Goal: Information Seeking & Learning: Compare options

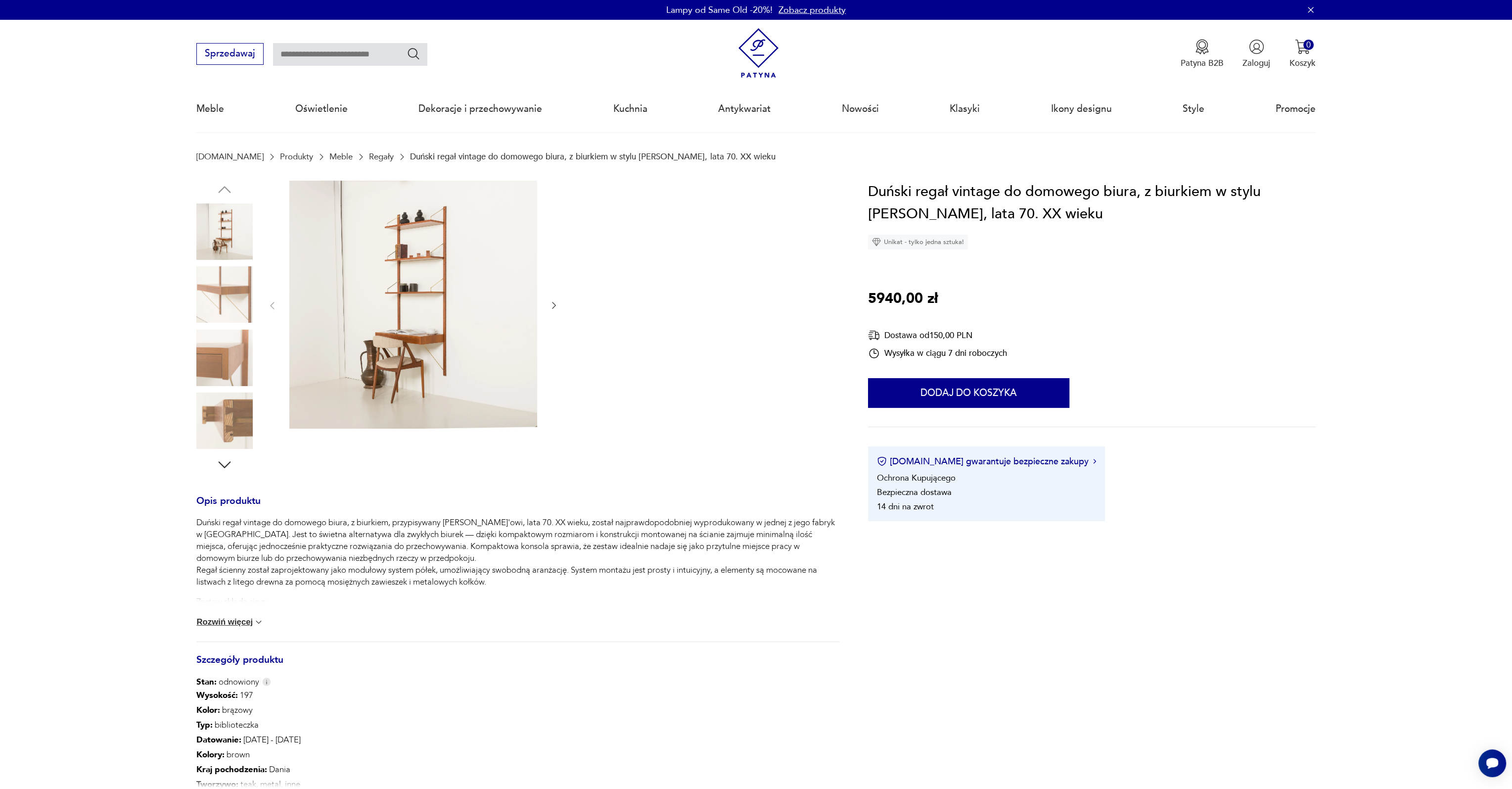
click at [369, 156] on link "Regały" at bounding box center [382, 156] width 25 height 9
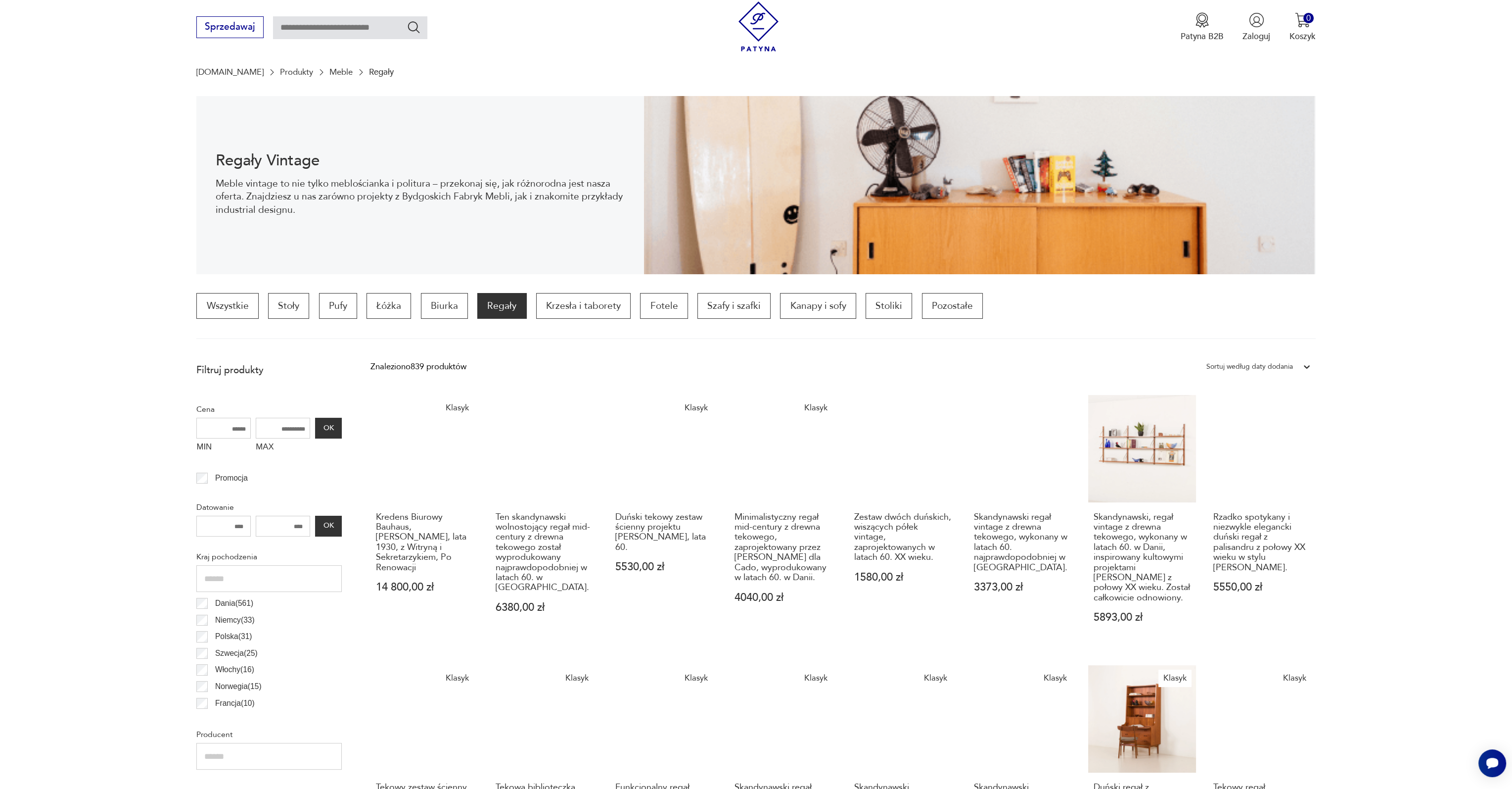
scroll to position [329, 0]
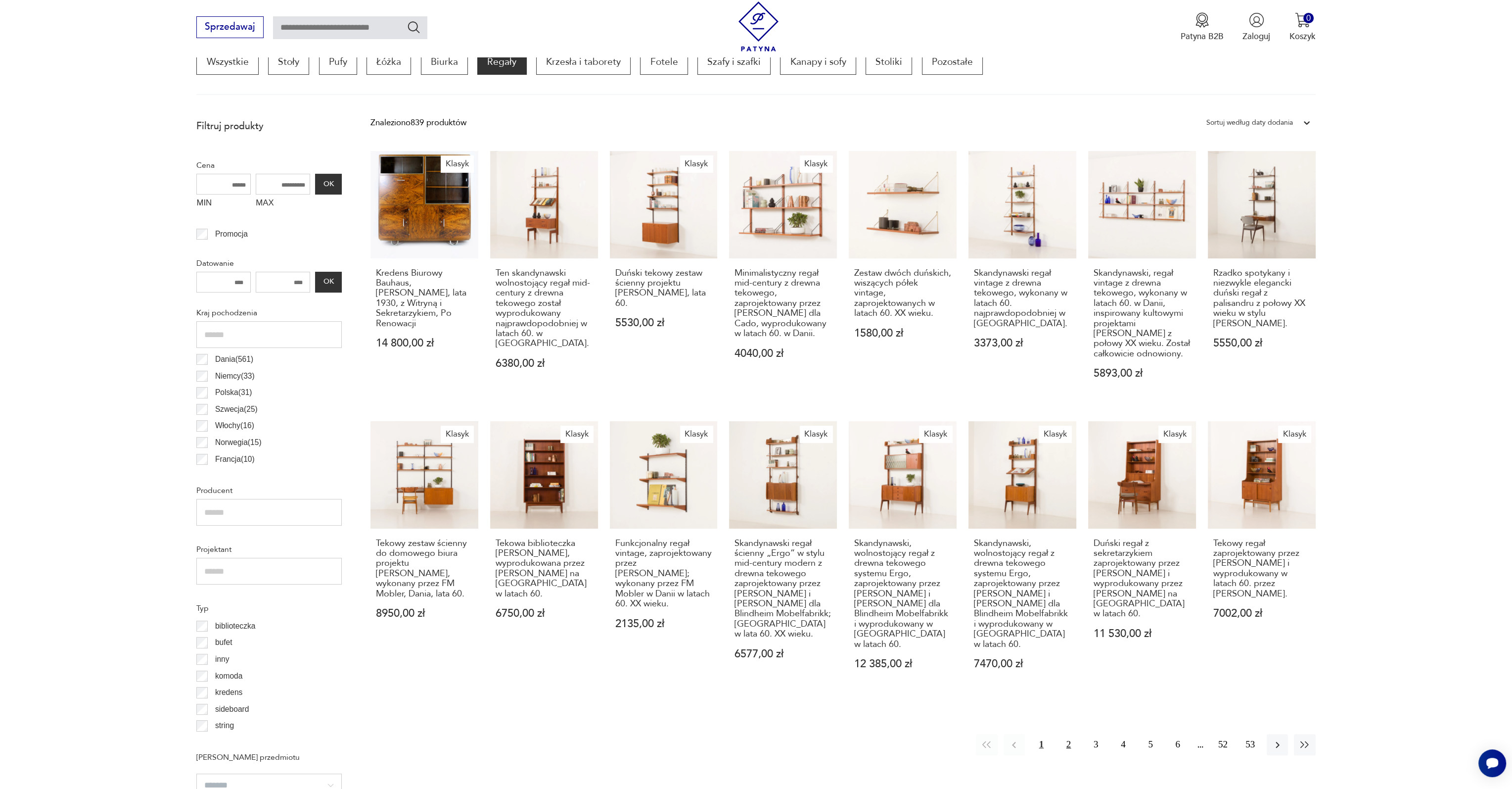
click at [1068, 737] on button "2" at bounding box center [1069, 745] width 21 height 21
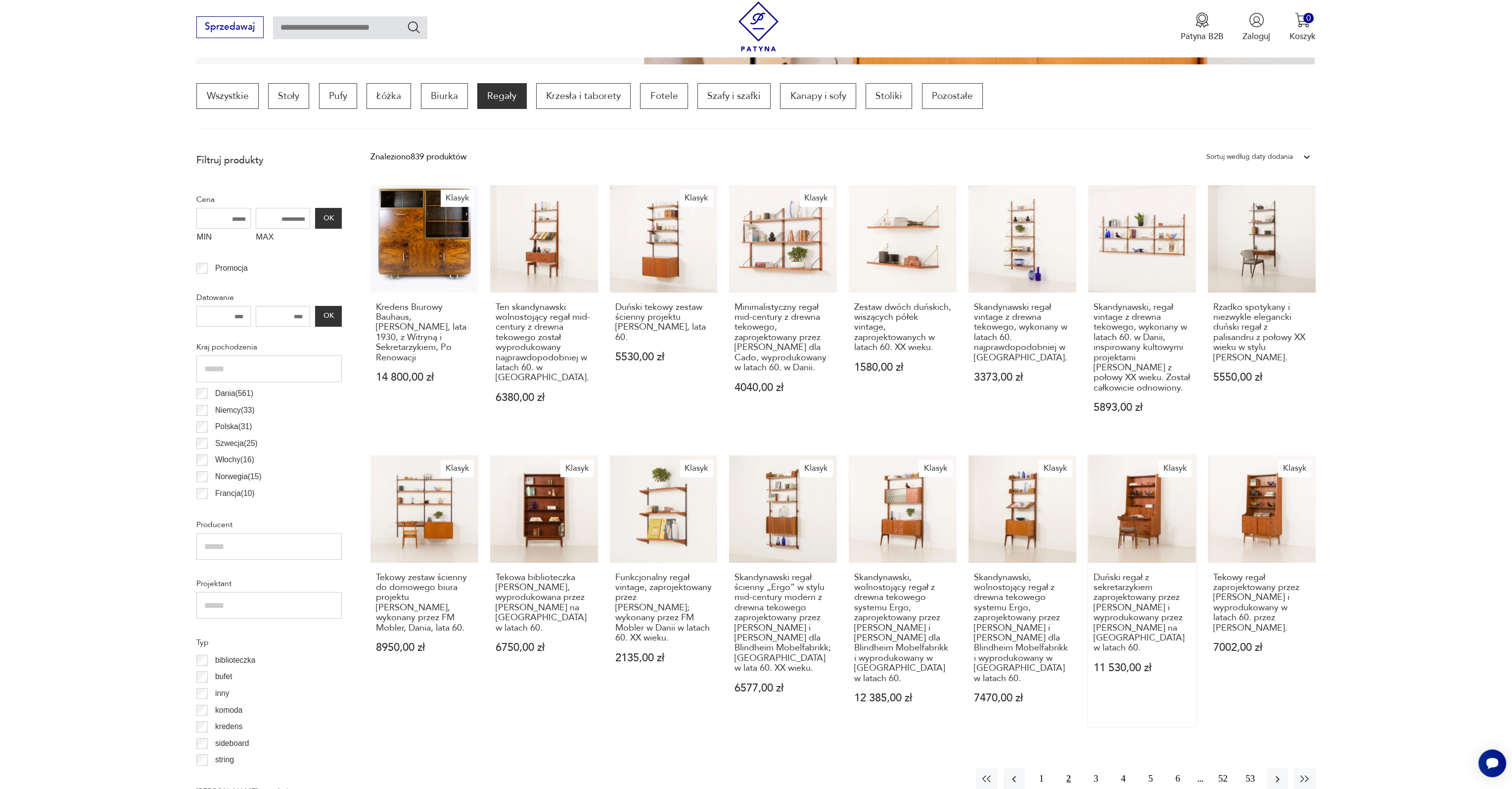
scroll to position [293, 0]
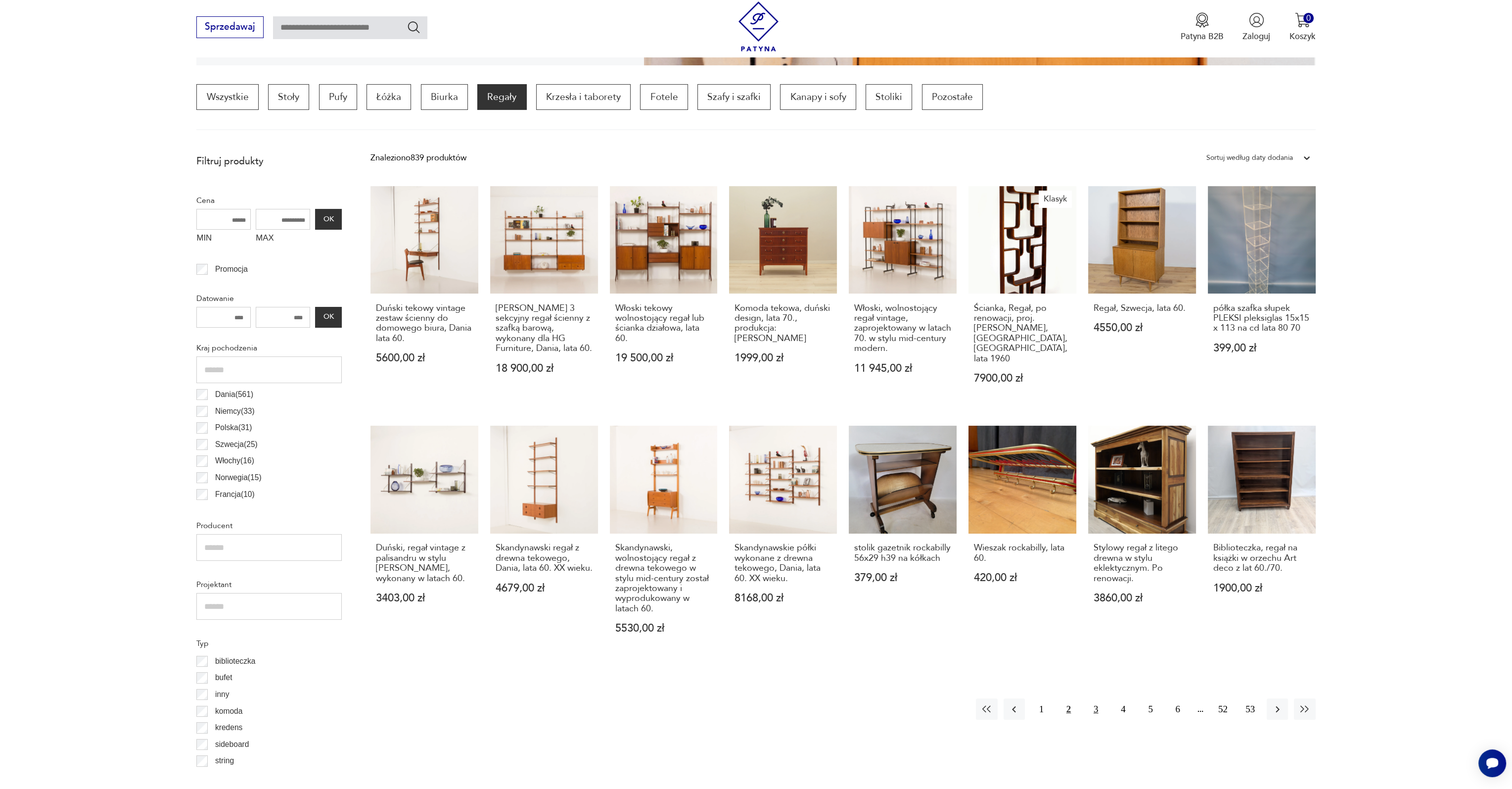
click at [1097, 709] on button "3" at bounding box center [1096, 709] width 21 height 21
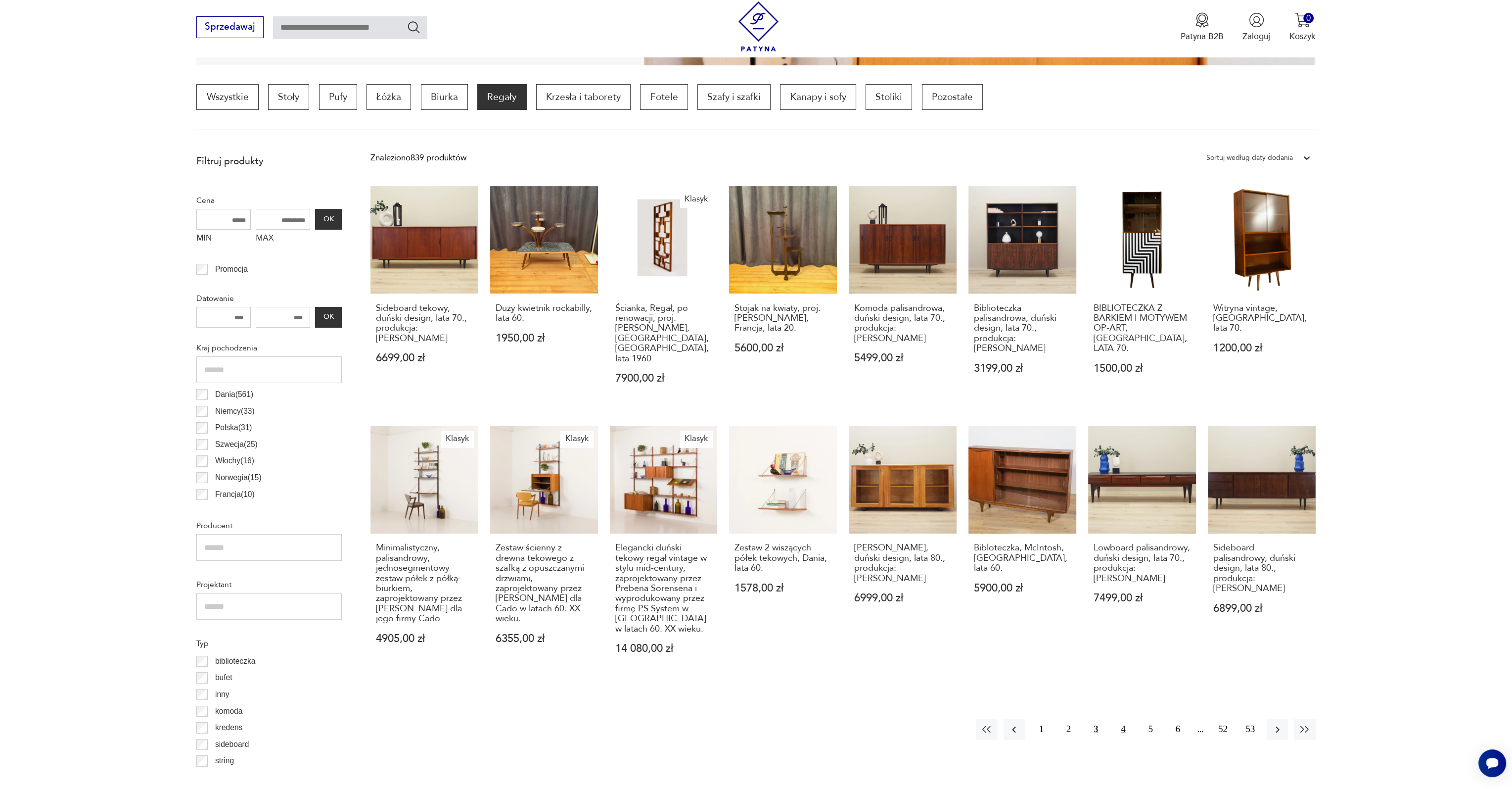
click at [1120, 719] on button "4" at bounding box center [1123, 729] width 21 height 21
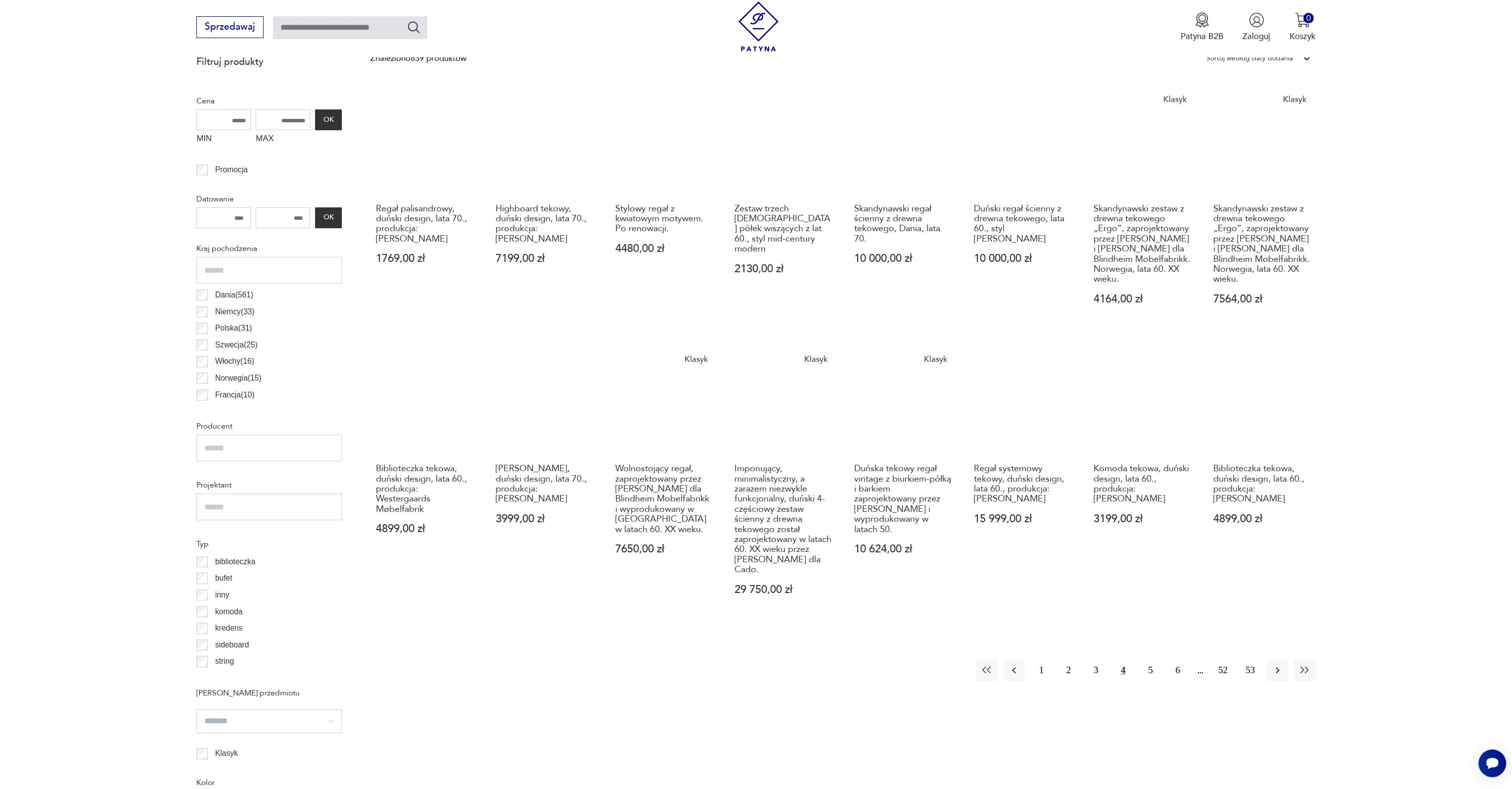
scroll to position [541, 0]
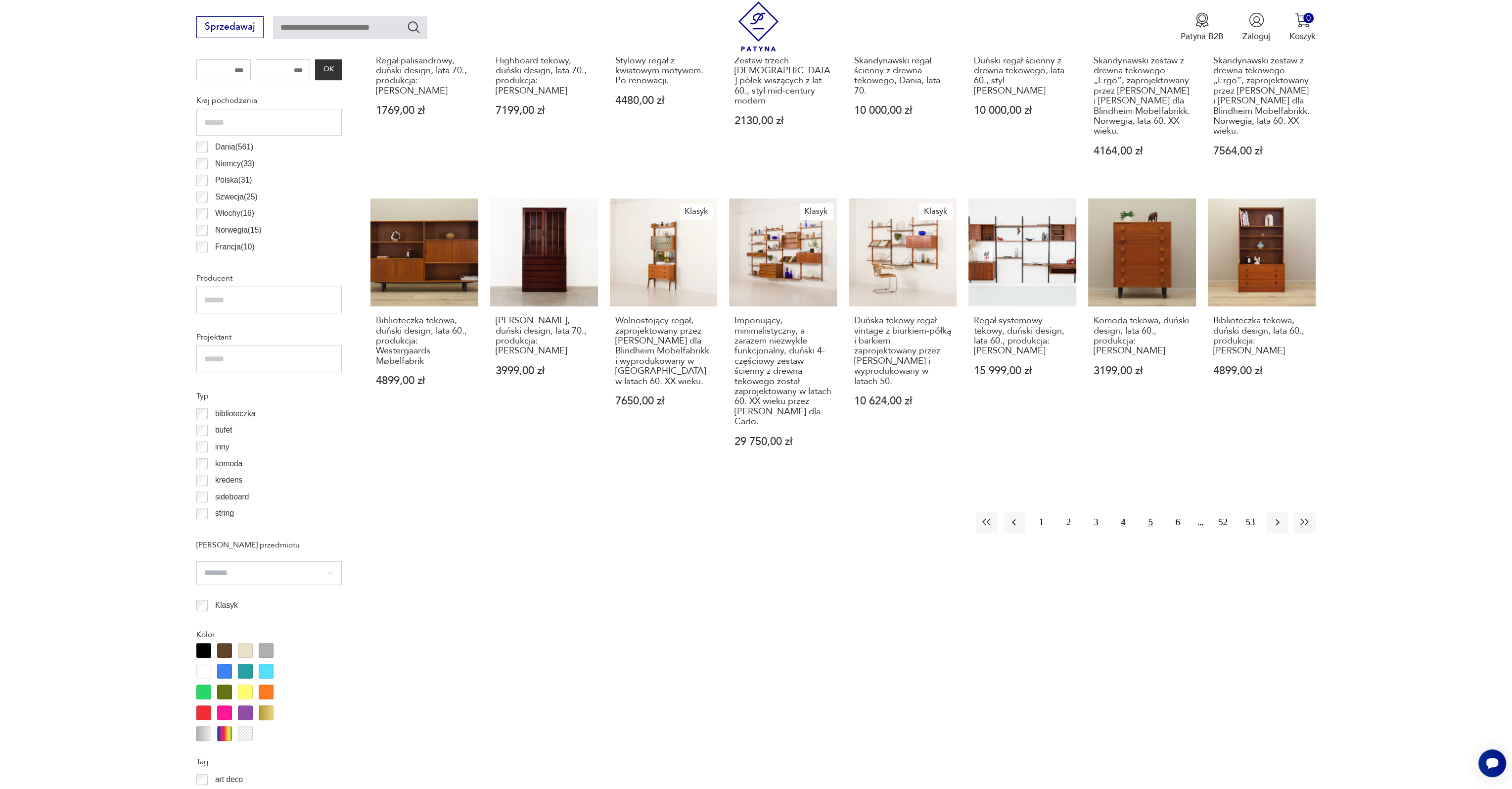
click at [1159, 533] on button "5" at bounding box center [1150, 522] width 21 height 21
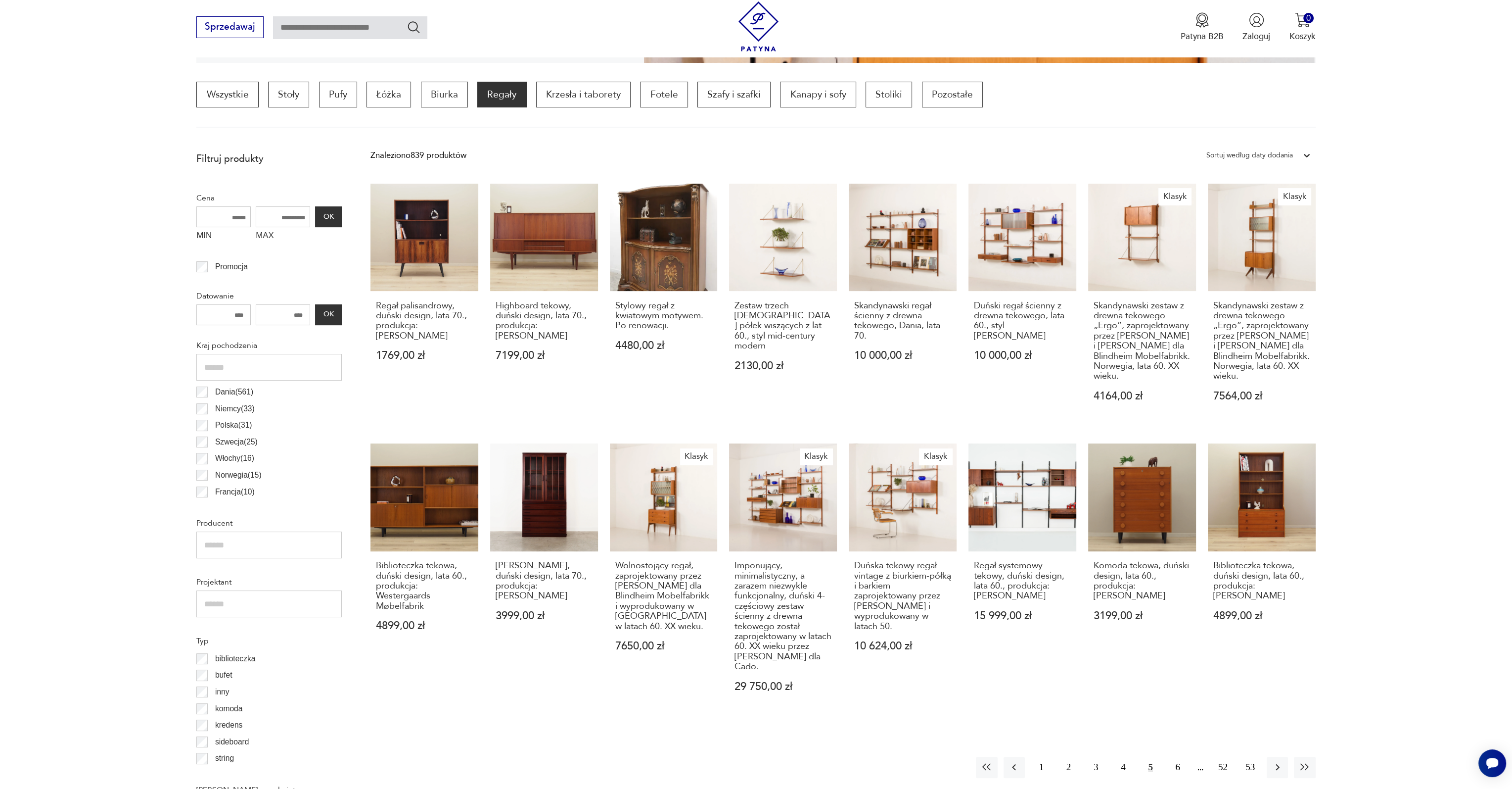
scroll to position [293, 0]
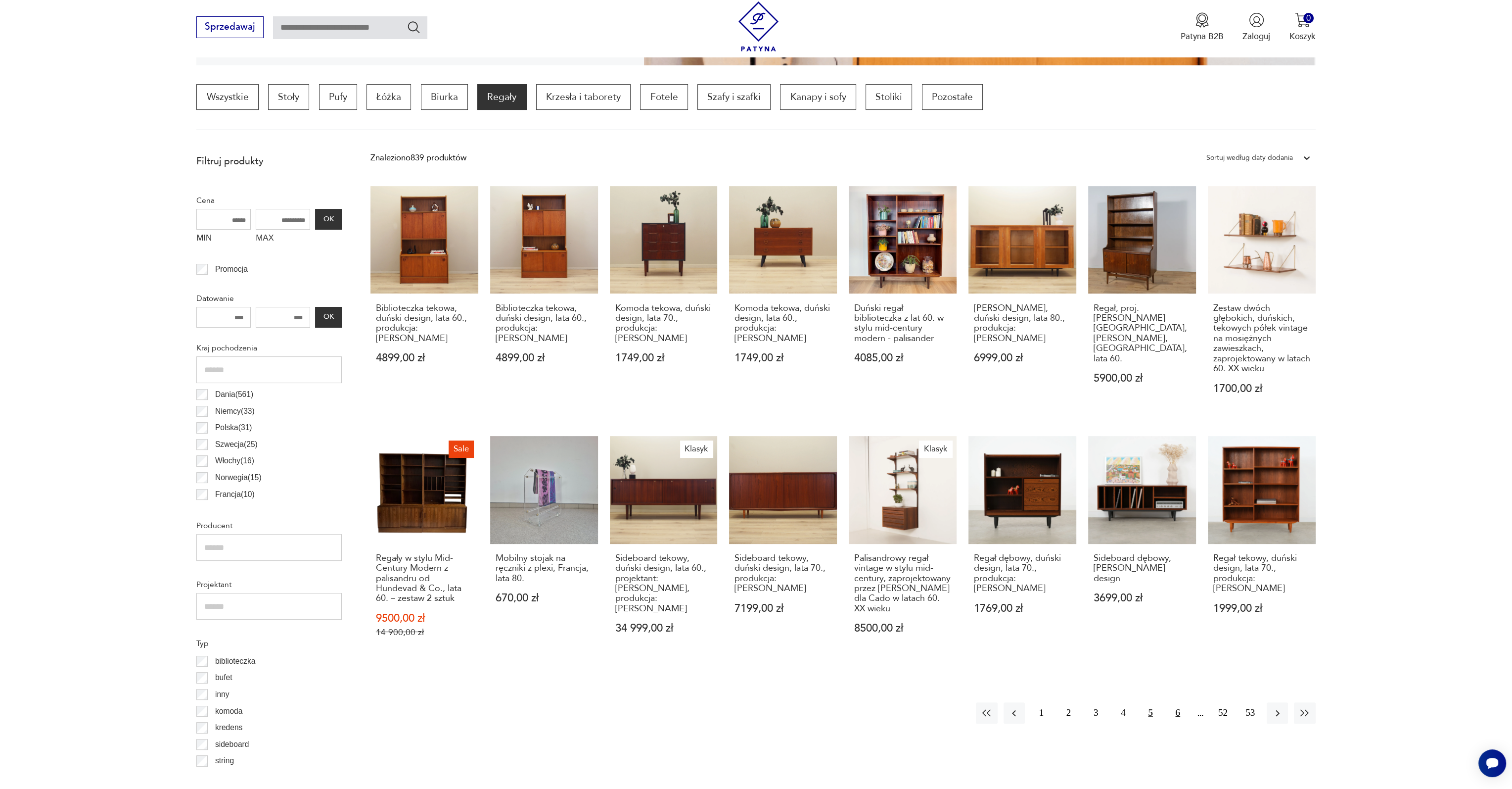
click at [1178, 711] on button "6" at bounding box center [1178, 713] width 21 height 21
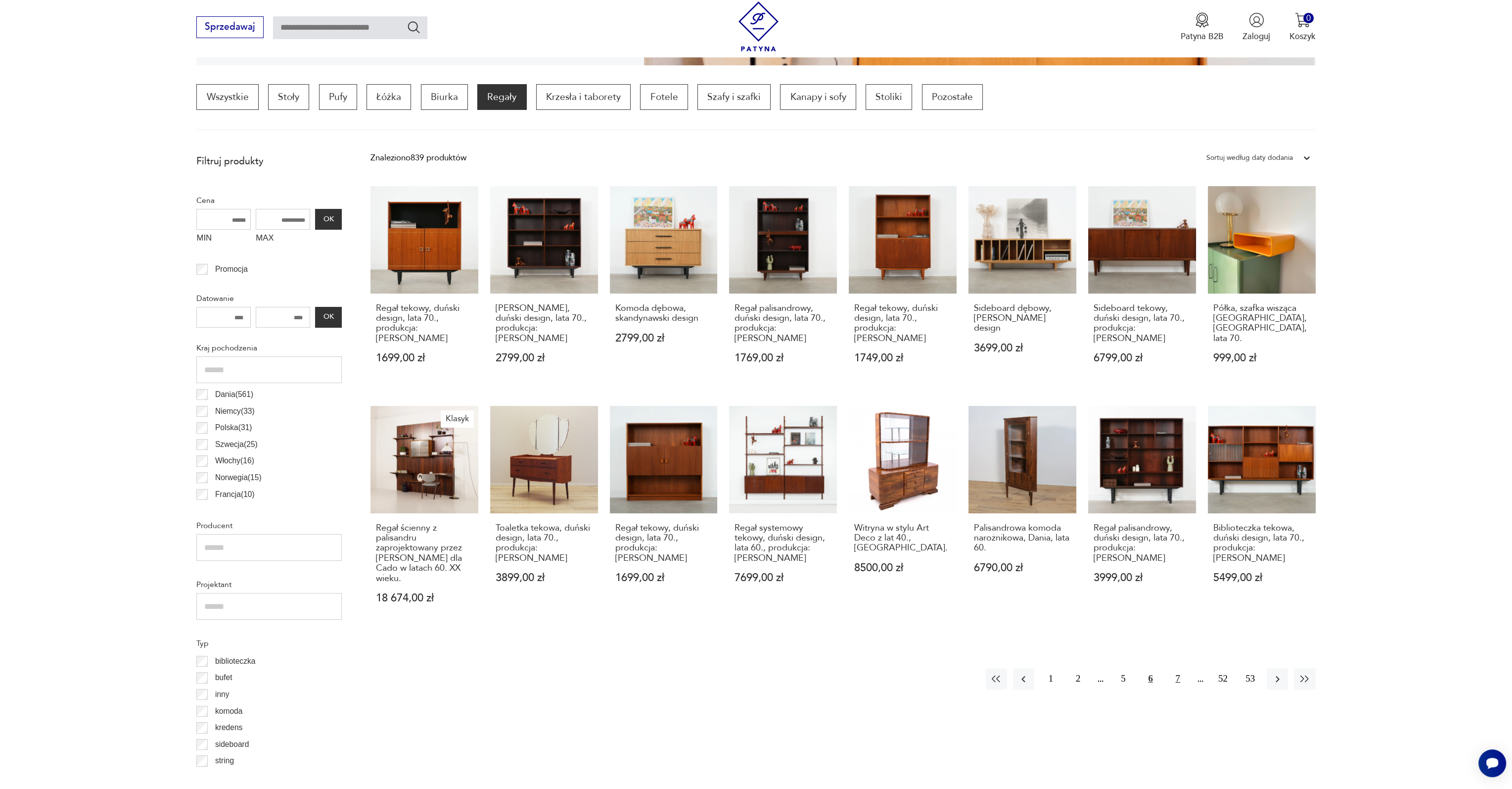
click at [1173, 668] on button "7" at bounding box center [1178, 679] width 21 height 21
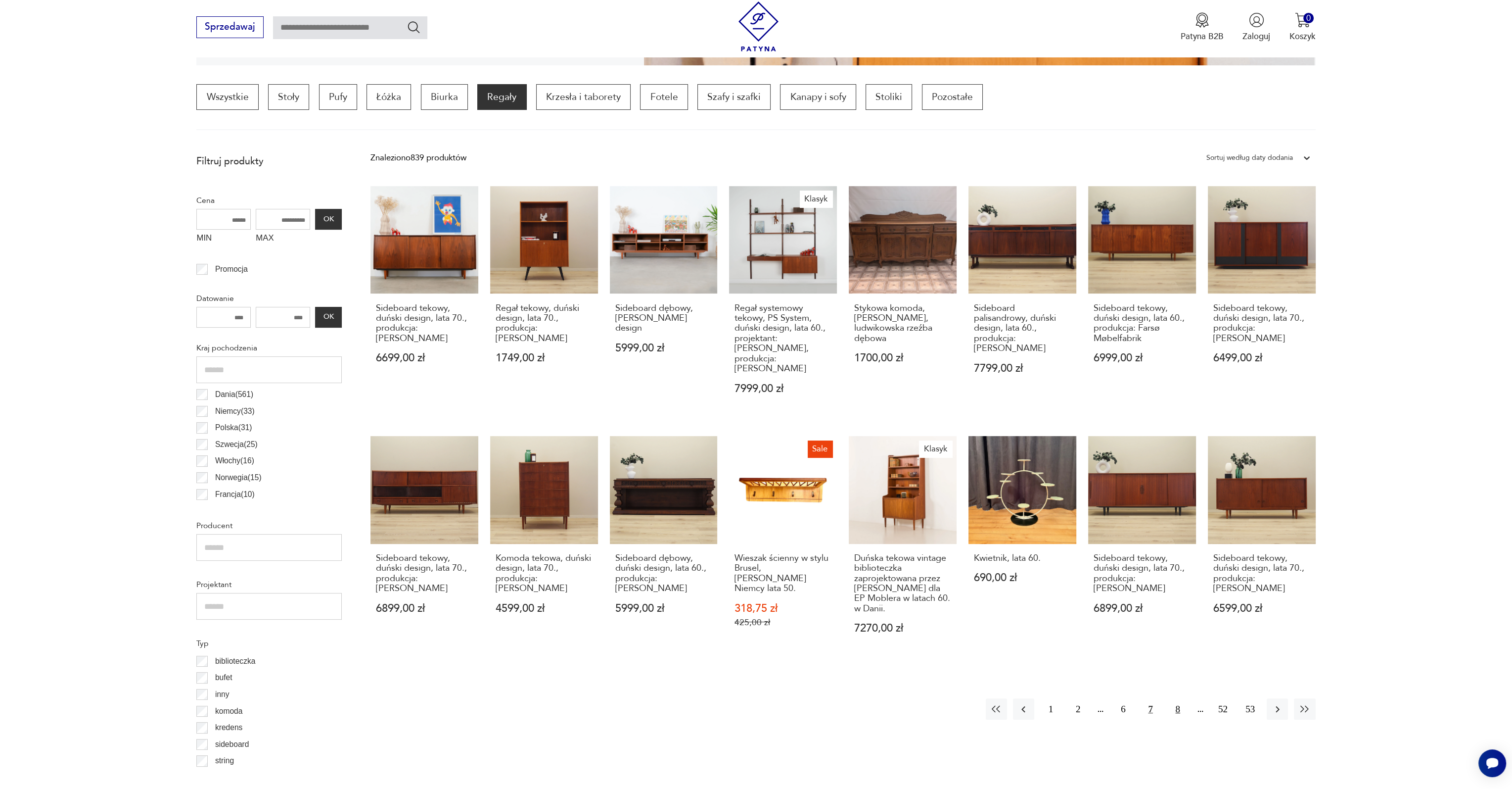
click at [1181, 701] on button "8" at bounding box center [1178, 709] width 21 height 21
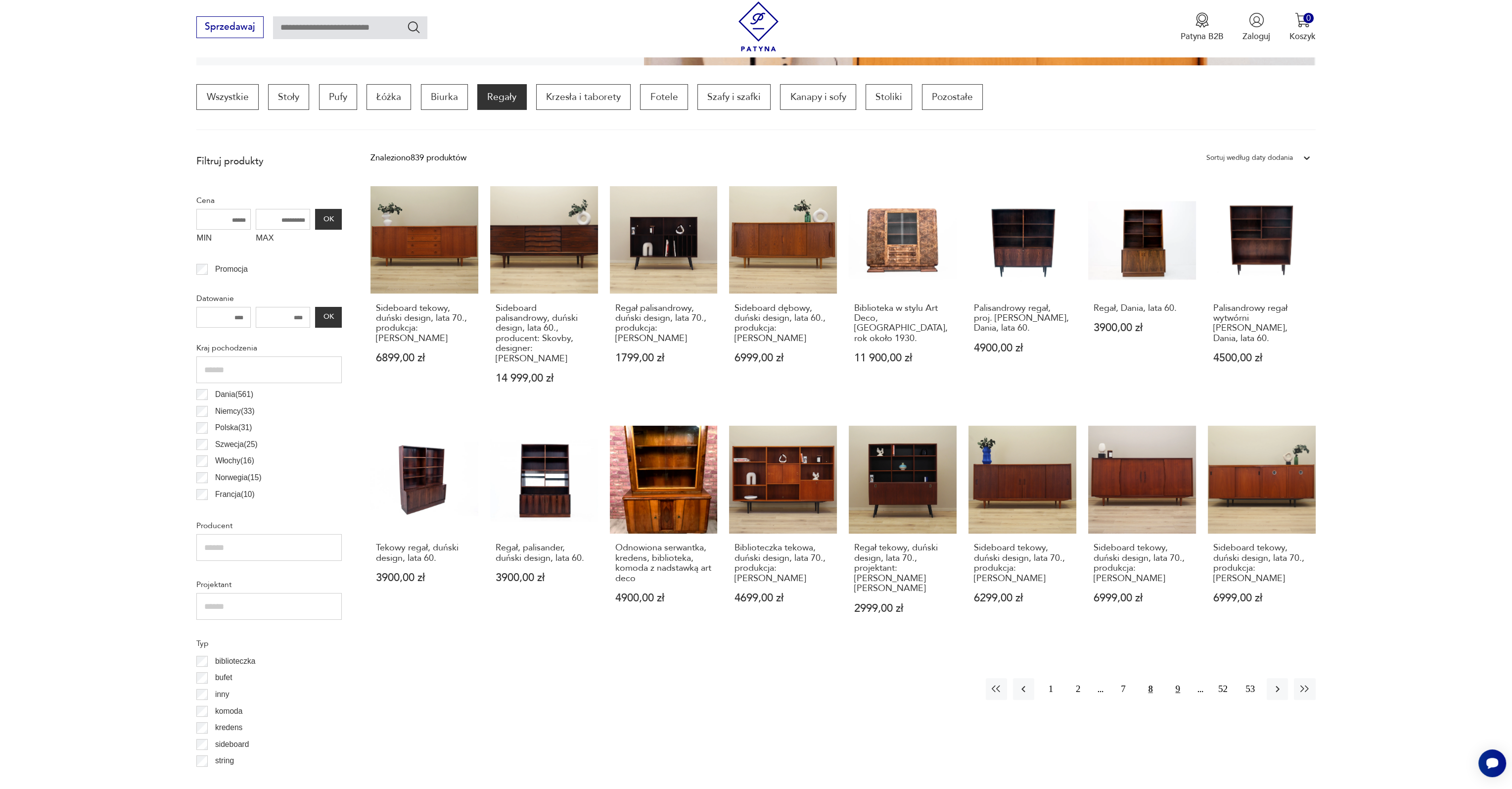
click at [1179, 680] on button "9" at bounding box center [1178, 689] width 21 height 21
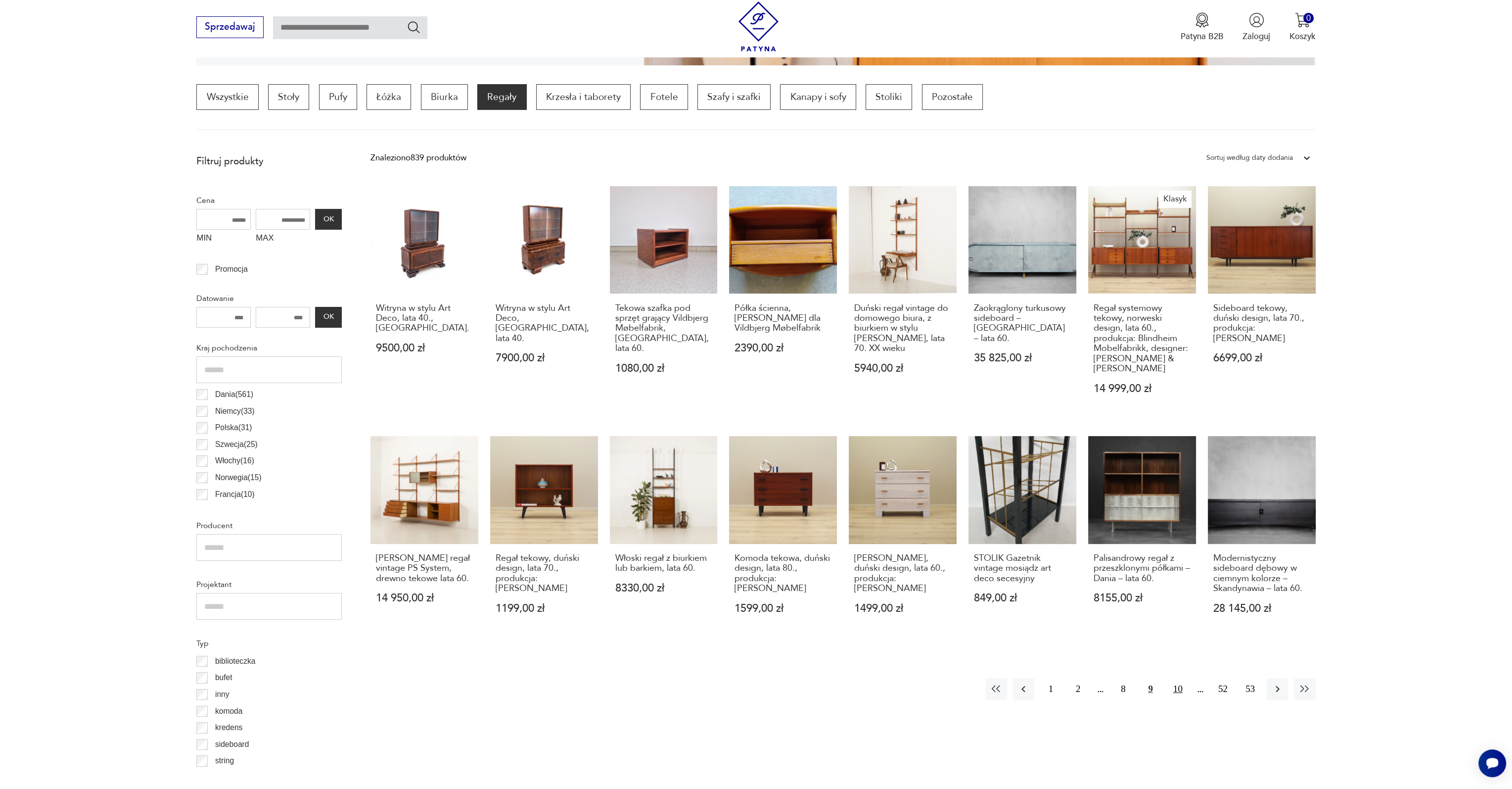
click at [1181, 685] on button "10" at bounding box center [1178, 689] width 21 height 21
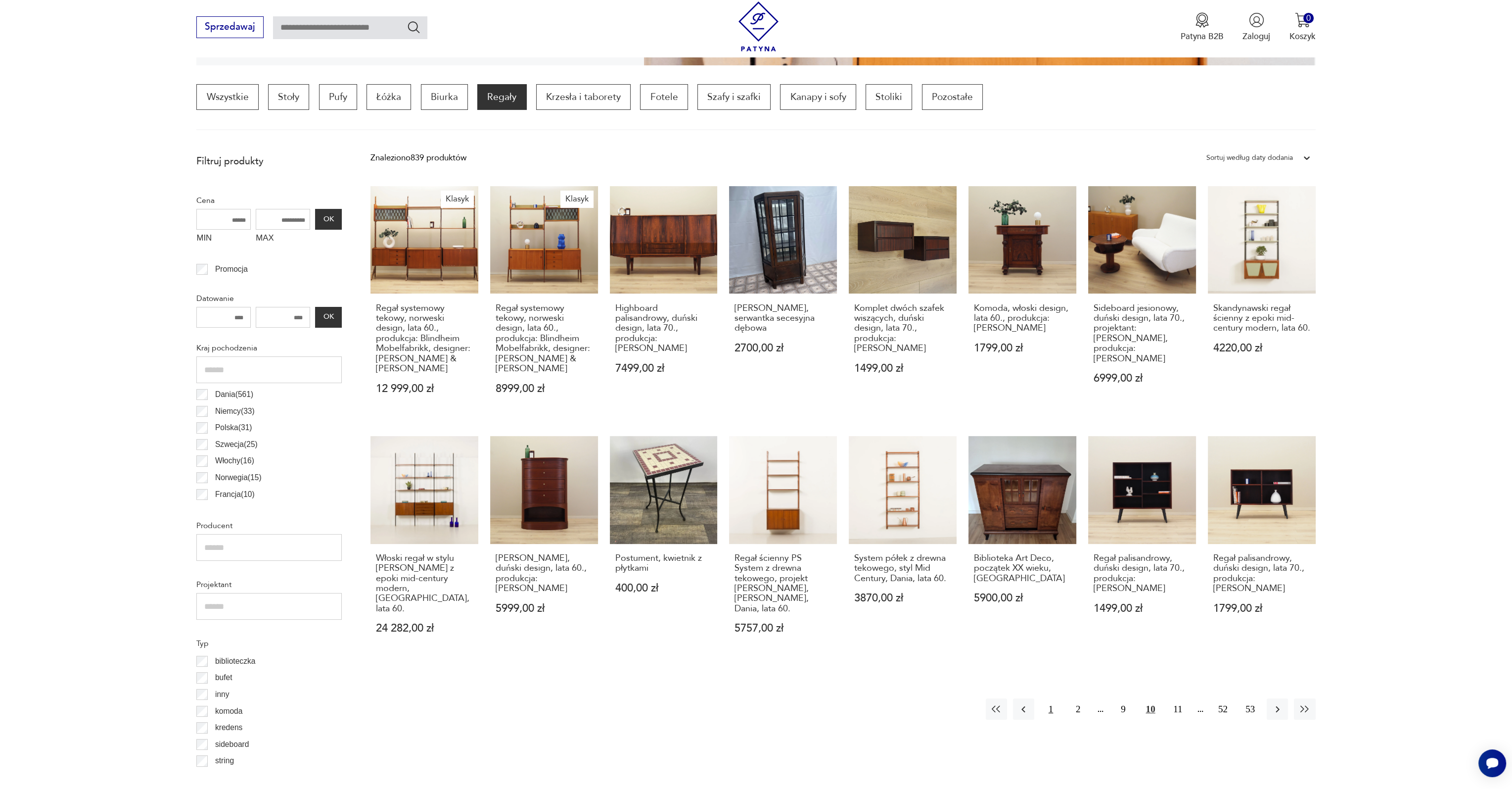
click at [1054, 698] on button "1" at bounding box center [1051, 709] width 21 height 21
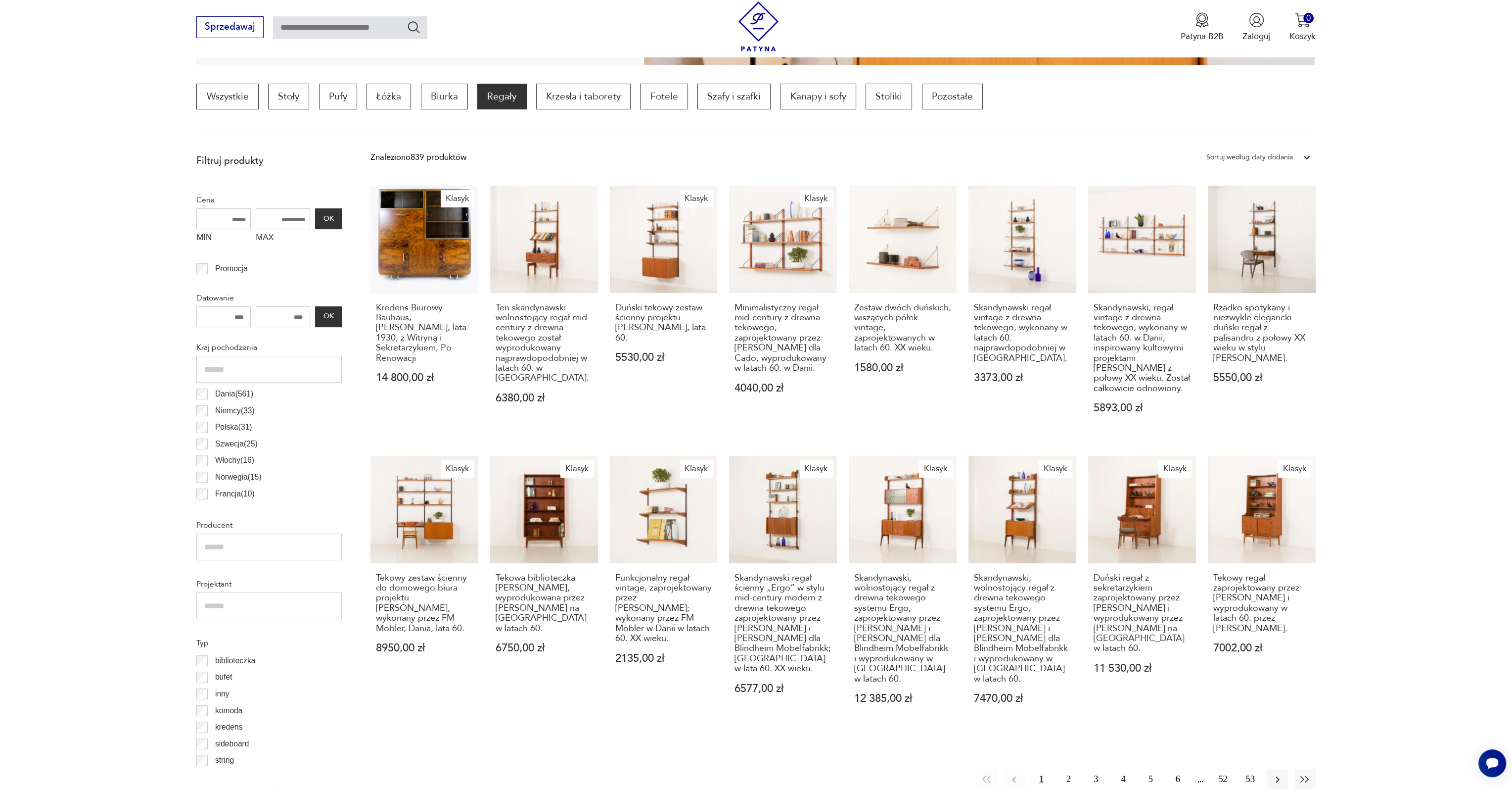
scroll to position [297, 0]
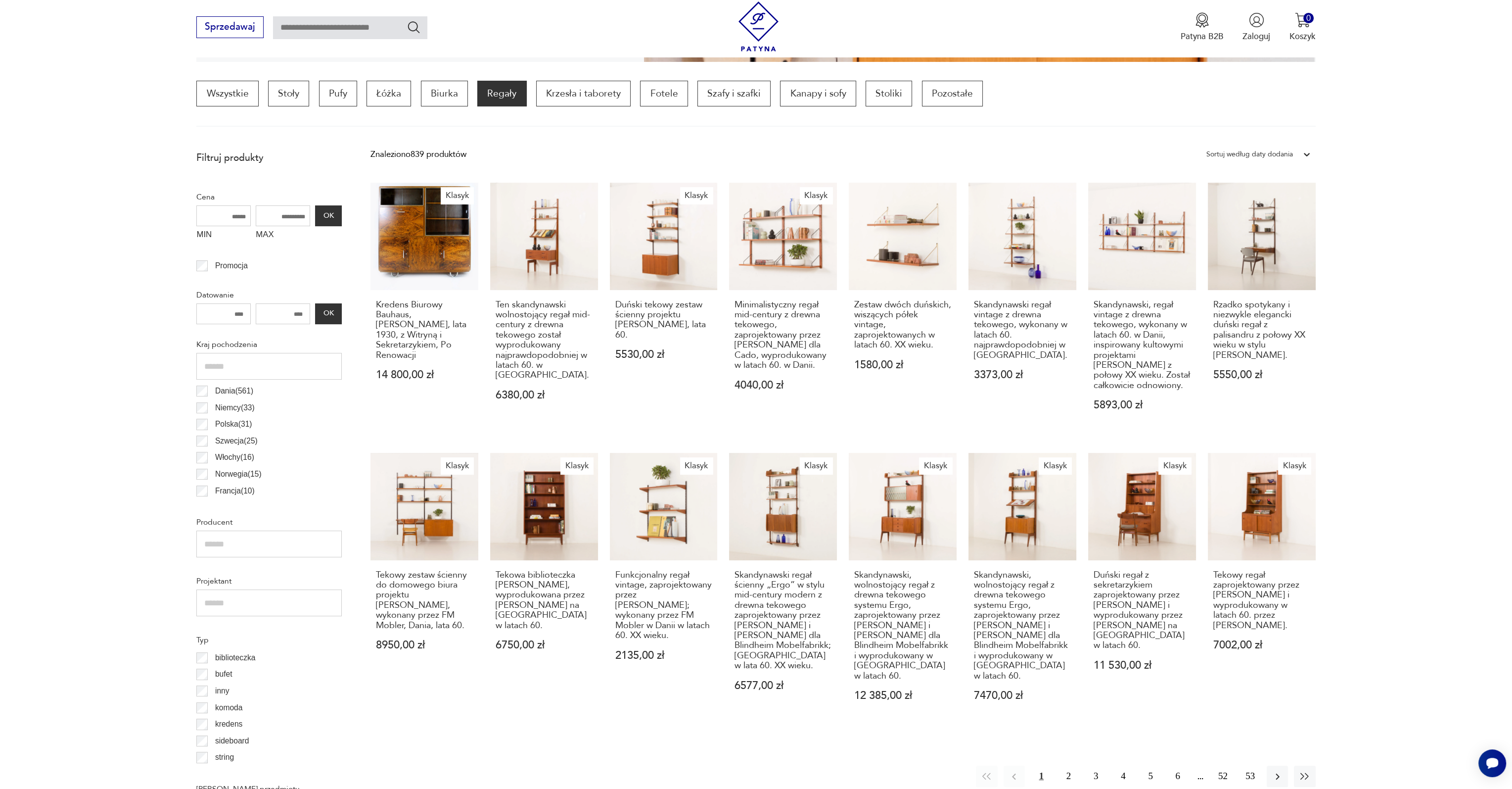
drag, startPoint x: 275, startPoint y: 214, endPoint x: 307, endPoint y: 210, distance: 32.2
click at [307, 210] on input "MAX" at bounding box center [283, 215] width 54 height 21
click at [290, 216] on input "MAX" at bounding box center [283, 215] width 54 height 21
type input "****"
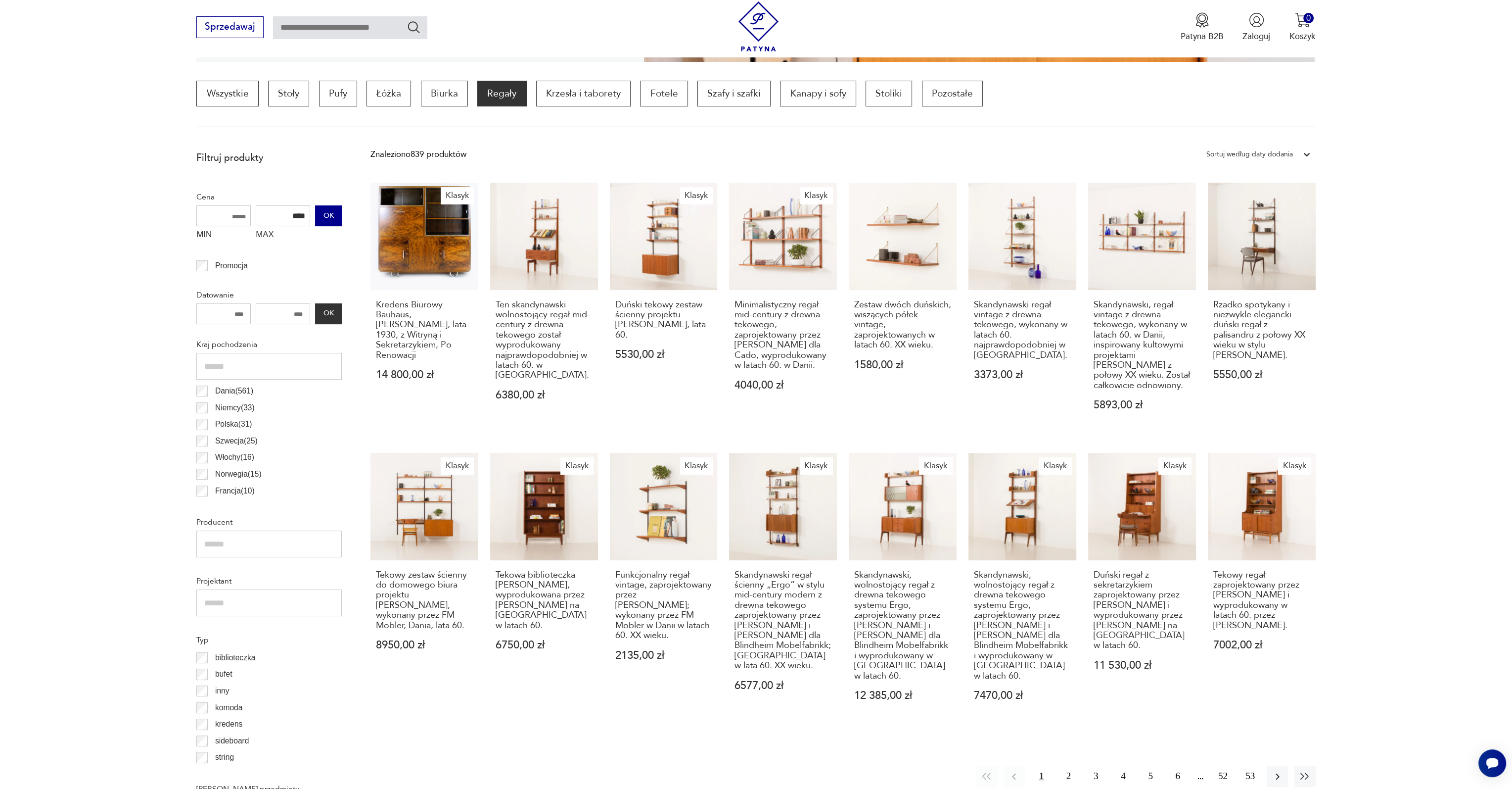
click at [324, 216] on button "OK" at bounding box center [328, 215] width 27 height 21
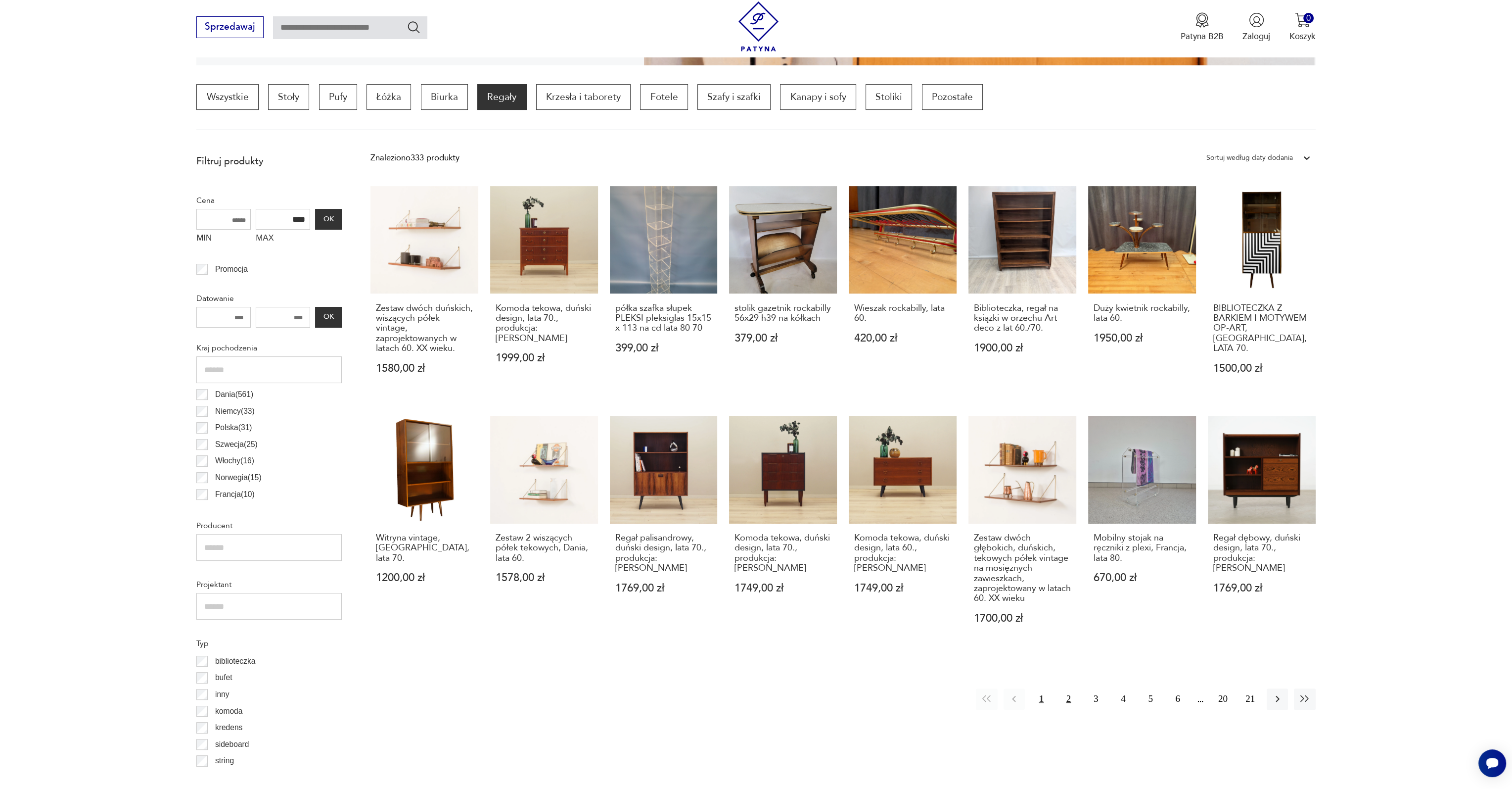
click at [1065, 698] on button "2" at bounding box center [1069, 699] width 21 height 21
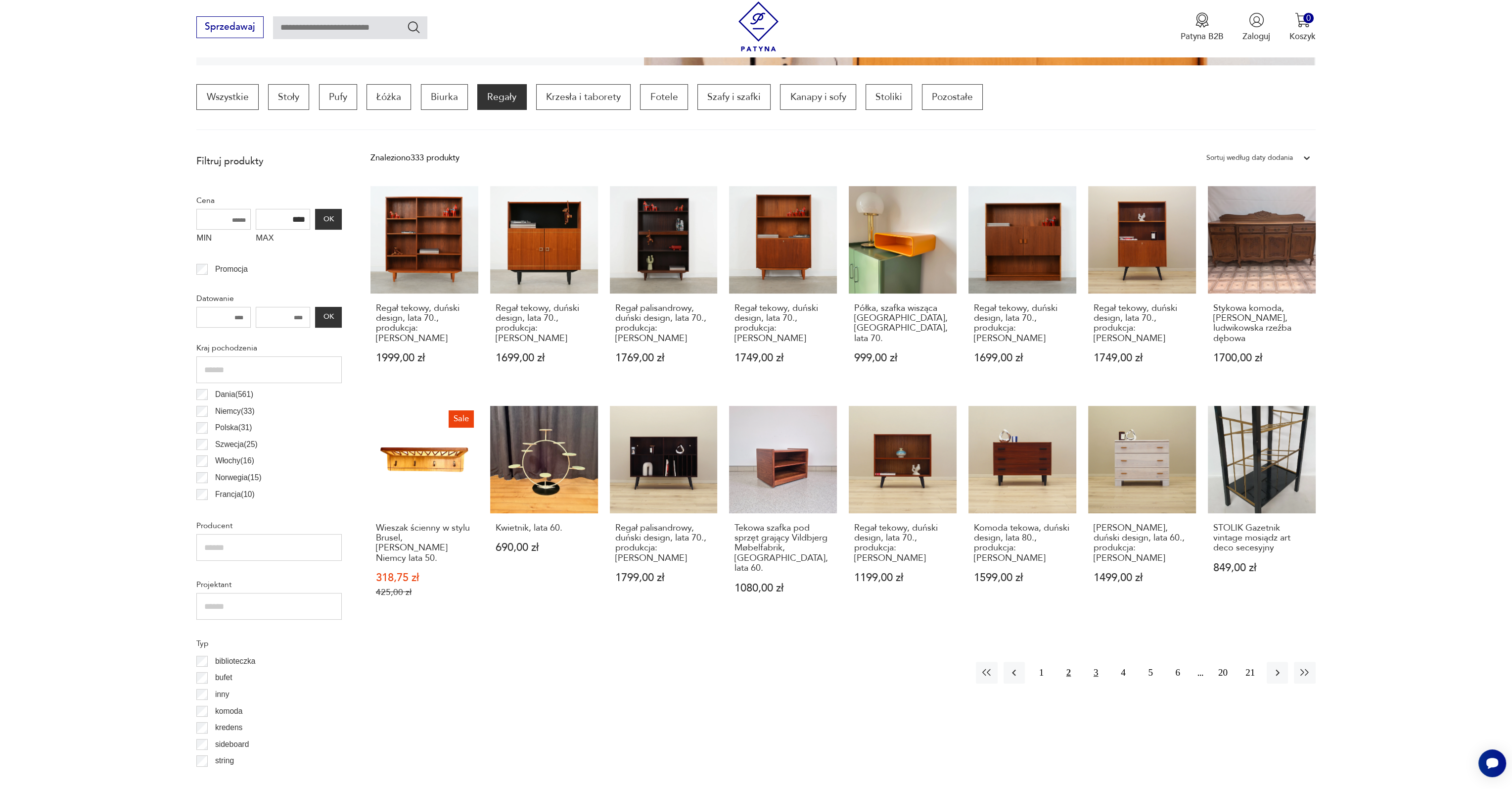
click at [1100, 662] on button "3" at bounding box center [1096, 672] width 21 height 21
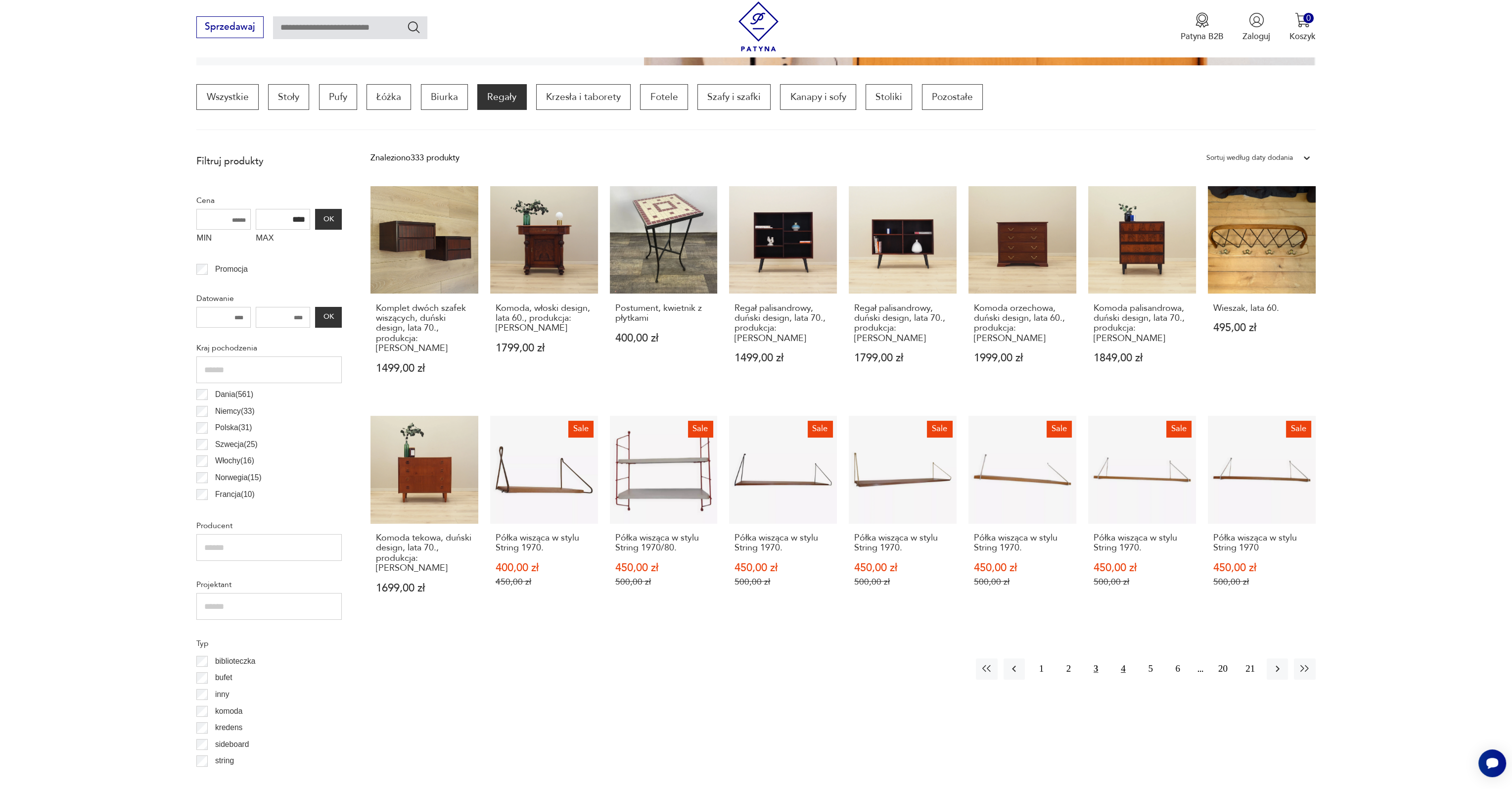
click at [1128, 660] on button "4" at bounding box center [1123, 669] width 21 height 21
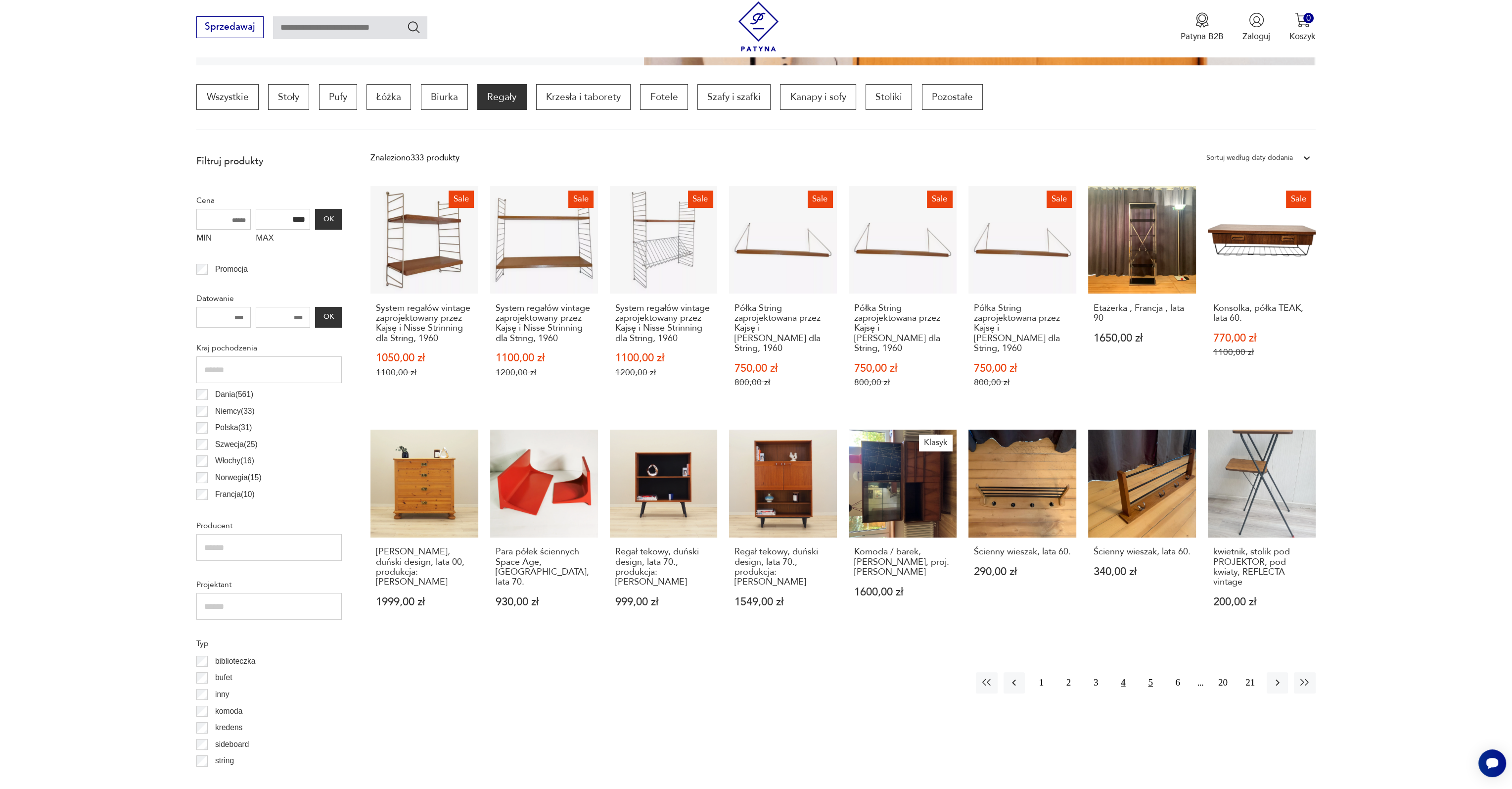
click at [1152, 674] on button "5" at bounding box center [1150, 683] width 21 height 21
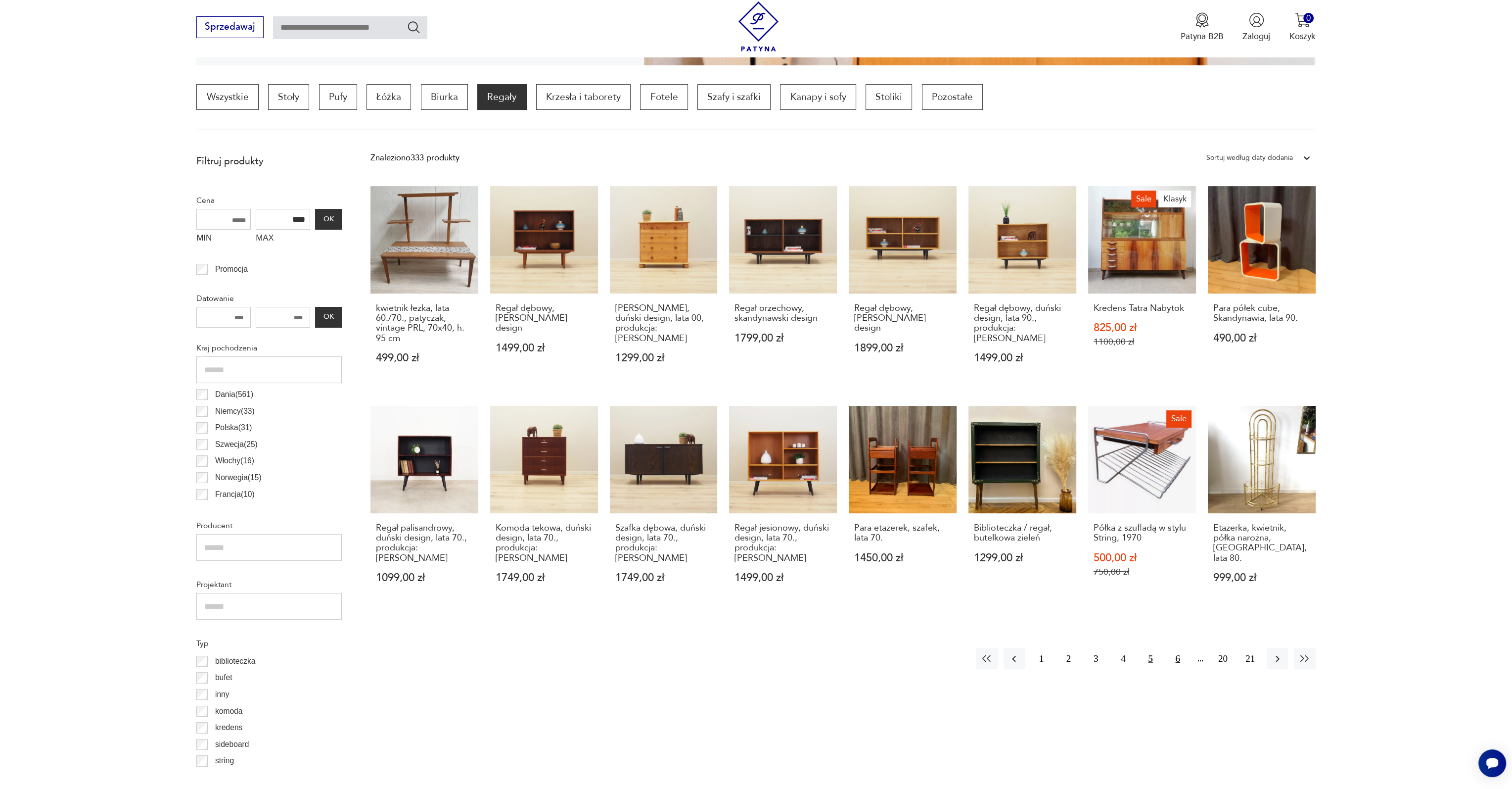
click at [1179, 651] on button "6" at bounding box center [1178, 659] width 21 height 21
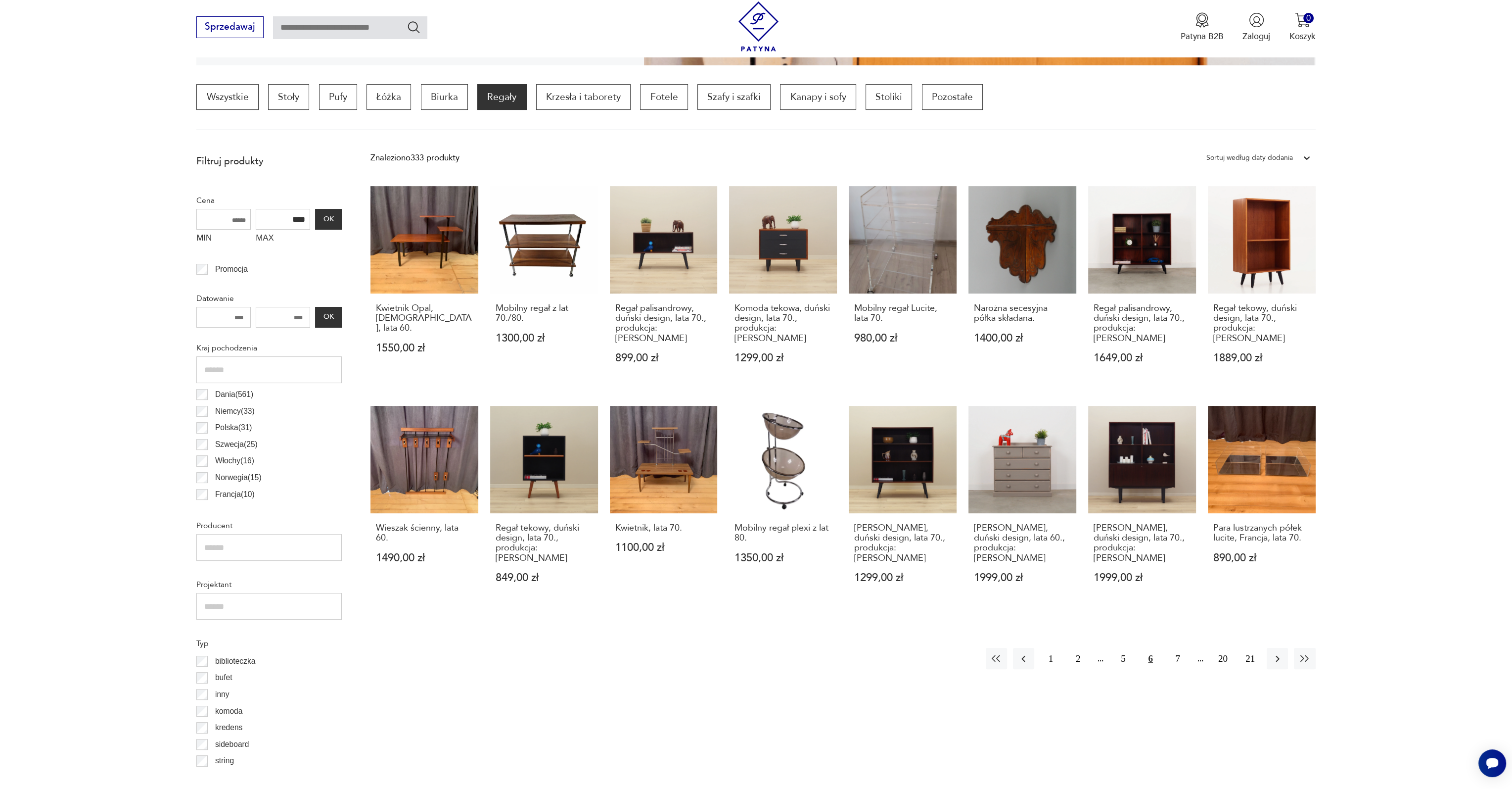
click at [633, 711] on div "Znaleziono 333 produkty Filtruj Sortuj według daty dodania Sortuj według daty d…" at bounding box center [843, 735] width 945 height 1172
click at [1177, 648] on button "7" at bounding box center [1178, 659] width 21 height 21
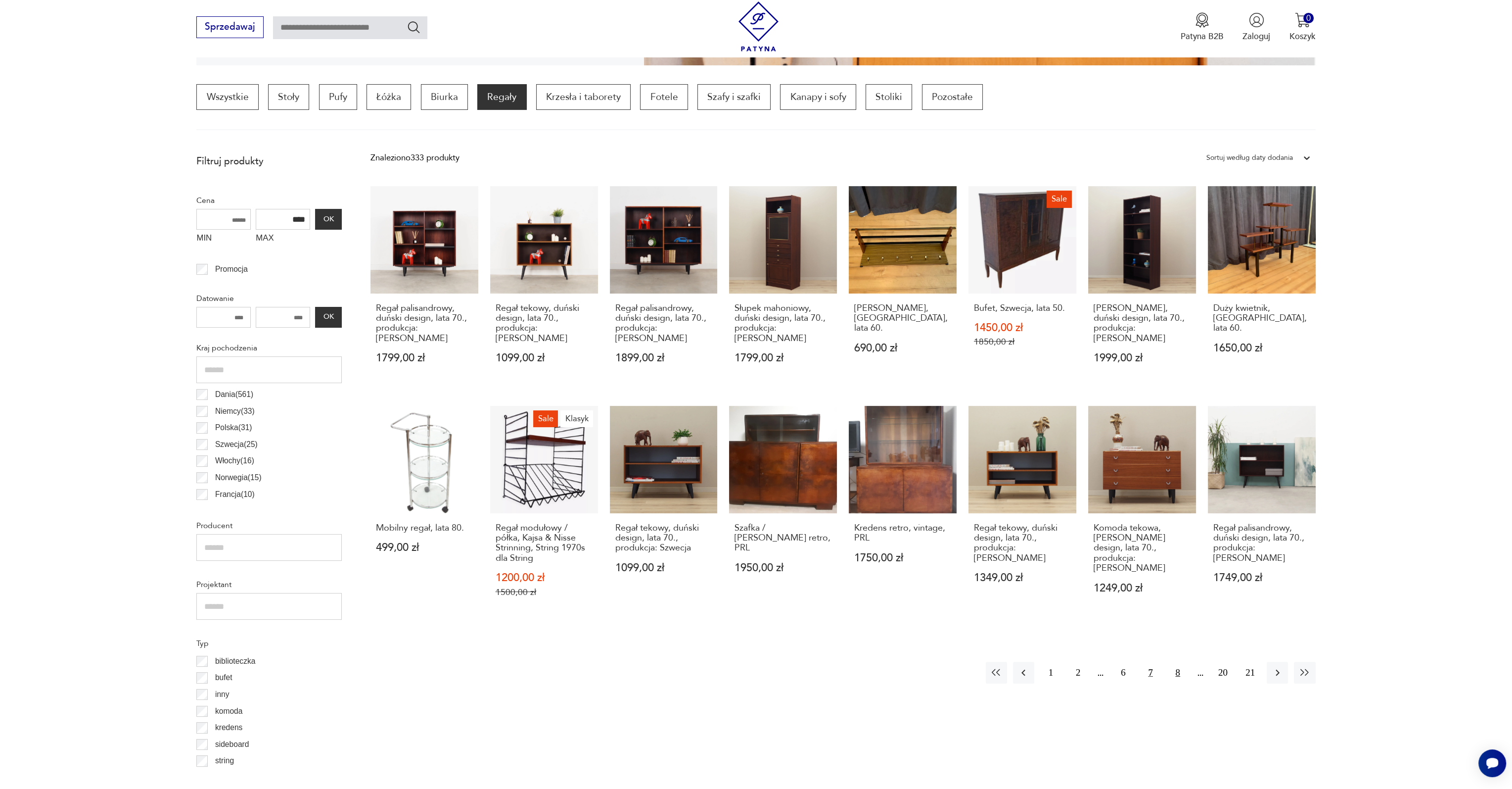
click at [1179, 662] on button "8" at bounding box center [1178, 672] width 21 height 21
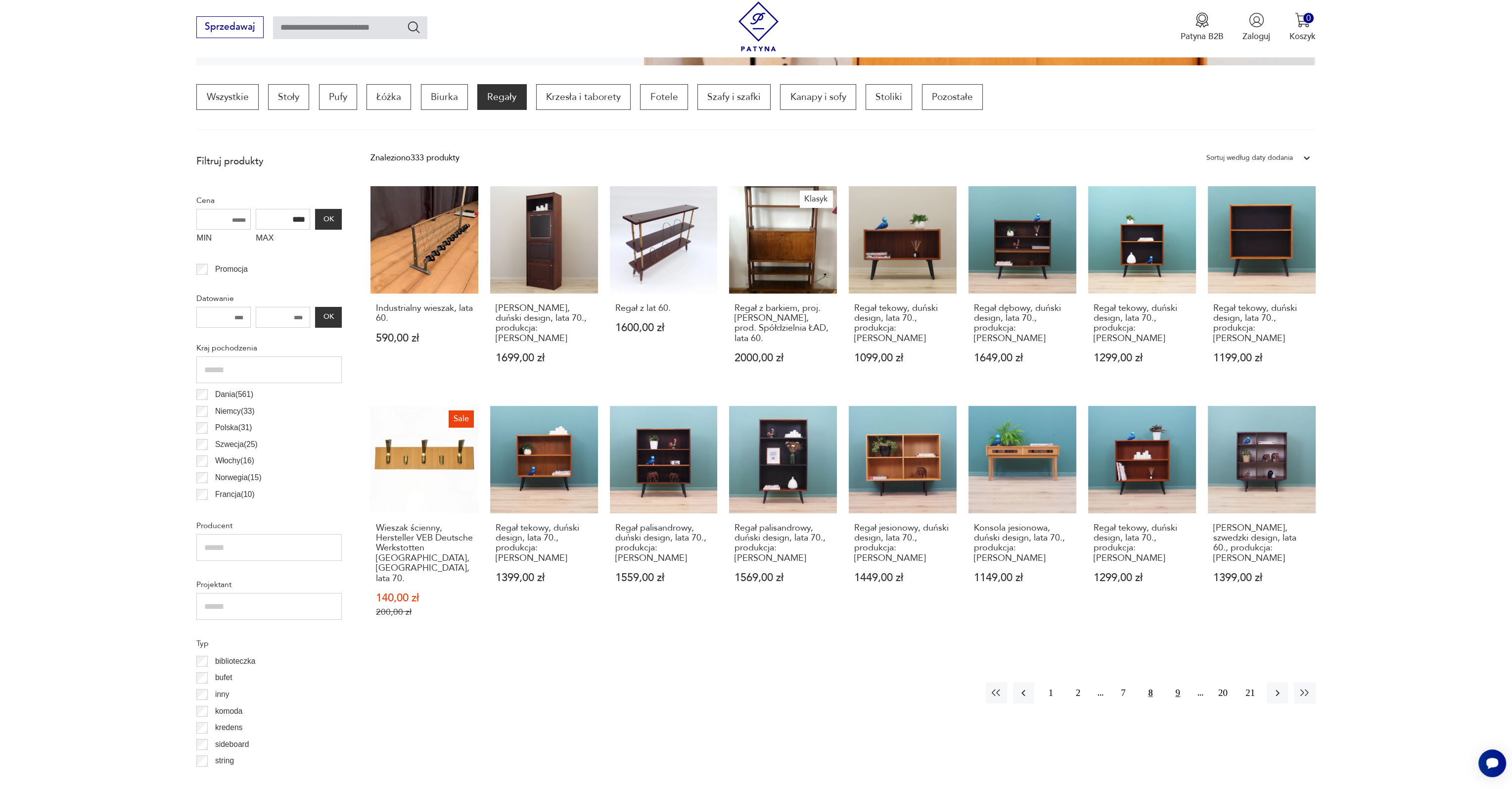
click at [1181, 683] on button "9" at bounding box center [1178, 693] width 21 height 21
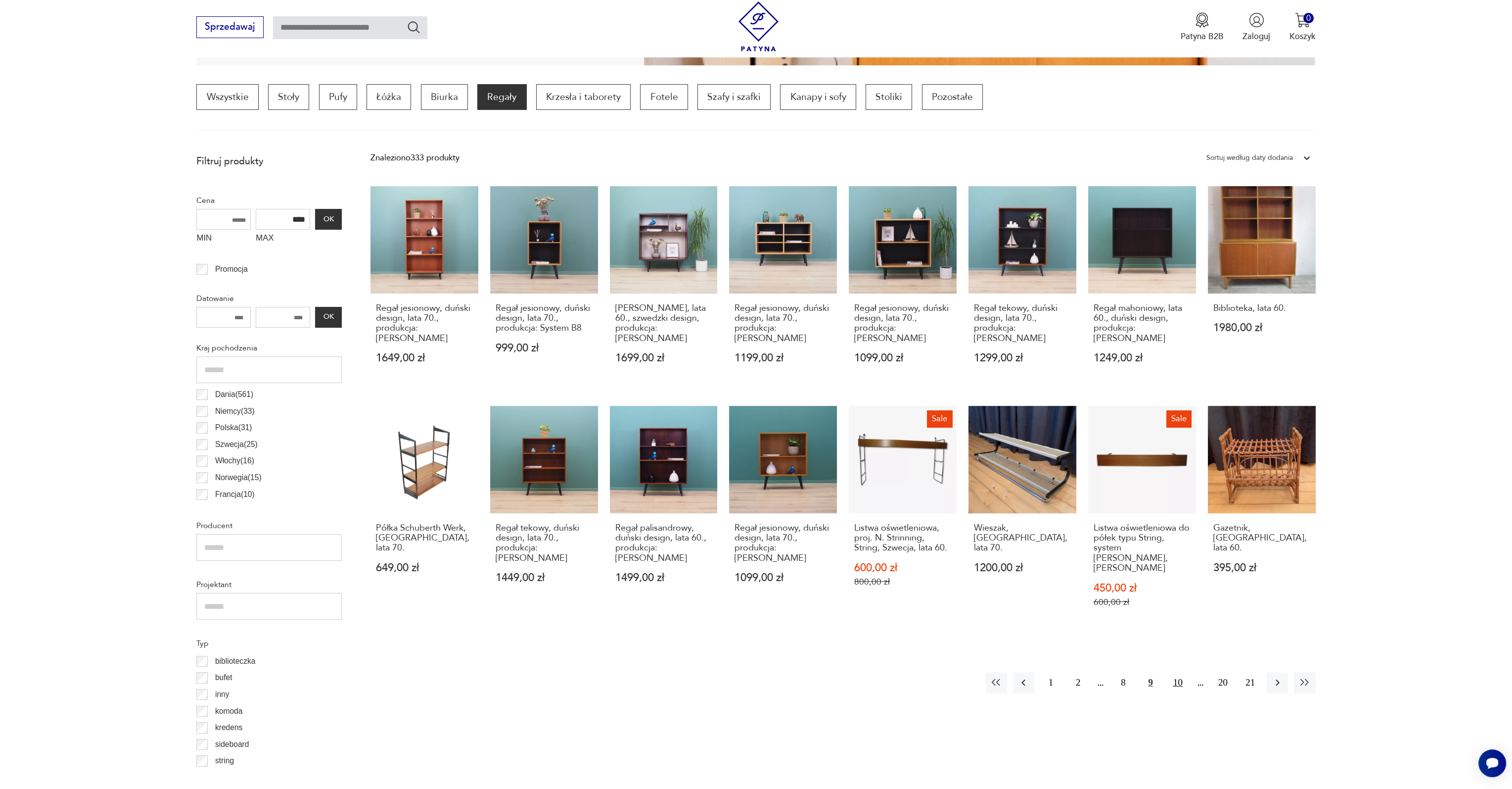
click at [1183, 676] on button "10" at bounding box center [1178, 683] width 21 height 21
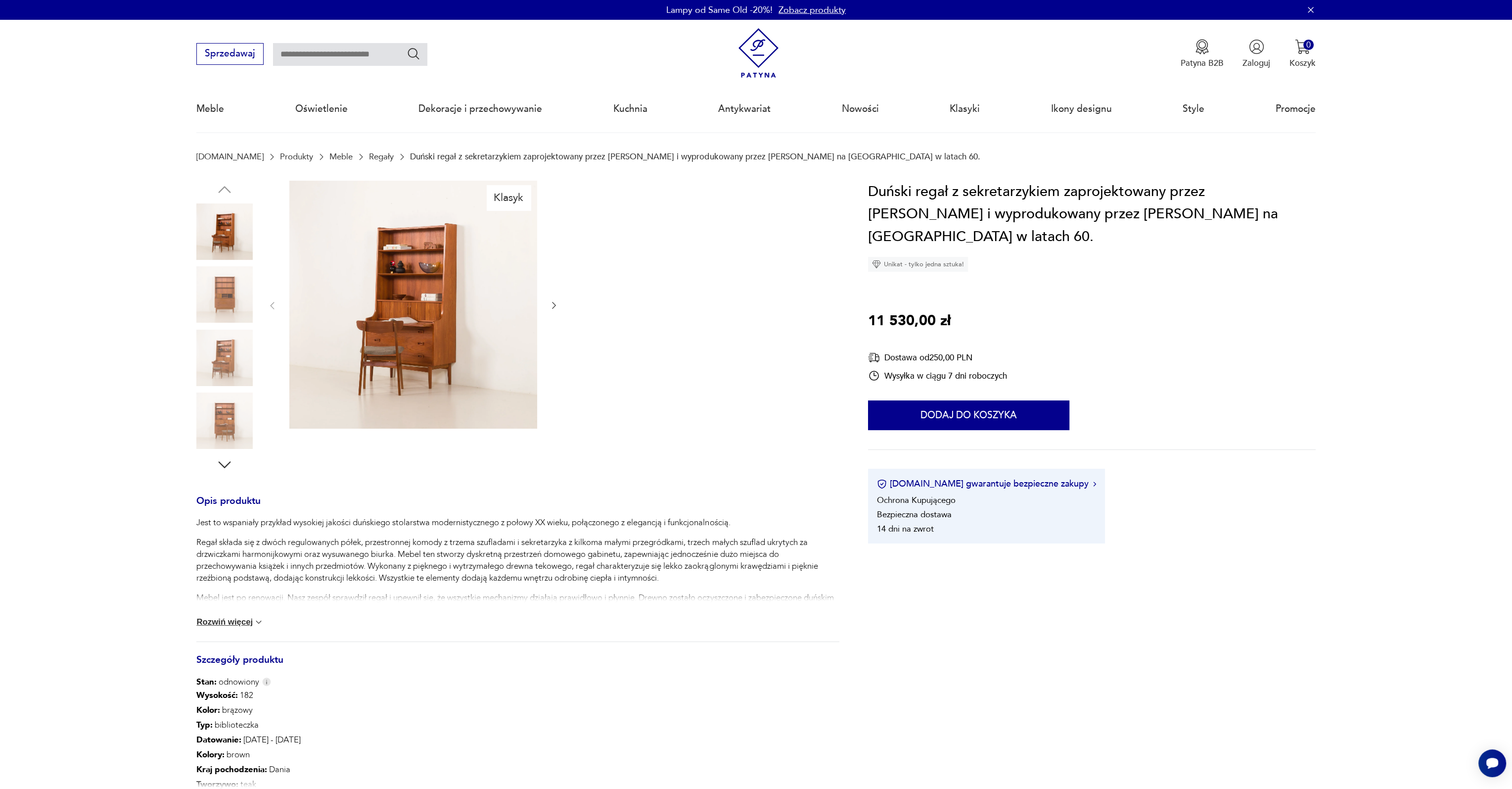
click at [232, 355] on img at bounding box center [225, 358] width 57 height 57
click at [251, 365] on img at bounding box center [225, 358] width 57 height 57
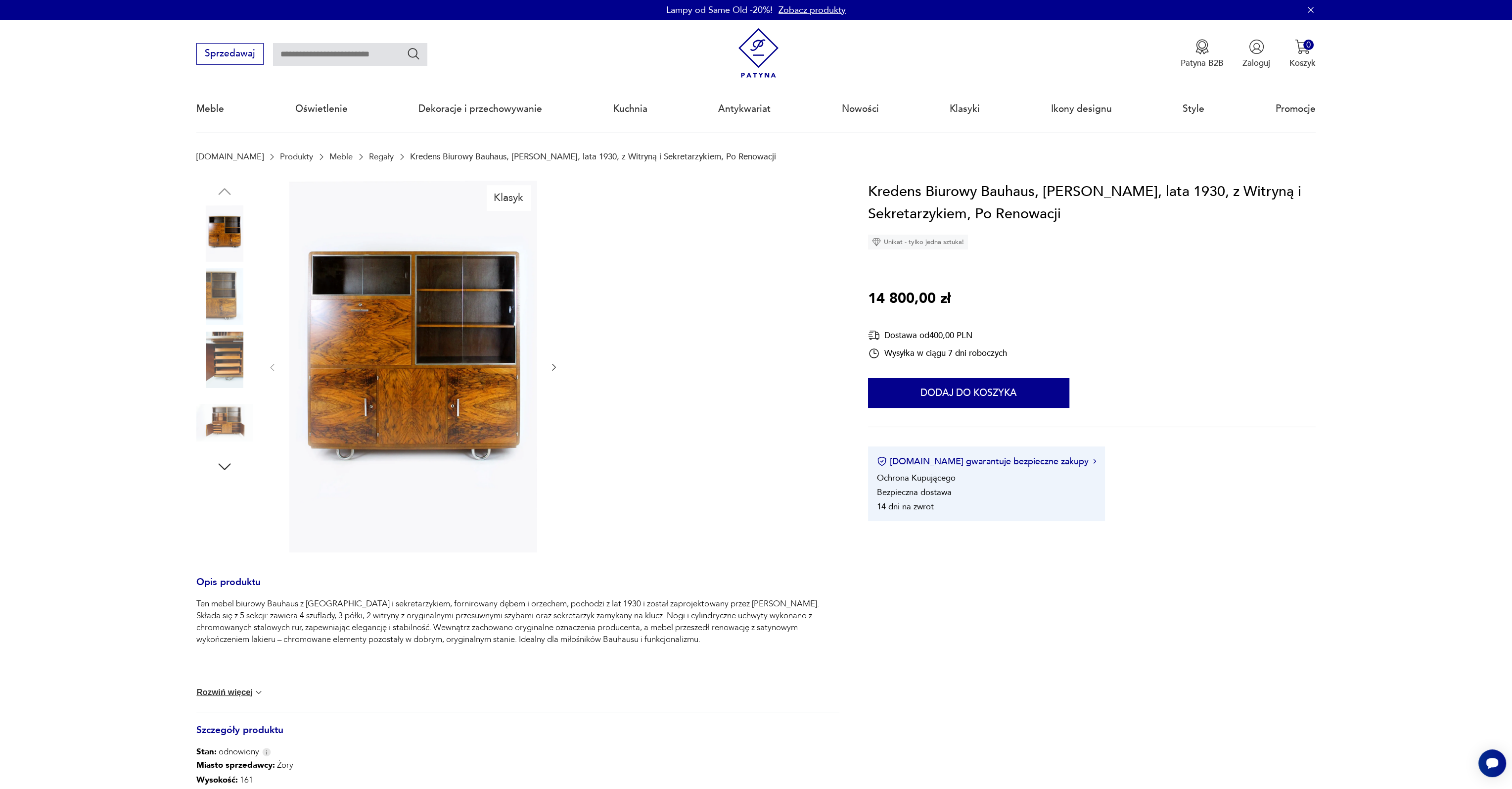
click at [231, 292] on img at bounding box center [225, 296] width 57 height 57
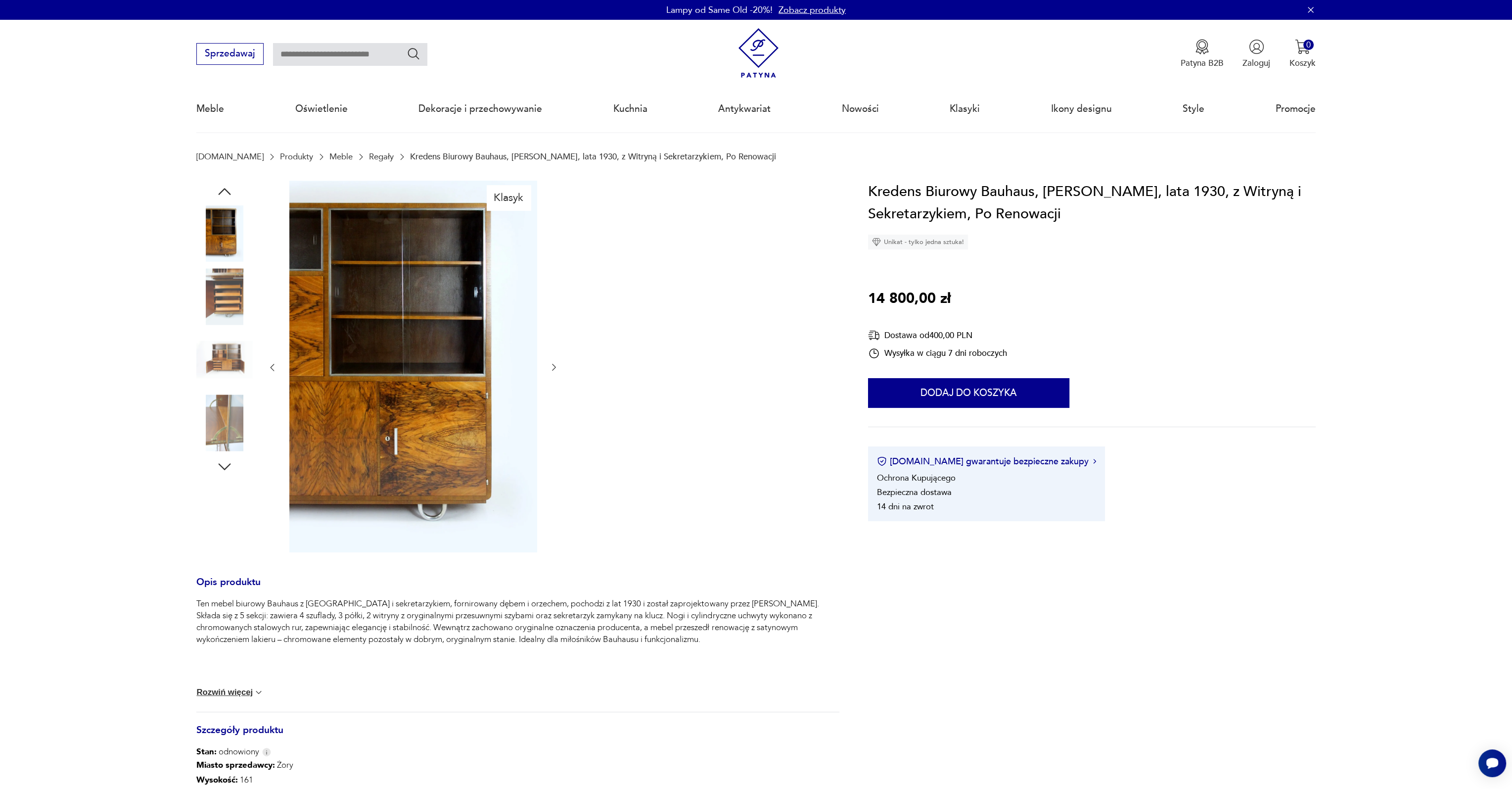
click at [232, 283] on img at bounding box center [225, 296] width 57 height 57
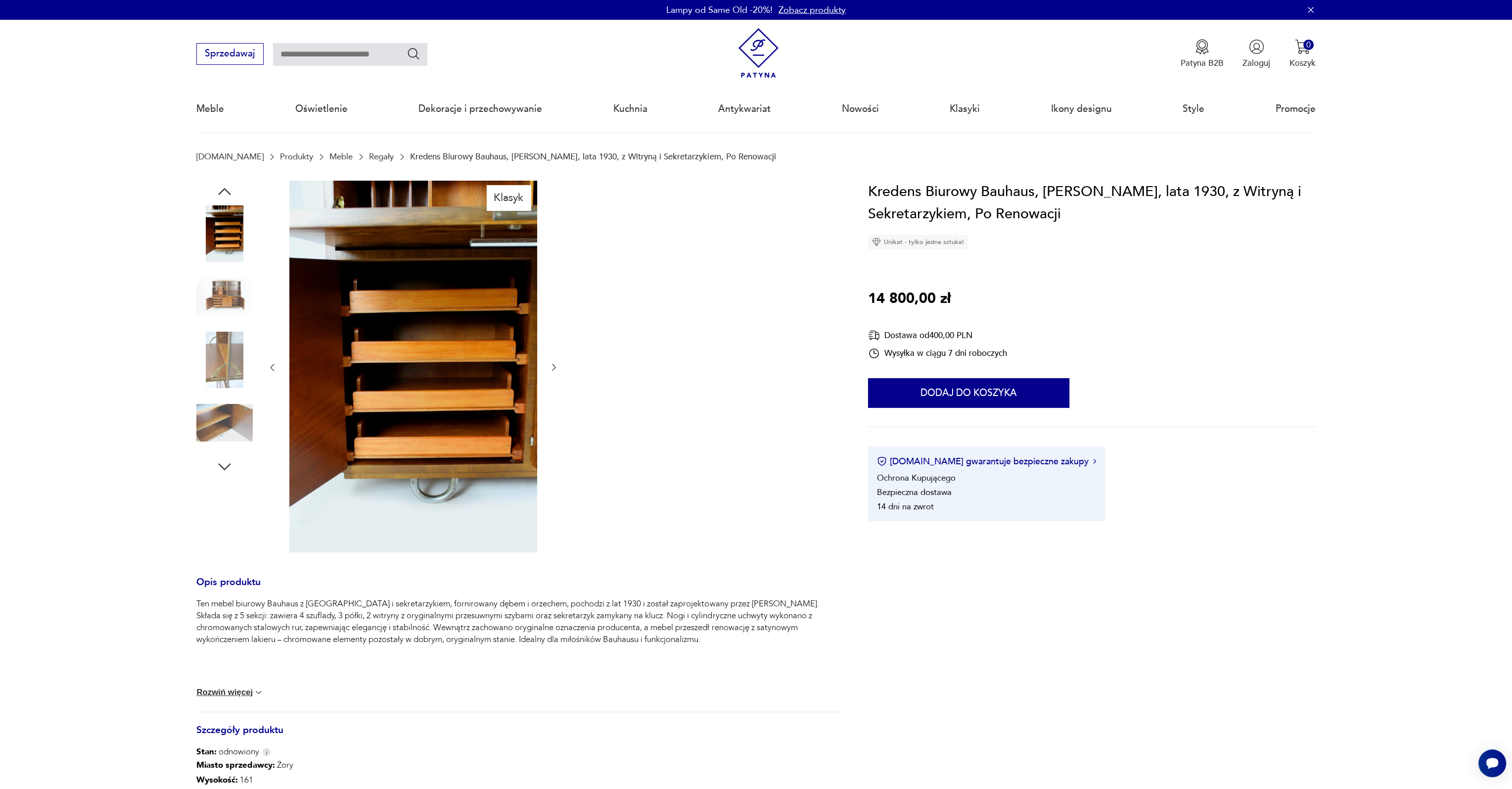
click at [232, 283] on img at bounding box center [225, 296] width 57 height 57
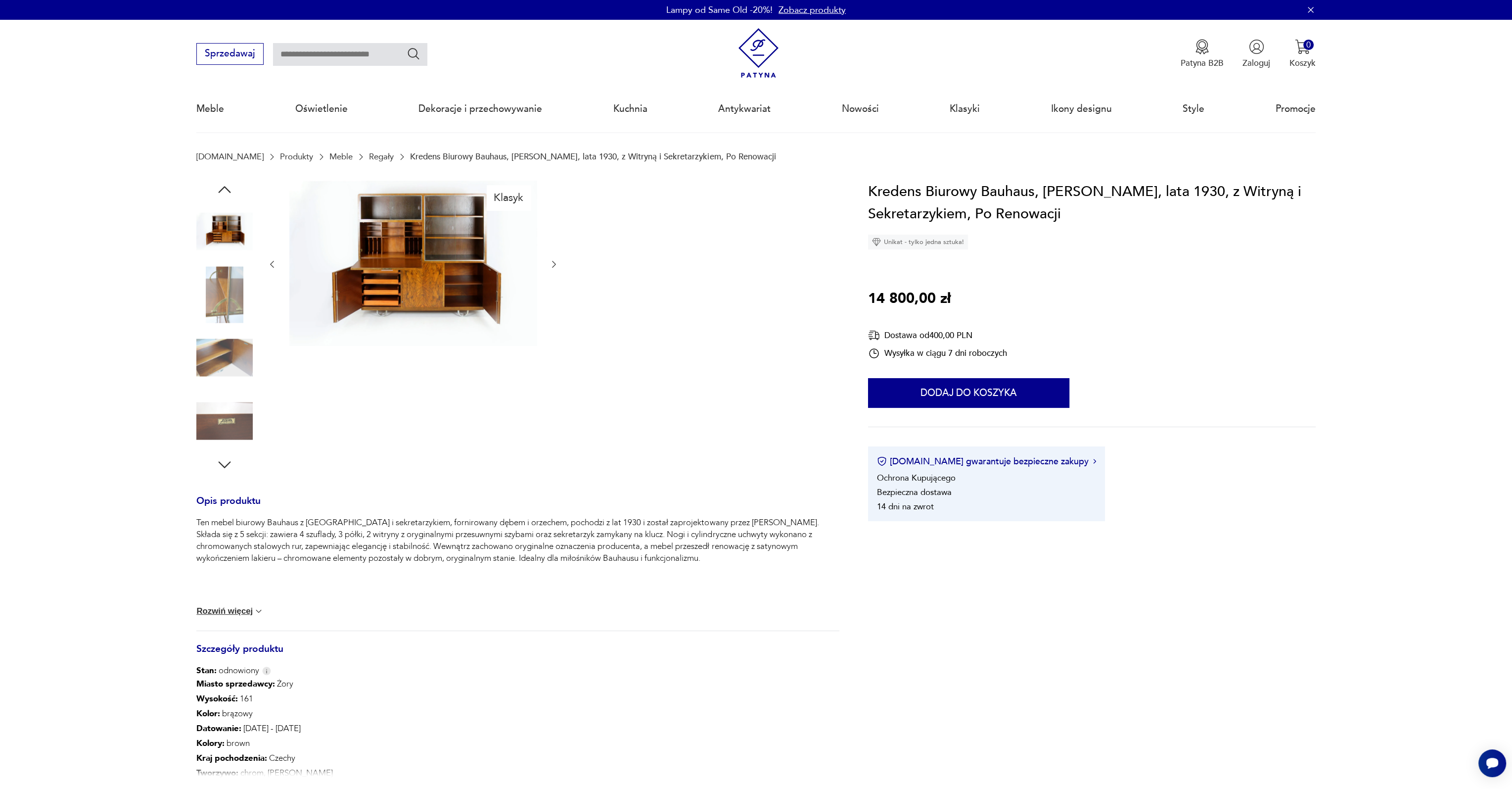
click at [232, 283] on img at bounding box center [225, 294] width 57 height 57
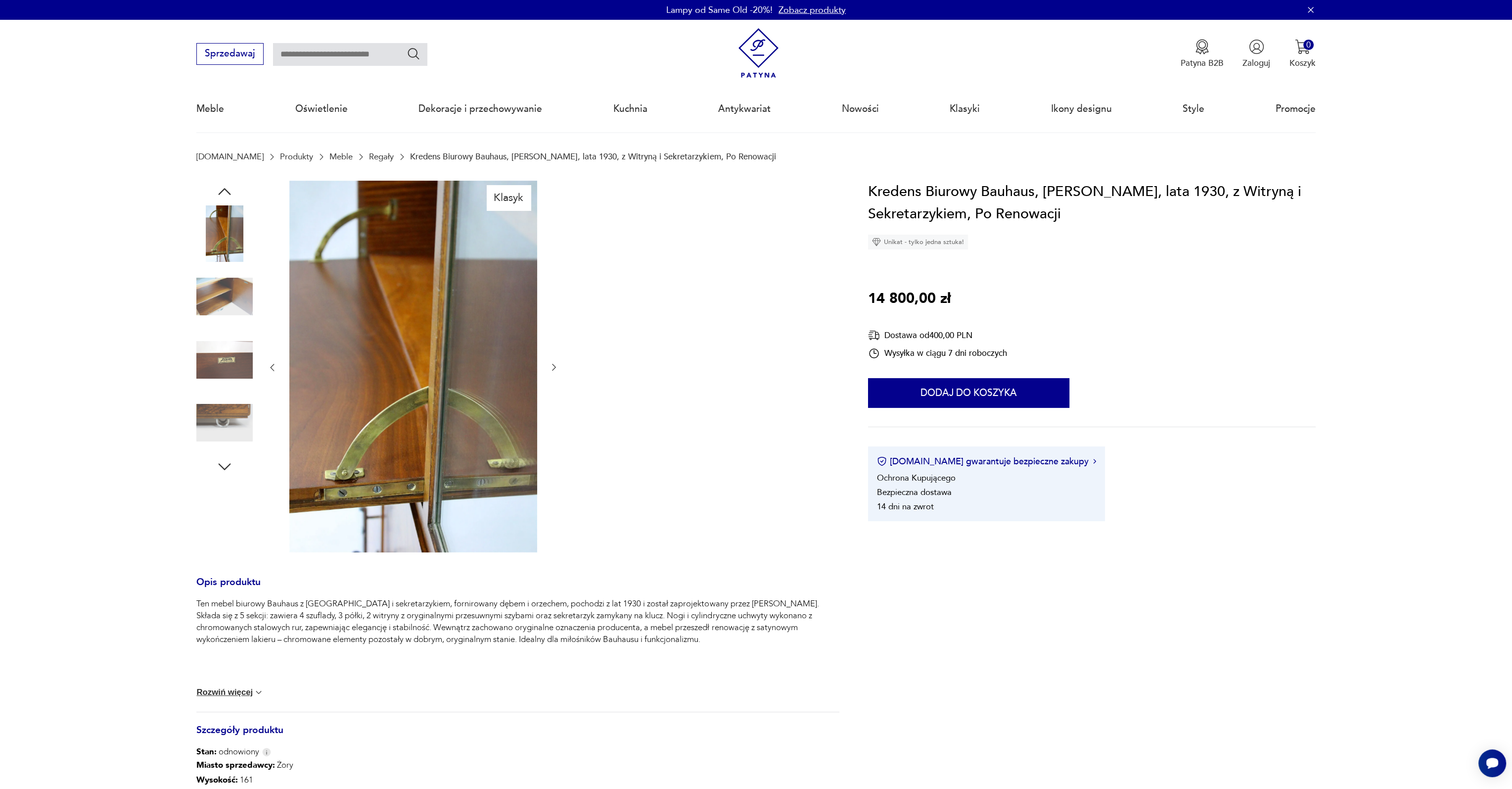
click at [237, 286] on img at bounding box center [225, 296] width 57 height 57
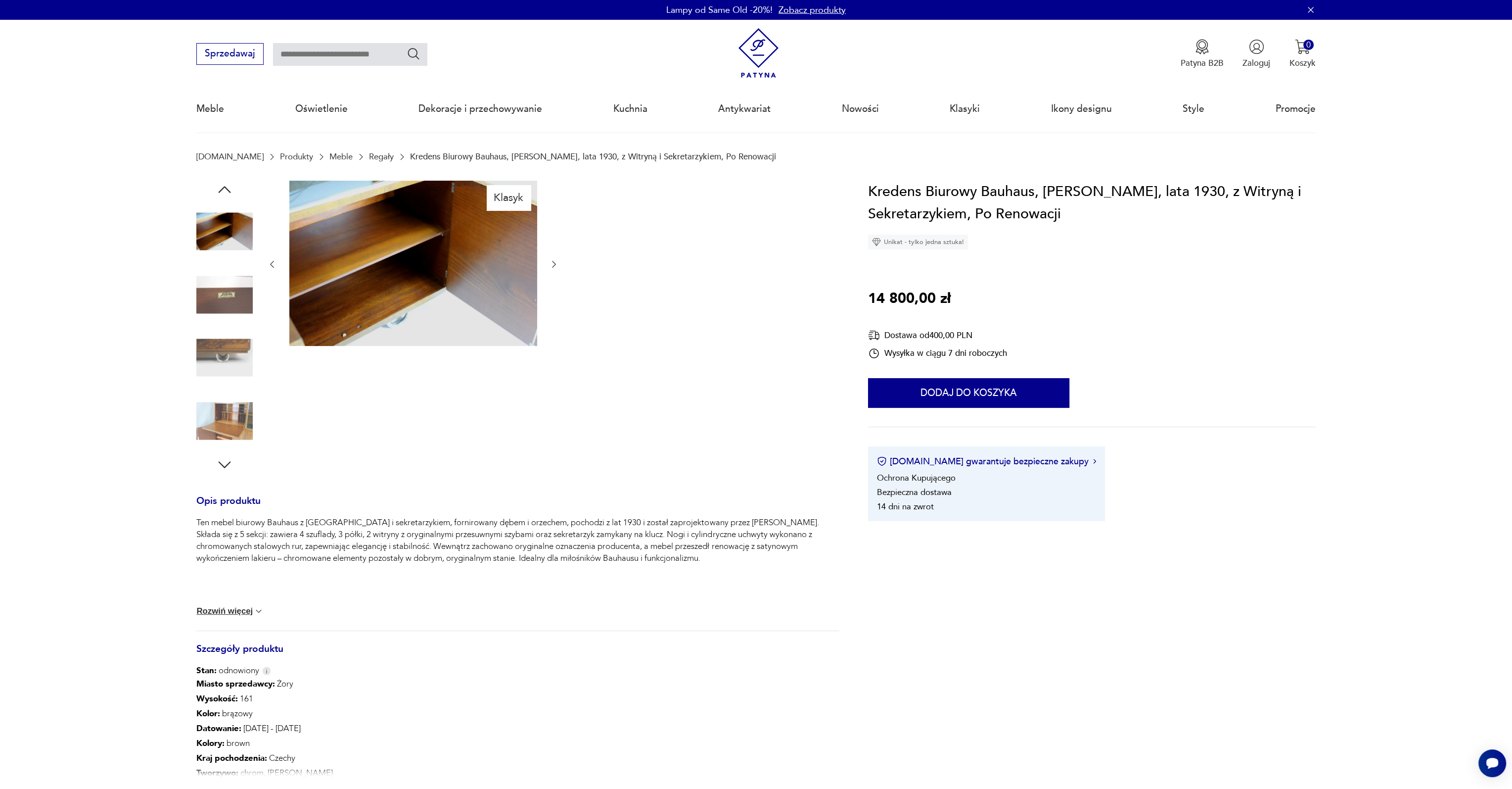
click at [237, 286] on img at bounding box center [225, 294] width 57 height 57
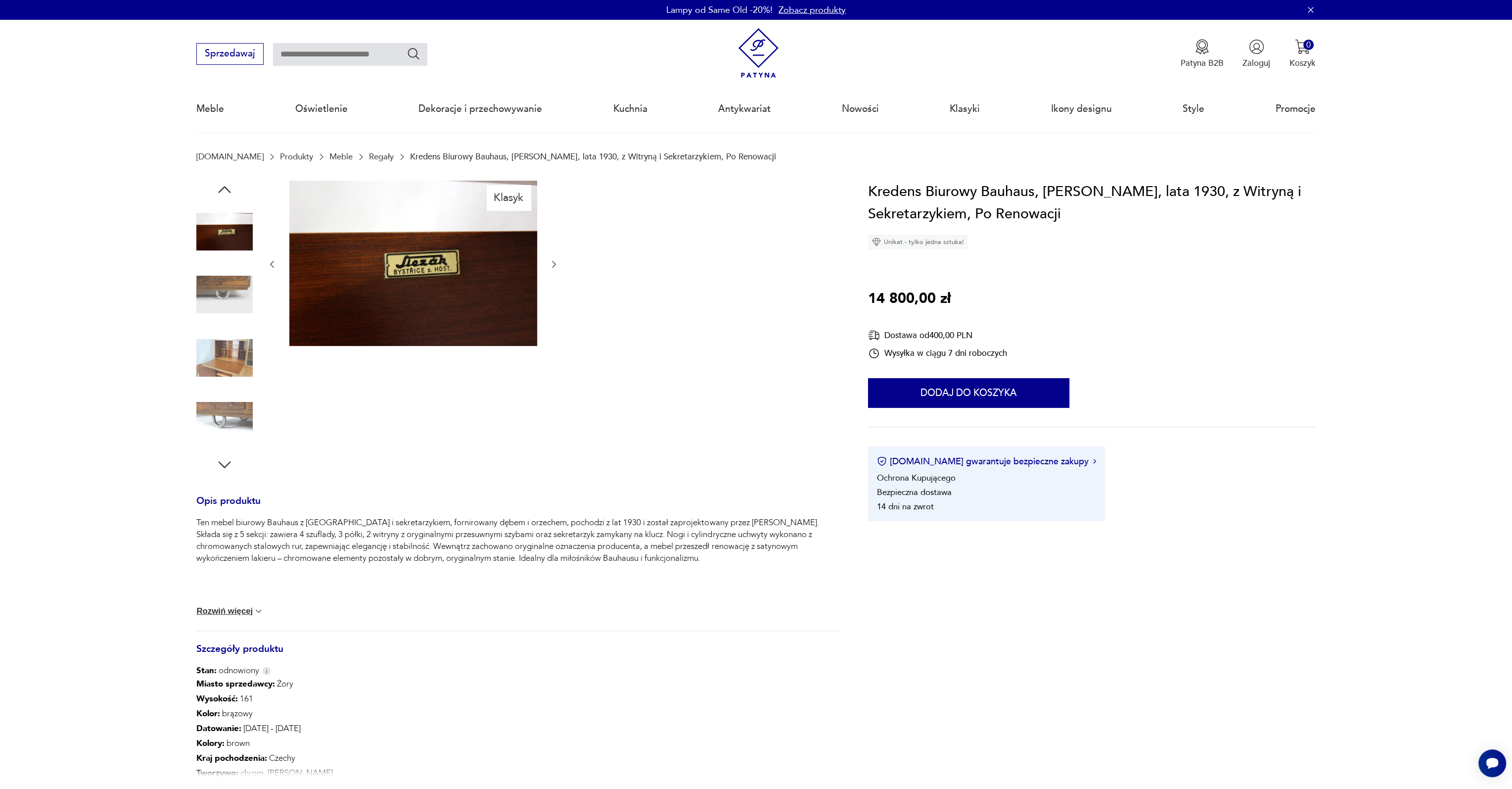
click at [242, 360] on img at bounding box center [225, 358] width 57 height 57
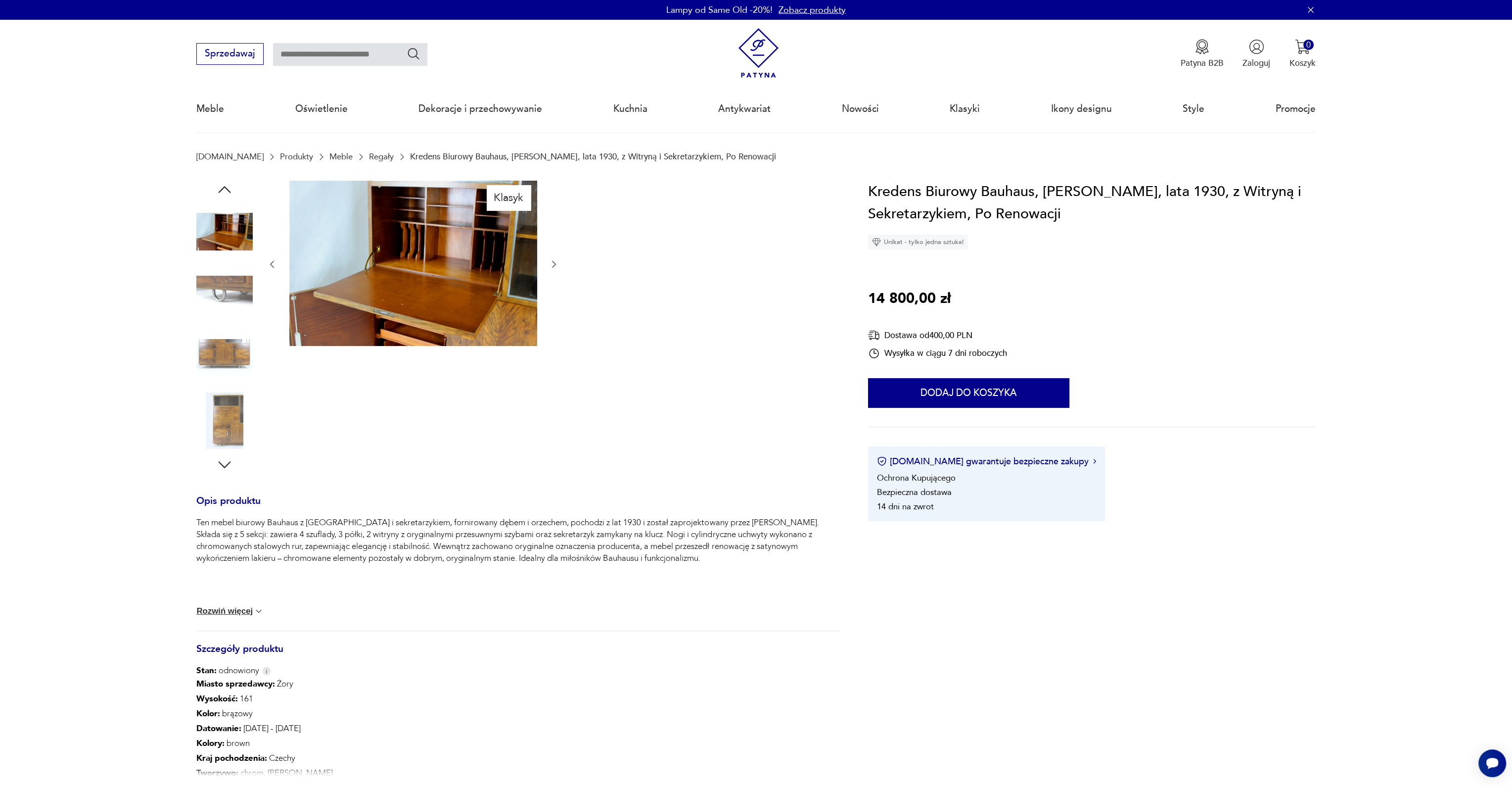
click at [242, 360] on img at bounding box center [225, 358] width 57 height 57
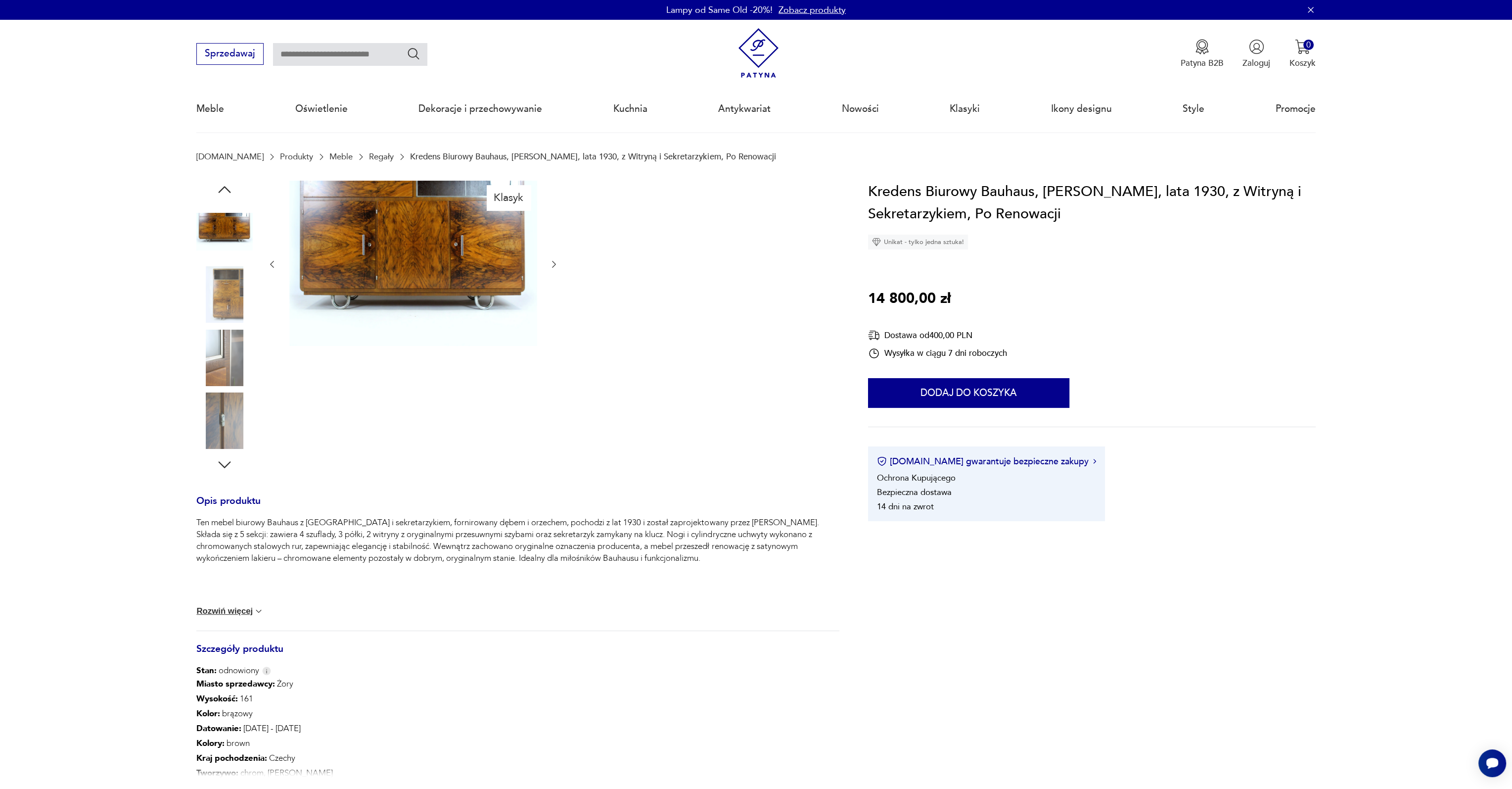
click at [242, 360] on img at bounding box center [225, 358] width 57 height 57
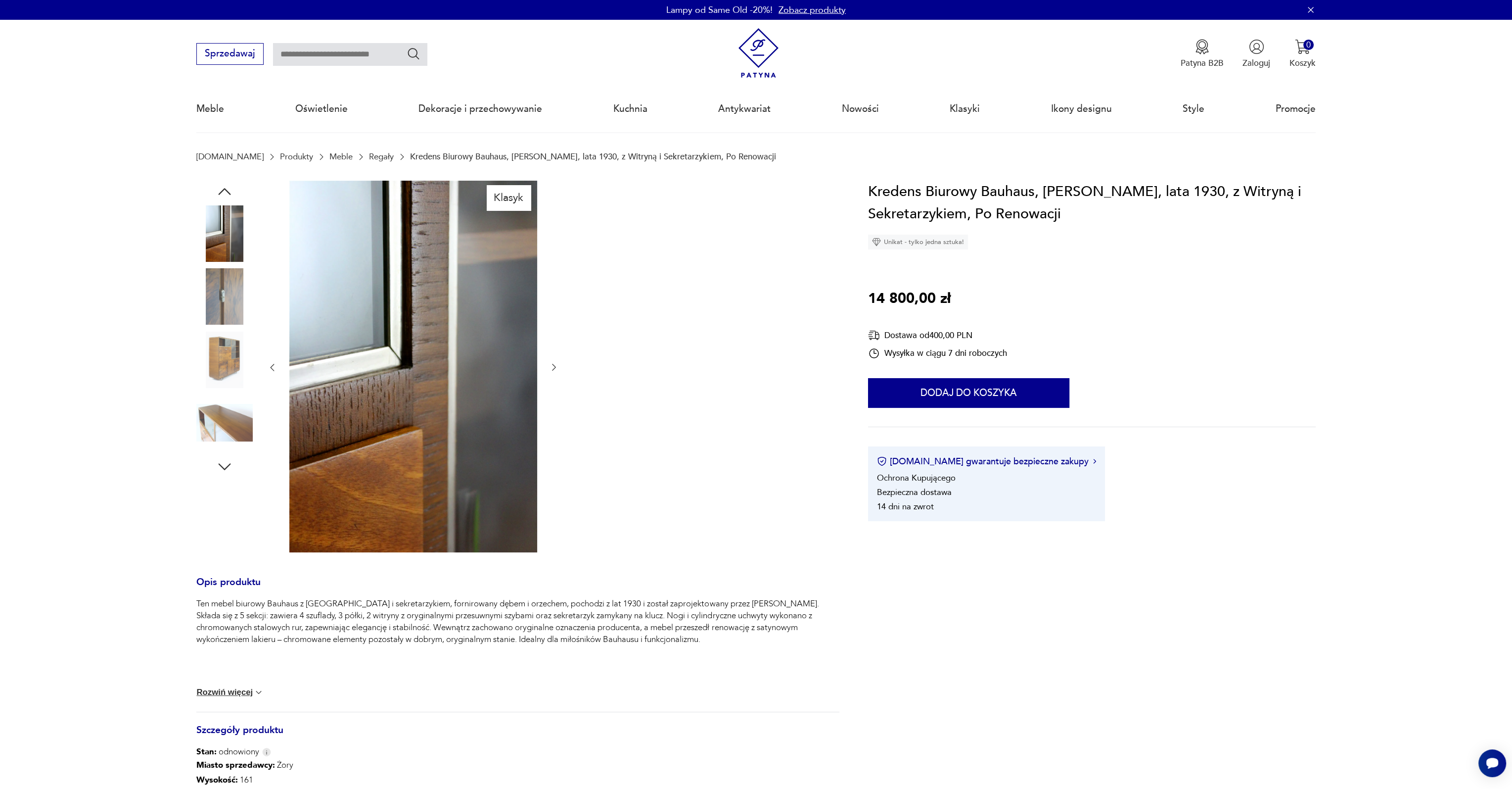
click at [231, 359] on img at bounding box center [225, 360] width 57 height 57
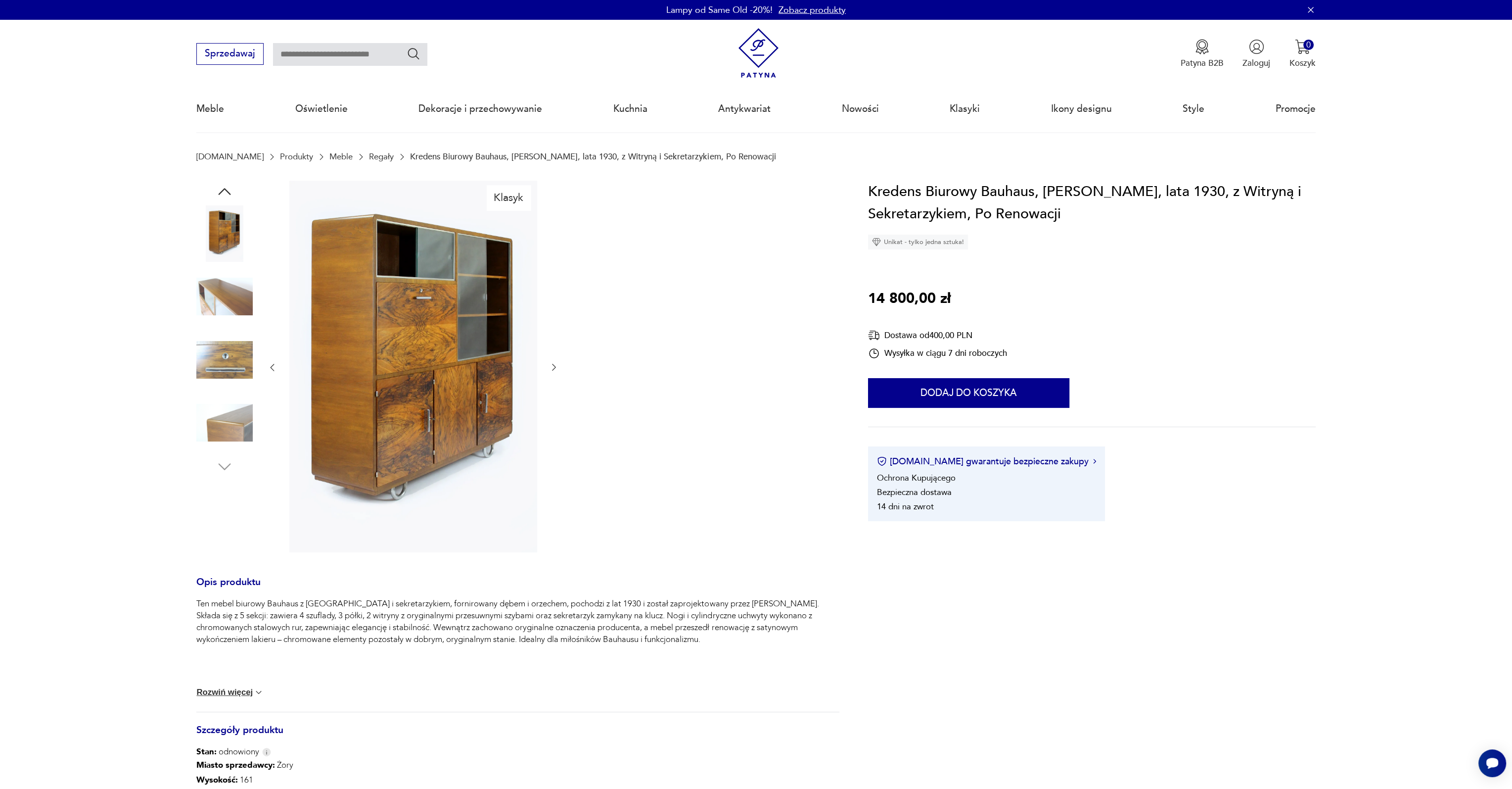
click at [228, 358] on img at bounding box center [225, 360] width 57 height 57
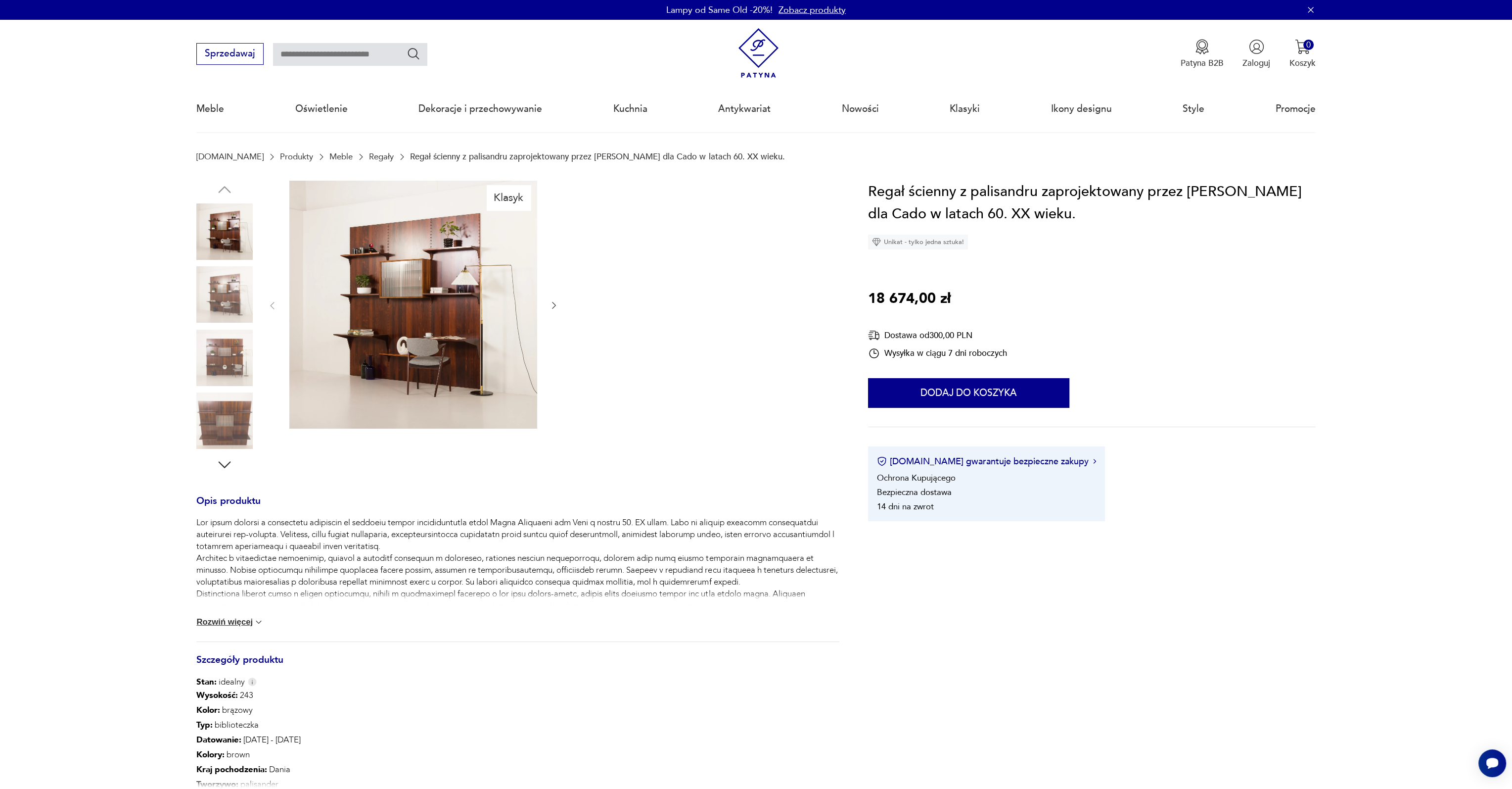
click at [464, 312] on img at bounding box center [414, 305] width 248 height 248
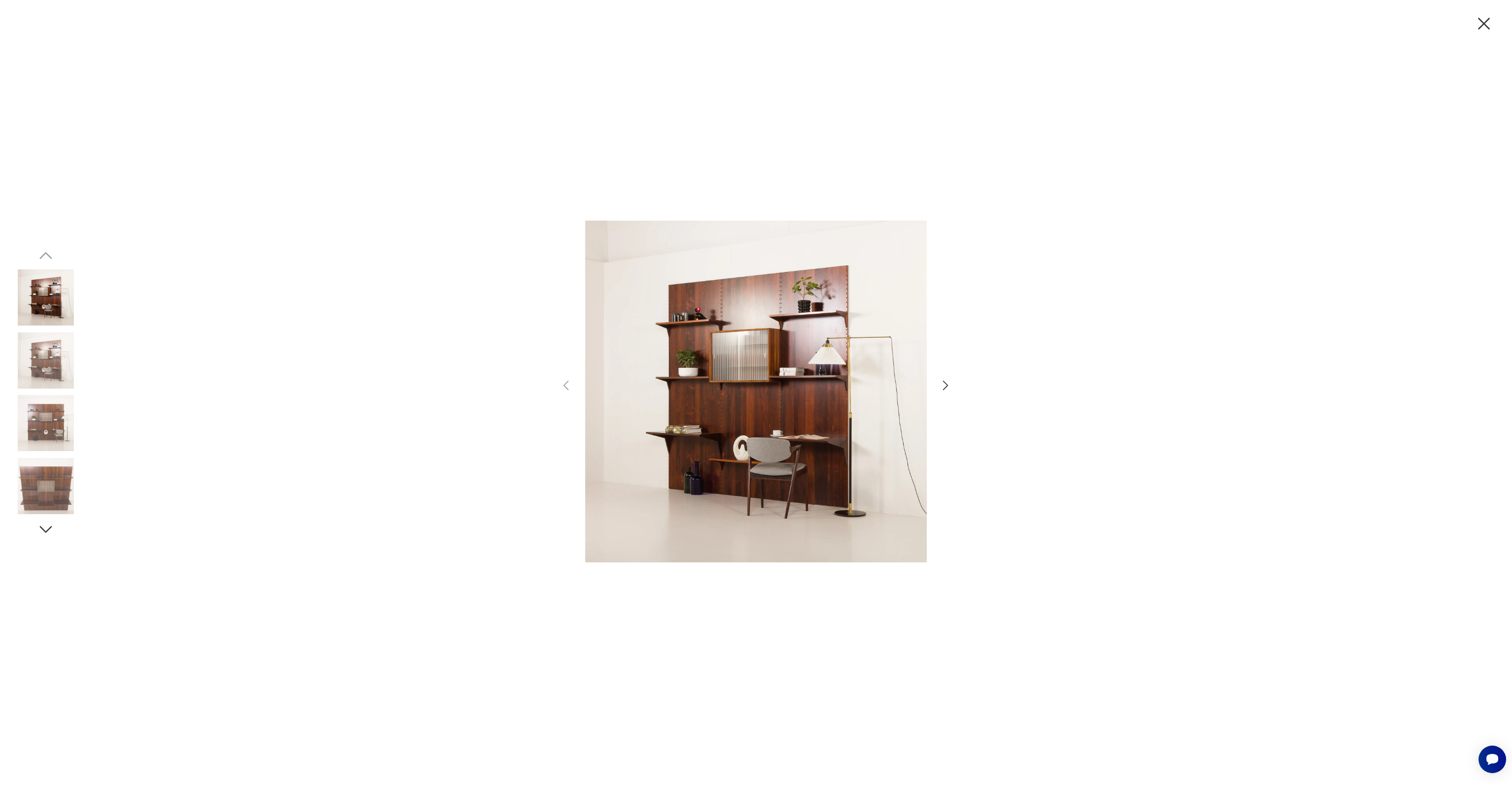
click at [956, 401] on div at bounding box center [756, 392] width 1512 height 785
click at [945, 383] on icon "button" at bounding box center [946, 385] width 5 height 10
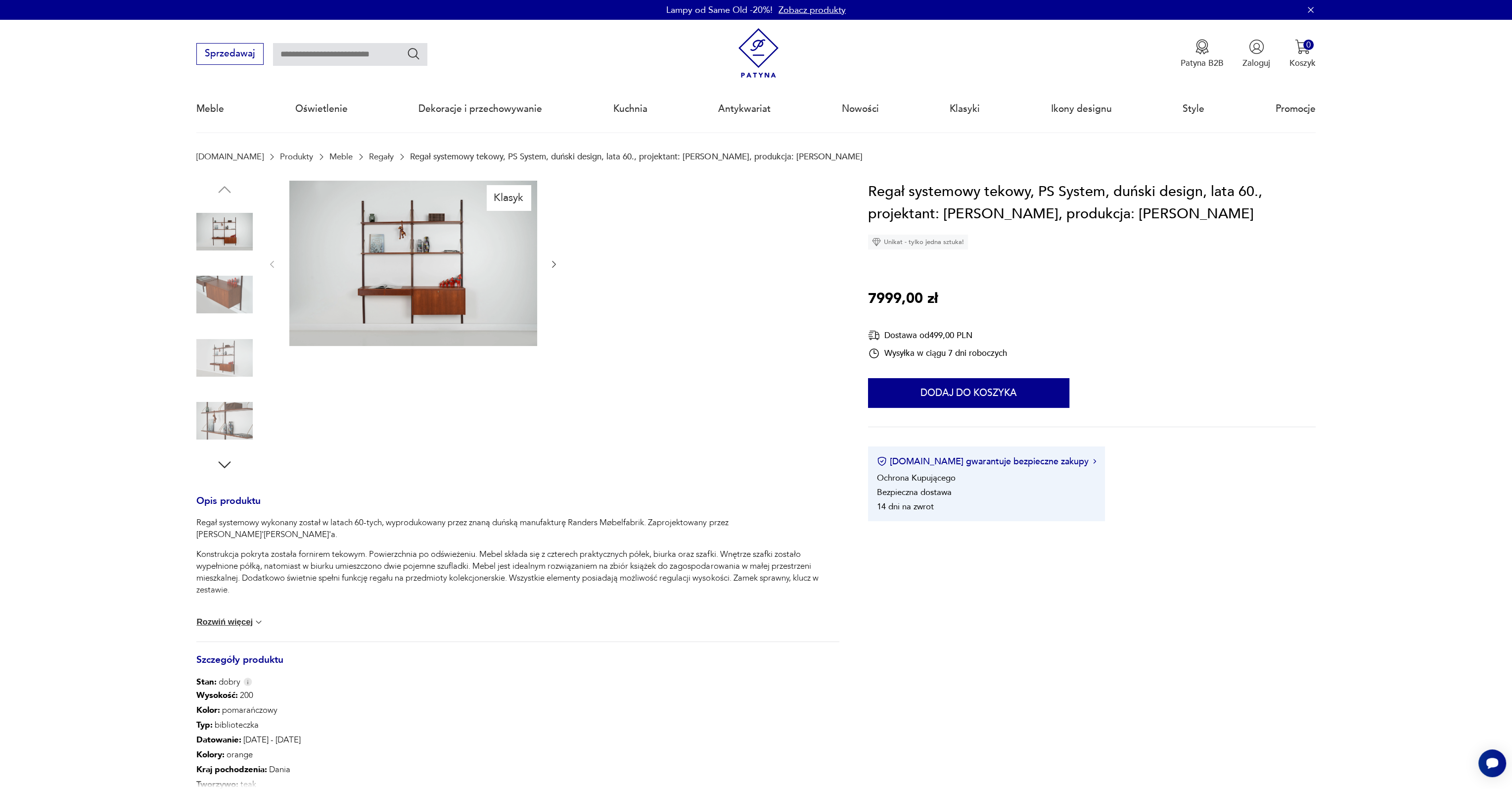
click at [234, 307] on img at bounding box center [225, 294] width 57 height 57
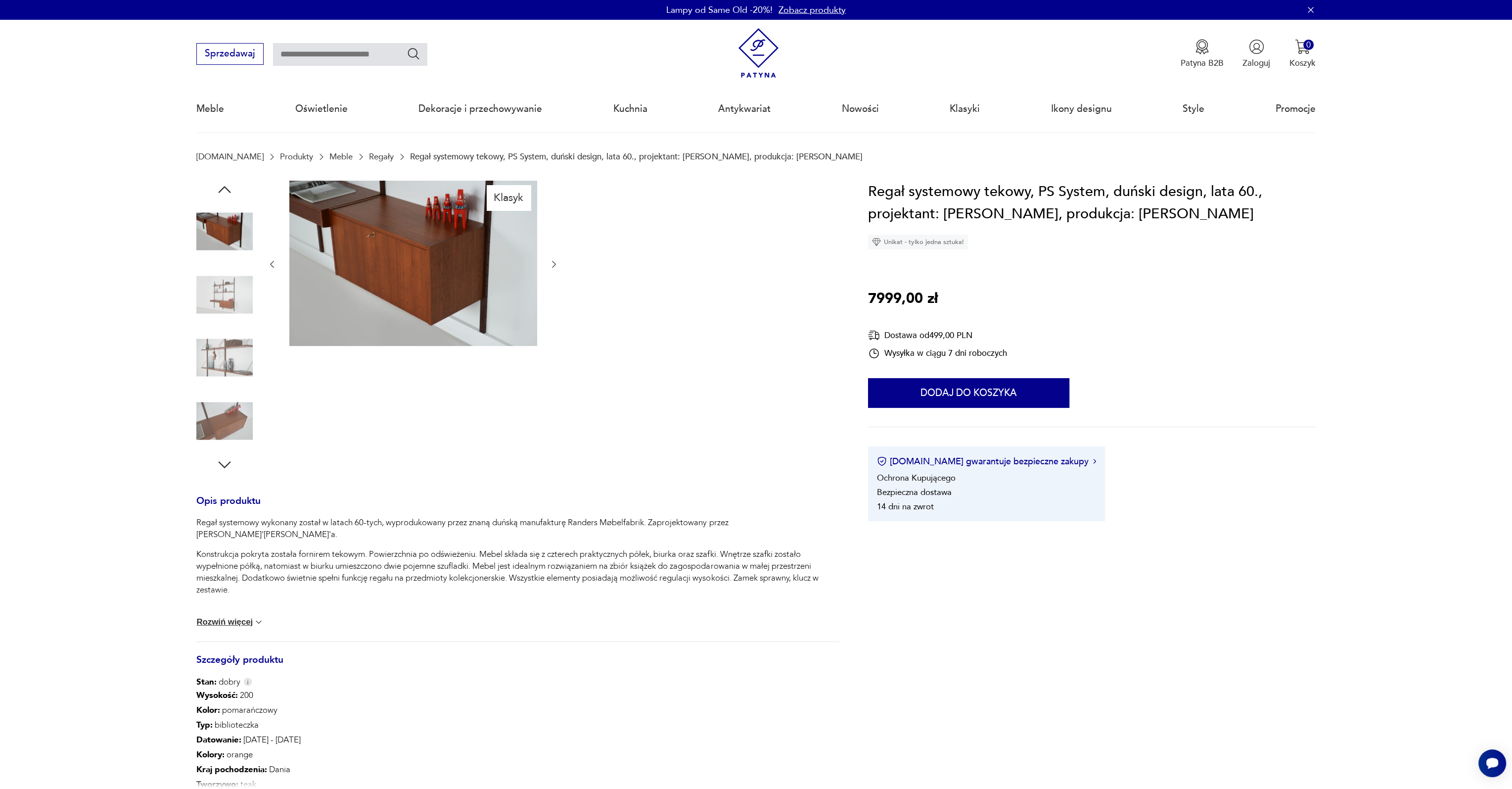
click at [234, 307] on img at bounding box center [225, 294] width 57 height 57
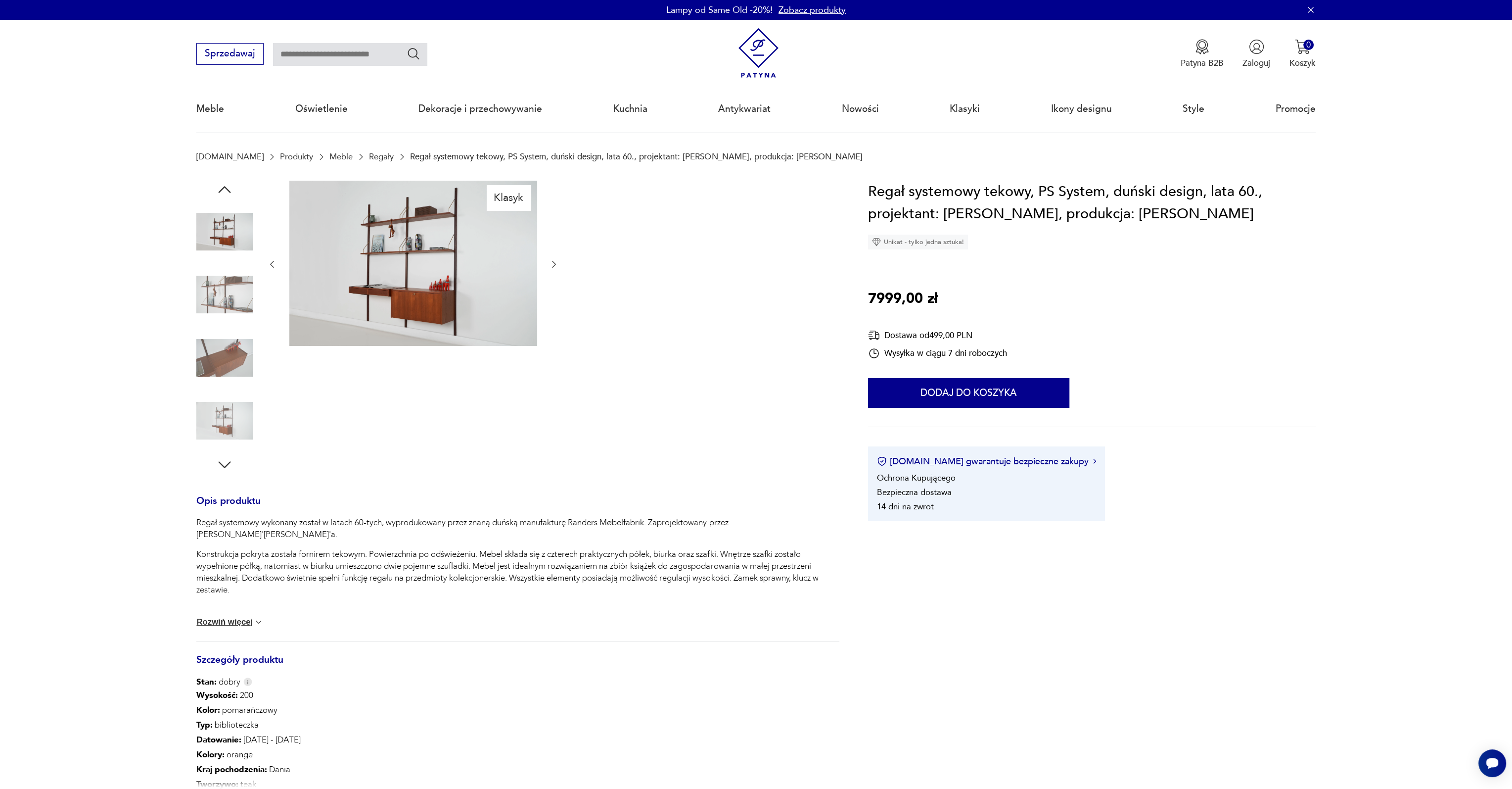
click at [234, 307] on img at bounding box center [225, 294] width 57 height 57
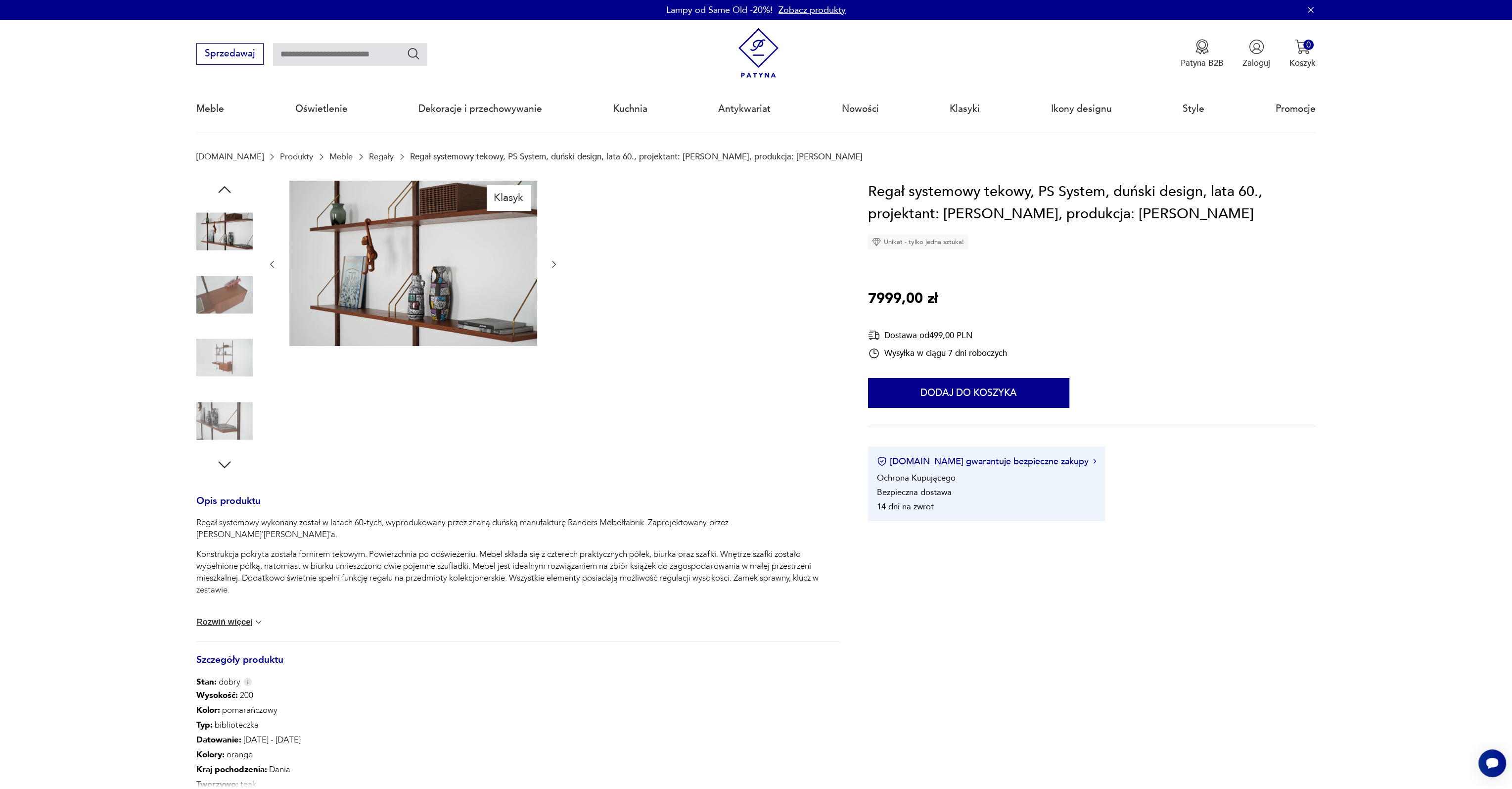
click at [234, 307] on img at bounding box center [225, 294] width 57 height 57
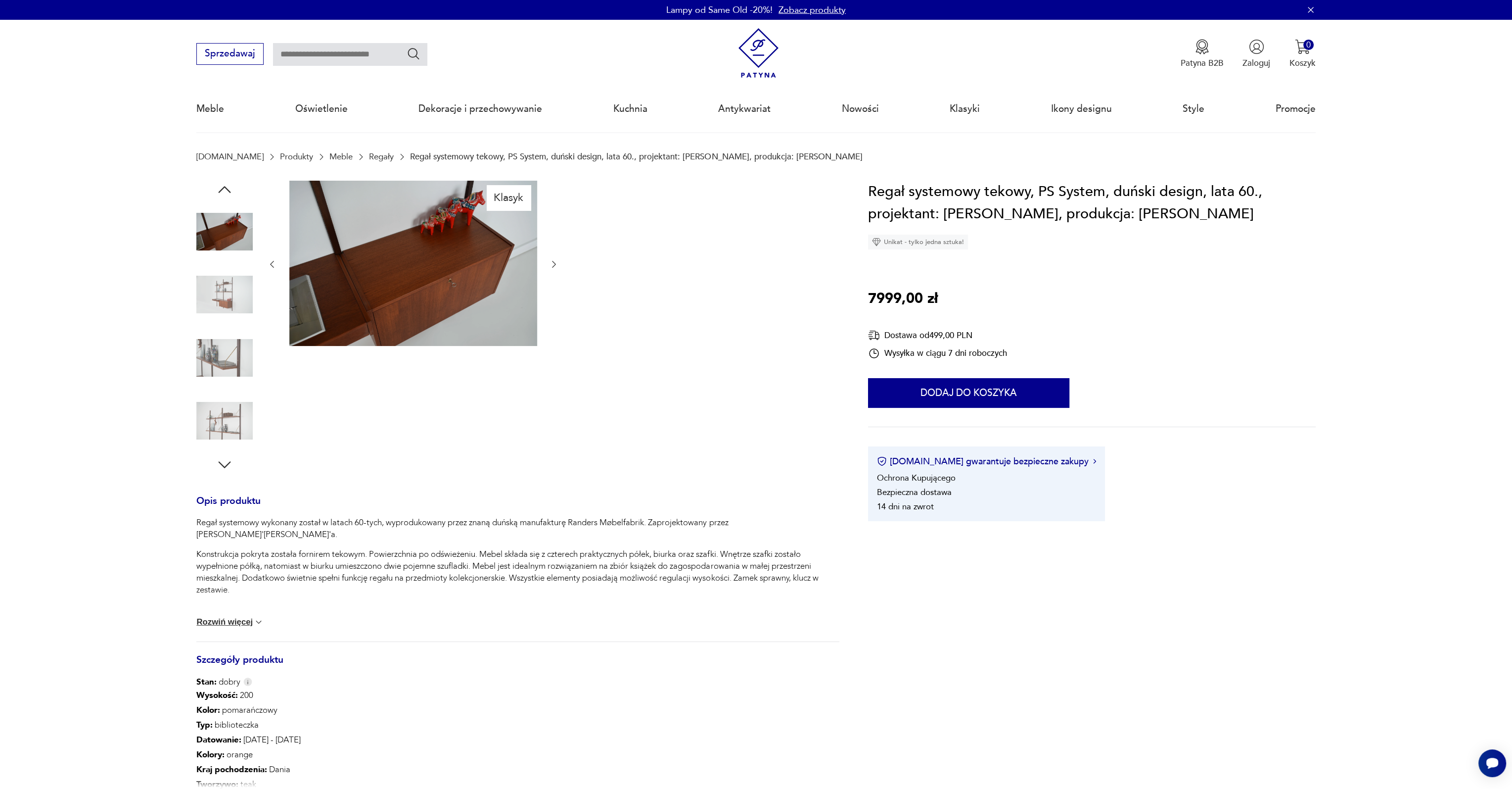
click at [234, 307] on img at bounding box center [225, 294] width 57 height 57
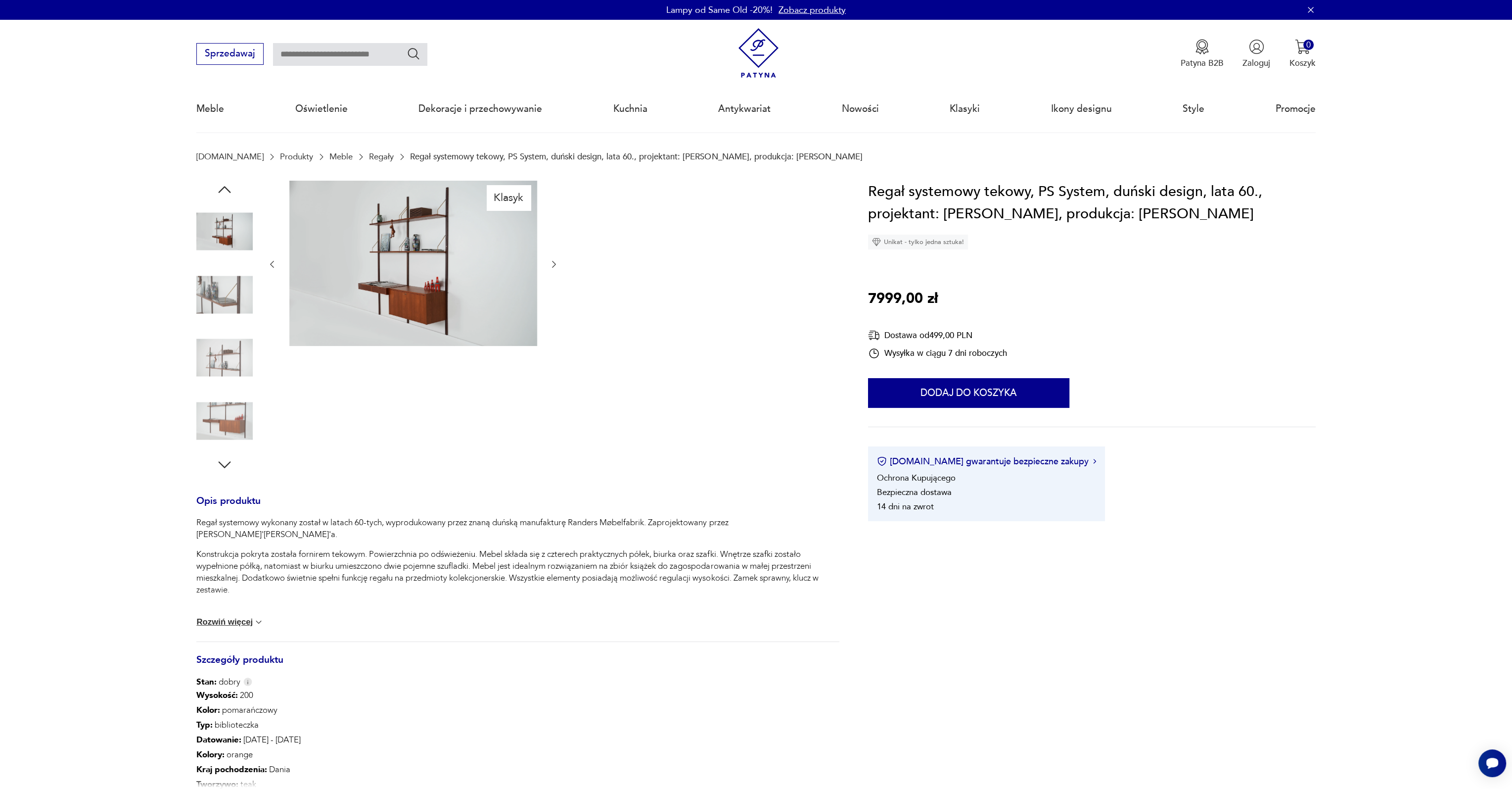
click at [234, 307] on img at bounding box center [225, 294] width 57 height 57
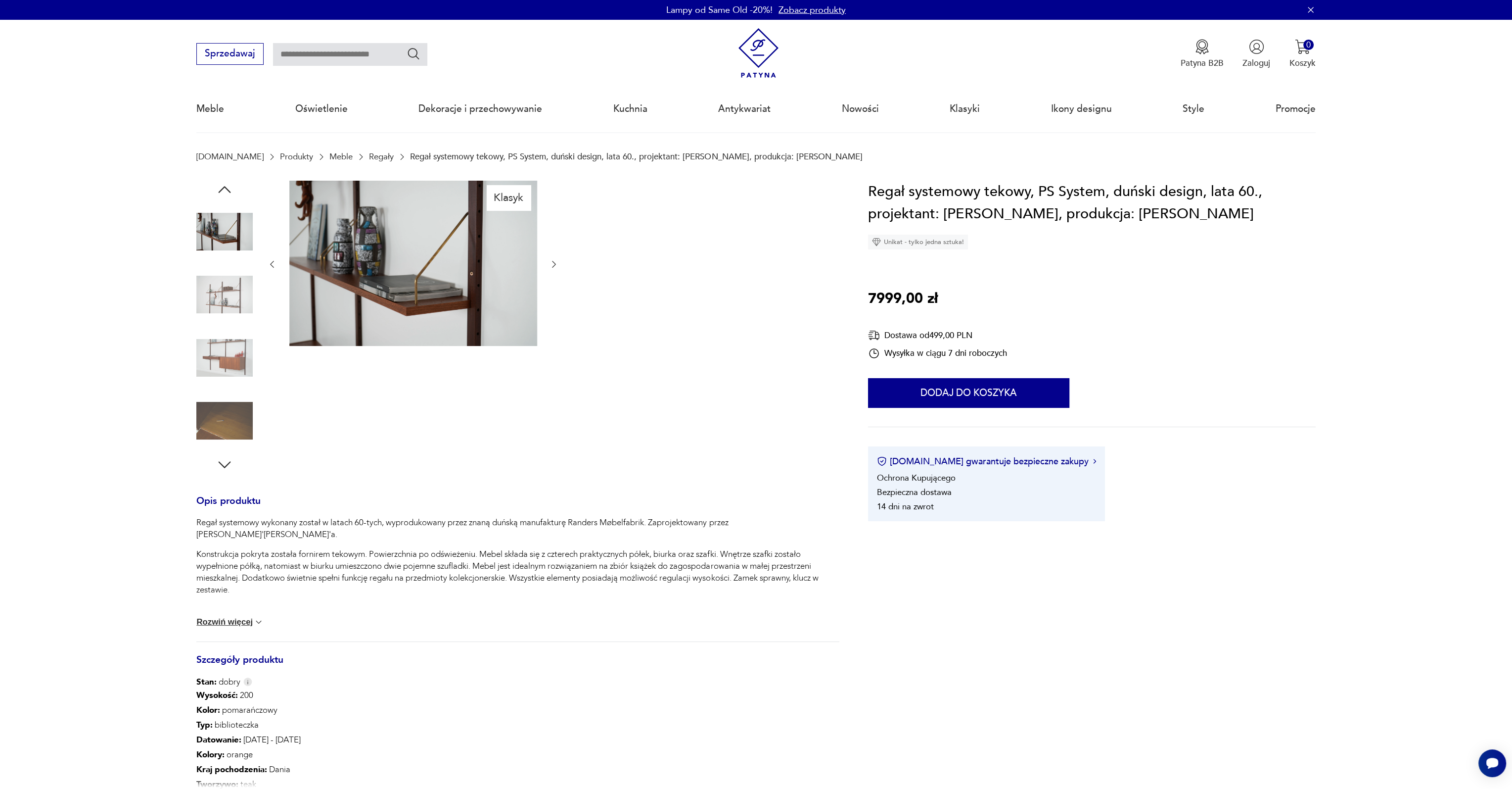
click at [234, 307] on img at bounding box center [225, 294] width 57 height 57
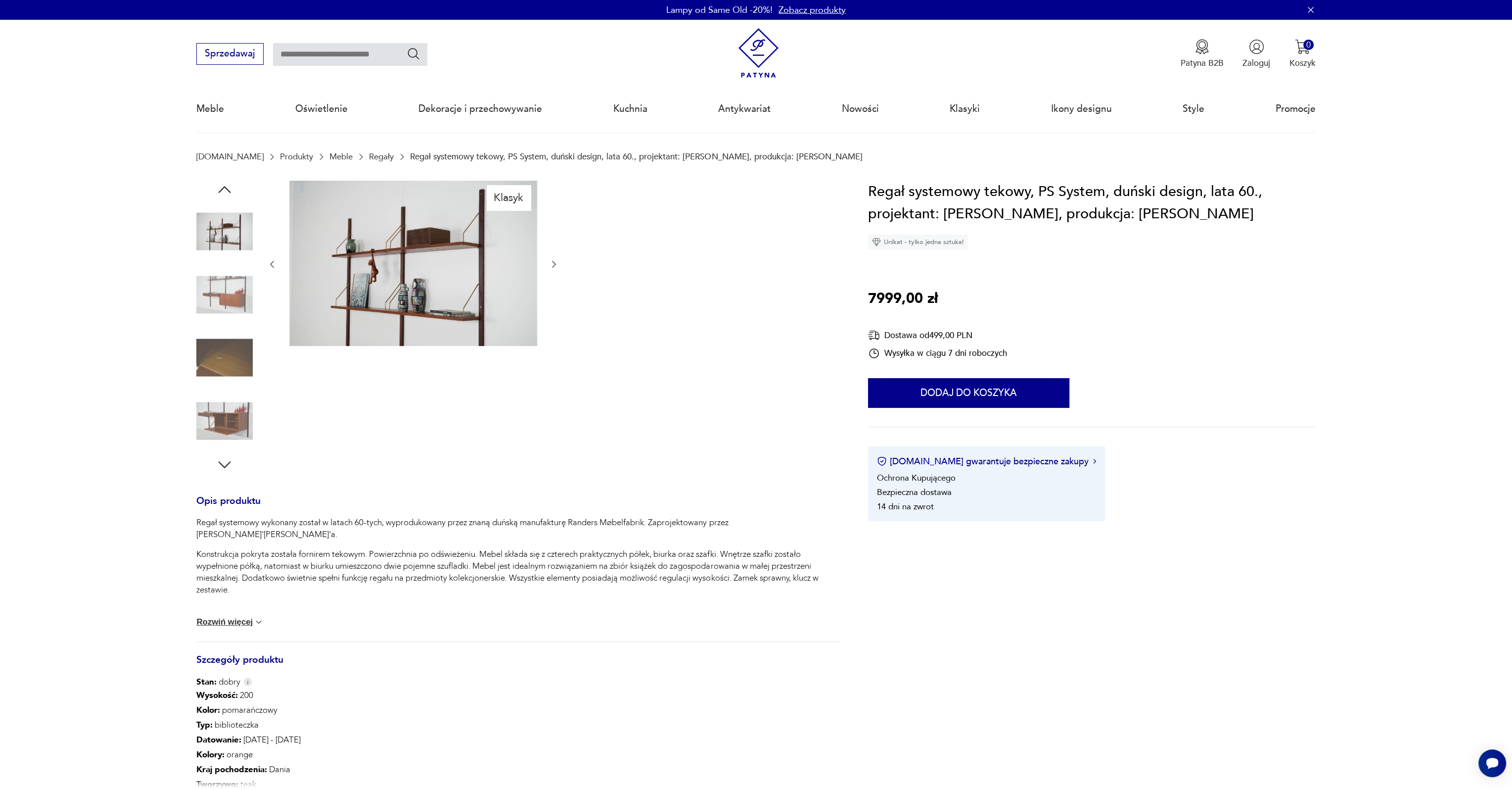
click at [234, 307] on img at bounding box center [225, 294] width 57 height 57
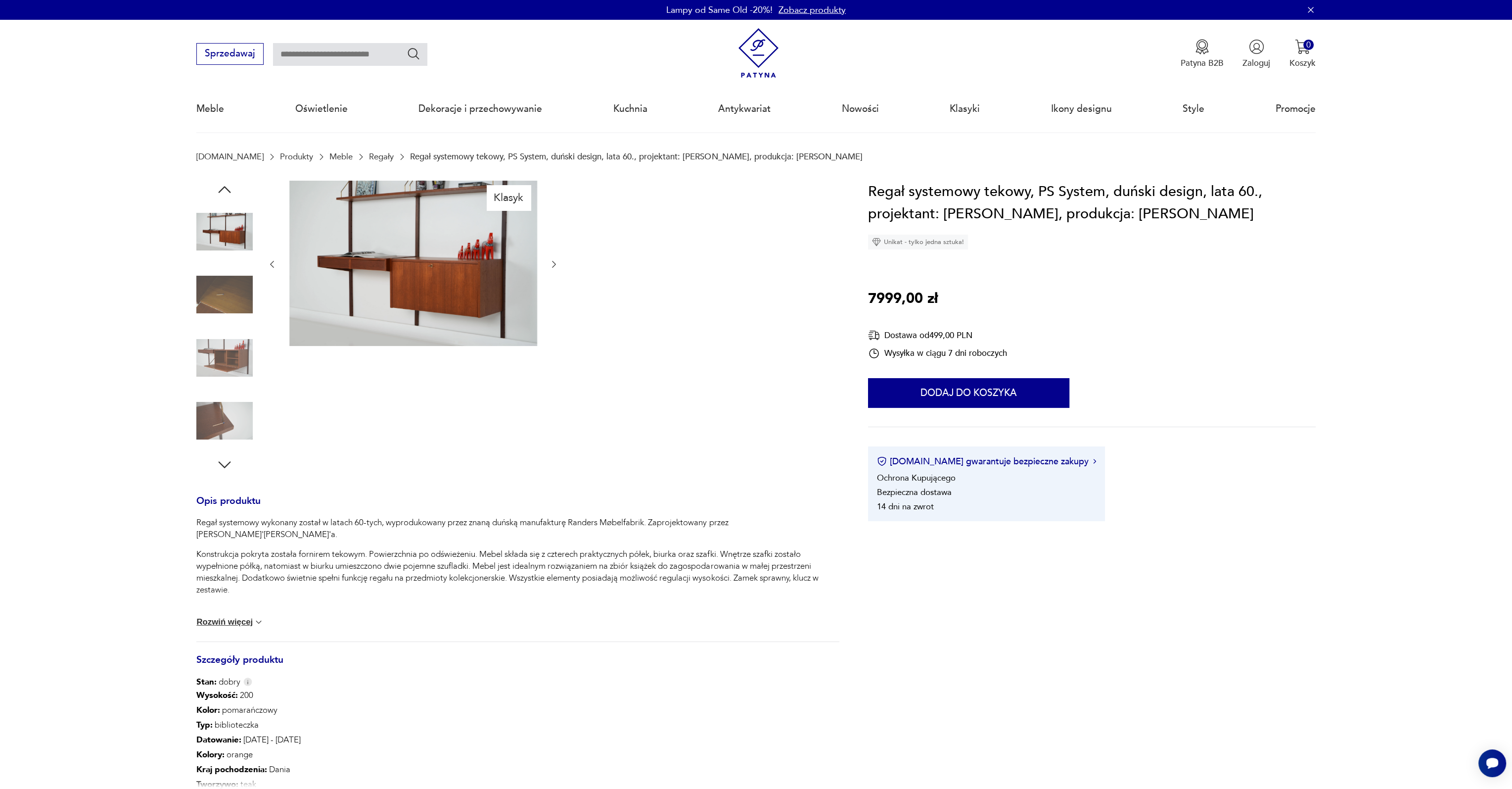
click at [234, 307] on img at bounding box center [225, 294] width 57 height 57
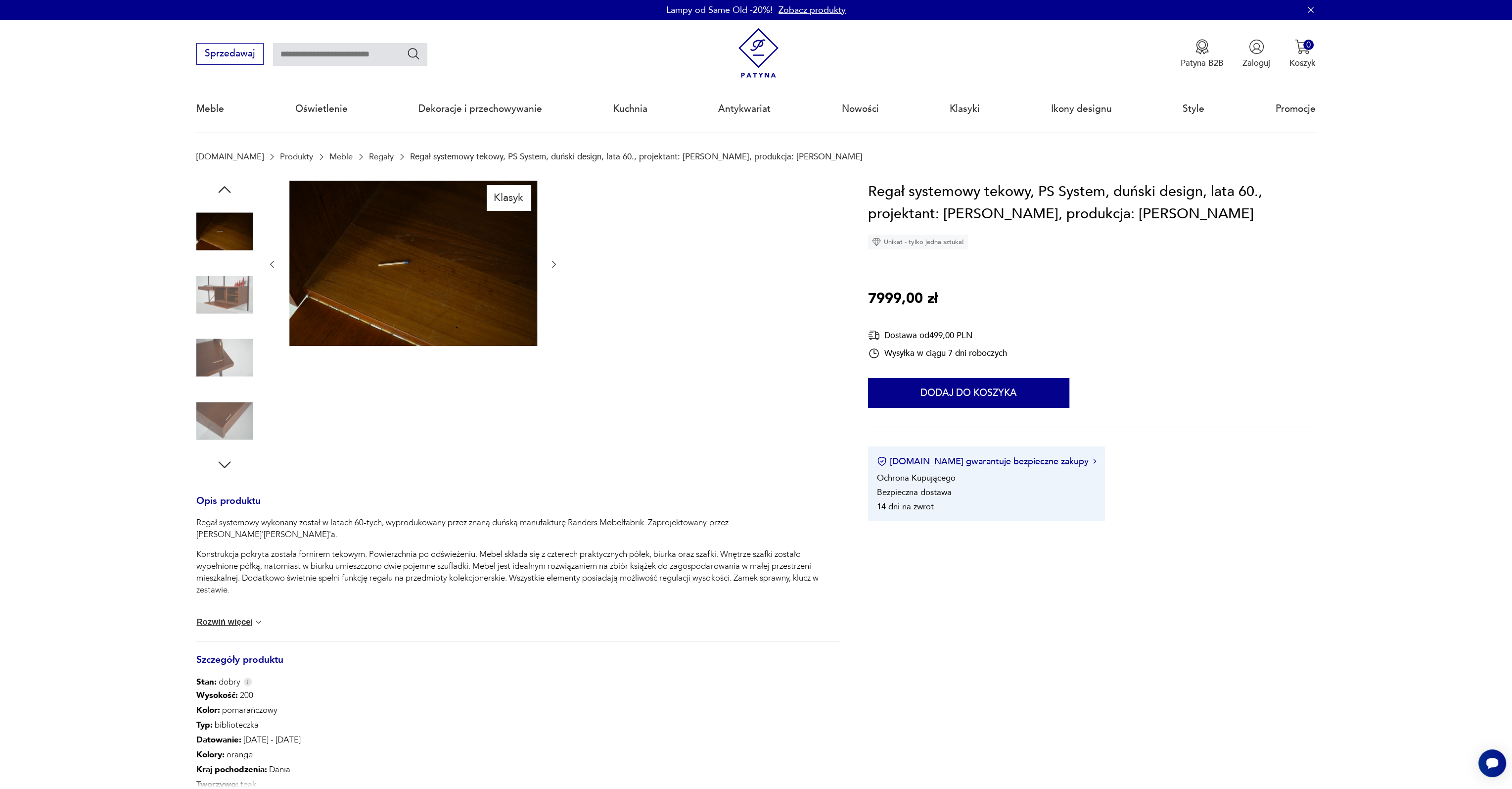
click at [234, 307] on img at bounding box center [225, 294] width 57 height 57
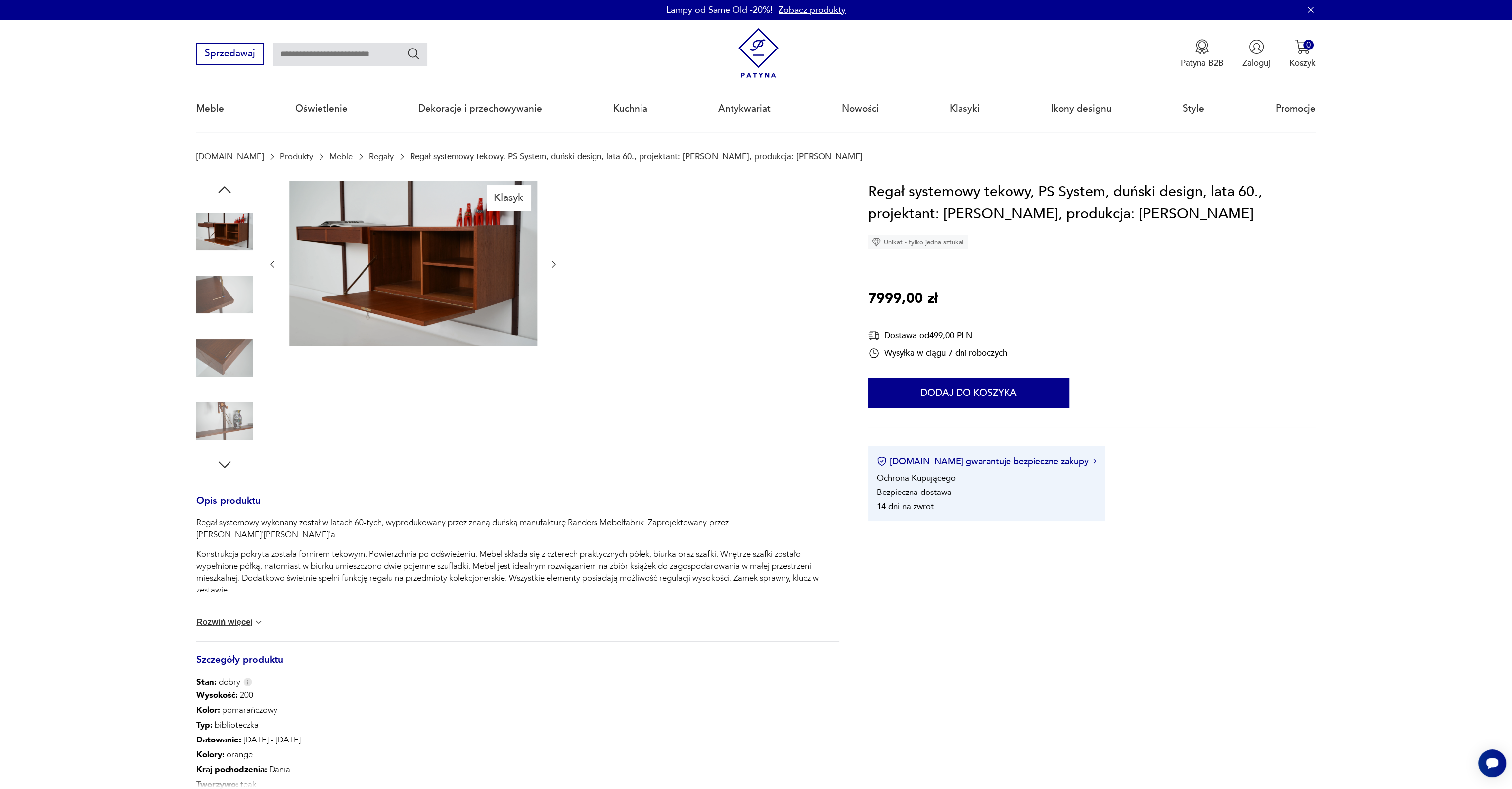
click at [234, 307] on img at bounding box center [225, 294] width 57 height 57
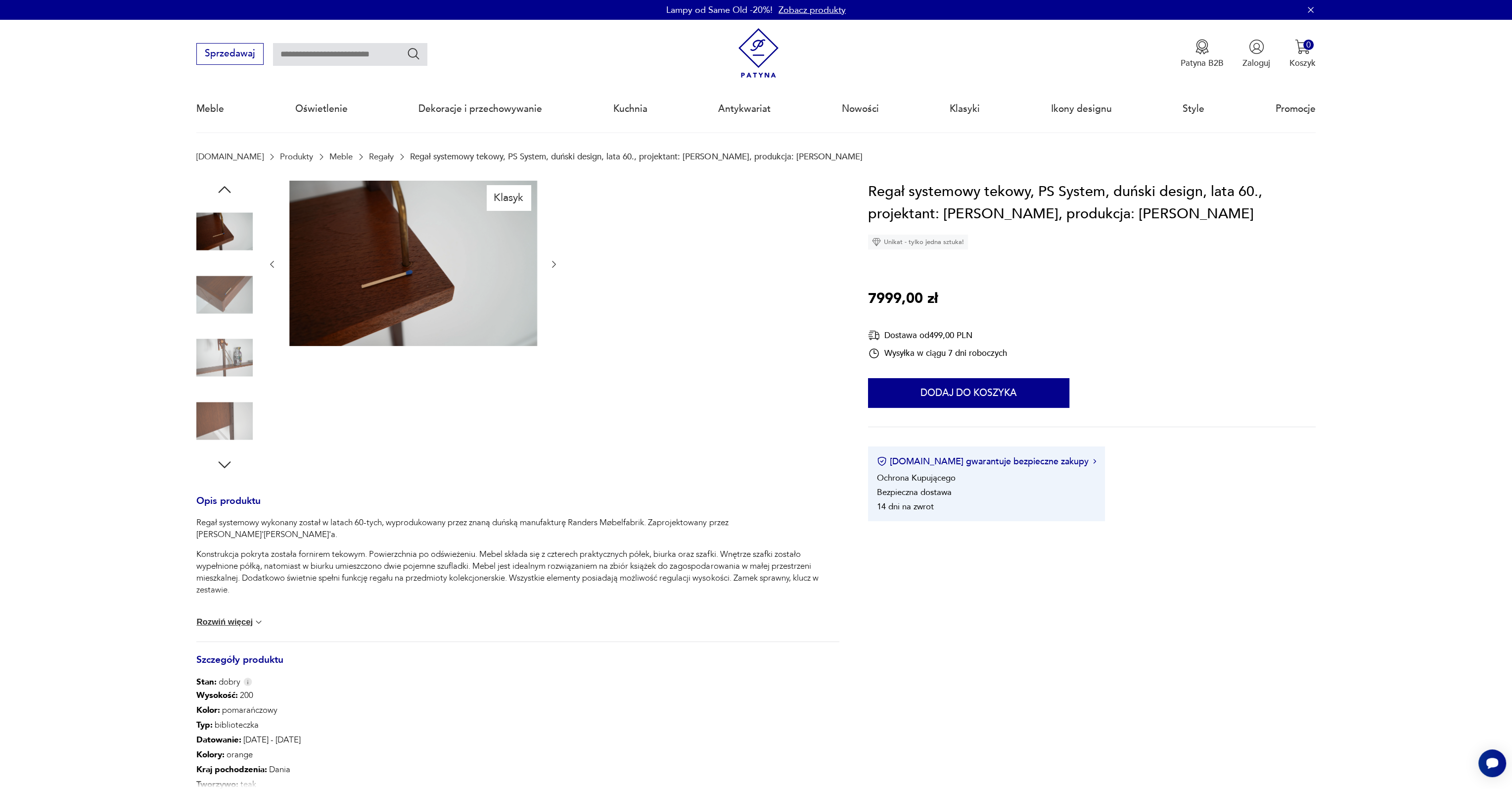
click at [234, 307] on img at bounding box center [225, 294] width 57 height 57
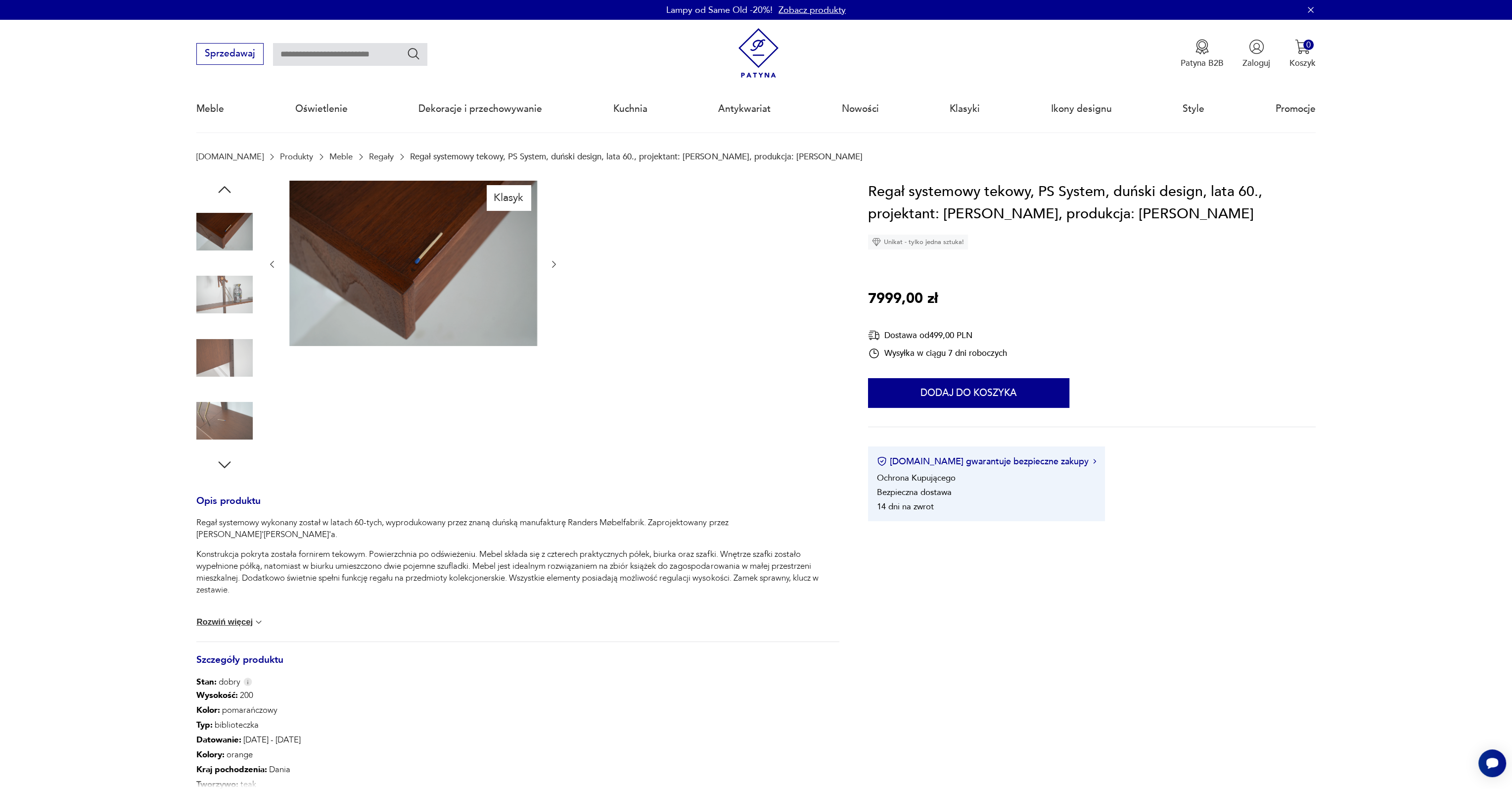
click at [234, 307] on img at bounding box center [225, 294] width 57 height 57
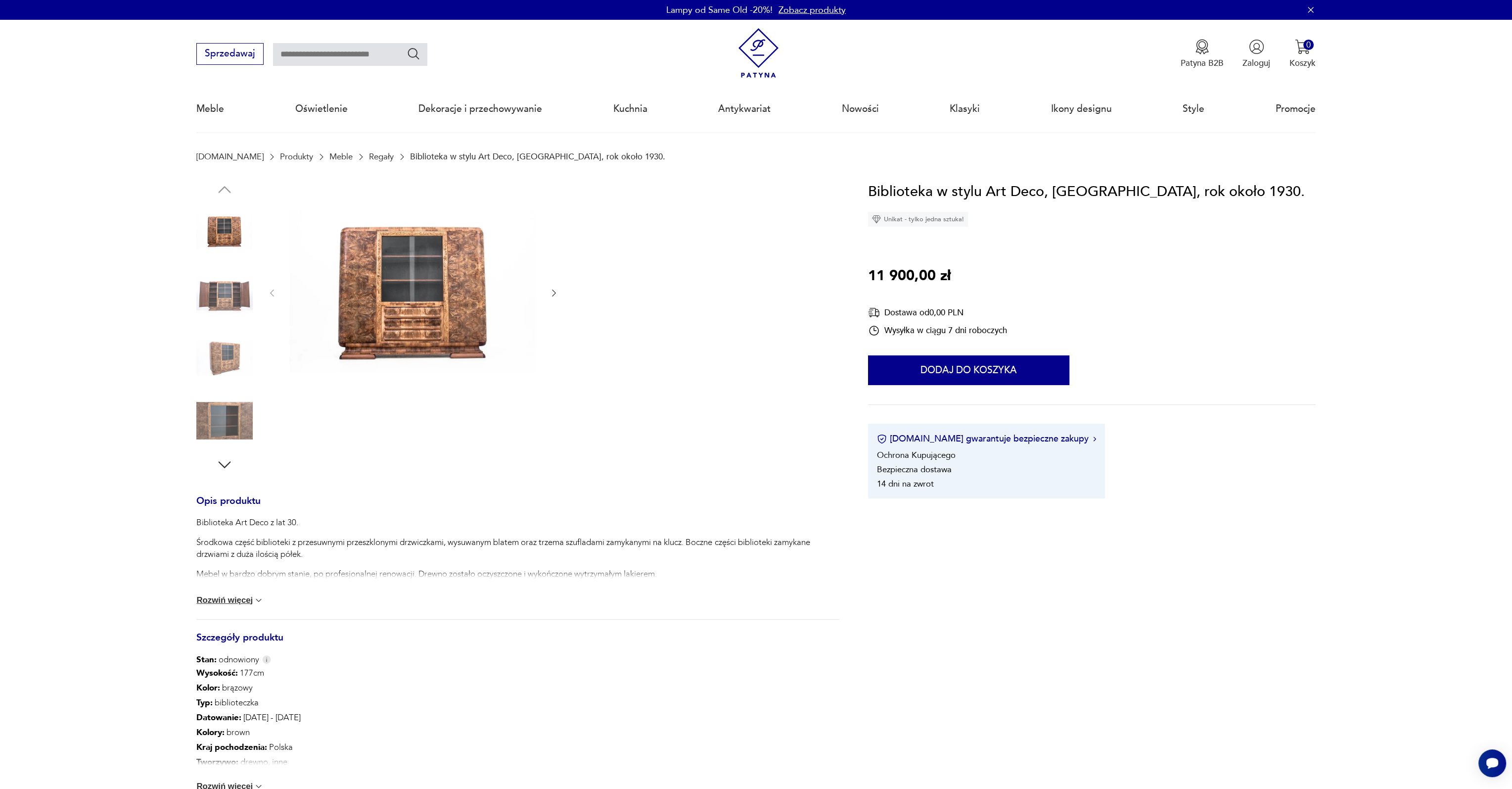
click at [483, 284] on img at bounding box center [414, 292] width 248 height 222
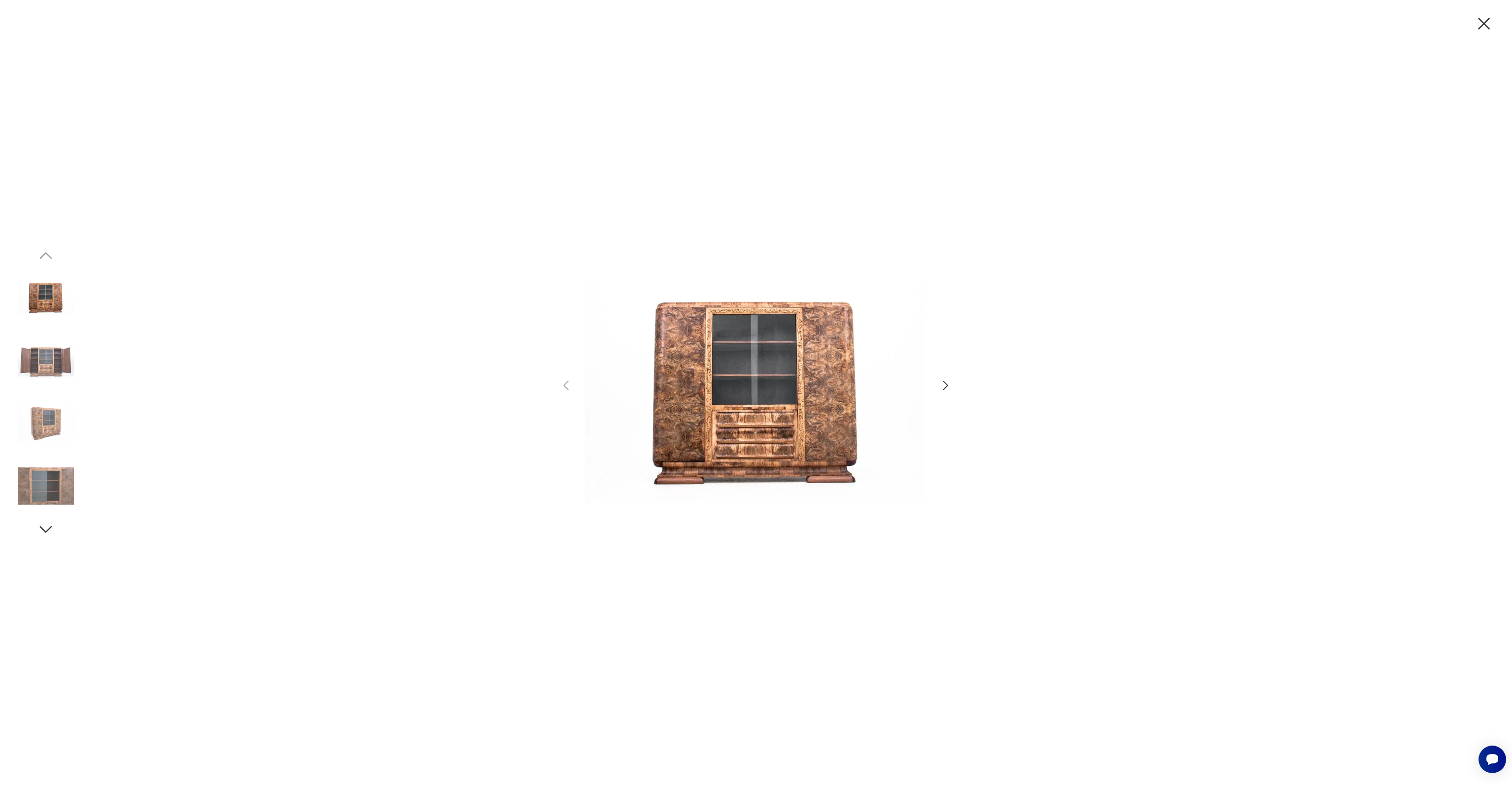
click at [49, 295] on img at bounding box center [46, 298] width 56 height 56
click at [53, 345] on img at bounding box center [46, 361] width 56 height 56
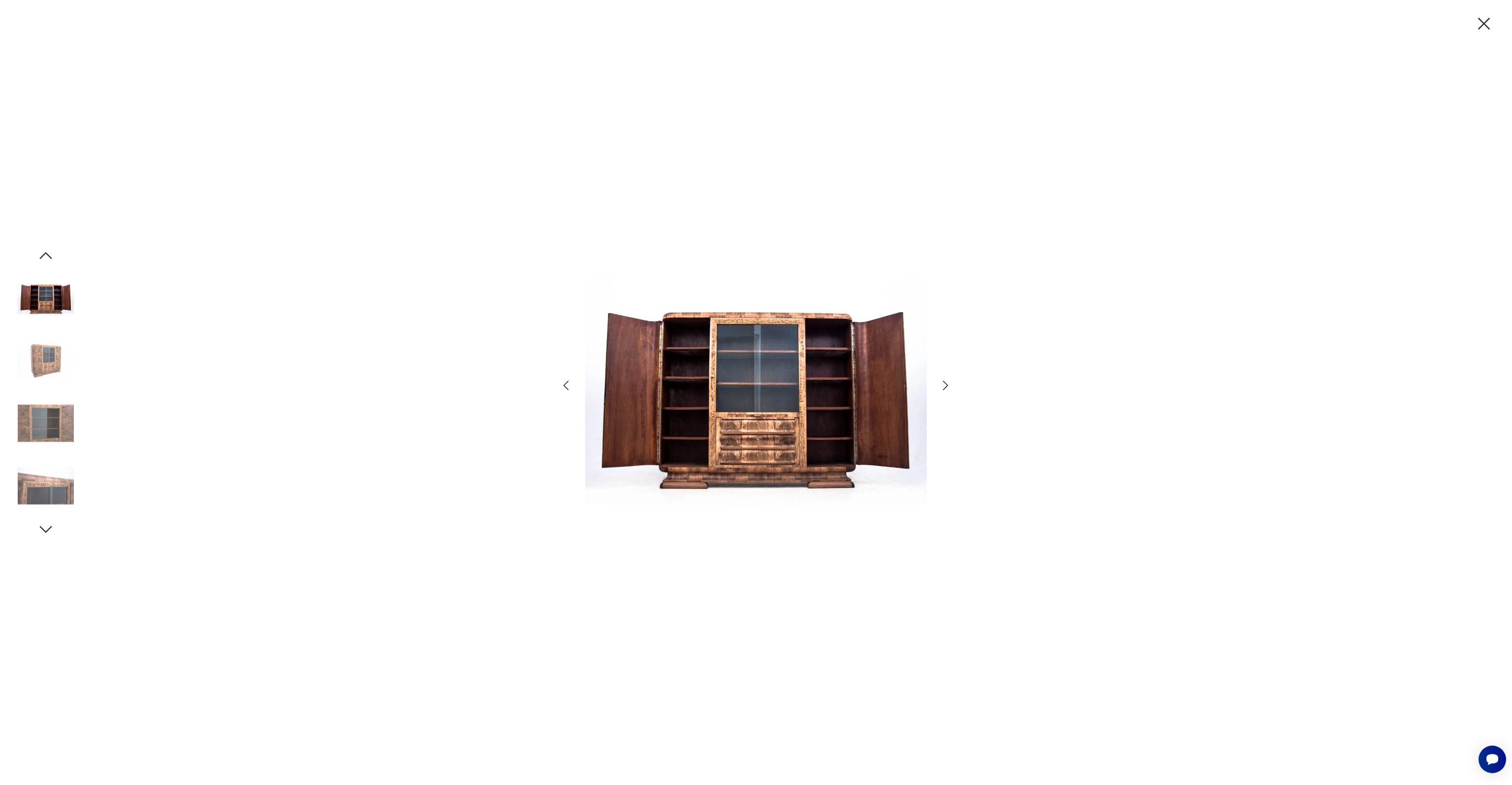
click at [53, 361] on img at bounding box center [46, 361] width 56 height 56
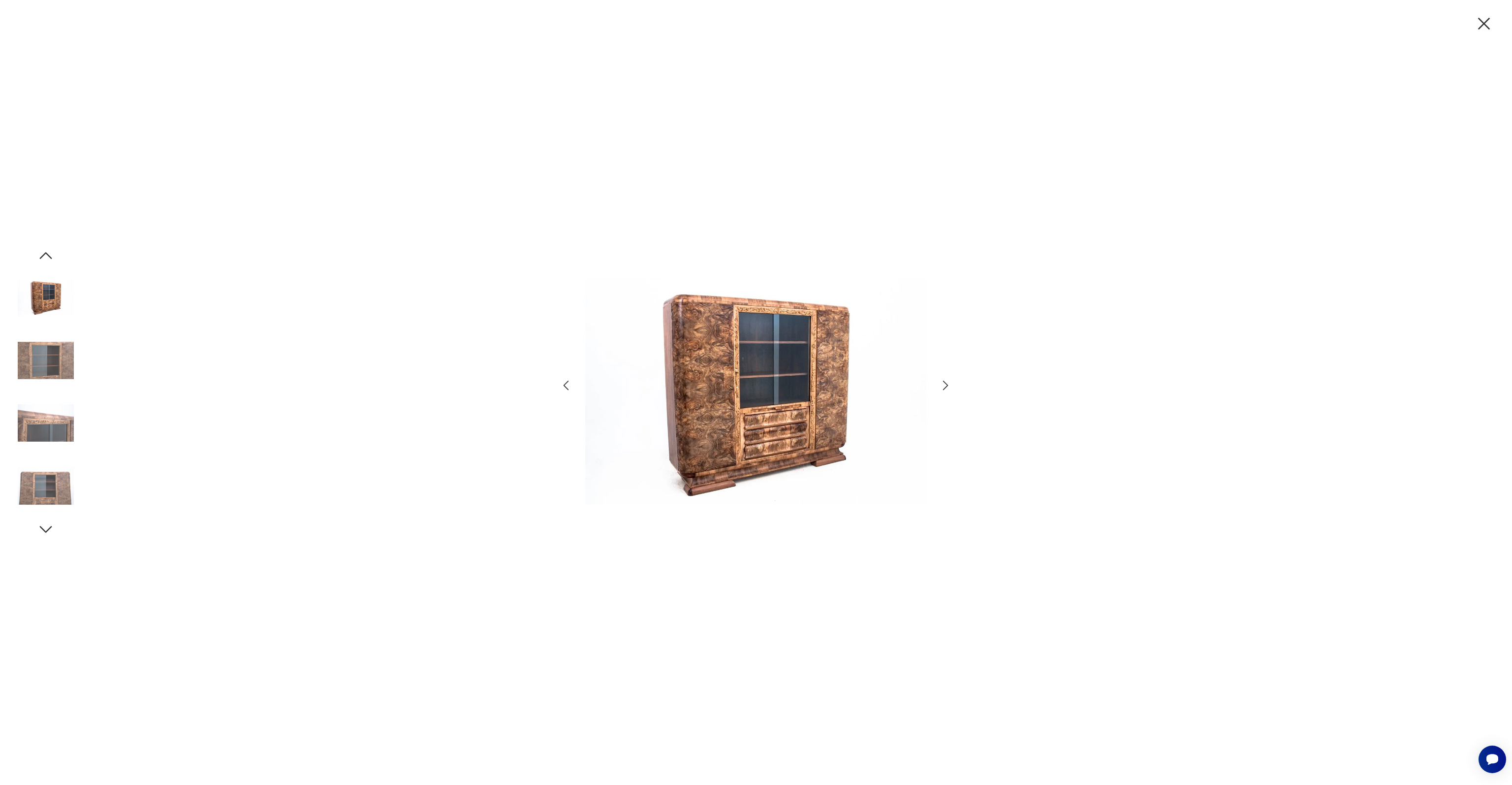
click at [53, 361] on img at bounding box center [46, 361] width 56 height 56
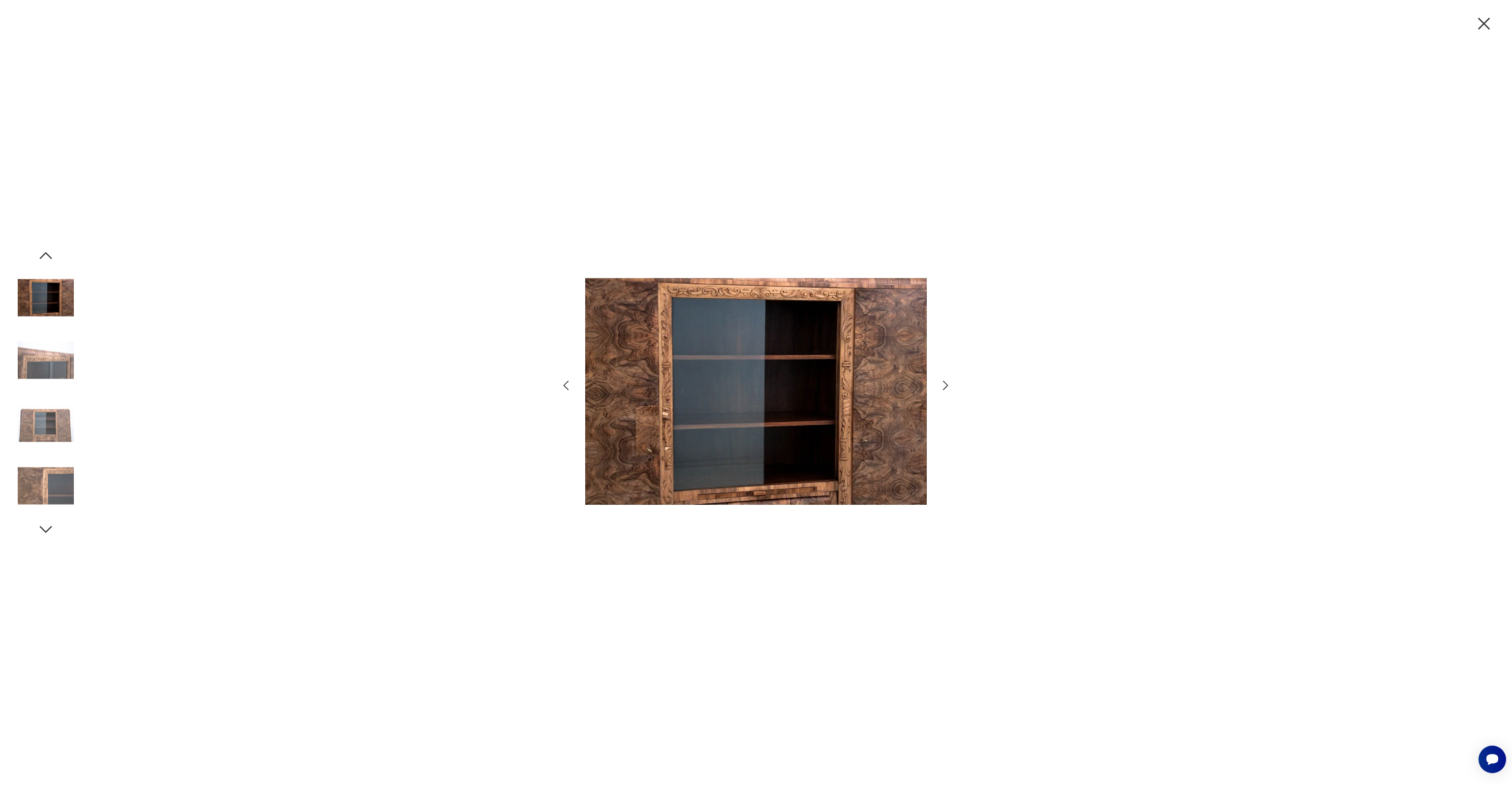
click at [53, 361] on img at bounding box center [46, 361] width 56 height 56
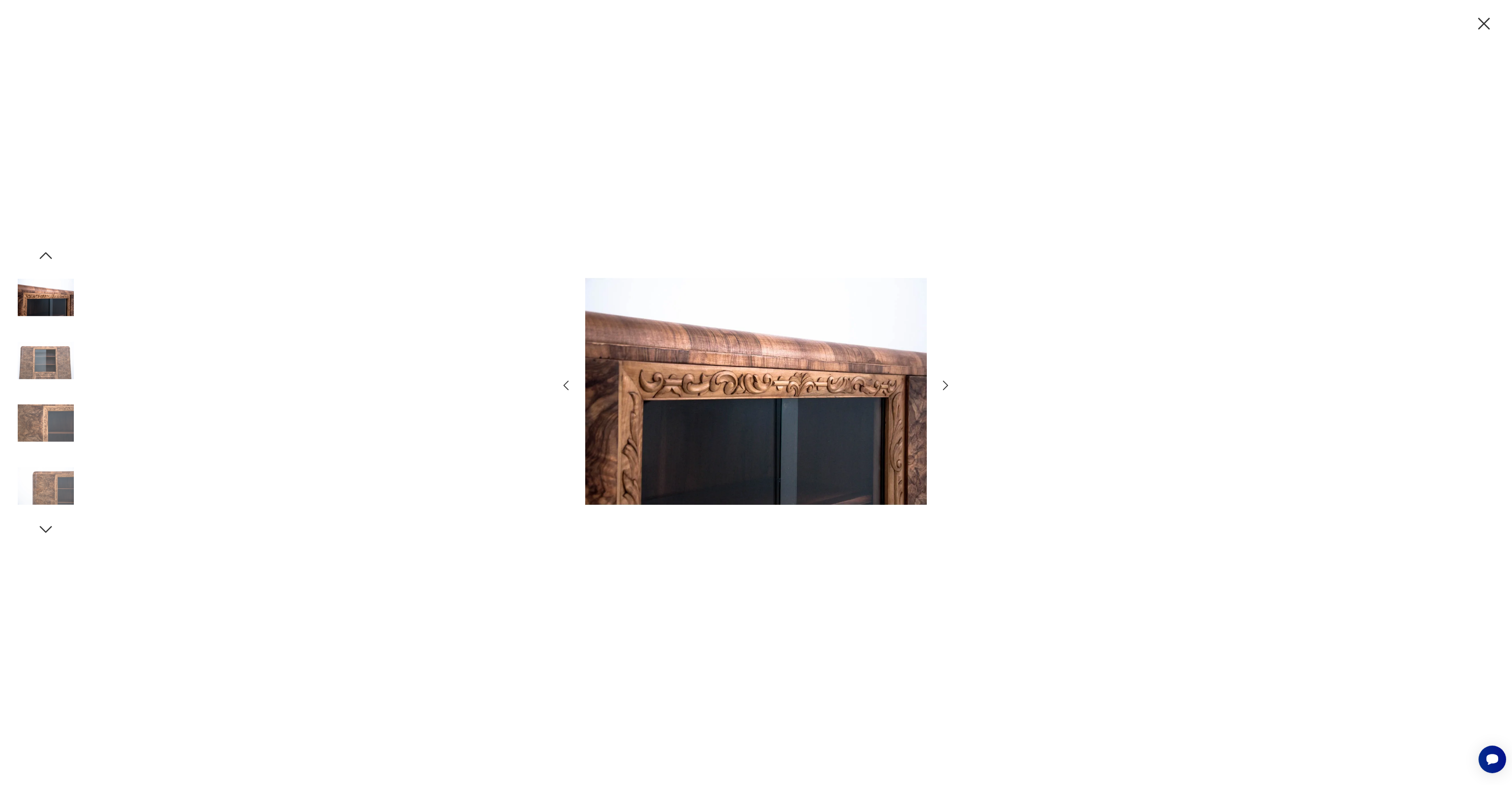
click at [53, 361] on img at bounding box center [46, 361] width 56 height 56
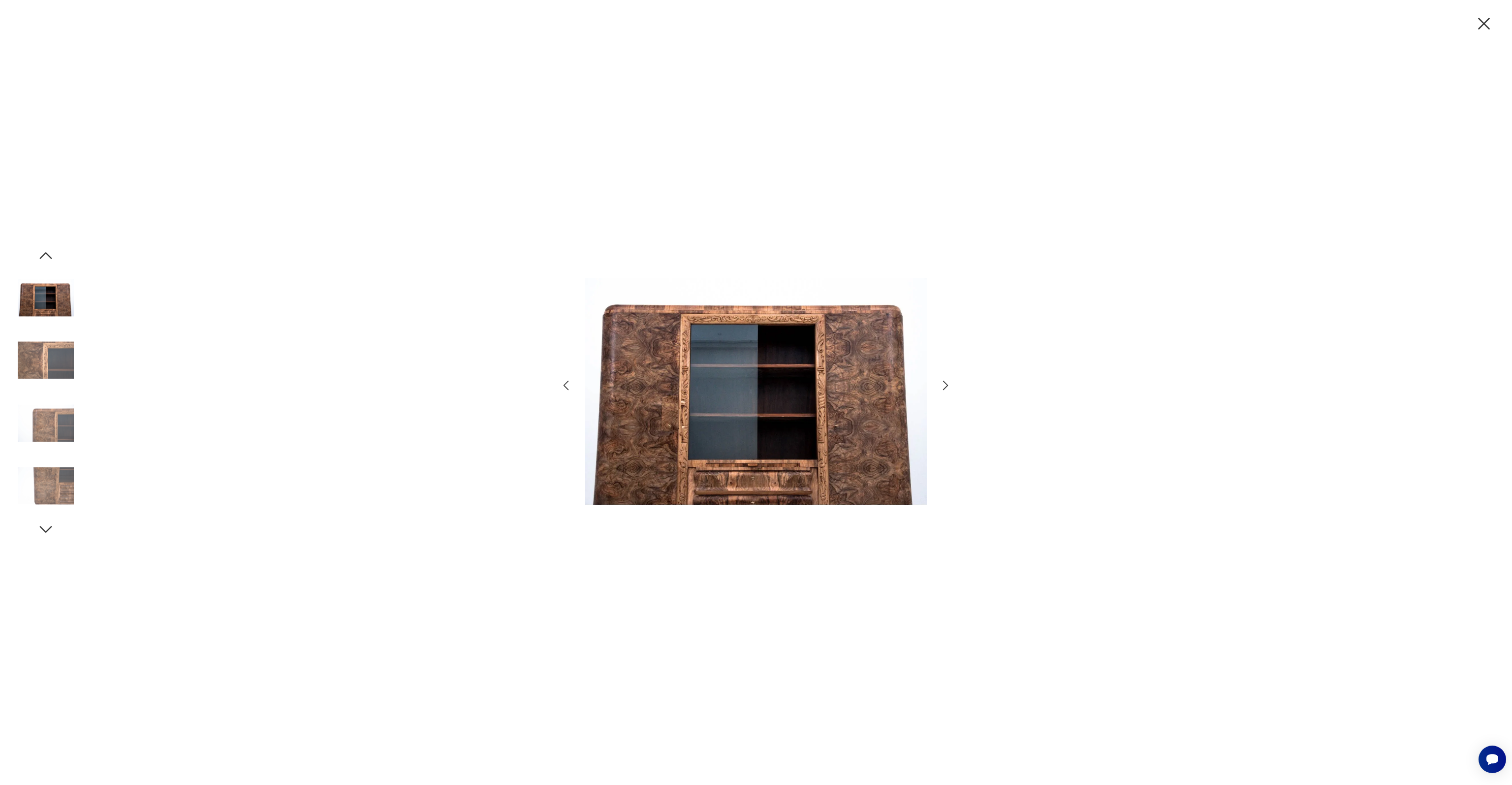
click at [53, 361] on img at bounding box center [46, 361] width 56 height 56
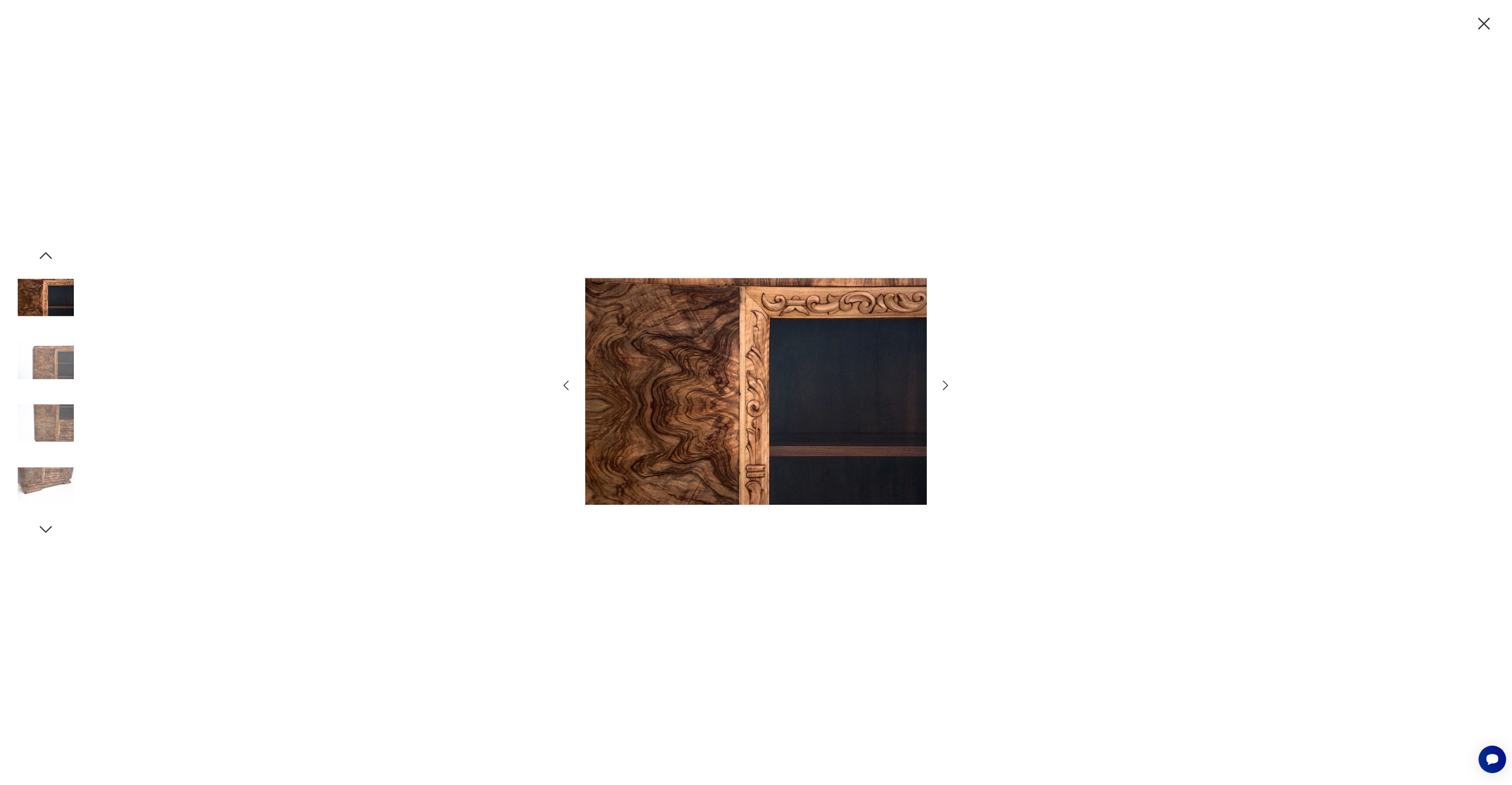
click at [54, 361] on img at bounding box center [46, 361] width 56 height 56
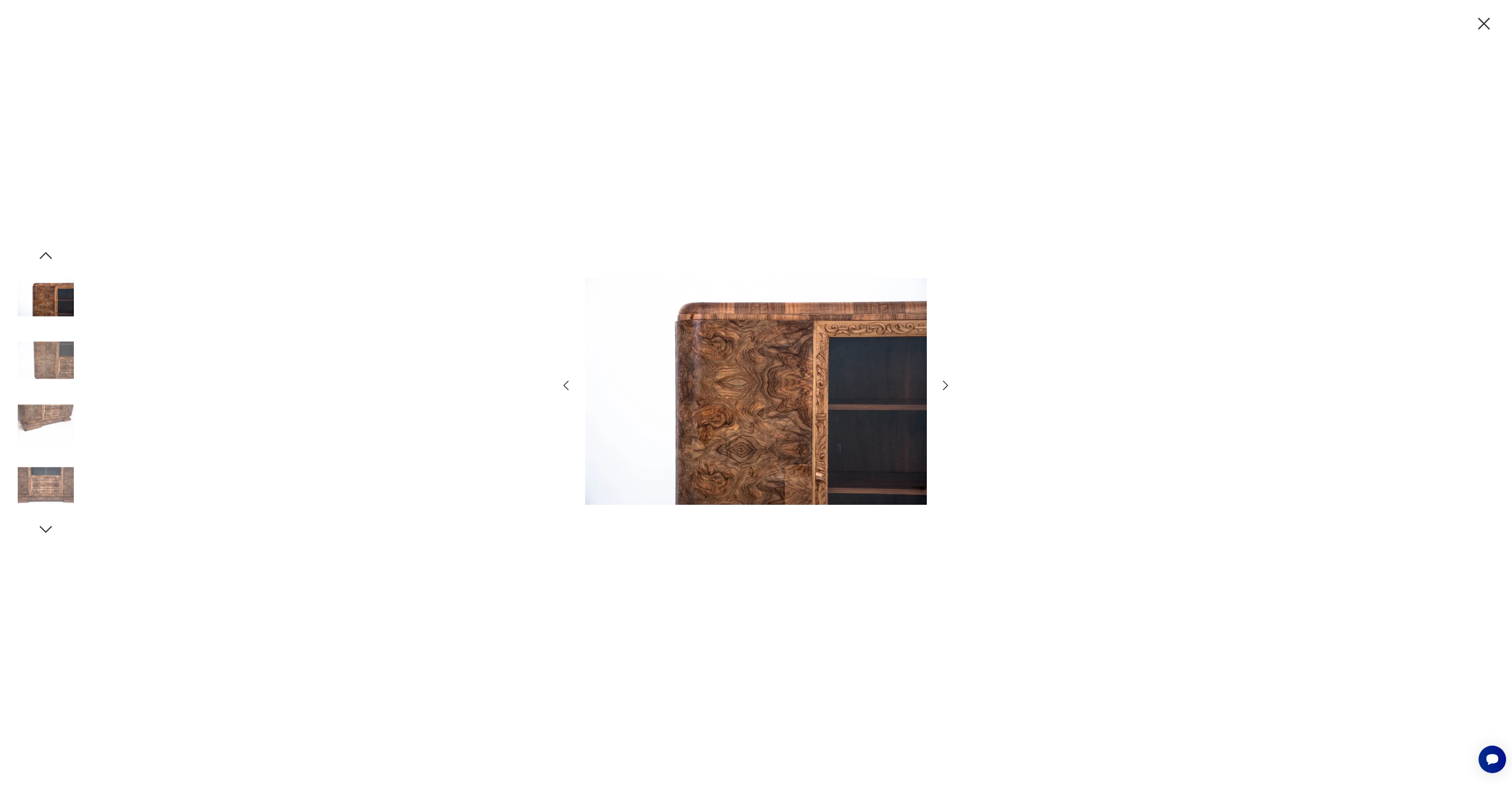
click at [65, 359] on img at bounding box center [46, 361] width 56 height 56
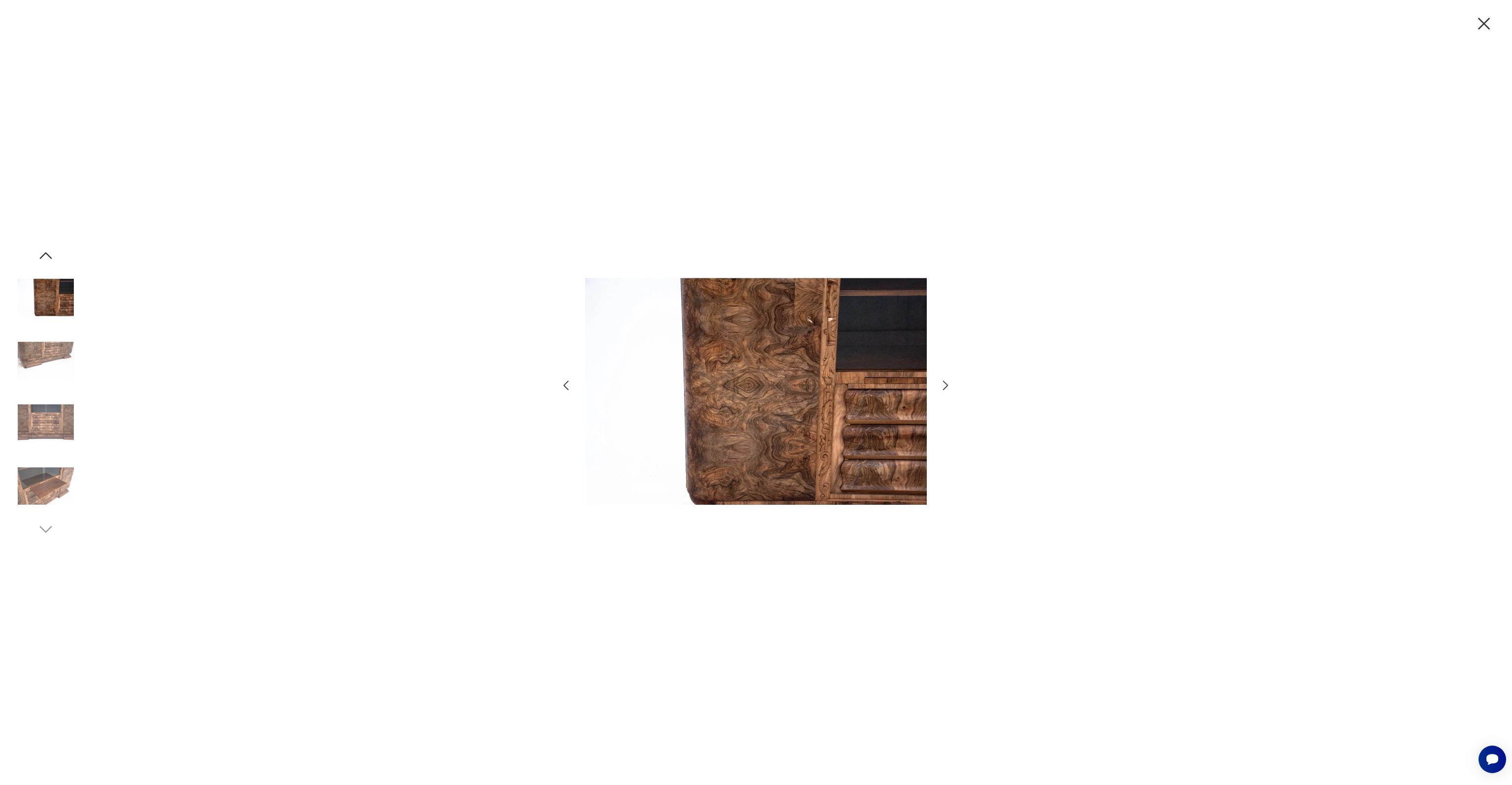
click at [65, 359] on img at bounding box center [46, 361] width 56 height 56
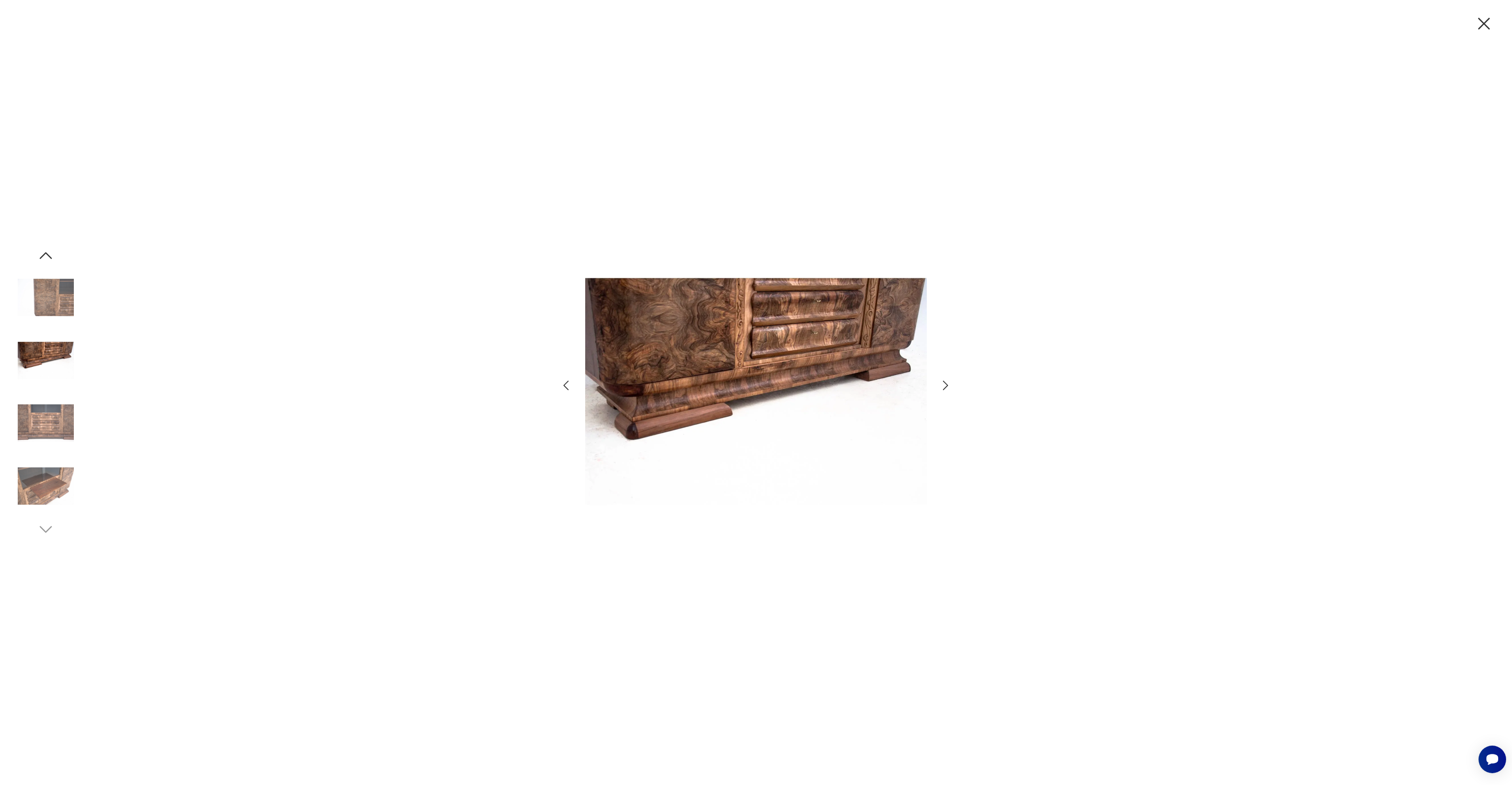
click at [65, 359] on img at bounding box center [46, 361] width 56 height 56
click at [48, 356] on img at bounding box center [46, 361] width 56 height 56
click at [43, 435] on img at bounding box center [46, 423] width 56 height 56
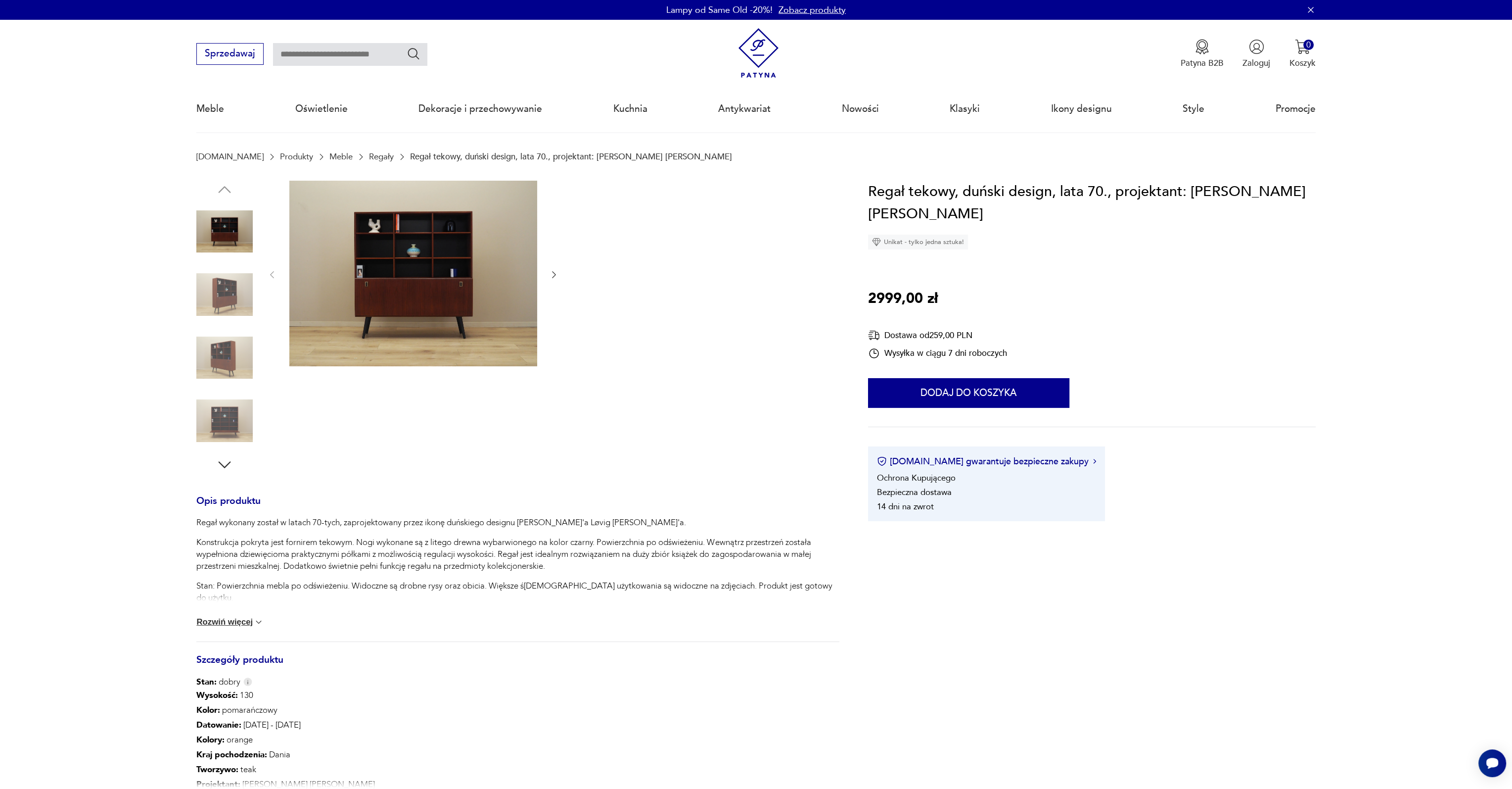
click at [455, 285] on img at bounding box center [414, 273] width 248 height 186
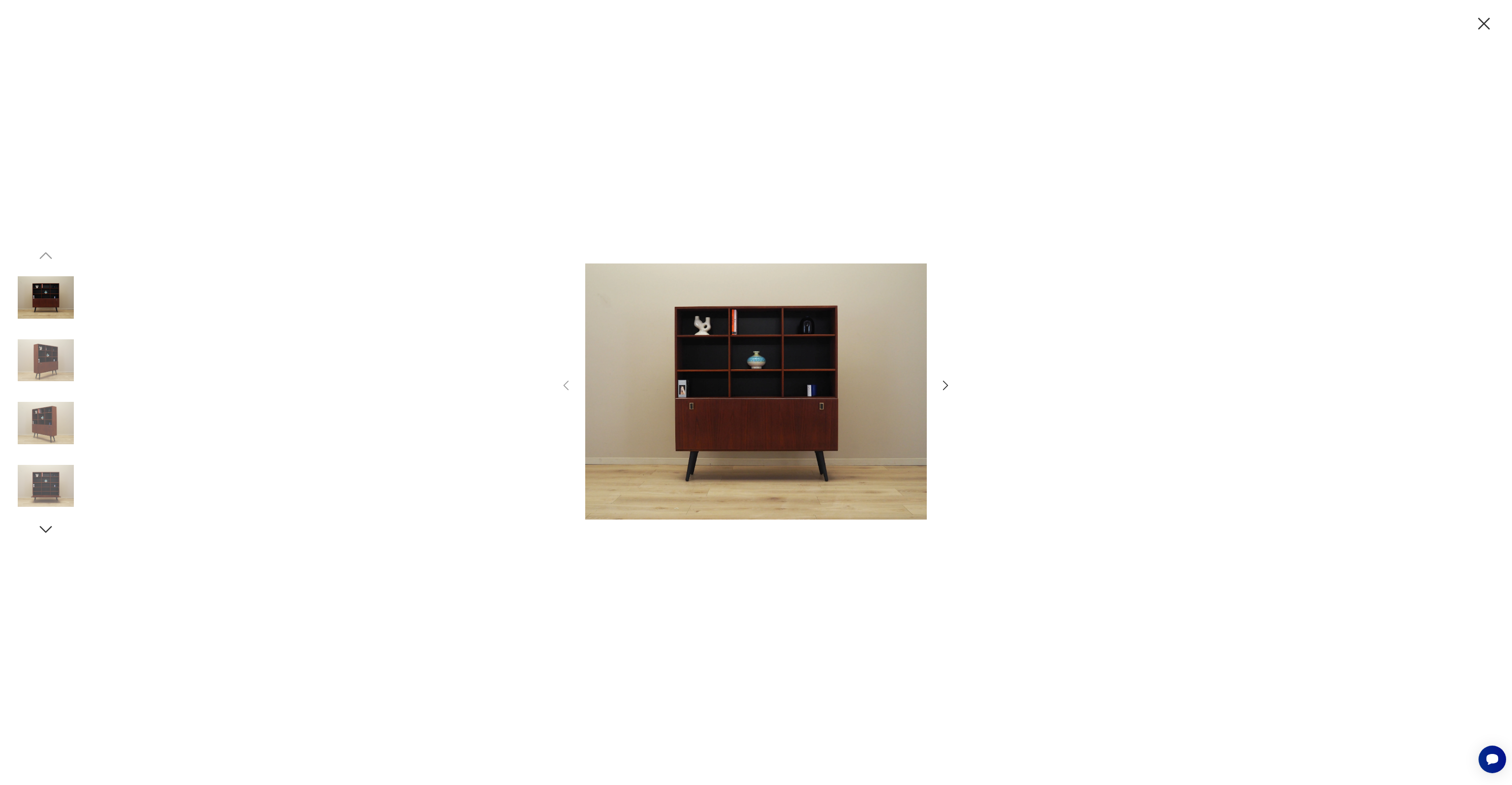
click at [65, 345] on img at bounding box center [46, 361] width 56 height 56
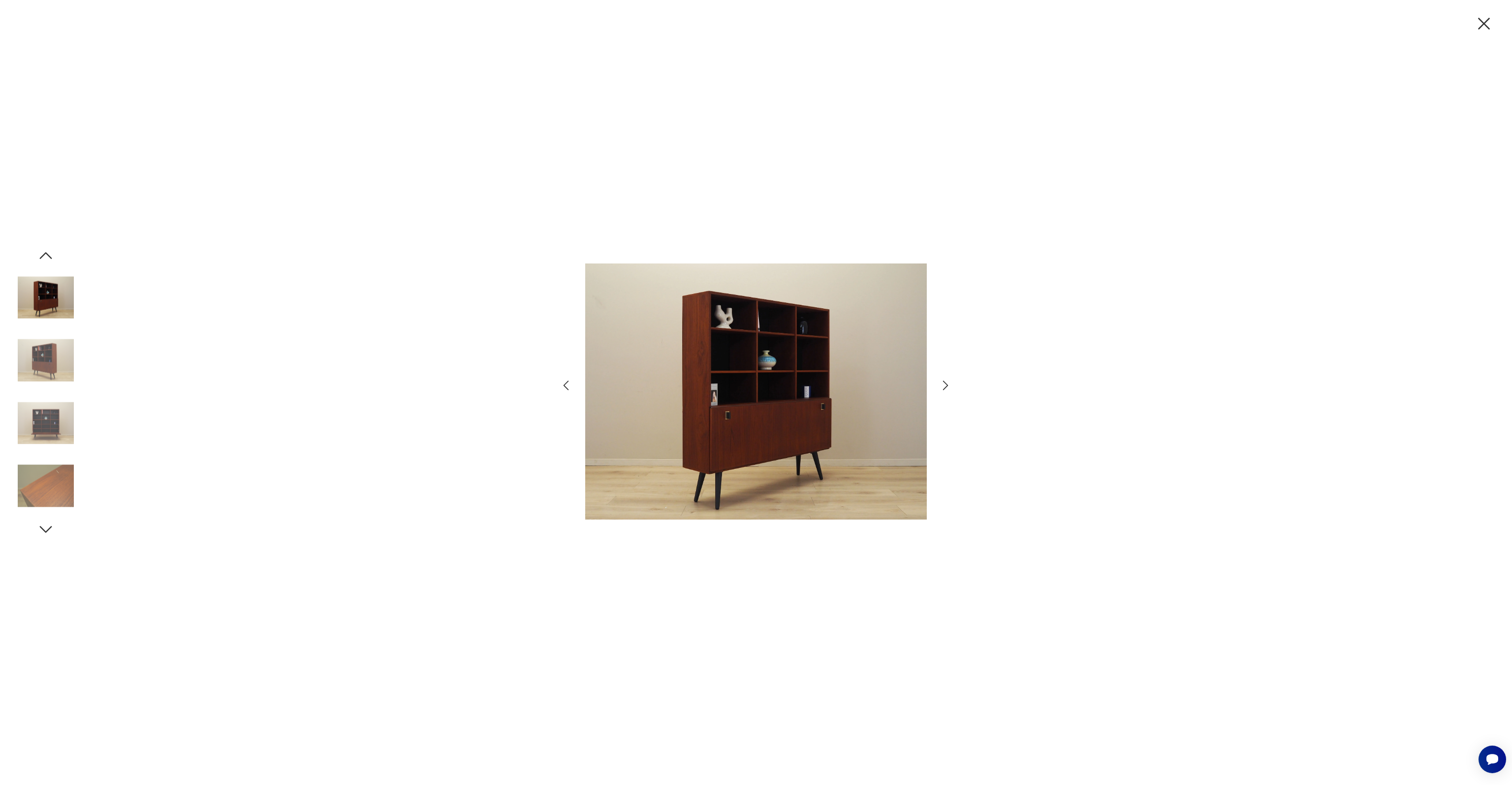
click at [53, 363] on img at bounding box center [46, 361] width 56 height 56
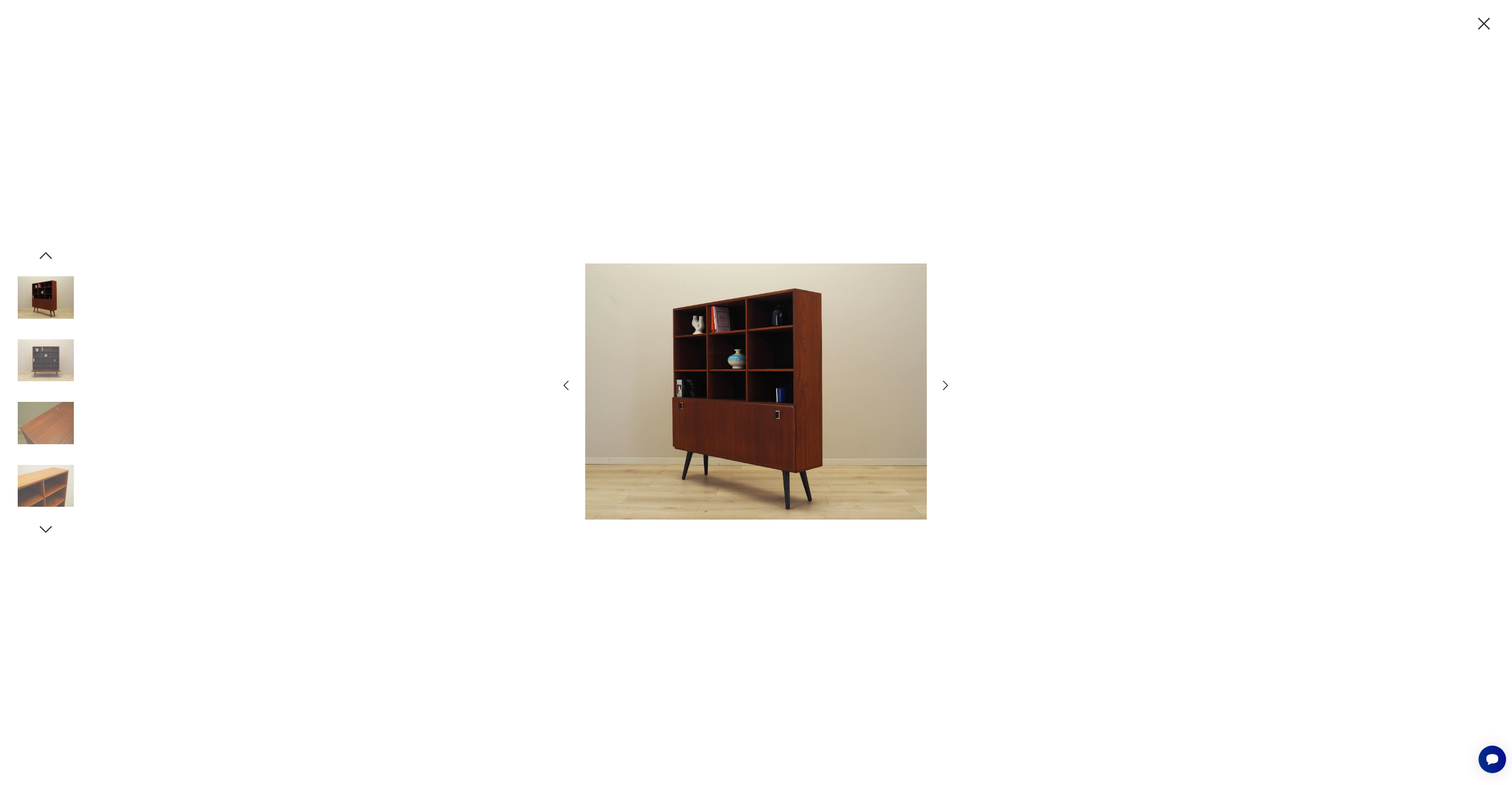
click at [53, 363] on img at bounding box center [46, 361] width 56 height 56
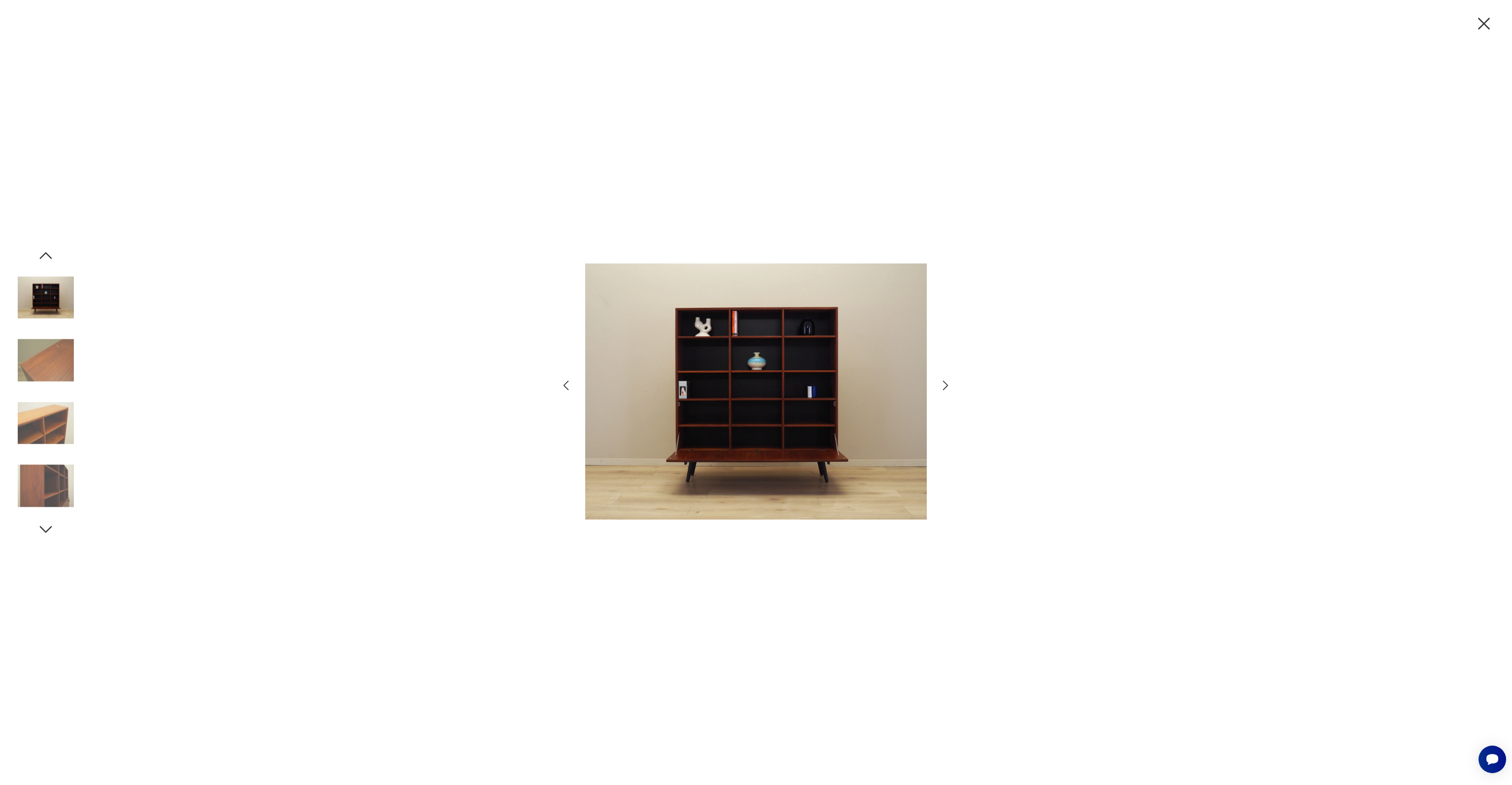
click at [53, 363] on img at bounding box center [46, 361] width 56 height 56
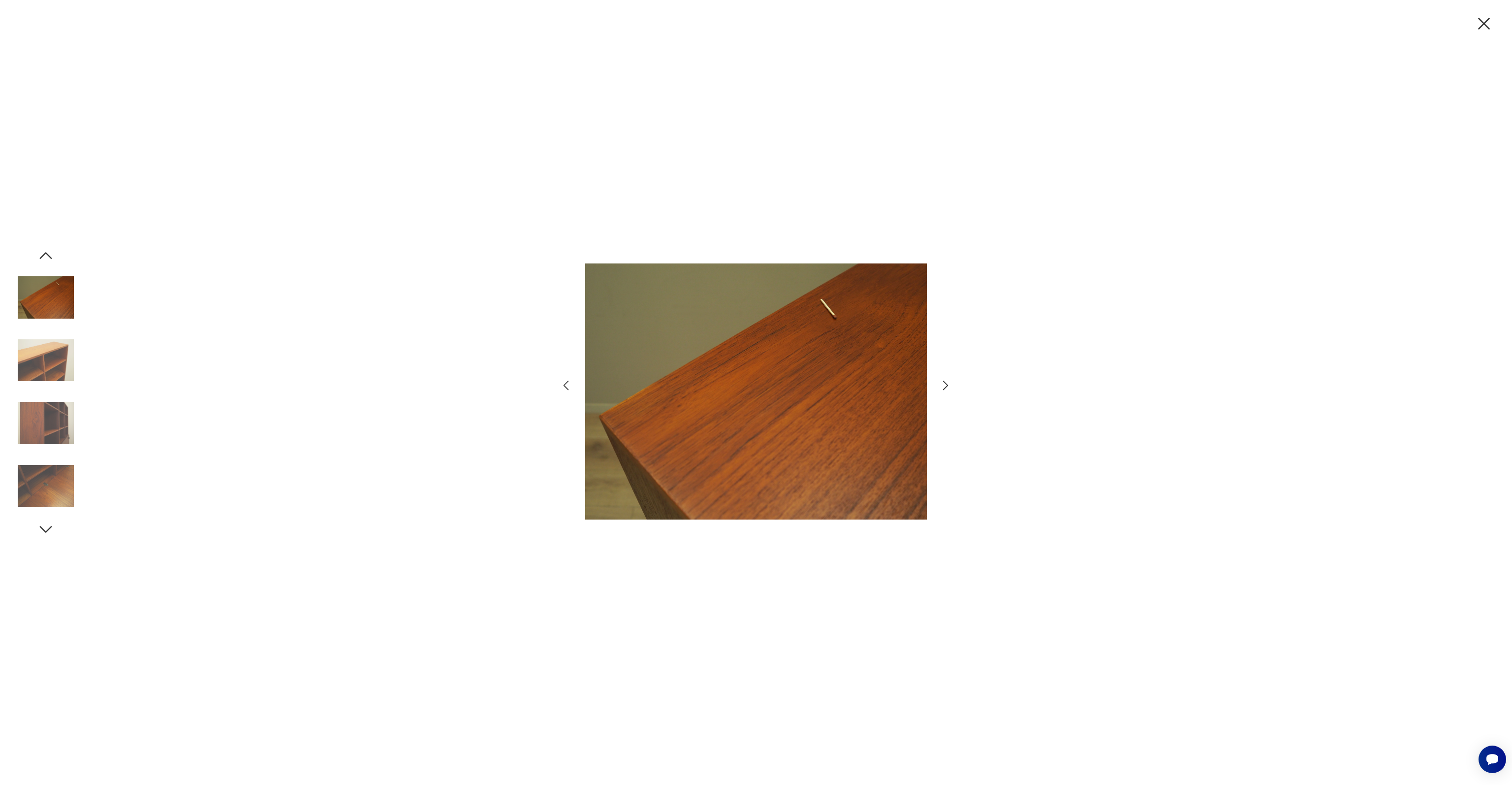
click at [53, 363] on img at bounding box center [46, 361] width 56 height 56
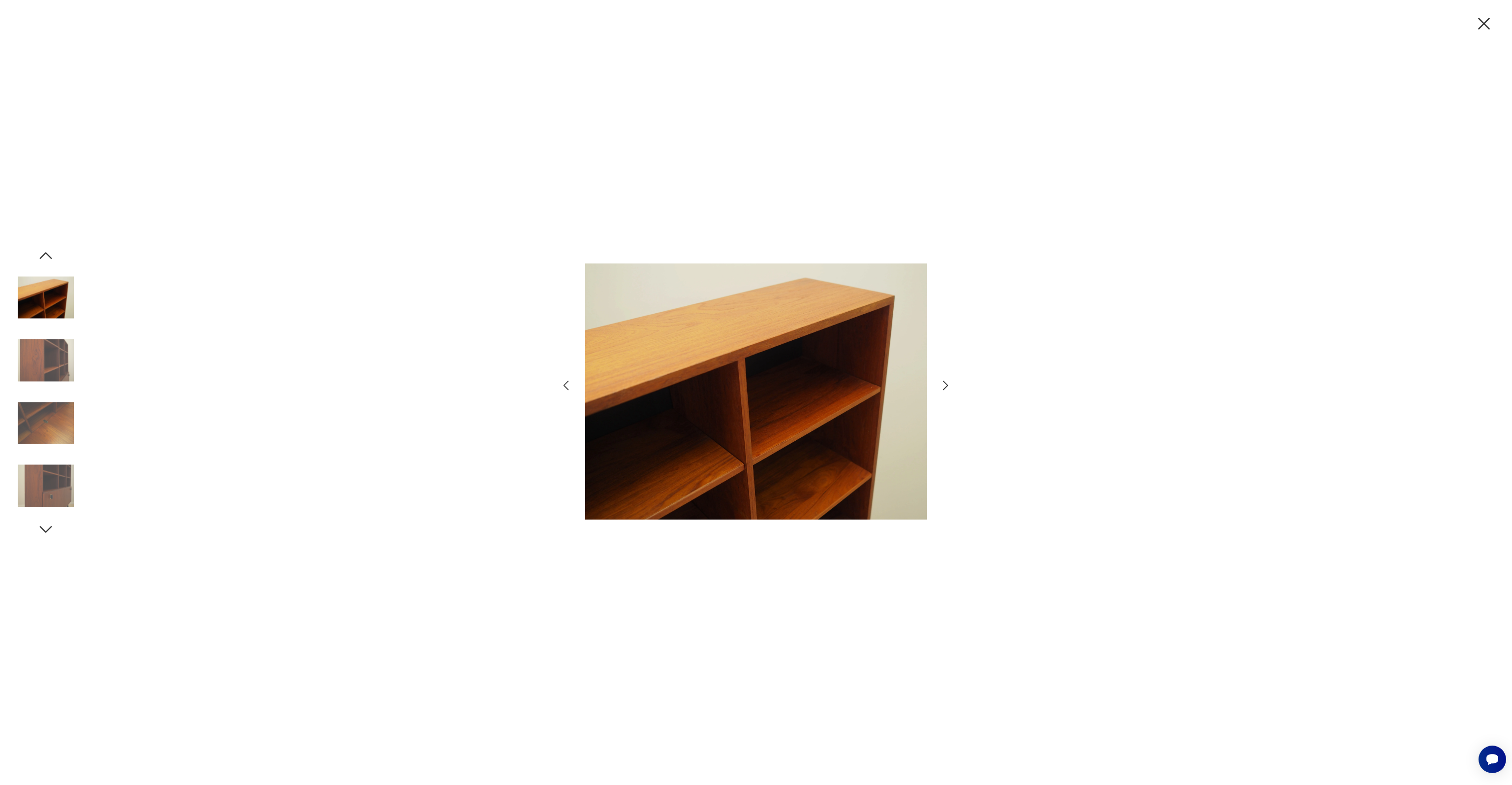
click at [53, 363] on img at bounding box center [46, 361] width 56 height 56
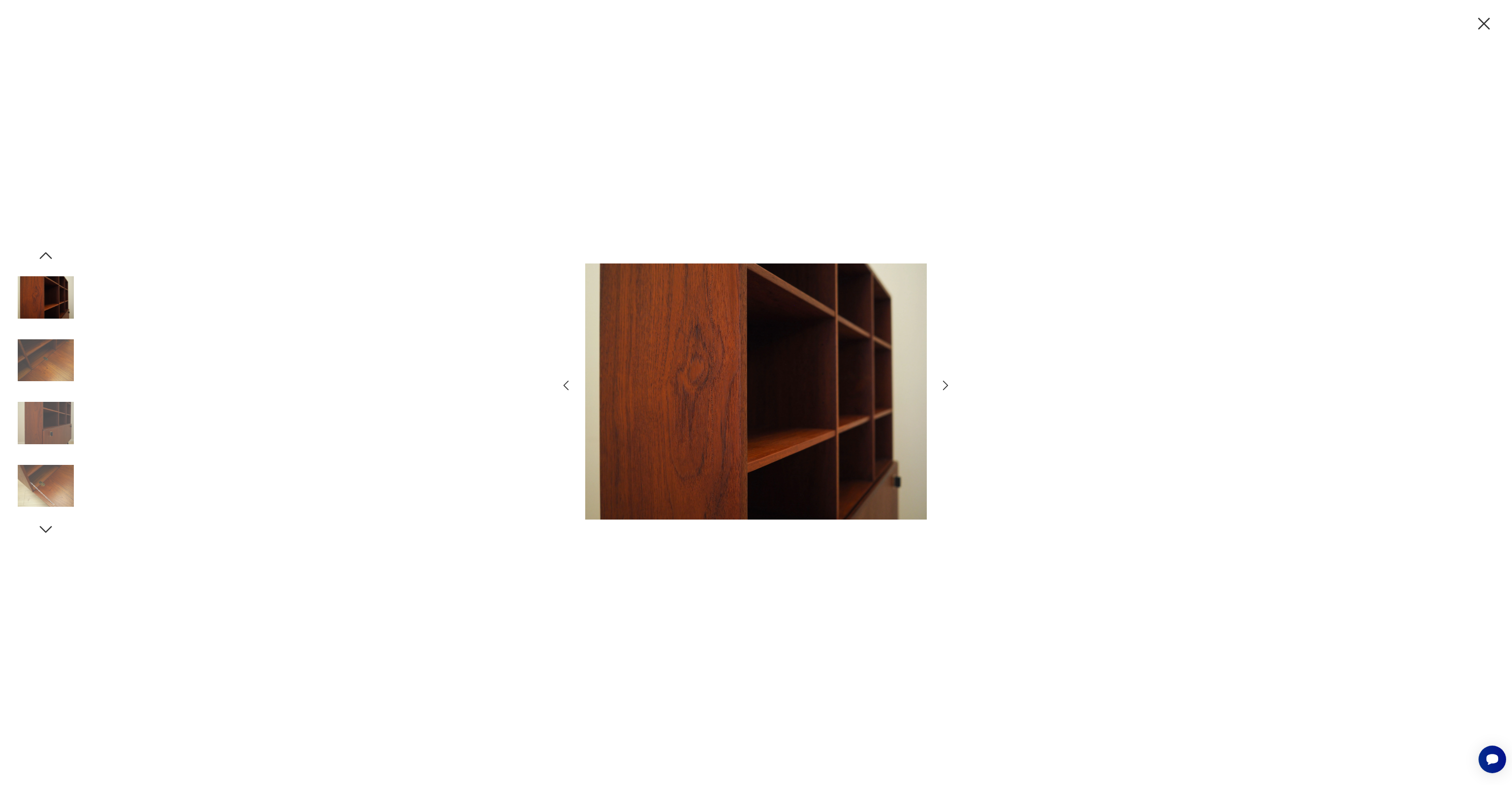
click at [53, 363] on img at bounding box center [46, 361] width 56 height 56
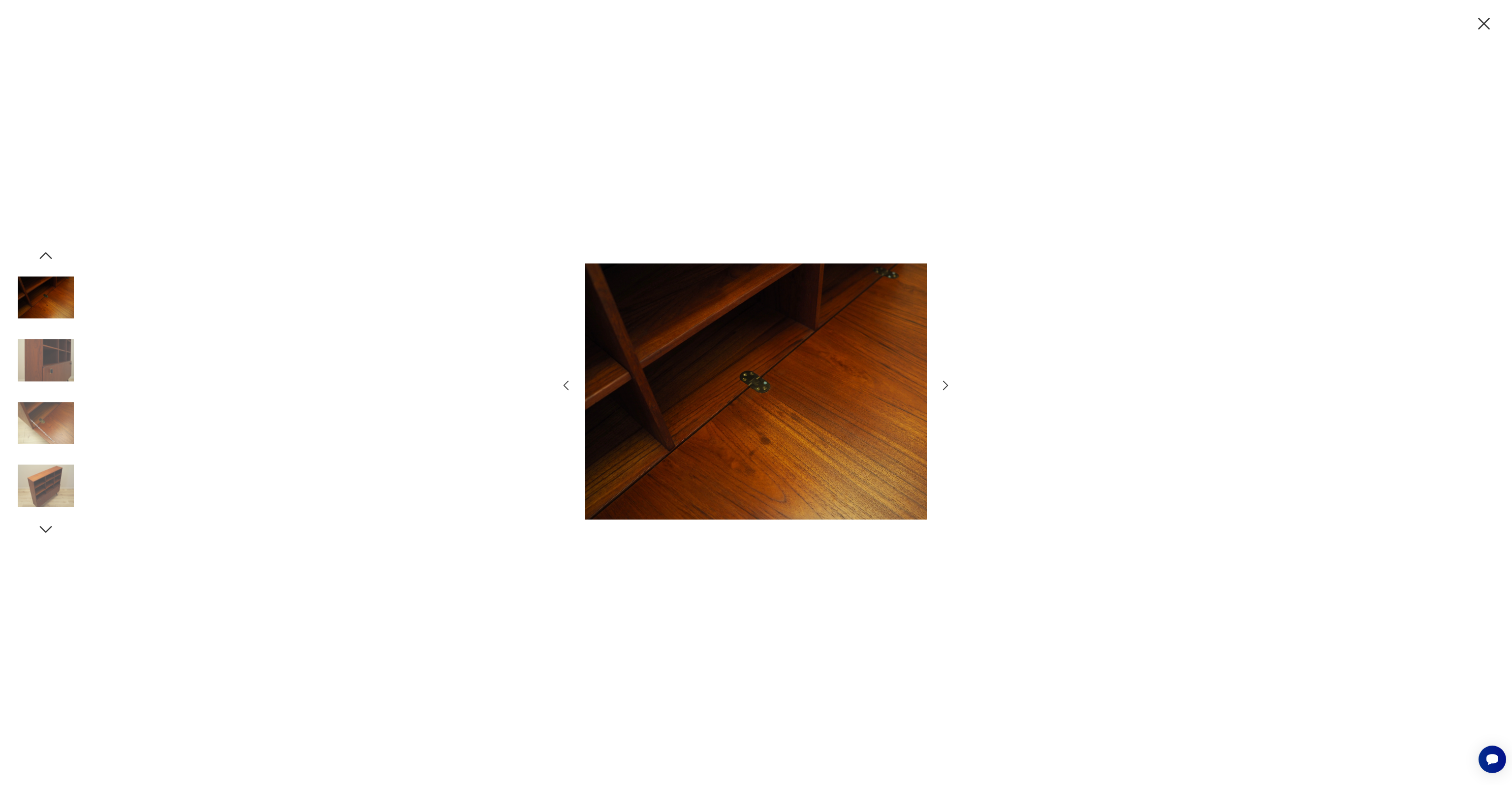
click at [53, 363] on img at bounding box center [46, 361] width 56 height 56
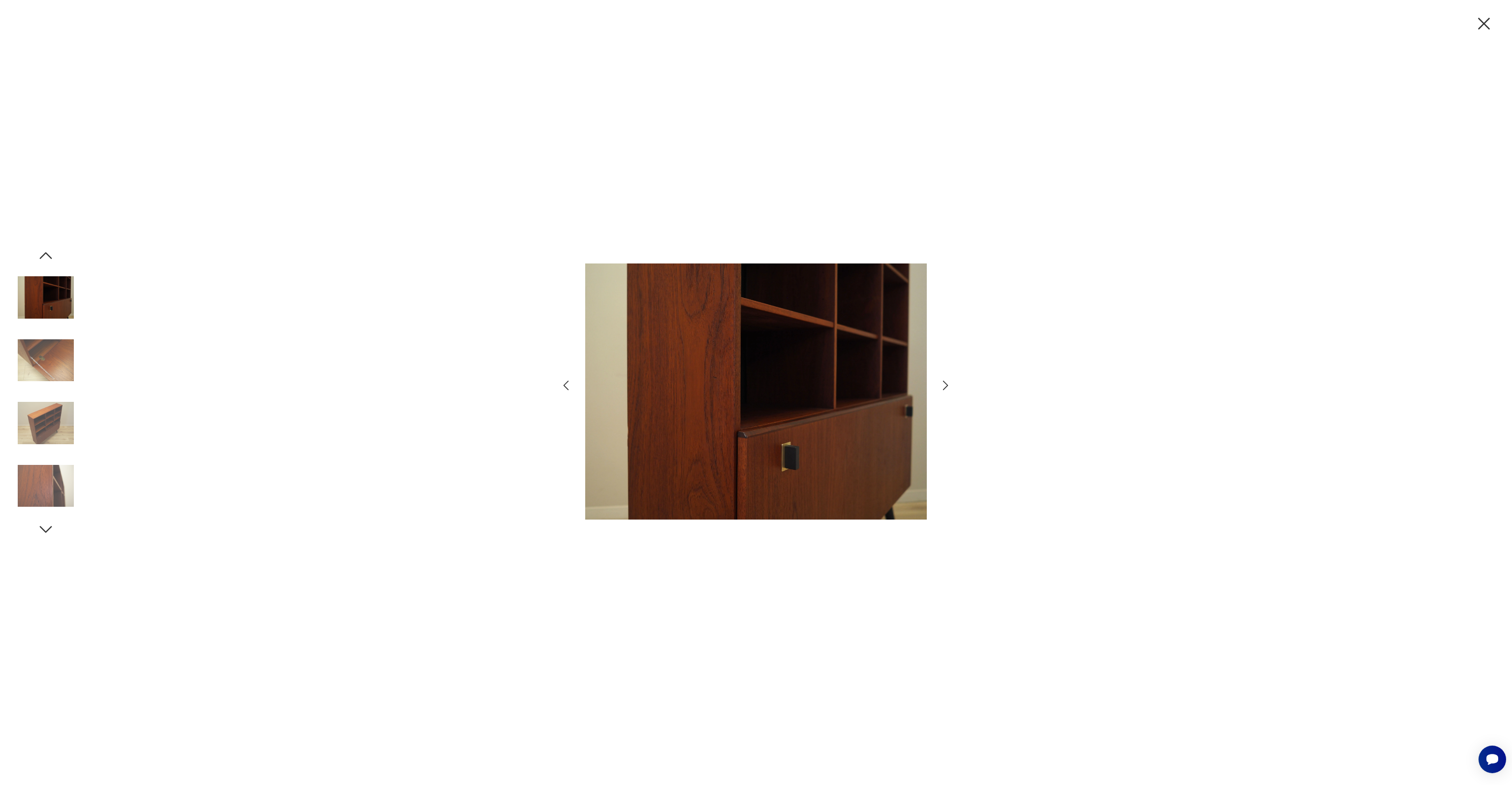
click at [53, 363] on img at bounding box center [46, 361] width 56 height 56
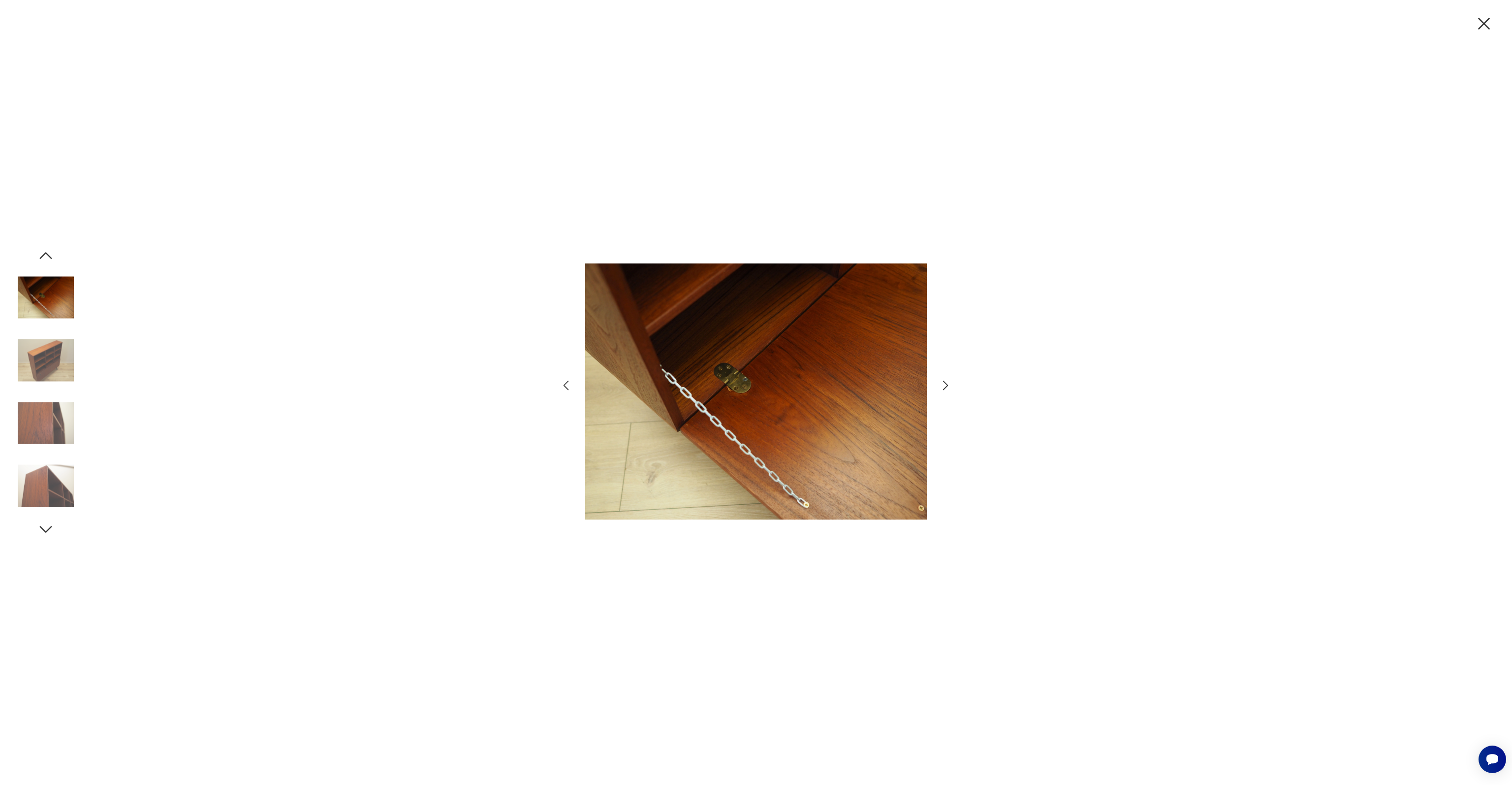
click at [53, 363] on img at bounding box center [46, 361] width 56 height 56
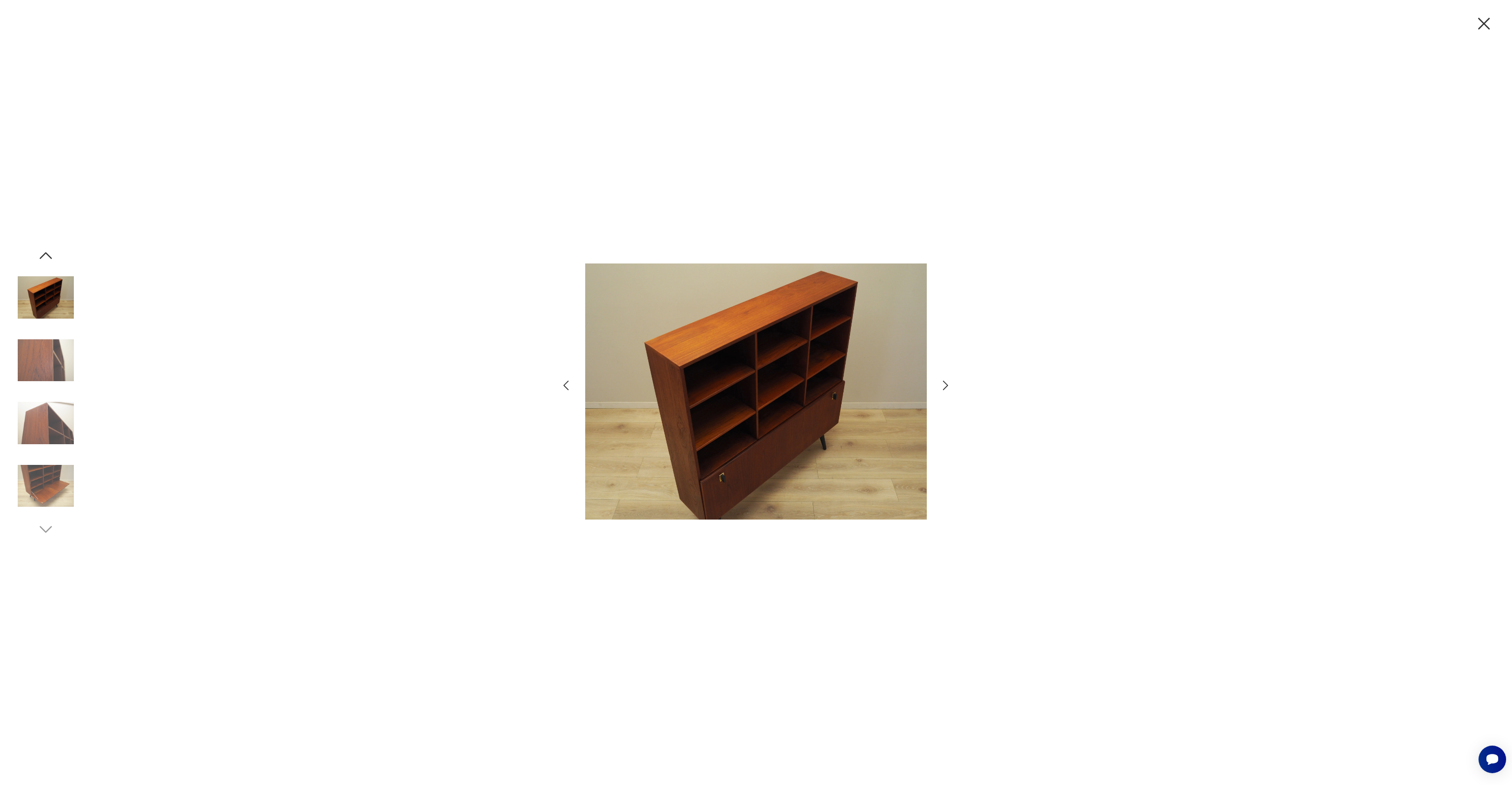
click at [53, 363] on img at bounding box center [46, 361] width 56 height 56
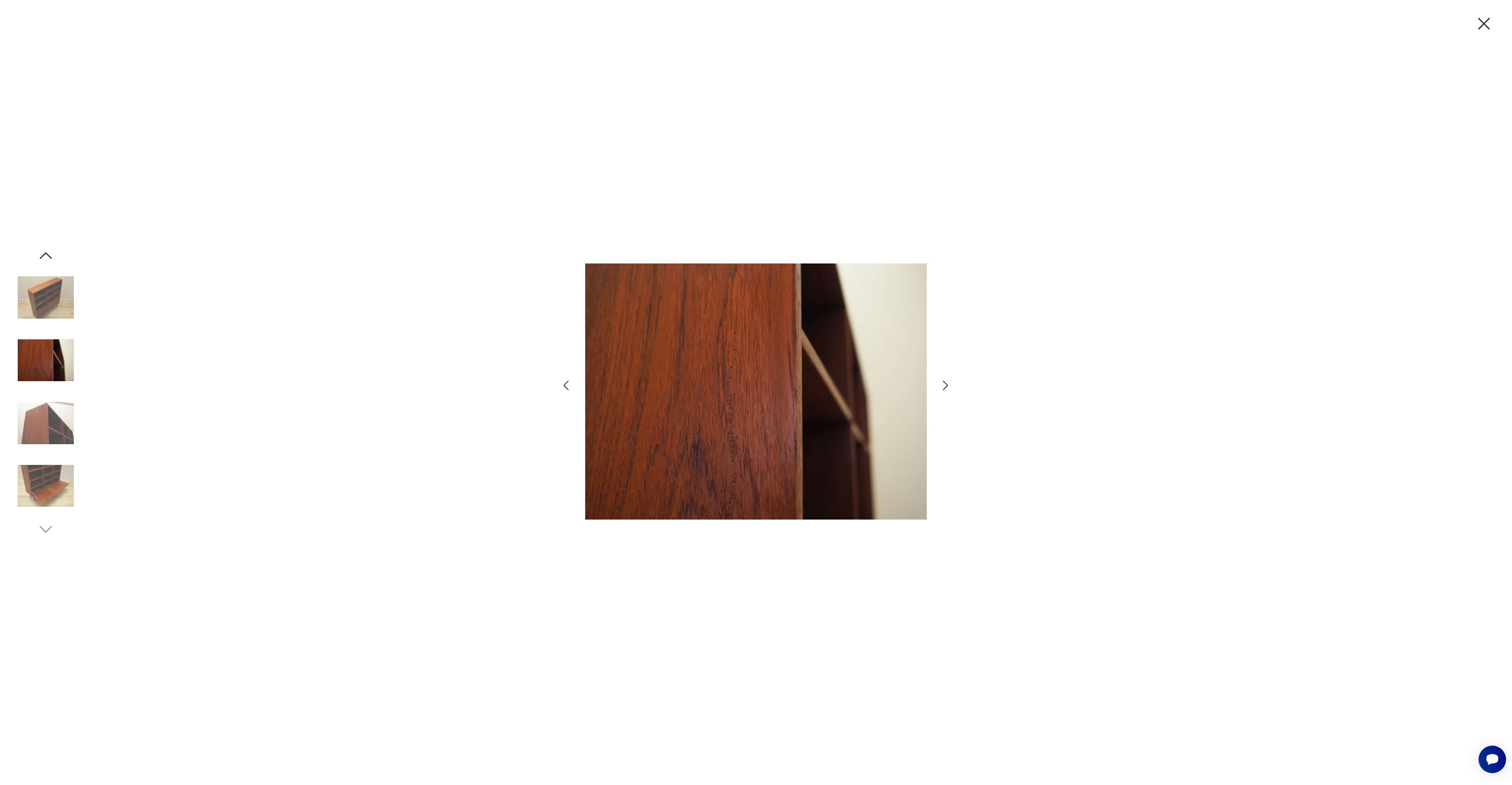
click at [53, 363] on img at bounding box center [46, 361] width 56 height 56
click at [62, 422] on img at bounding box center [46, 423] width 56 height 56
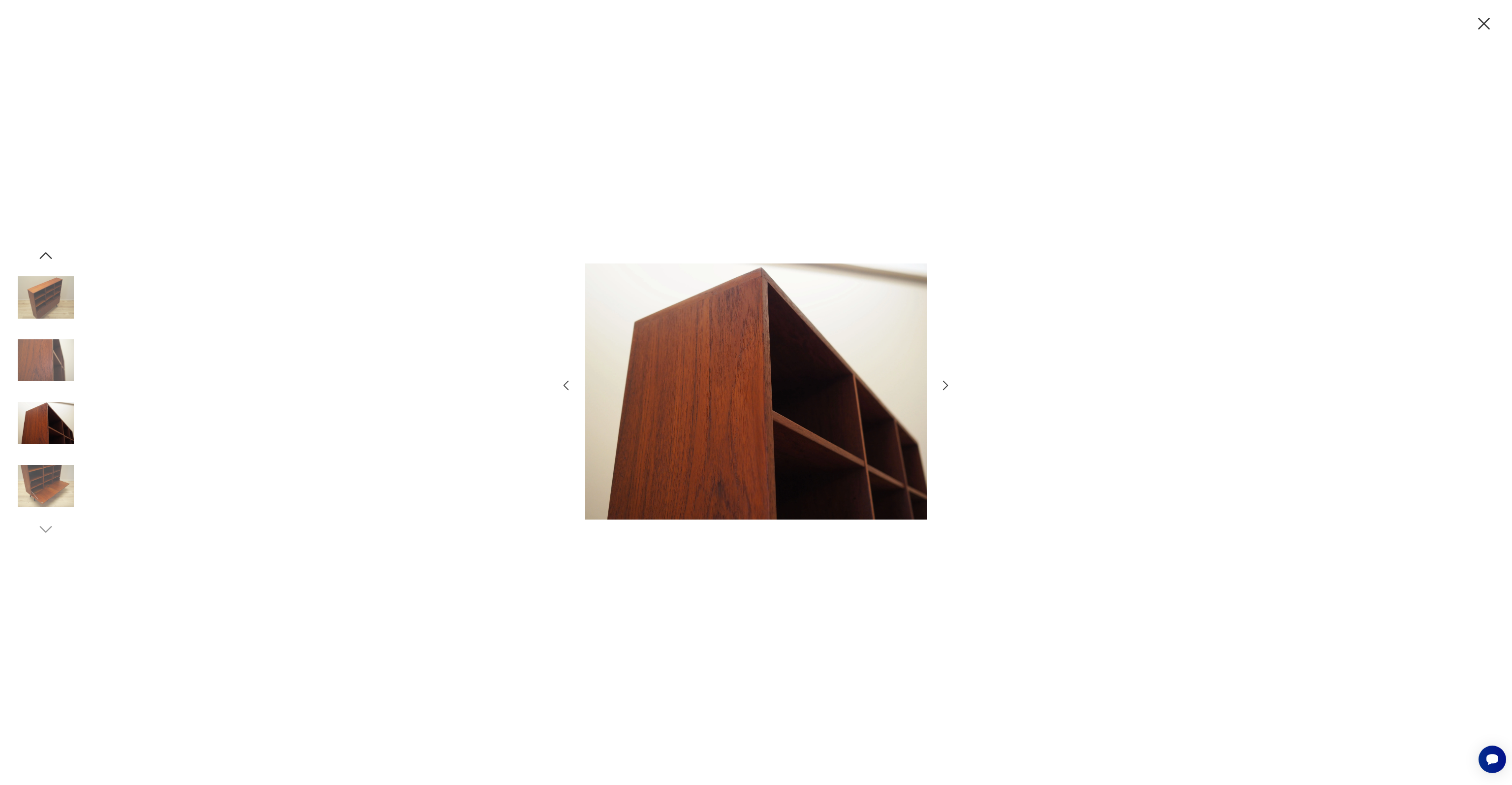
click at [48, 476] on img at bounding box center [46, 486] width 56 height 56
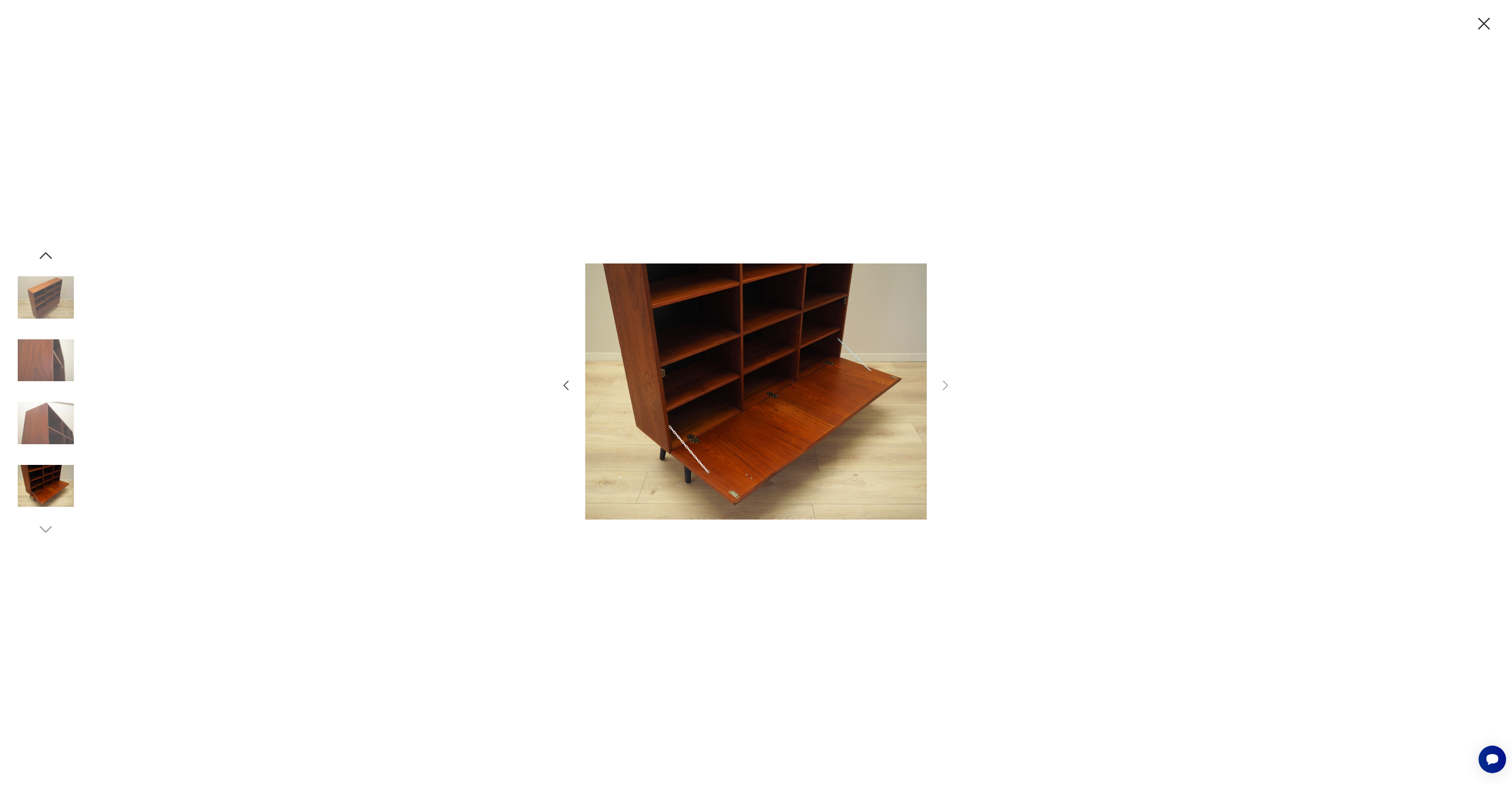
click at [1483, 25] on icon "button" at bounding box center [1484, 23] width 12 height 12
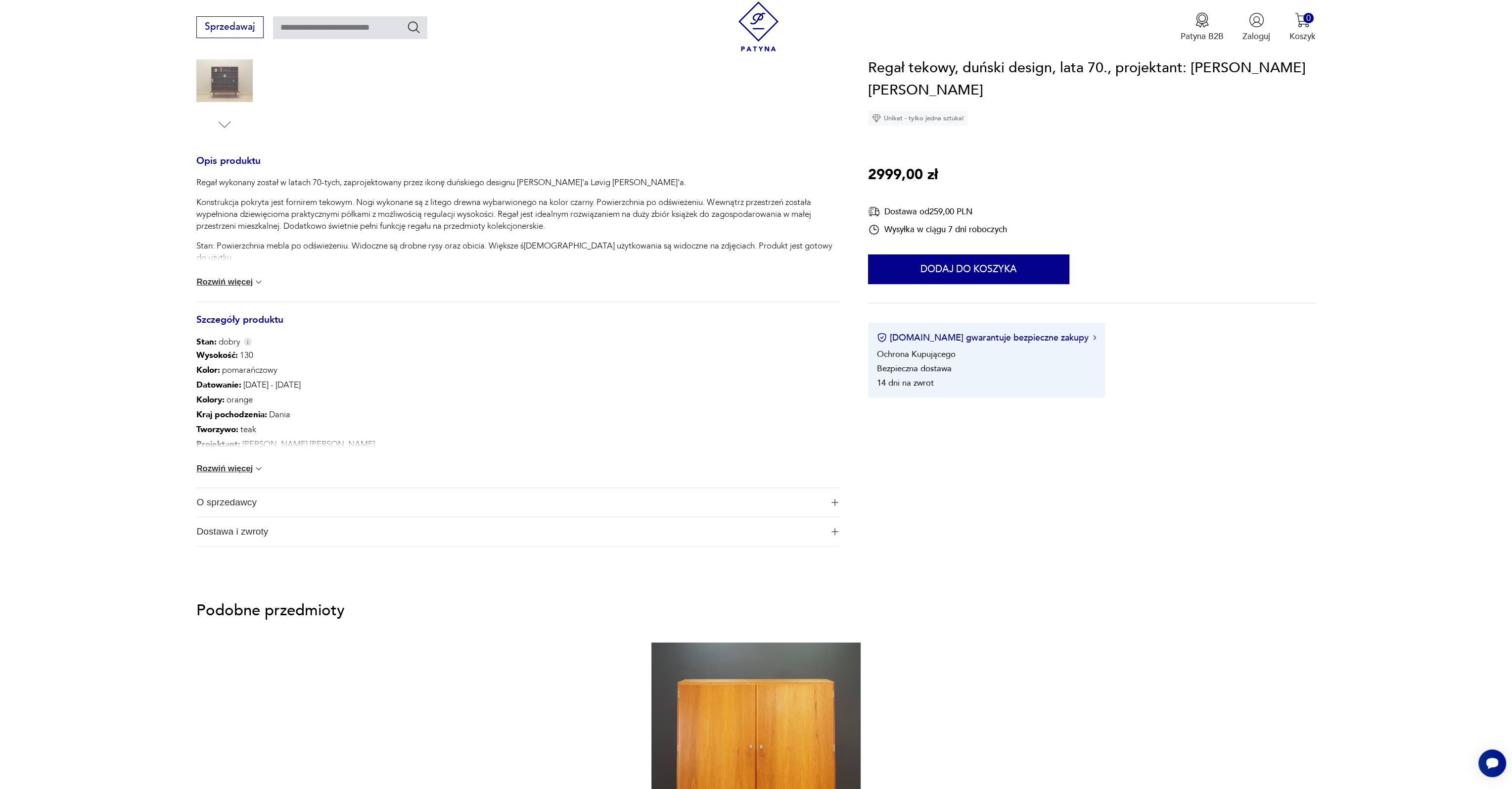
scroll to position [346, 0]
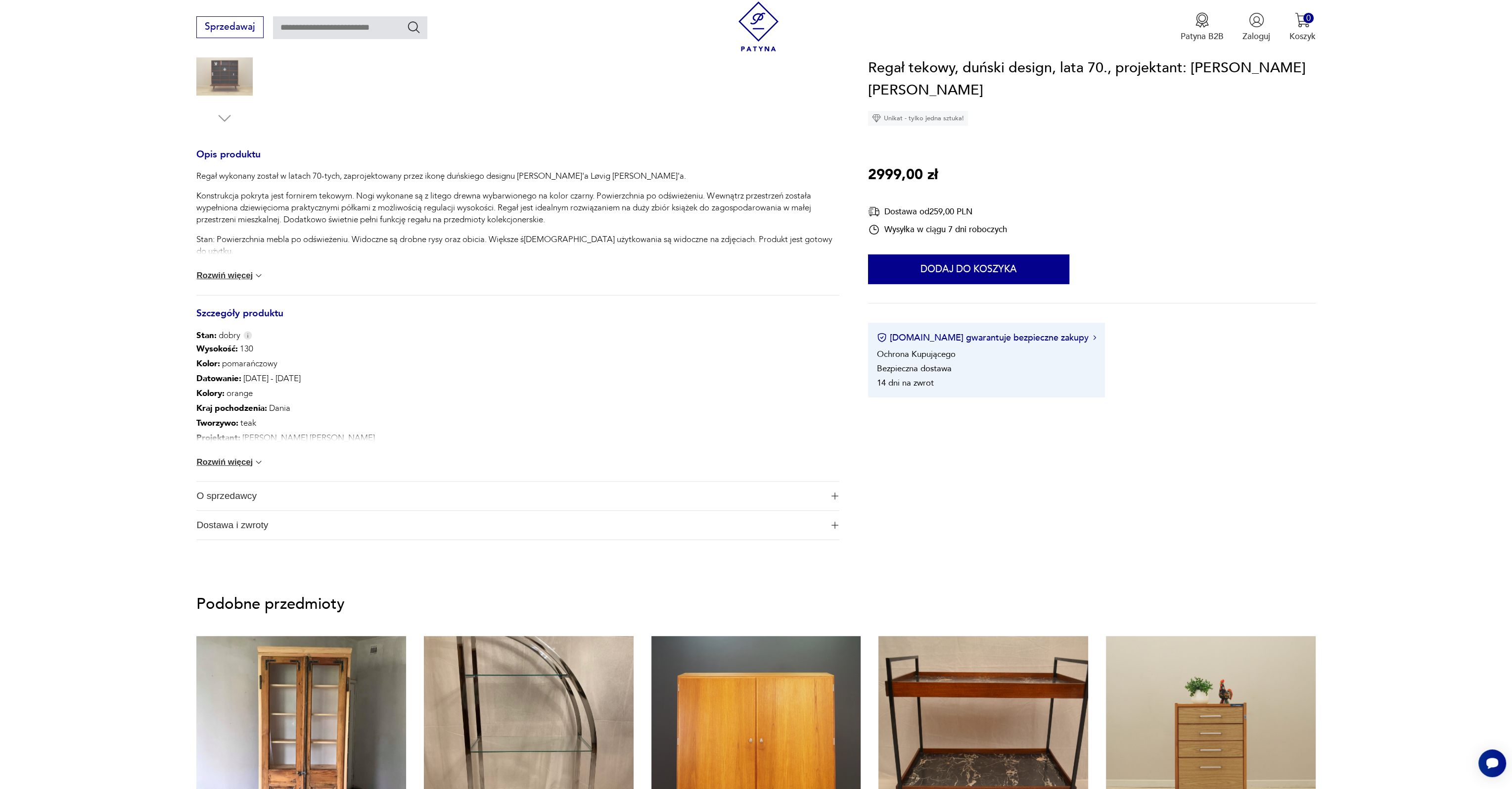
click at [256, 464] on img at bounding box center [258, 462] width 10 height 10
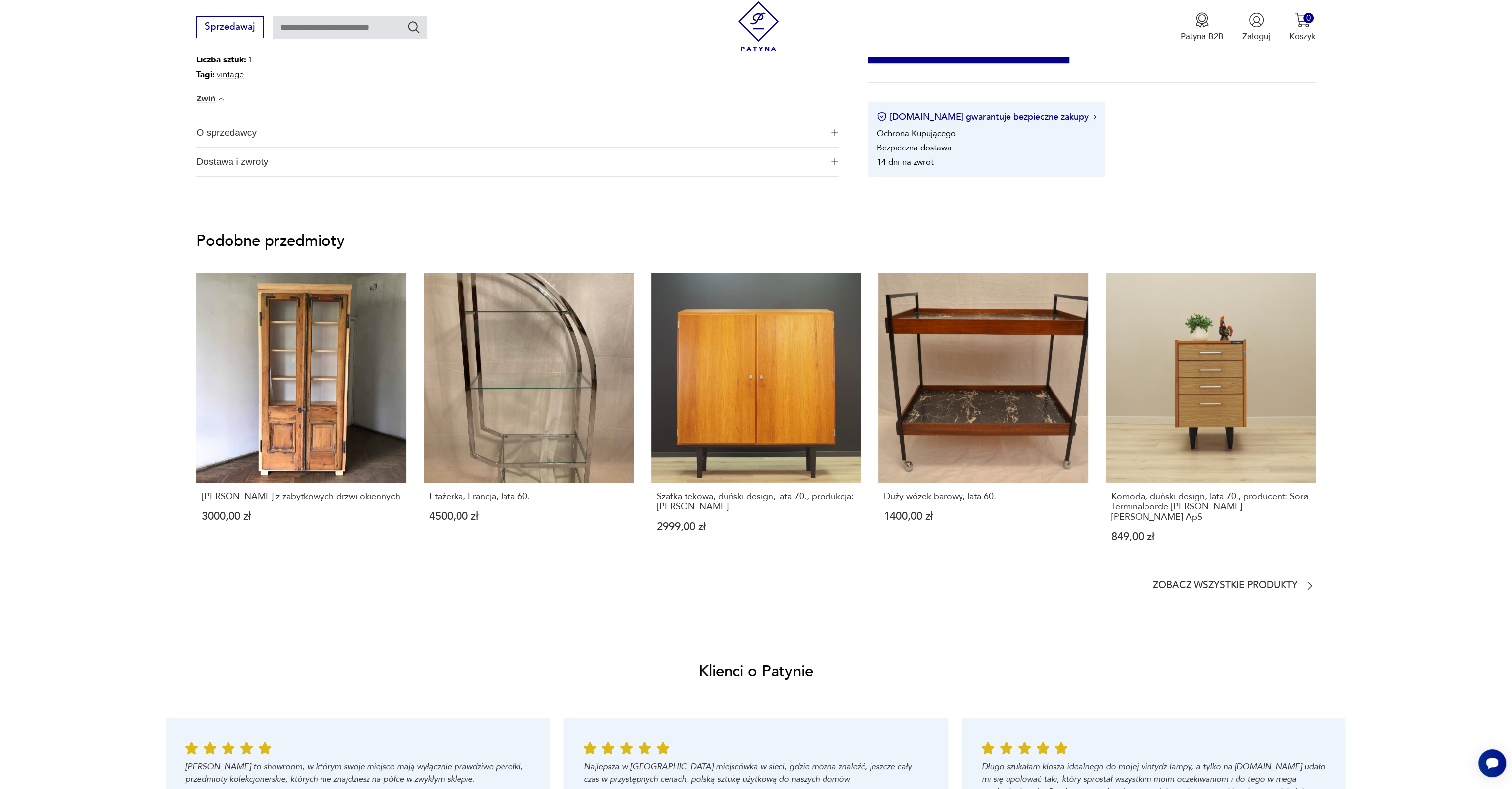
scroll to position [792, 0]
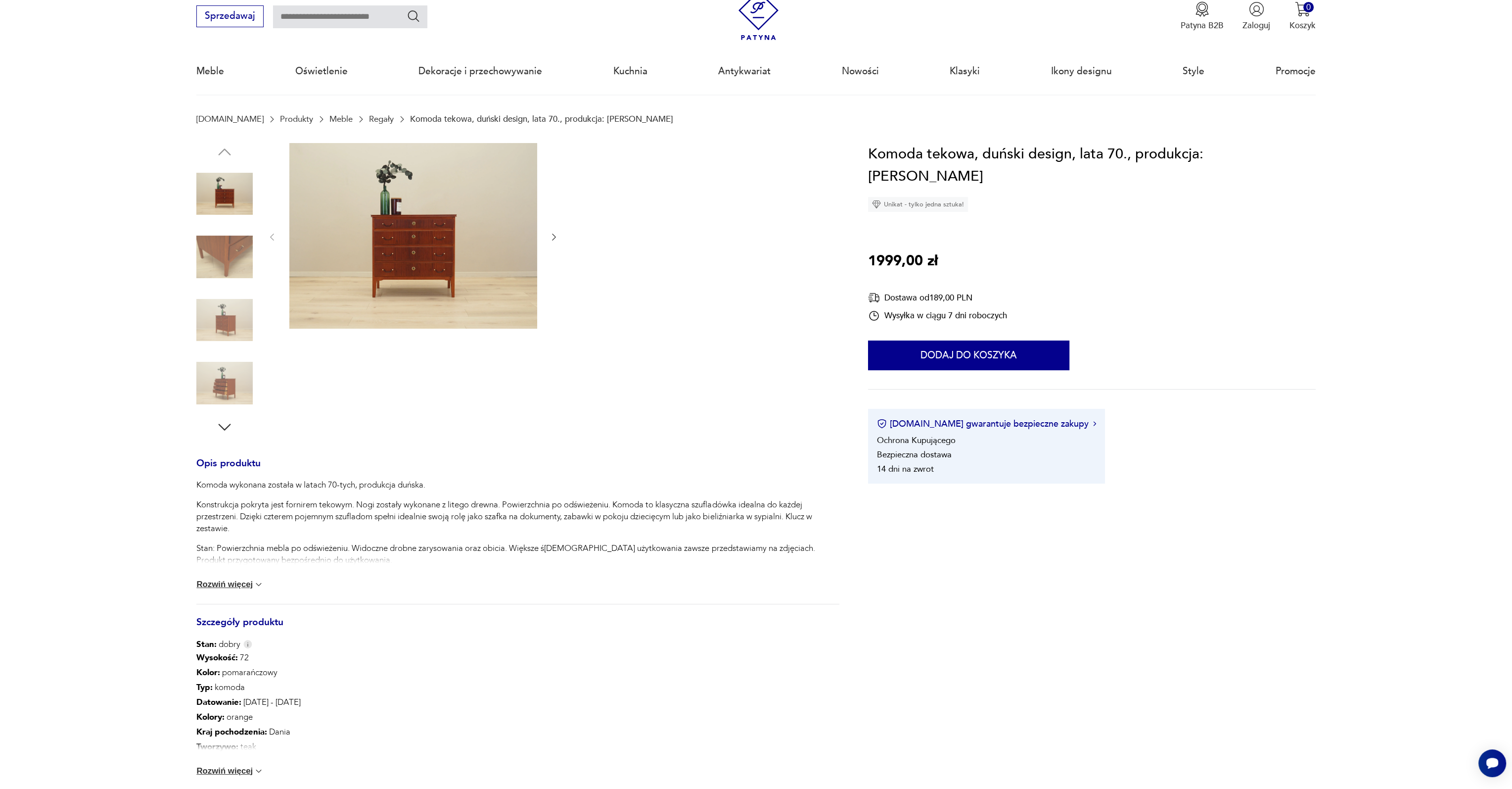
scroll to position [99, 0]
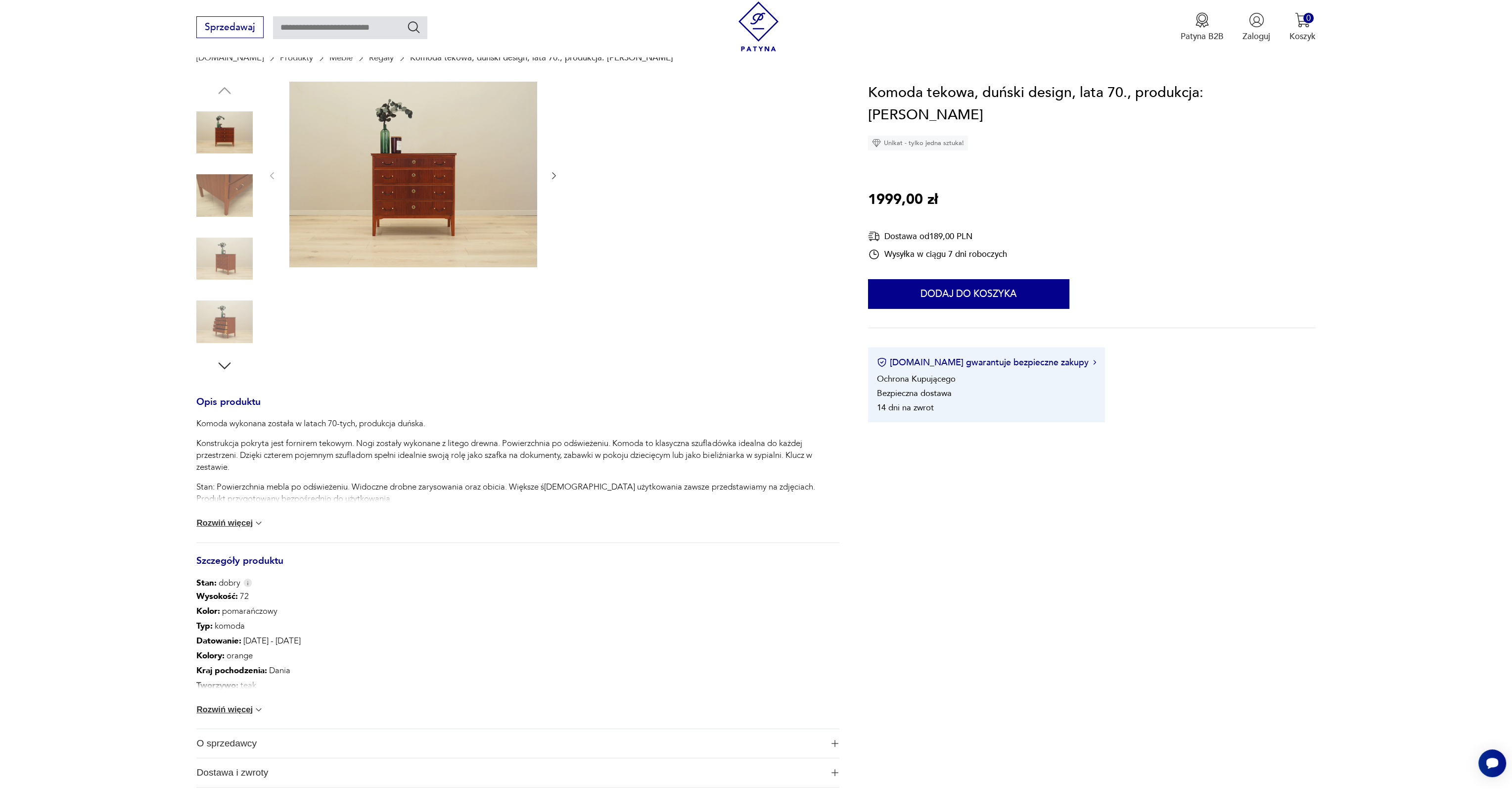
click at [258, 710] on img at bounding box center [258, 709] width 10 height 10
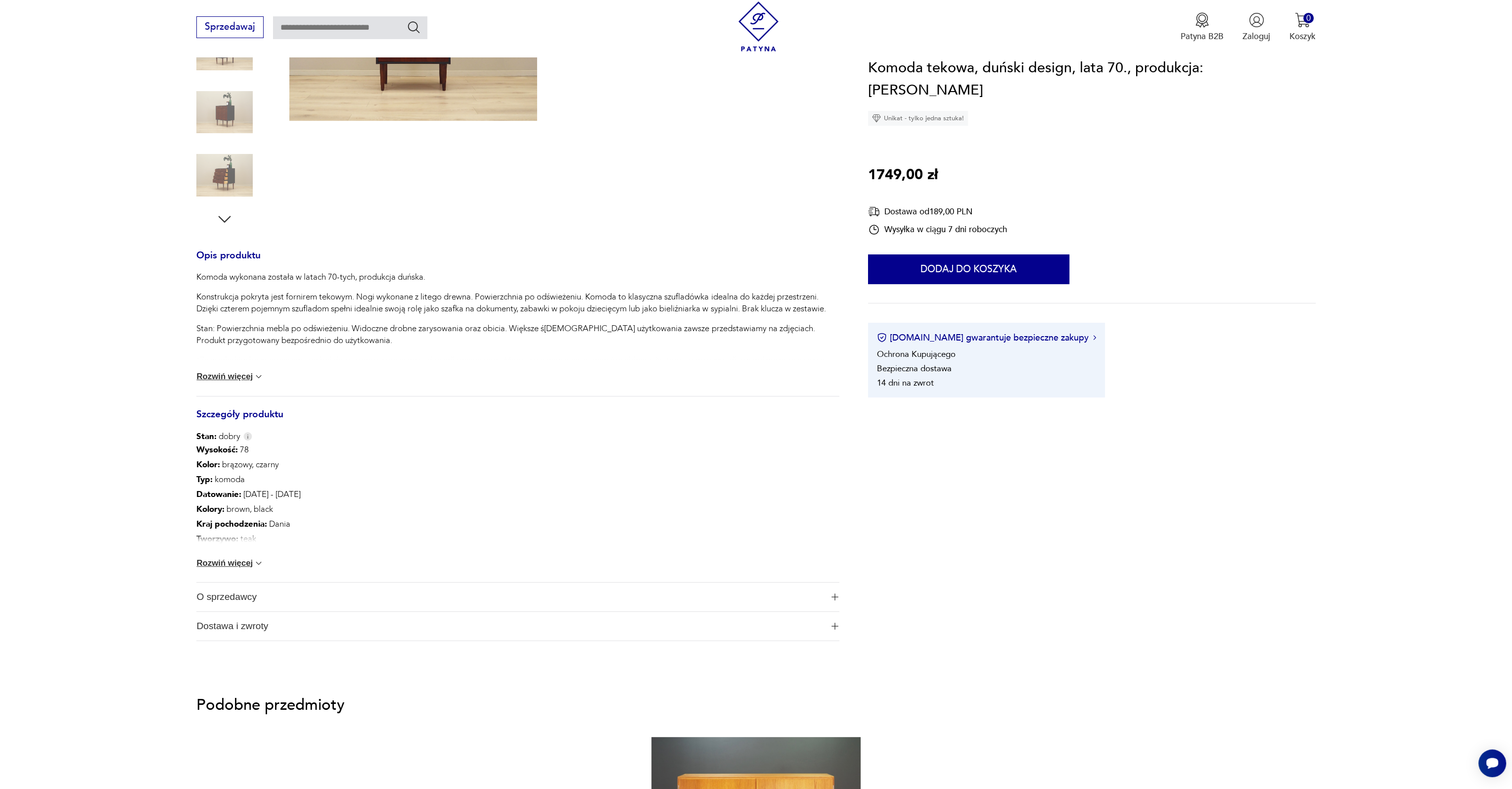
scroll to position [247, 0]
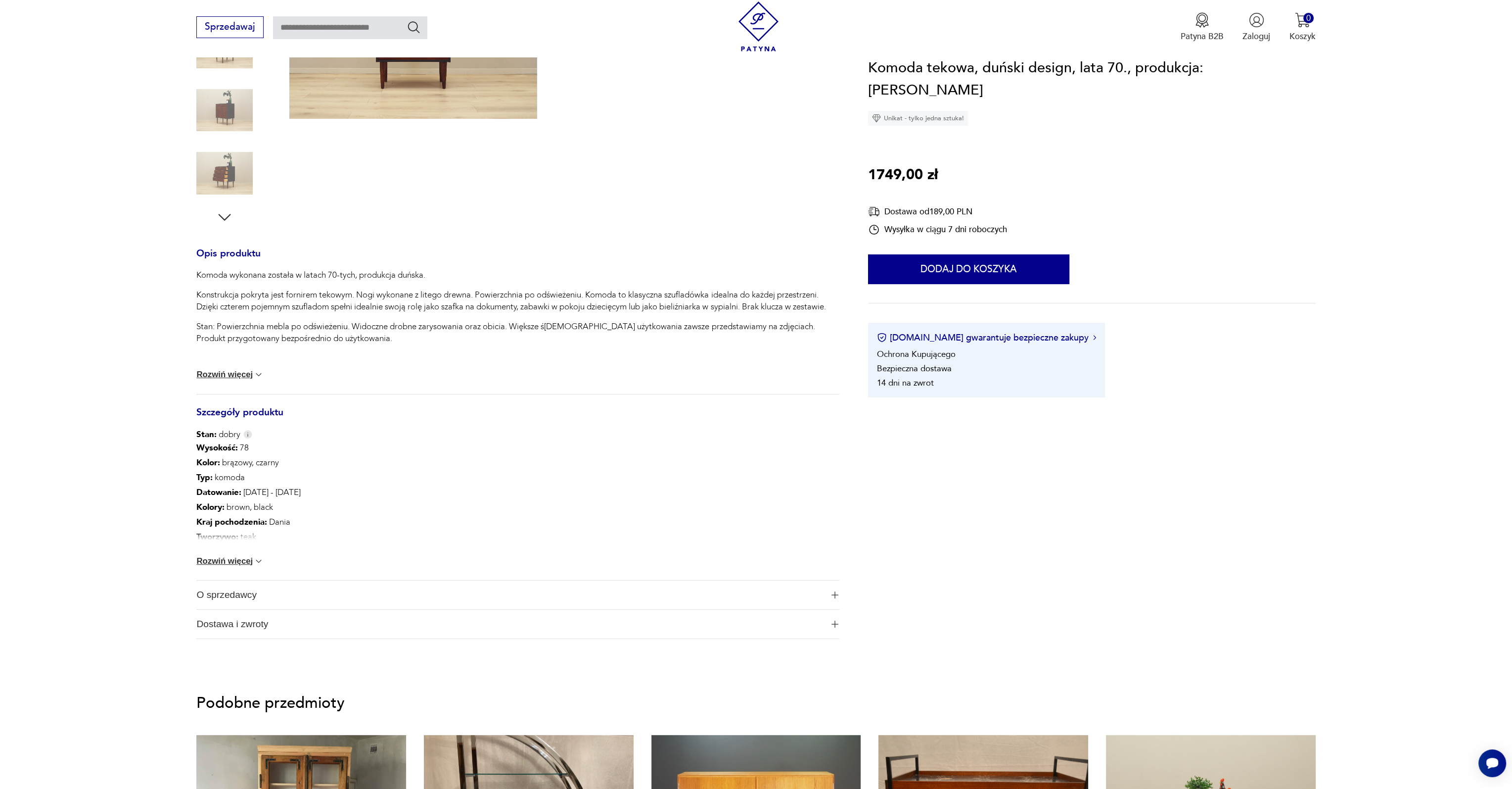
click at [248, 559] on button "Rozwiń więcej" at bounding box center [230, 561] width 67 height 10
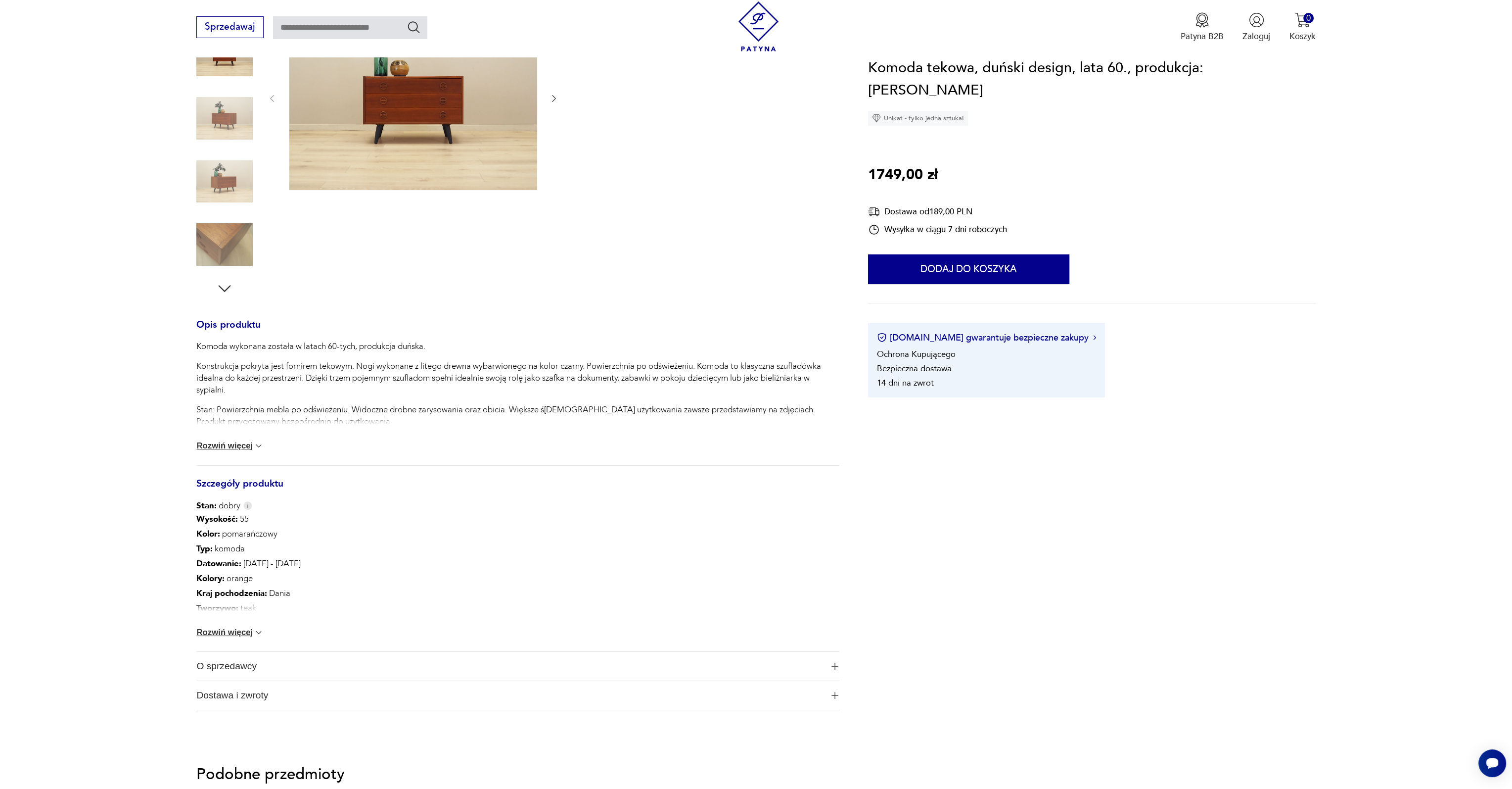
scroll to position [198, 0]
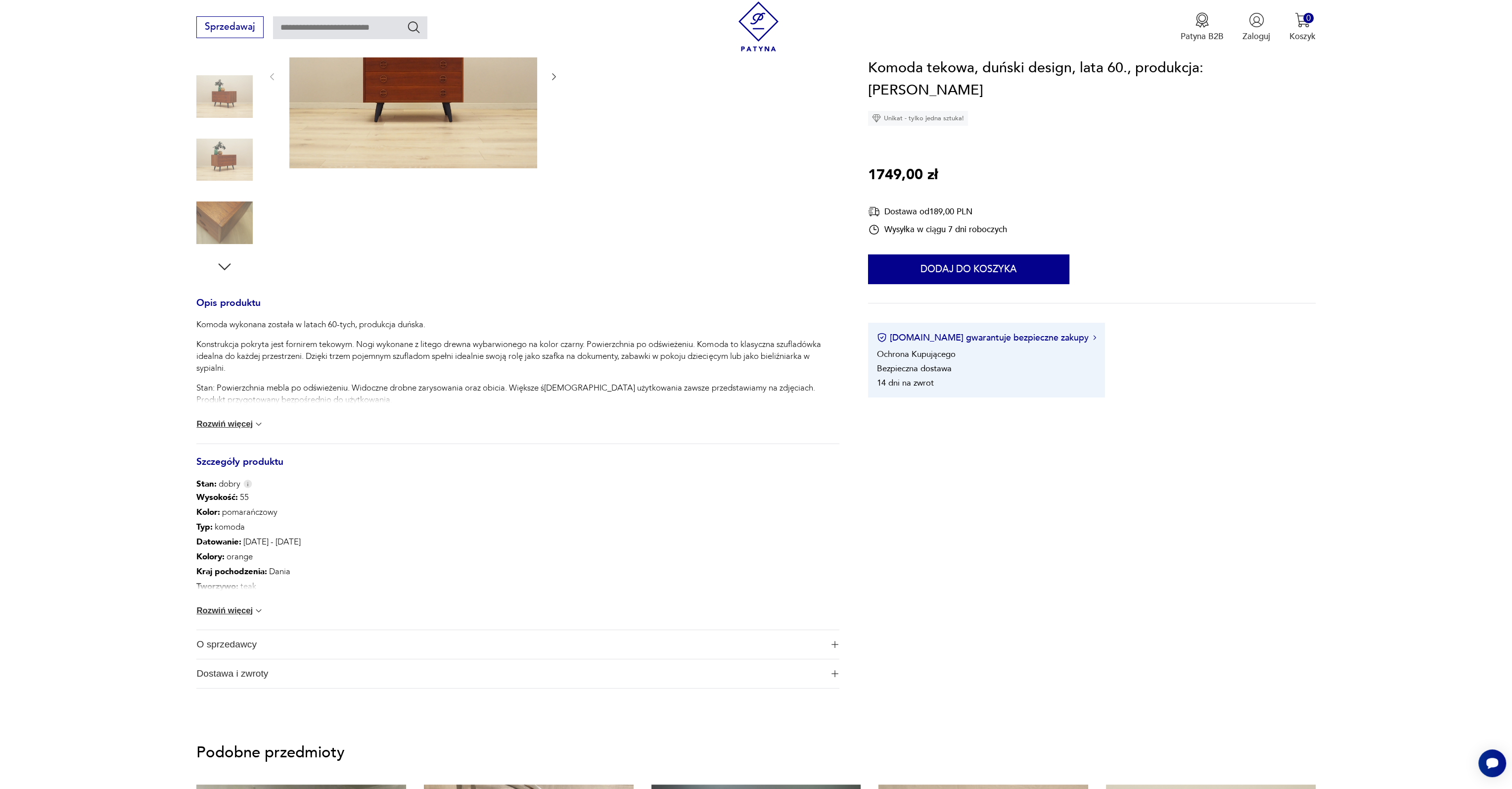
click at [232, 613] on button "Rozwiń więcej" at bounding box center [230, 610] width 67 height 10
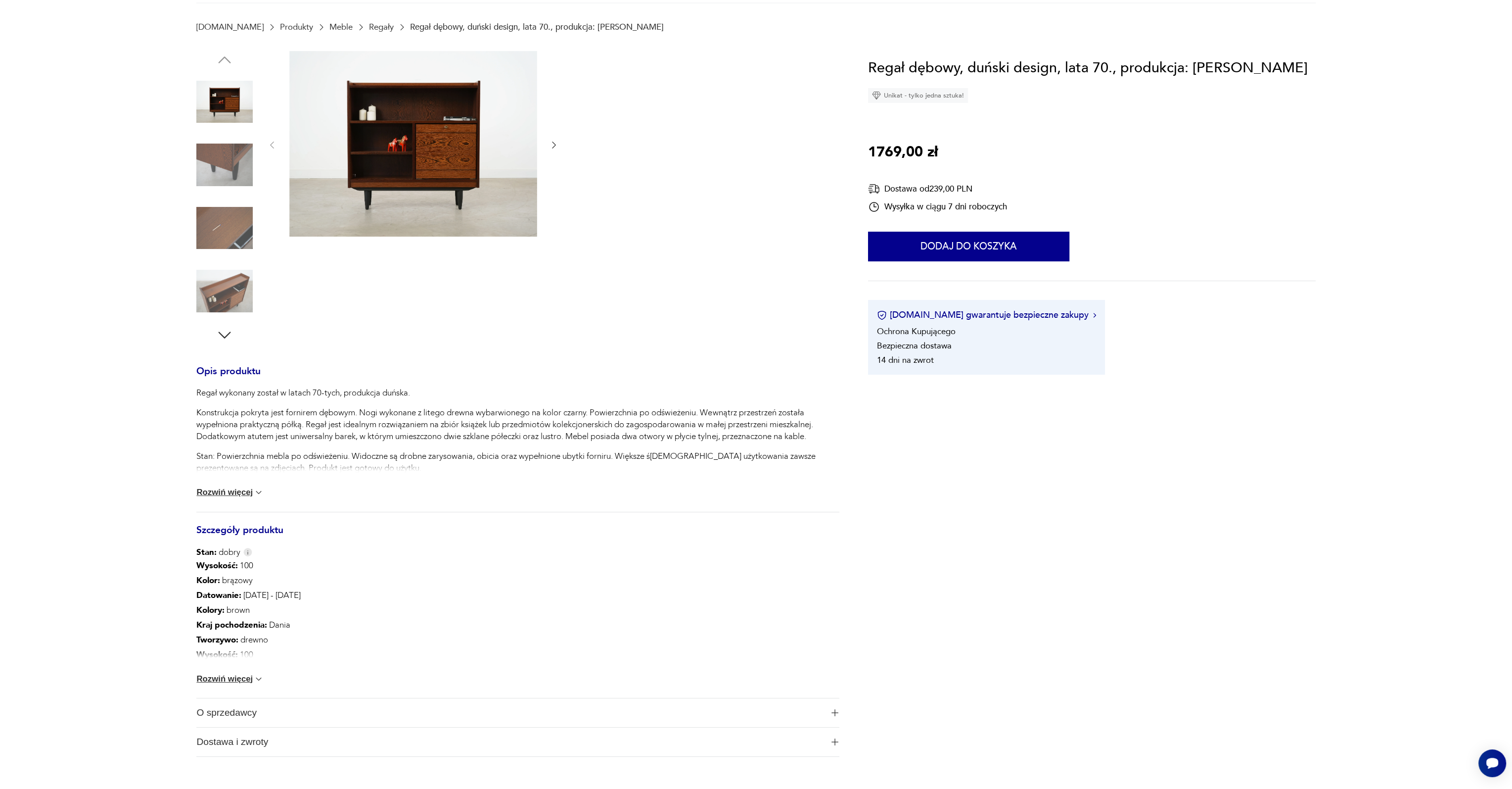
scroll to position [247, 0]
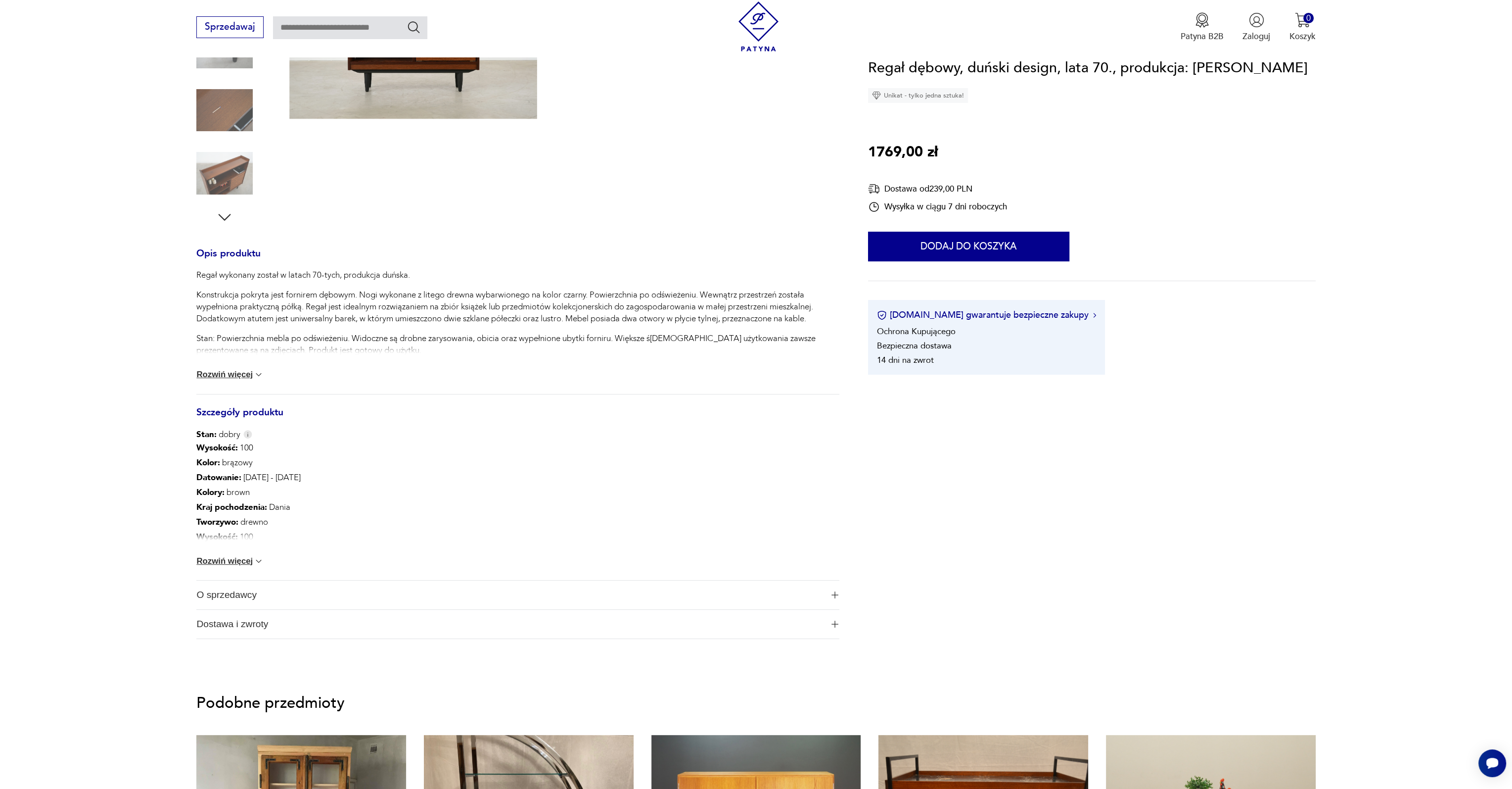
click at [255, 559] on img at bounding box center [258, 561] width 10 height 10
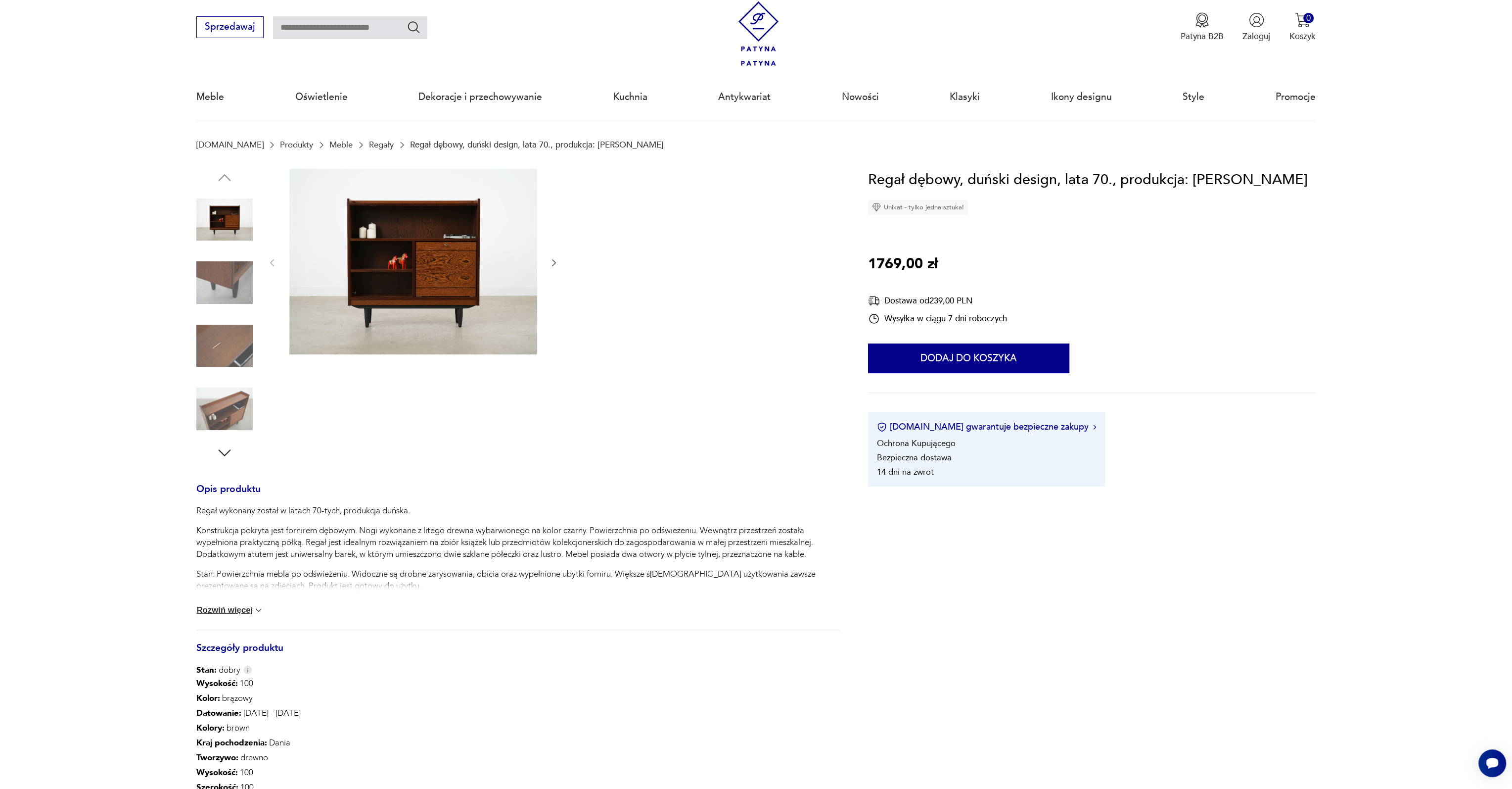
scroll to position [0, 0]
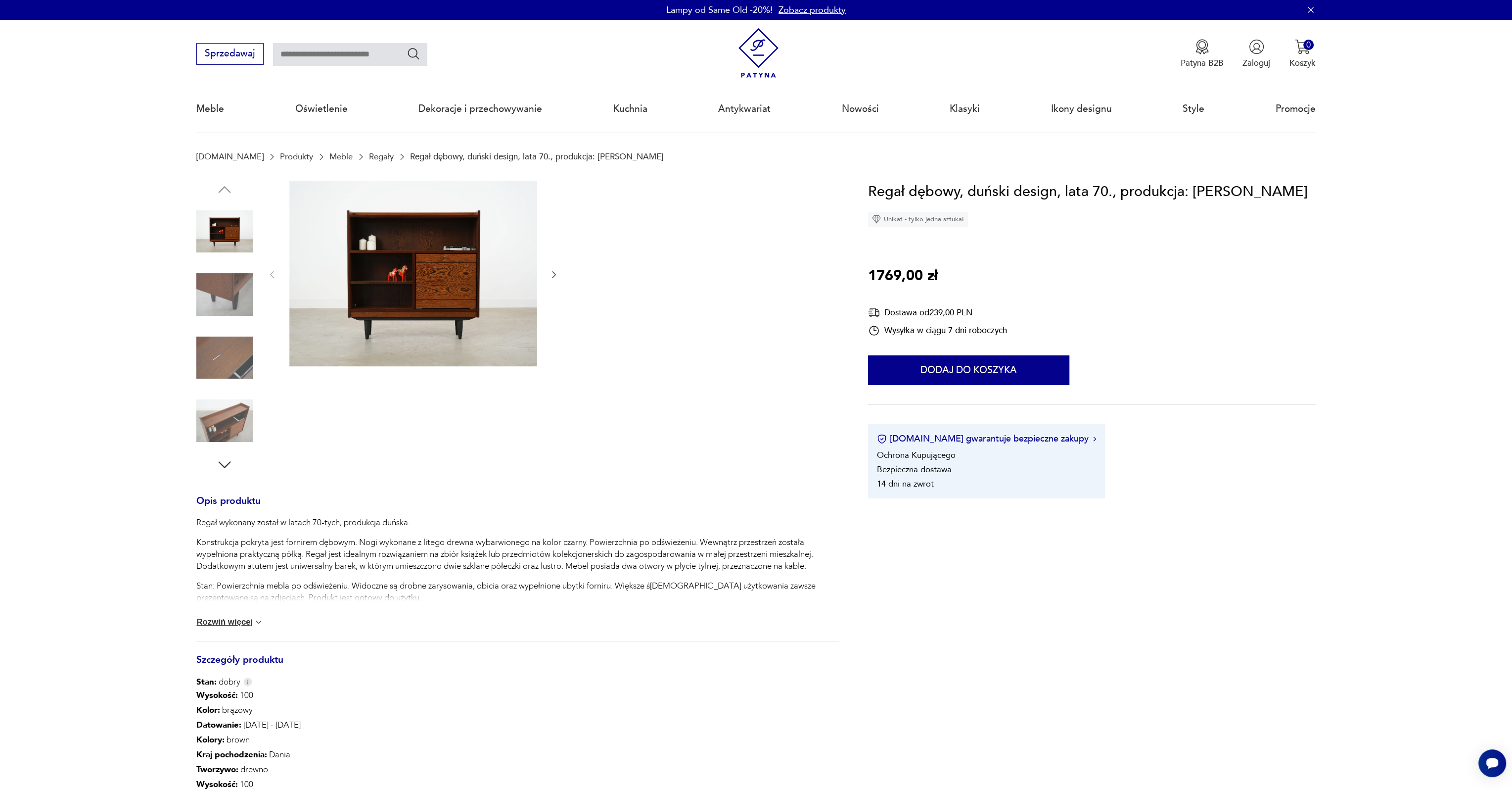
click at [222, 235] on img at bounding box center [225, 232] width 57 height 57
click at [467, 258] on img at bounding box center [414, 273] width 248 height 186
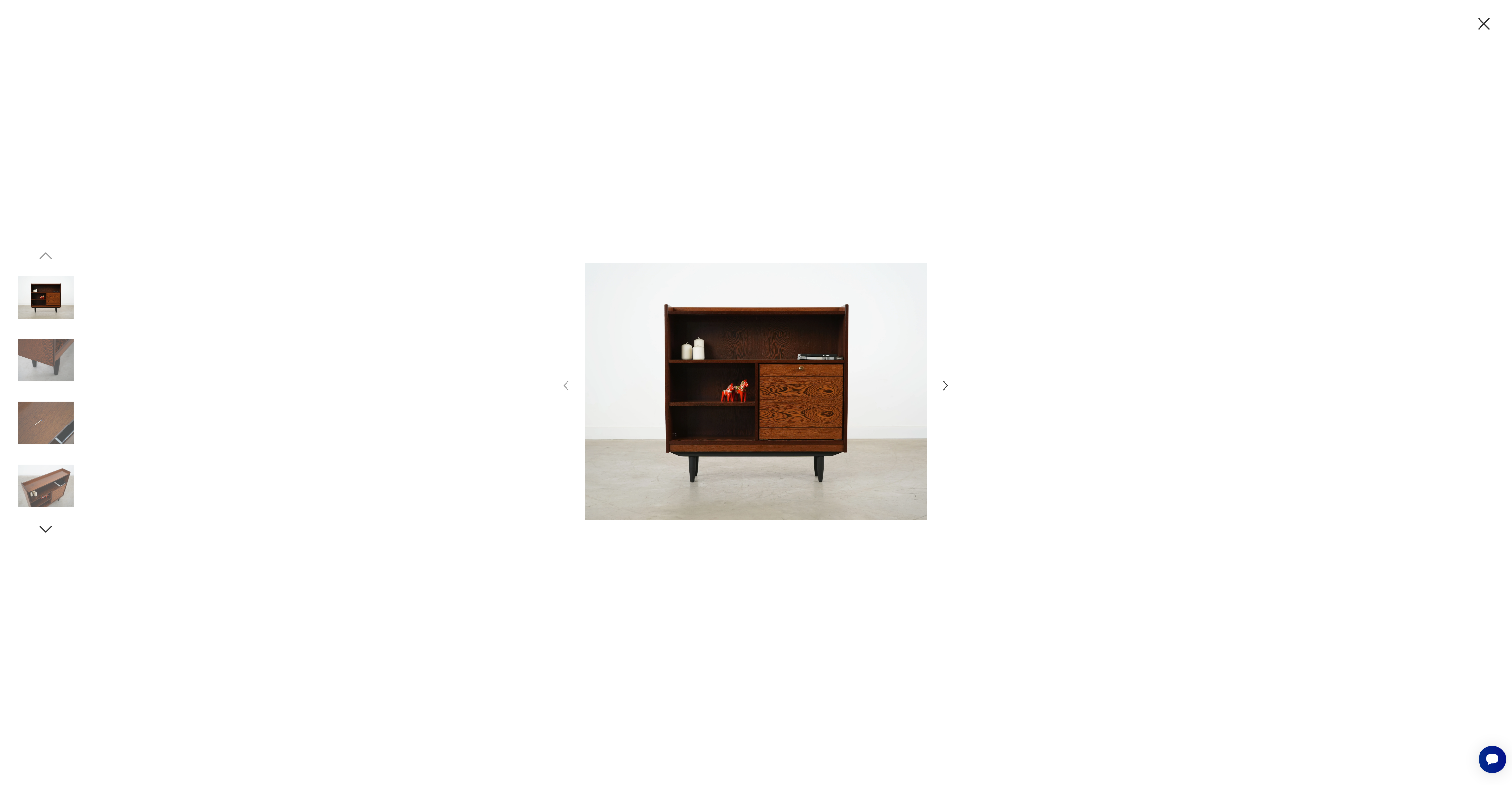
click at [49, 372] on img at bounding box center [46, 361] width 56 height 56
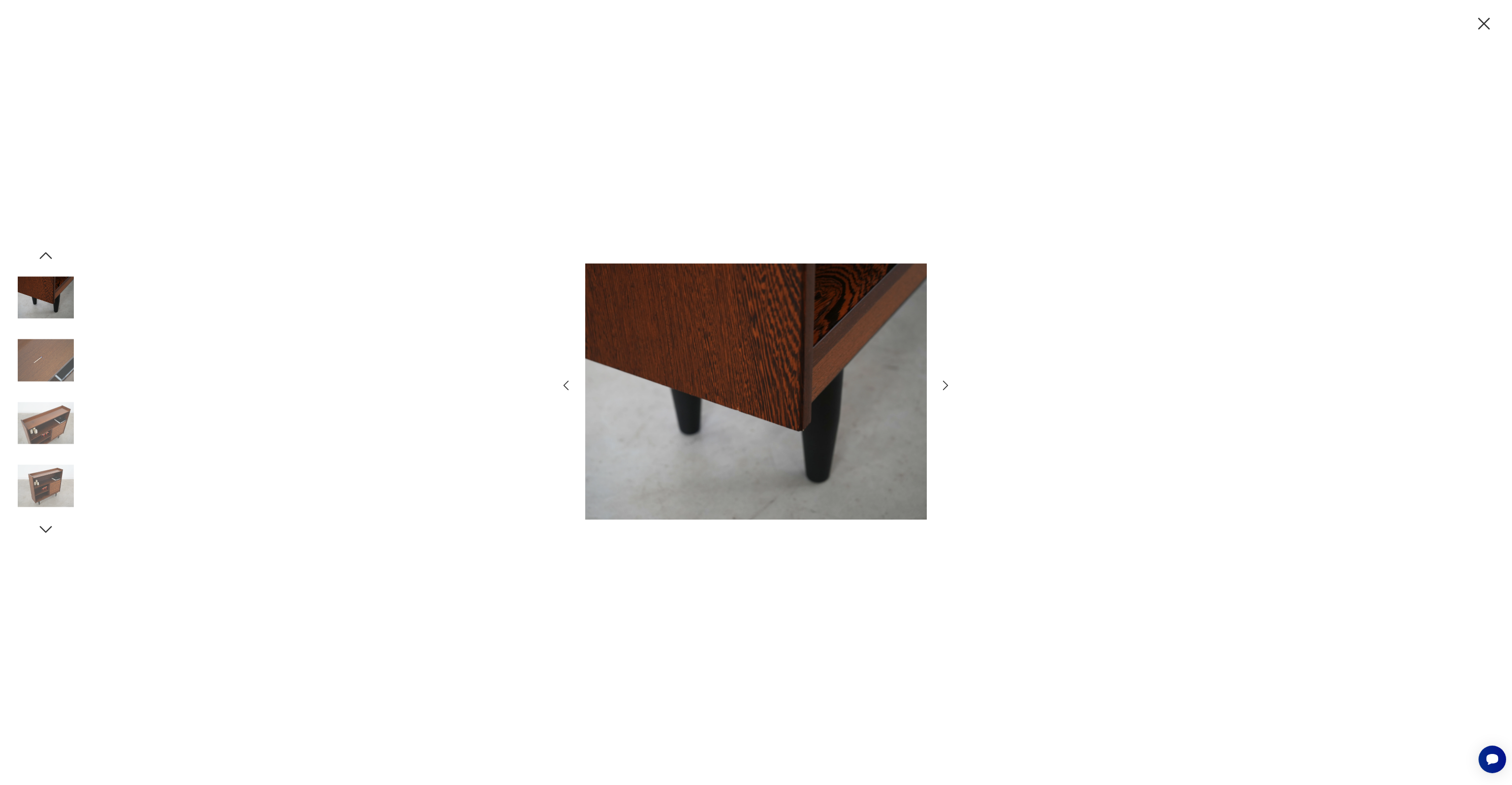
click at [46, 375] on img at bounding box center [46, 361] width 56 height 56
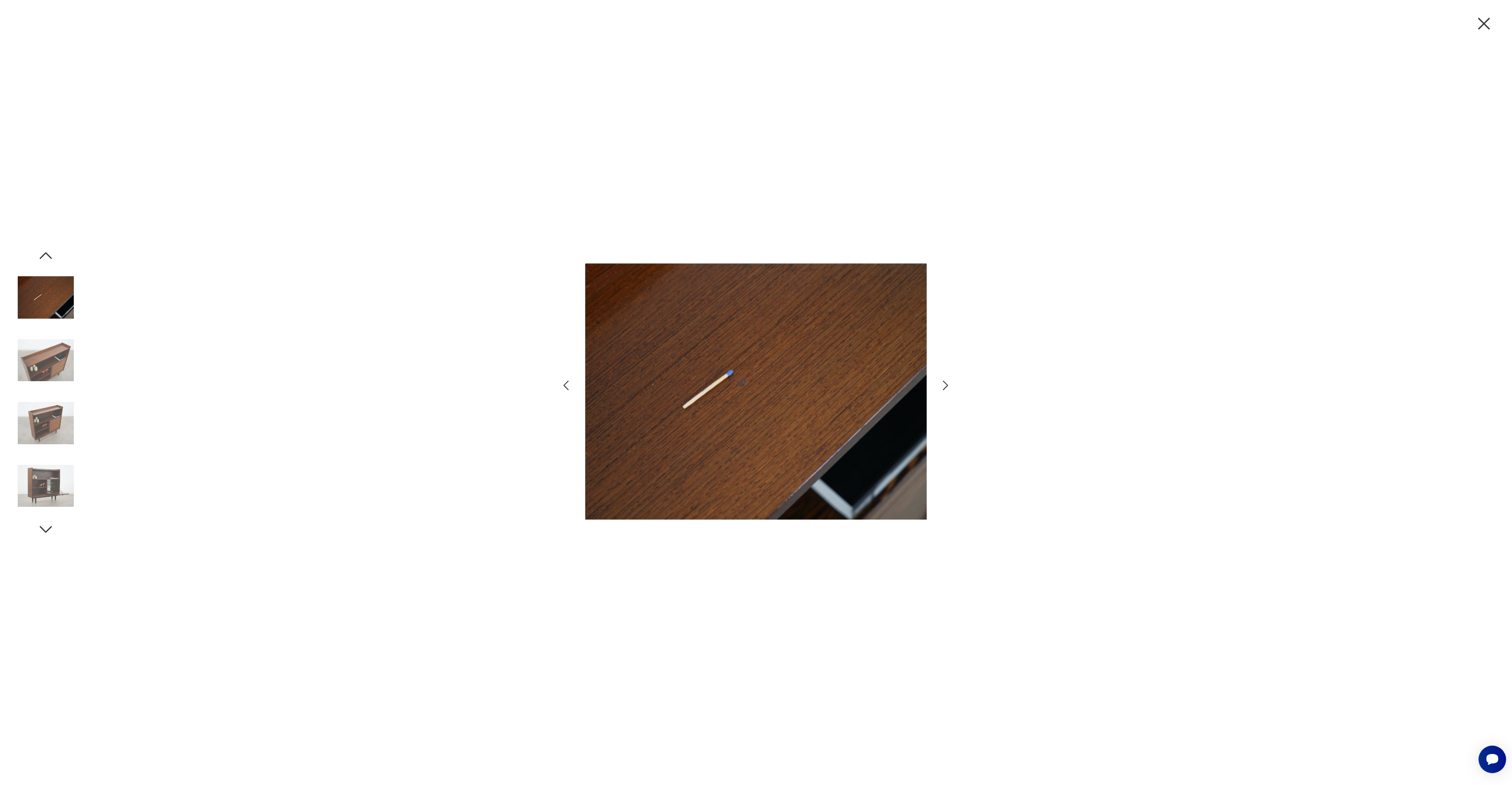
click at [46, 375] on img at bounding box center [46, 361] width 56 height 56
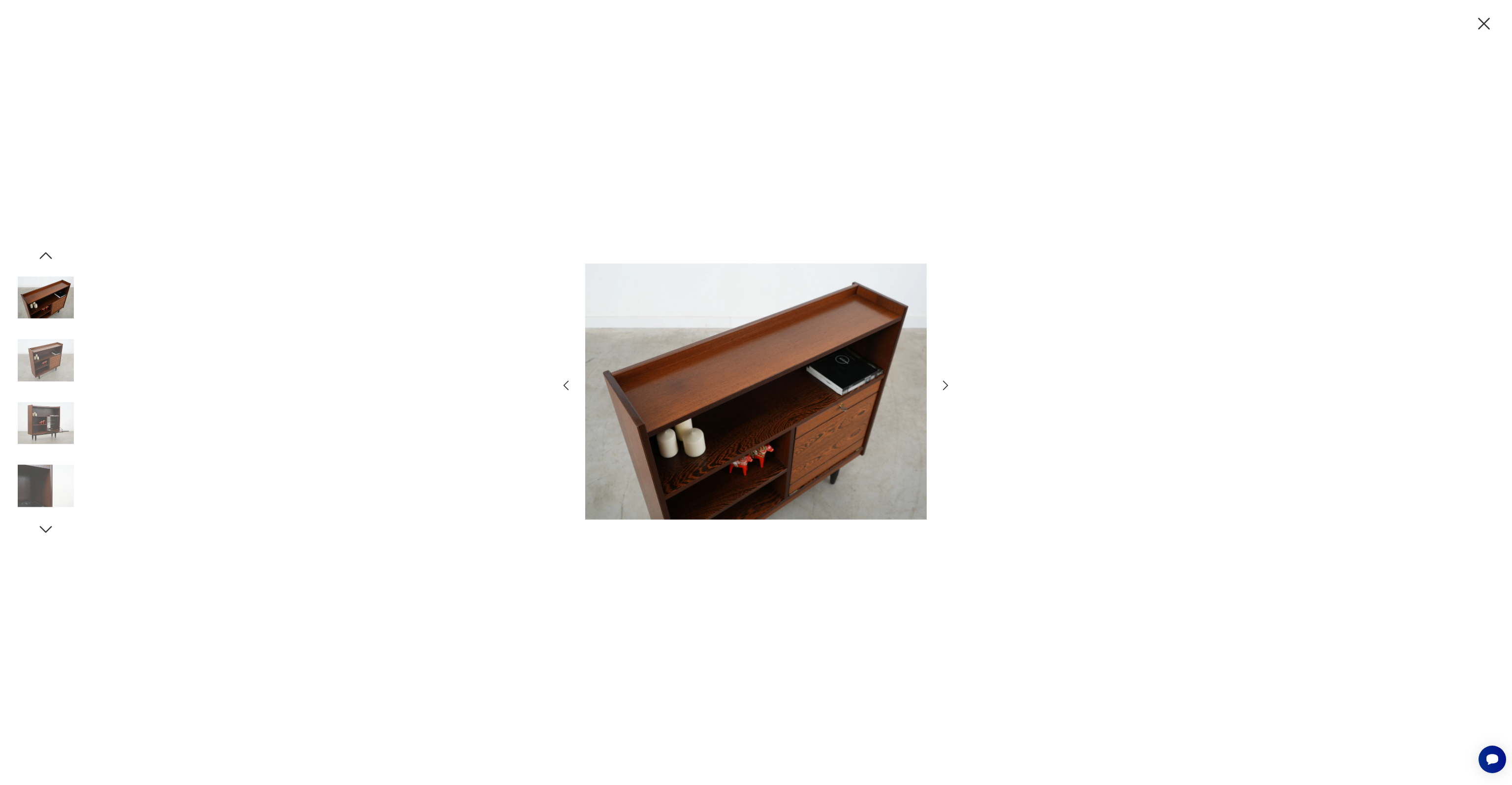
click at [46, 375] on img at bounding box center [46, 361] width 56 height 56
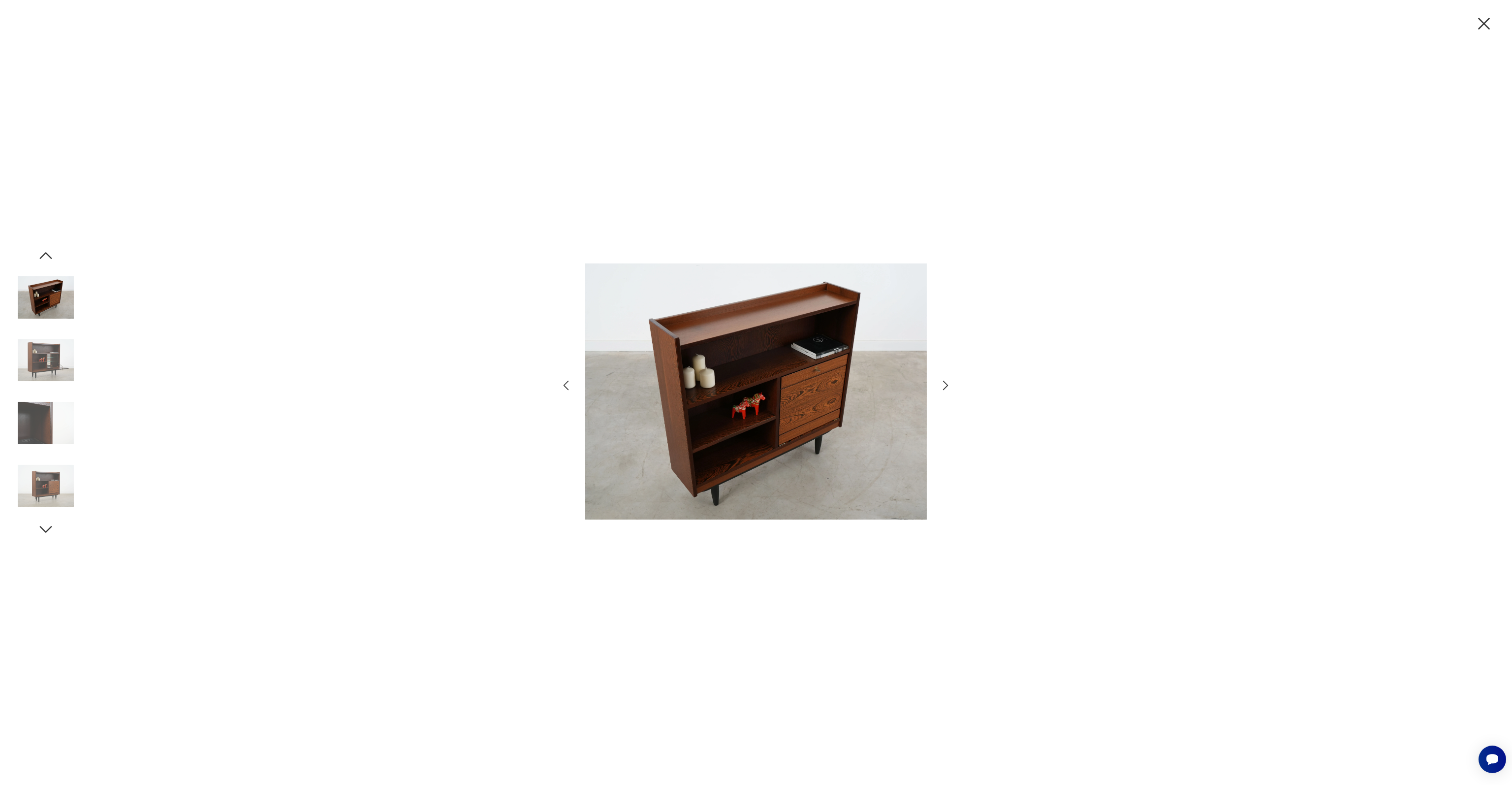
click at [46, 375] on img at bounding box center [46, 361] width 56 height 56
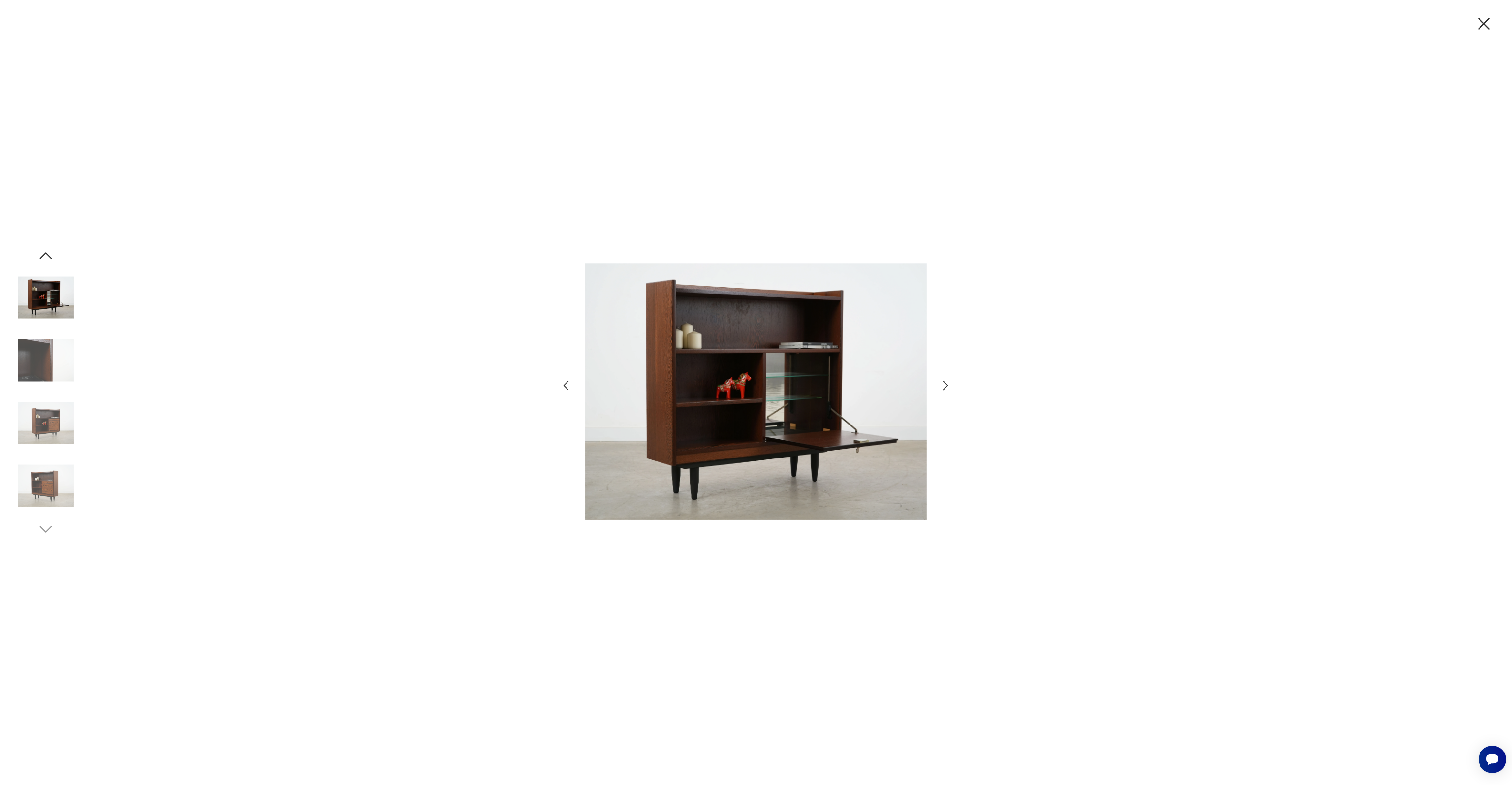
click at [48, 369] on img at bounding box center [46, 361] width 56 height 56
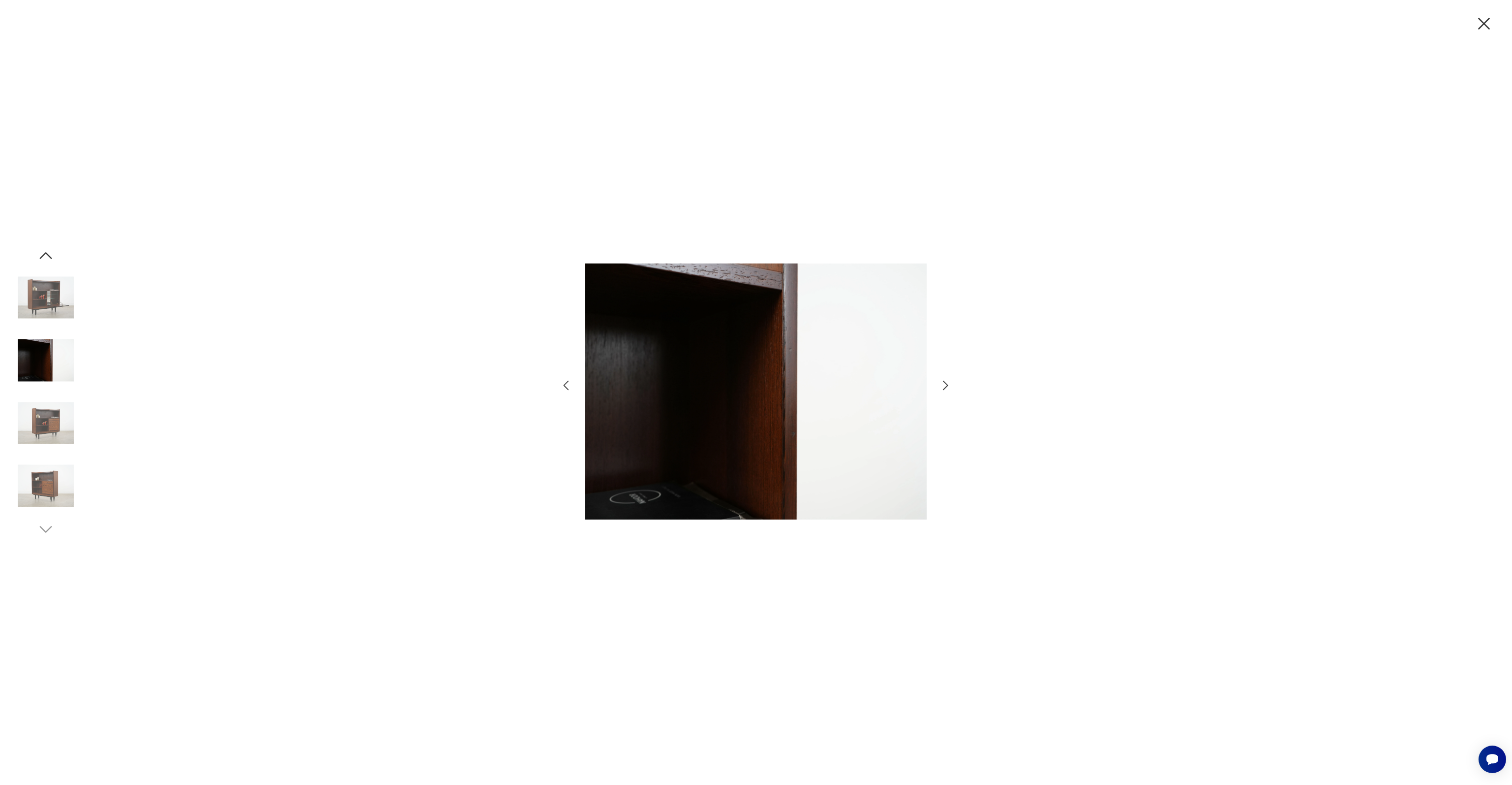
click at [48, 369] on img at bounding box center [46, 361] width 56 height 56
click at [51, 392] on div at bounding box center [46, 392] width 56 height 246
click at [47, 438] on img at bounding box center [46, 423] width 56 height 56
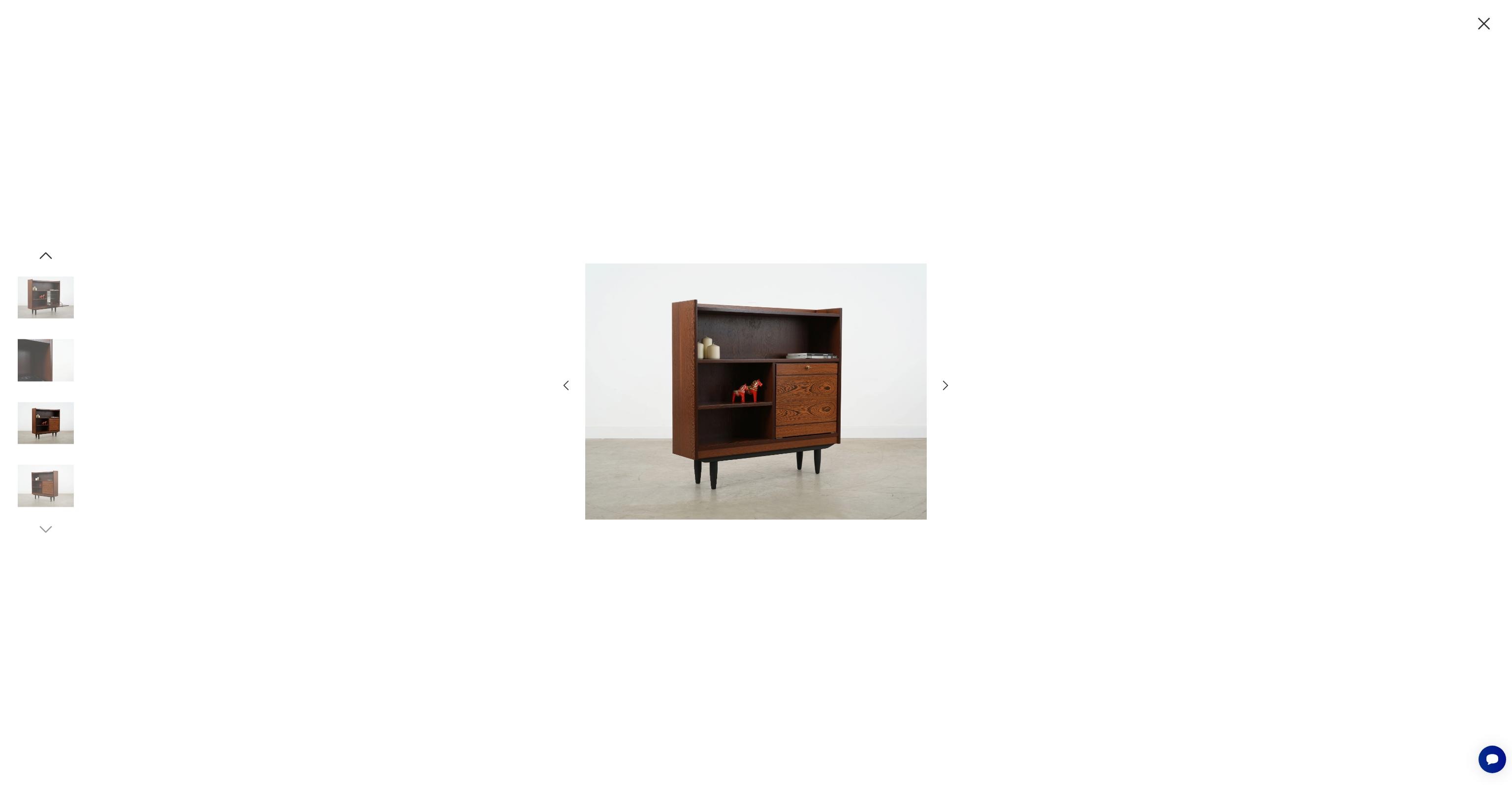
click at [56, 484] on img at bounding box center [46, 486] width 56 height 56
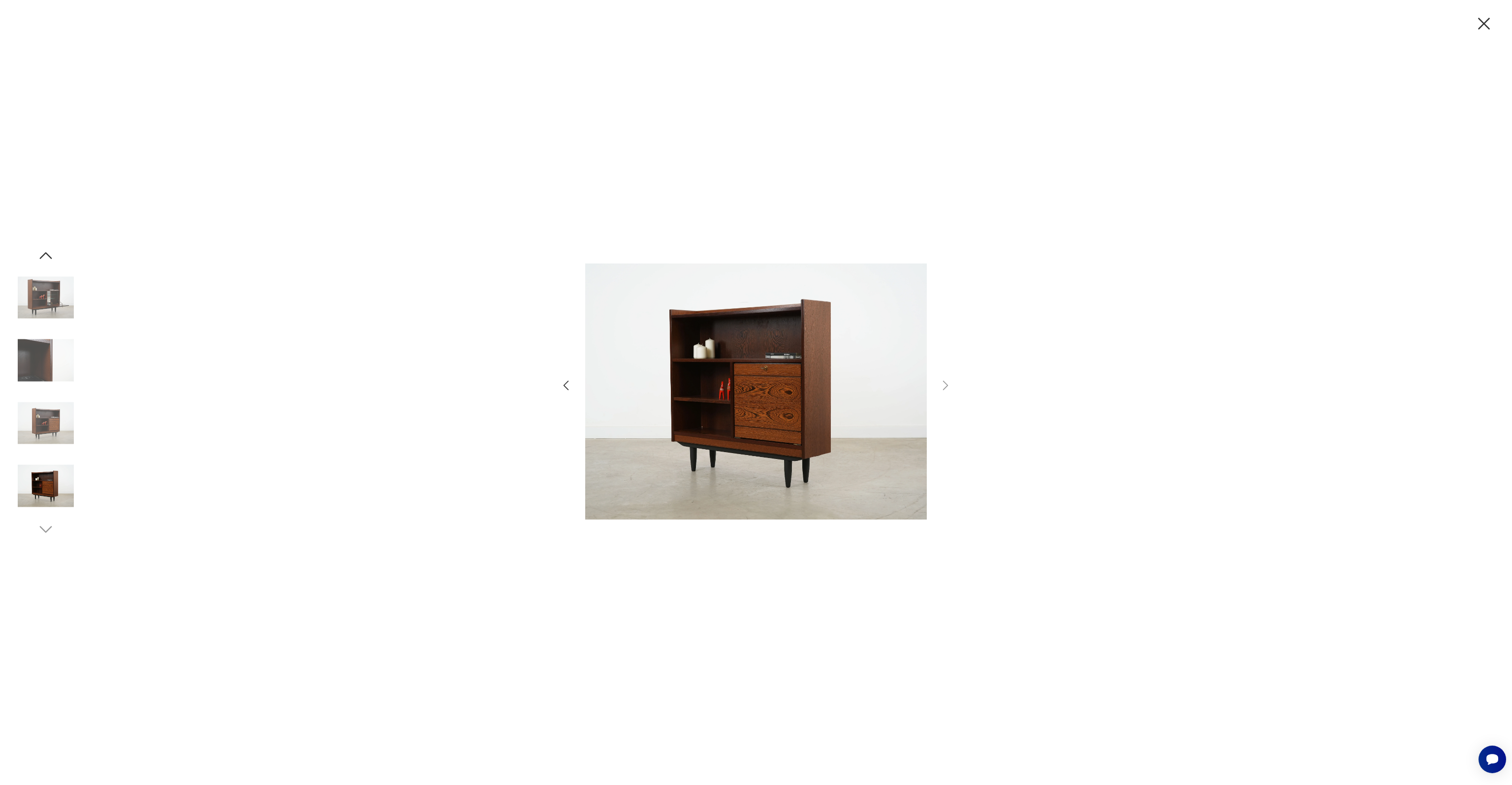
click at [1485, 19] on icon "button" at bounding box center [1484, 23] width 21 height 21
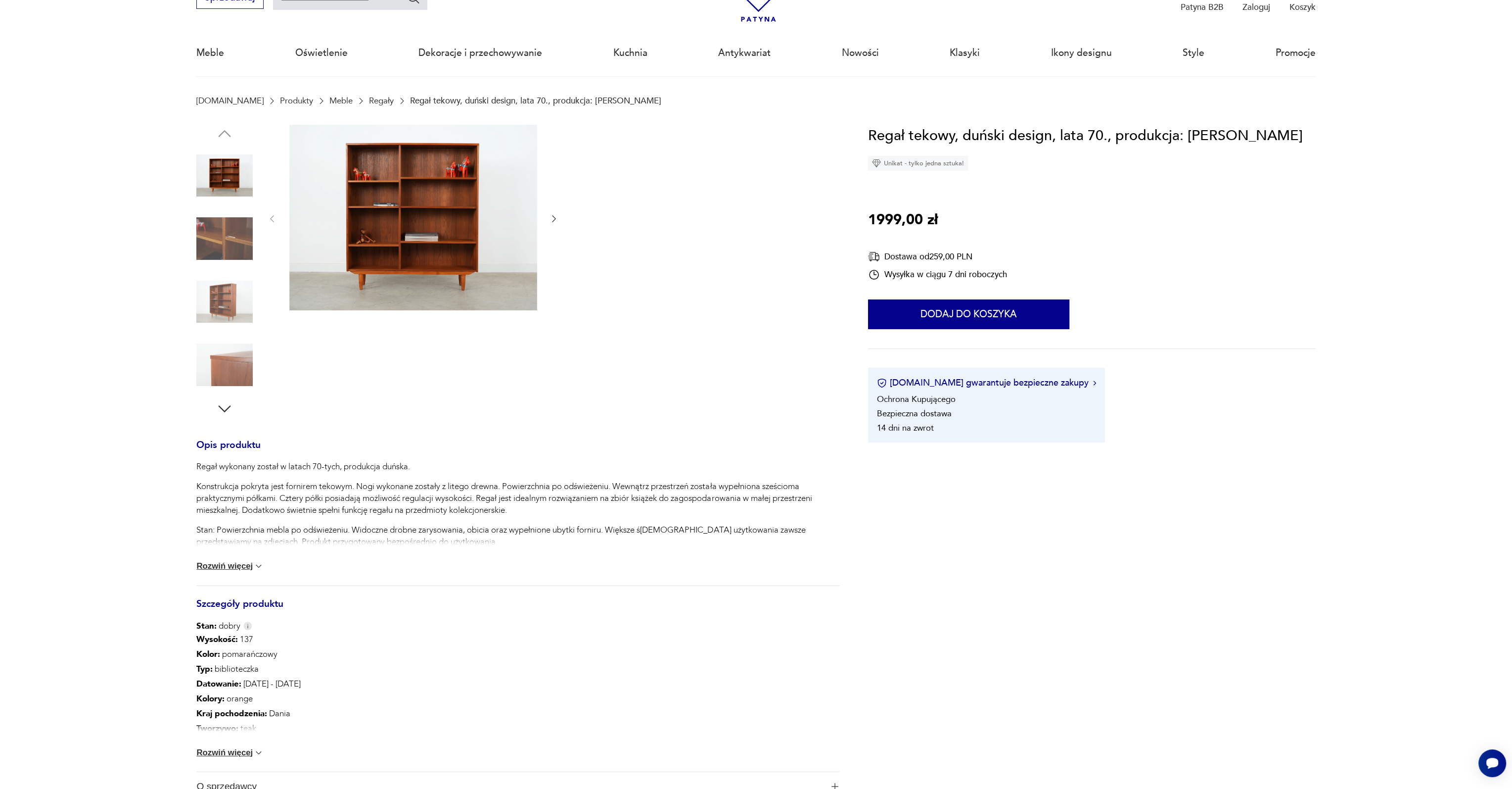
scroll to position [149, 0]
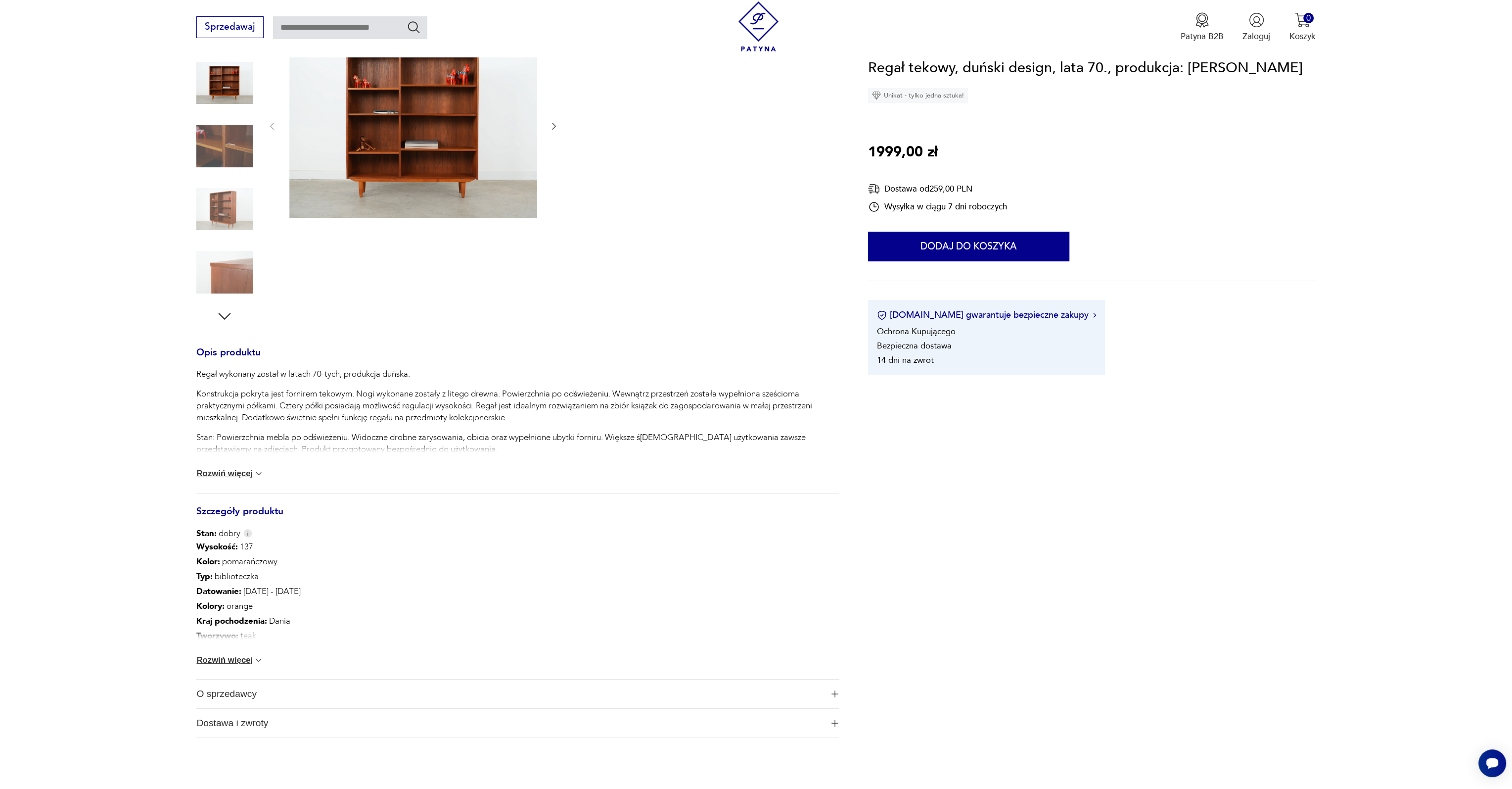
drag, startPoint x: 253, startPoint y: 654, endPoint x: 252, endPoint y: 660, distance: 6.1
click at [253, 654] on div "Wysokość : 137 Kolor: pomarańczowy Typ : biblioteczka Datowanie : [DATE] - [DAT…" at bounding box center [518, 609] width 643 height 140
click at [252, 666] on div "Wysokość : 137 Kolor: pomarańczowy Typ : biblioteczka Datowanie : [DATE] - [DAT…" at bounding box center [518, 609] width 643 height 140
click at [261, 657] on img at bounding box center [258, 660] width 10 height 10
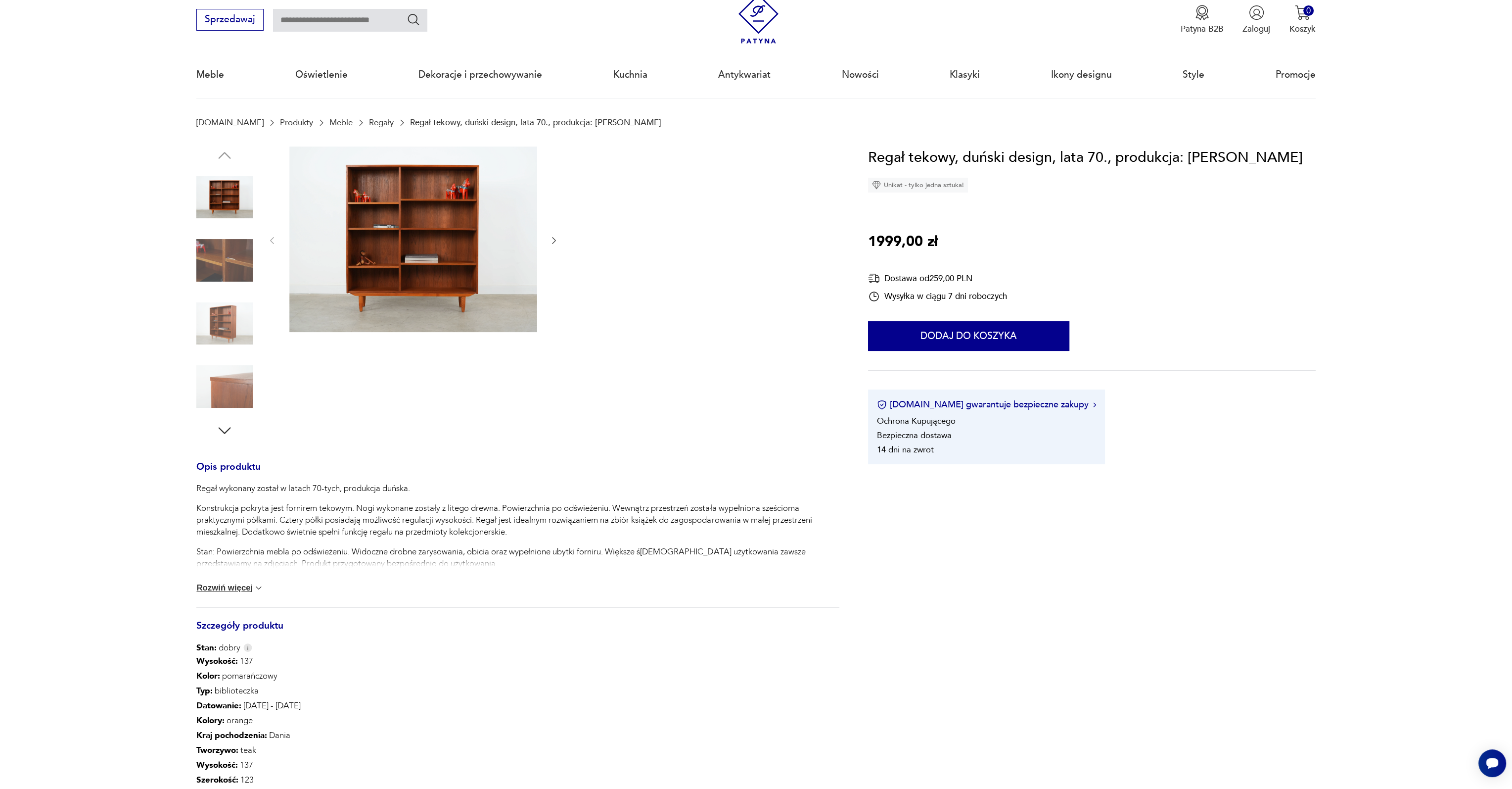
scroll to position [0, 0]
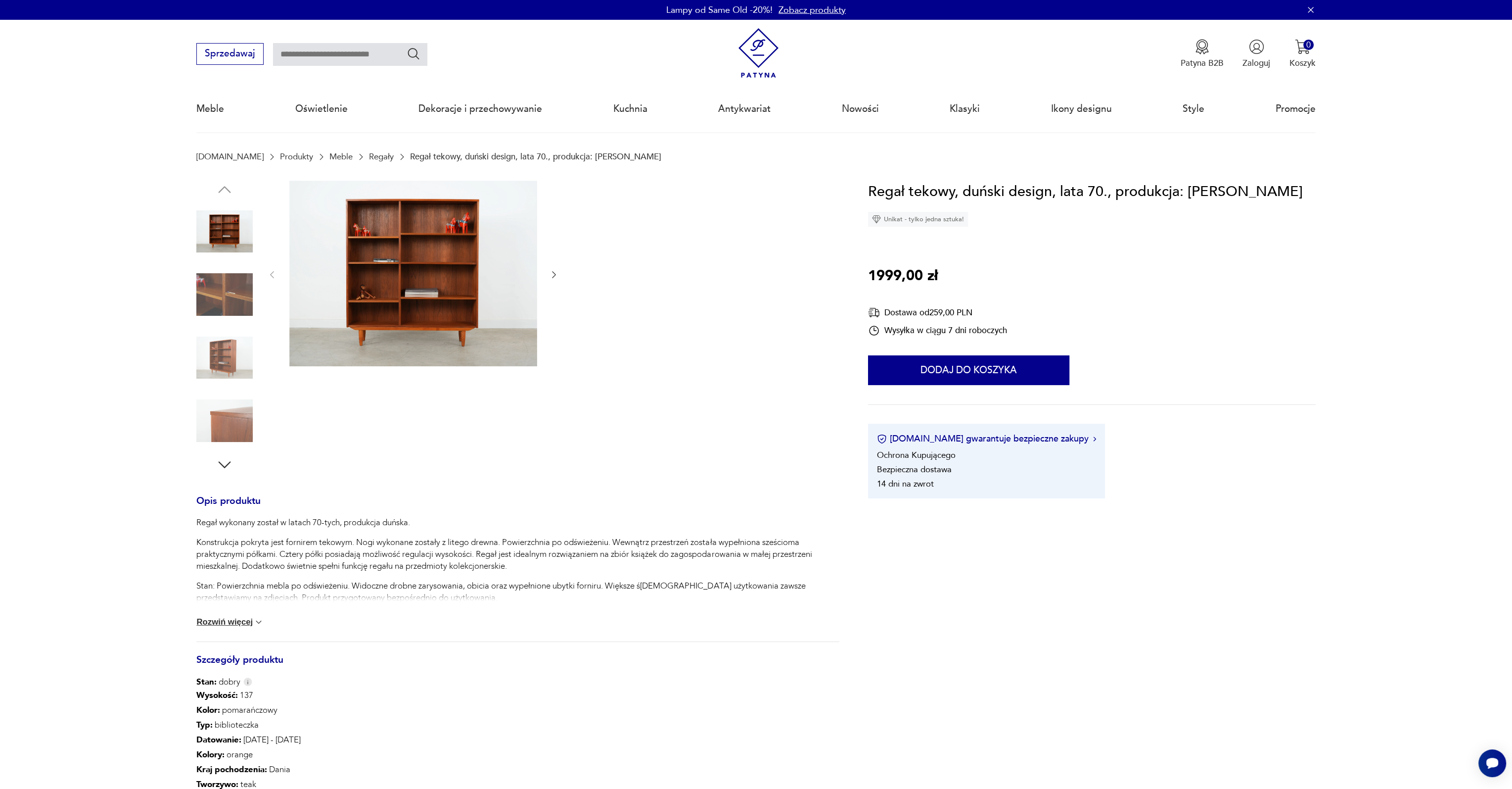
click at [237, 240] on img at bounding box center [225, 232] width 57 height 57
click at [390, 244] on img at bounding box center [414, 273] width 248 height 186
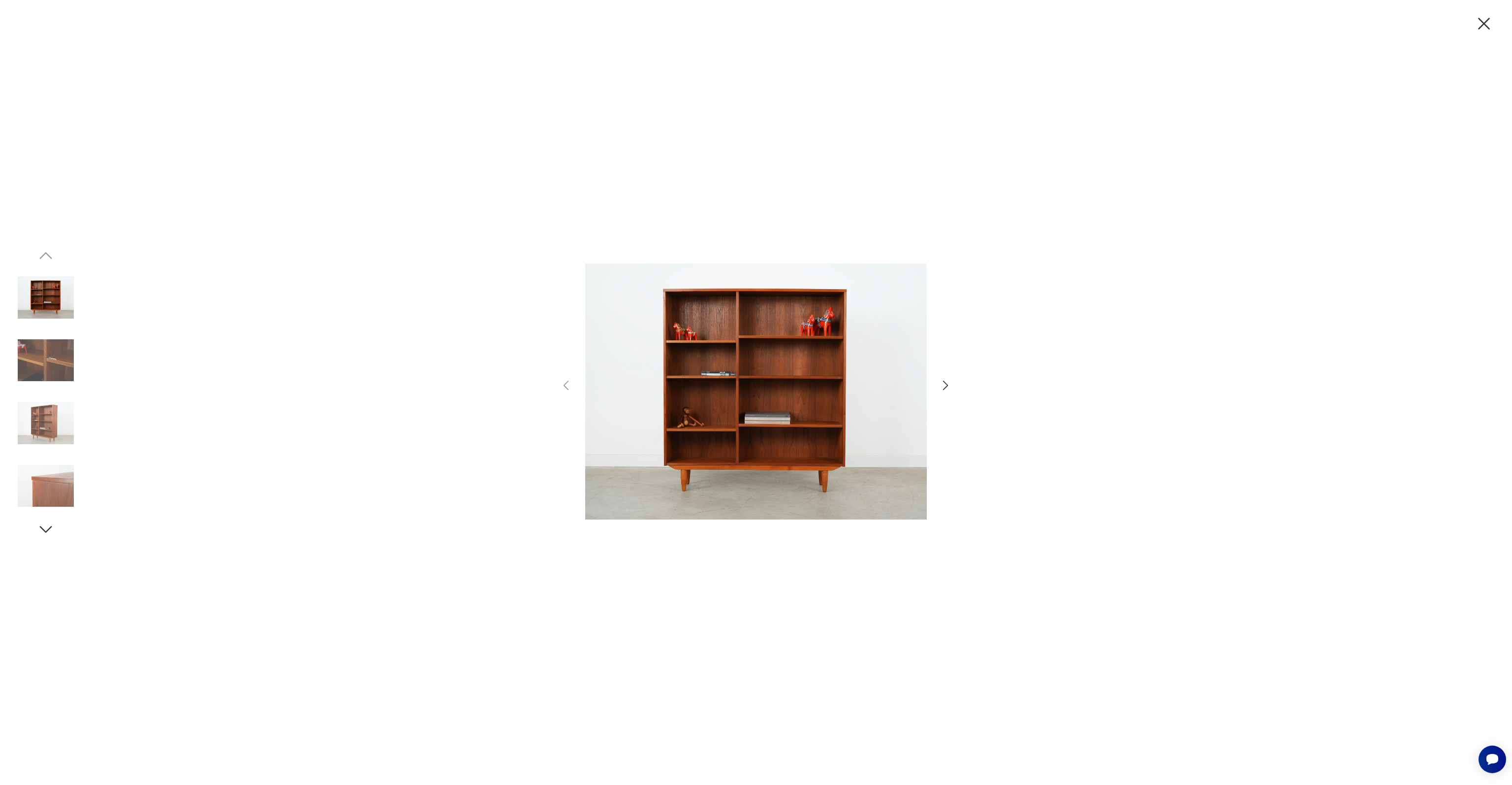
click at [951, 390] on icon "button" at bounding box center [946, 385] width 14 height 14
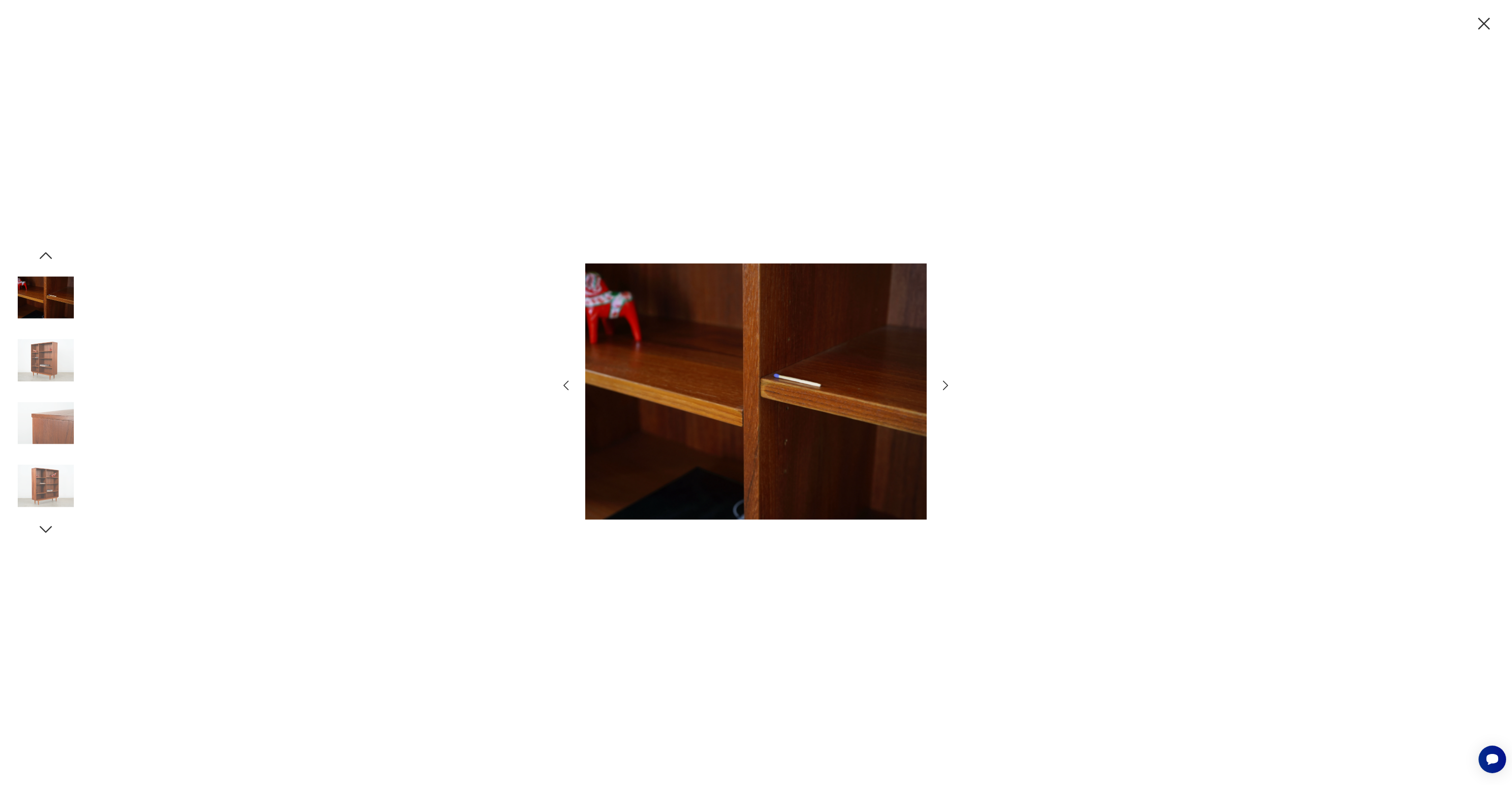
click at [951, 390] on icon "button" at bounding box center [946, 385] width 14 height 14
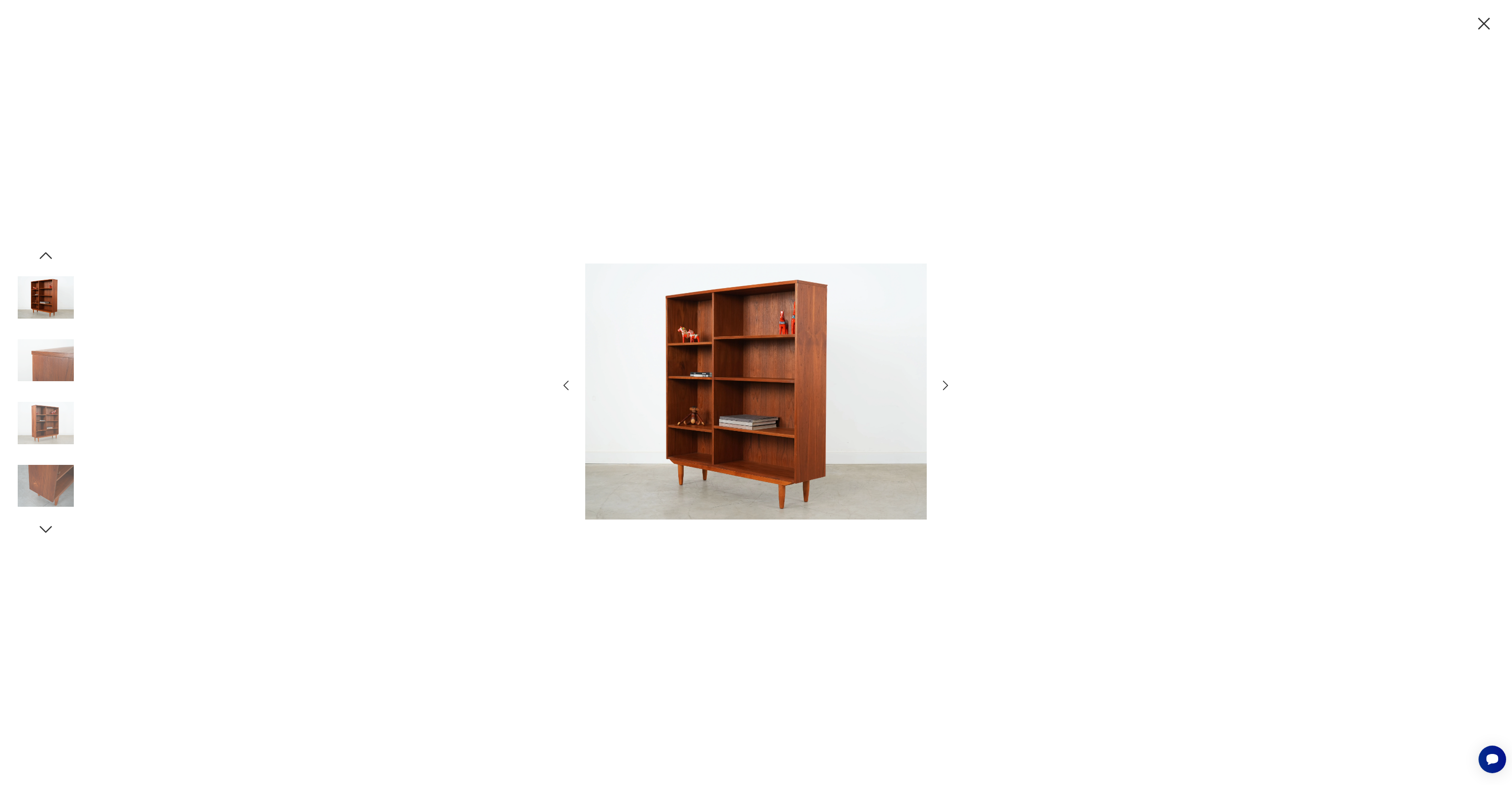
click at [951, 390] on icon "button" at bounding box center [946, 385] width 14 height 14
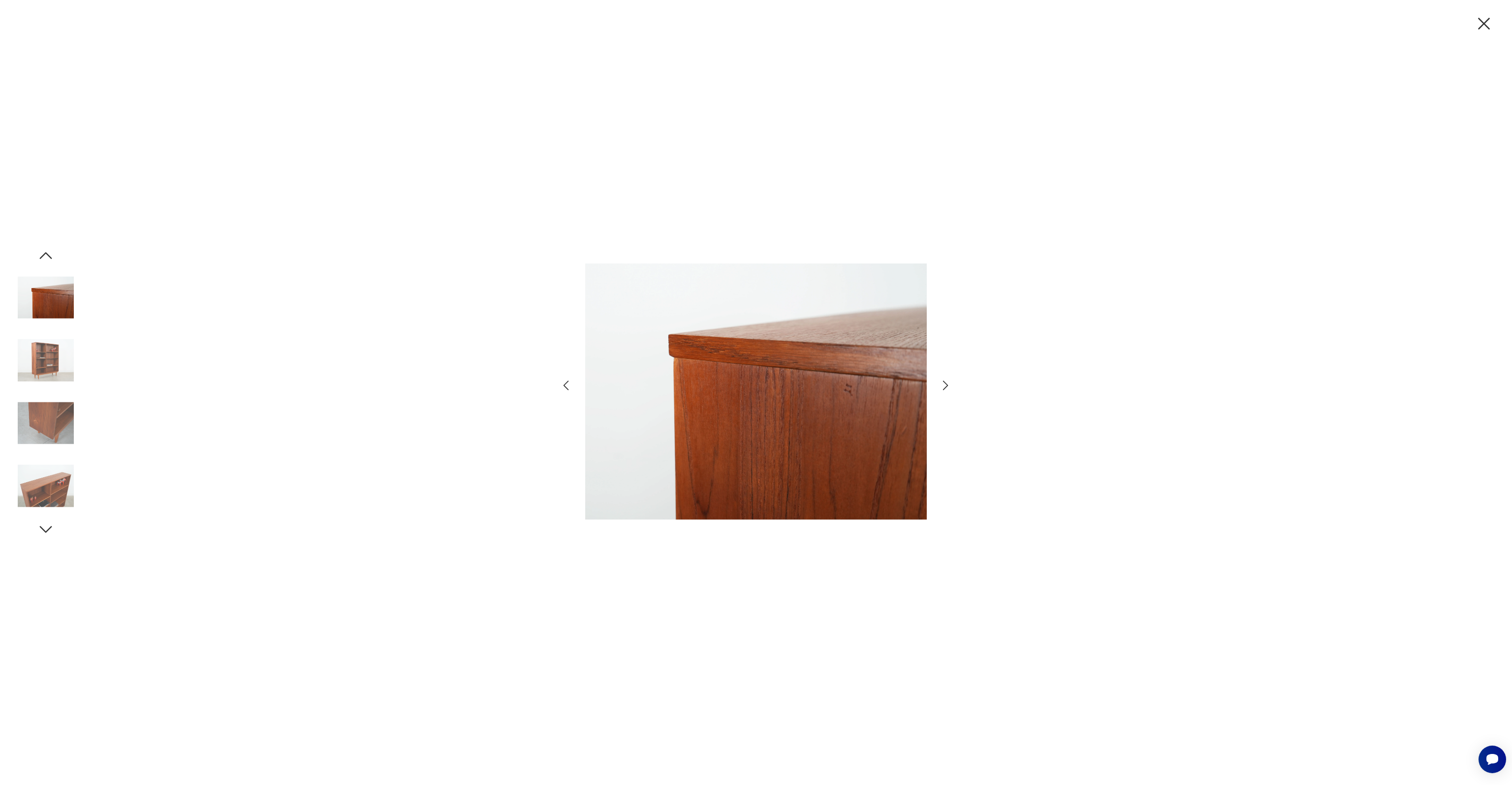
click at [951, 390] on icon "button" at bounding box center [946, 385] width 14 height 14
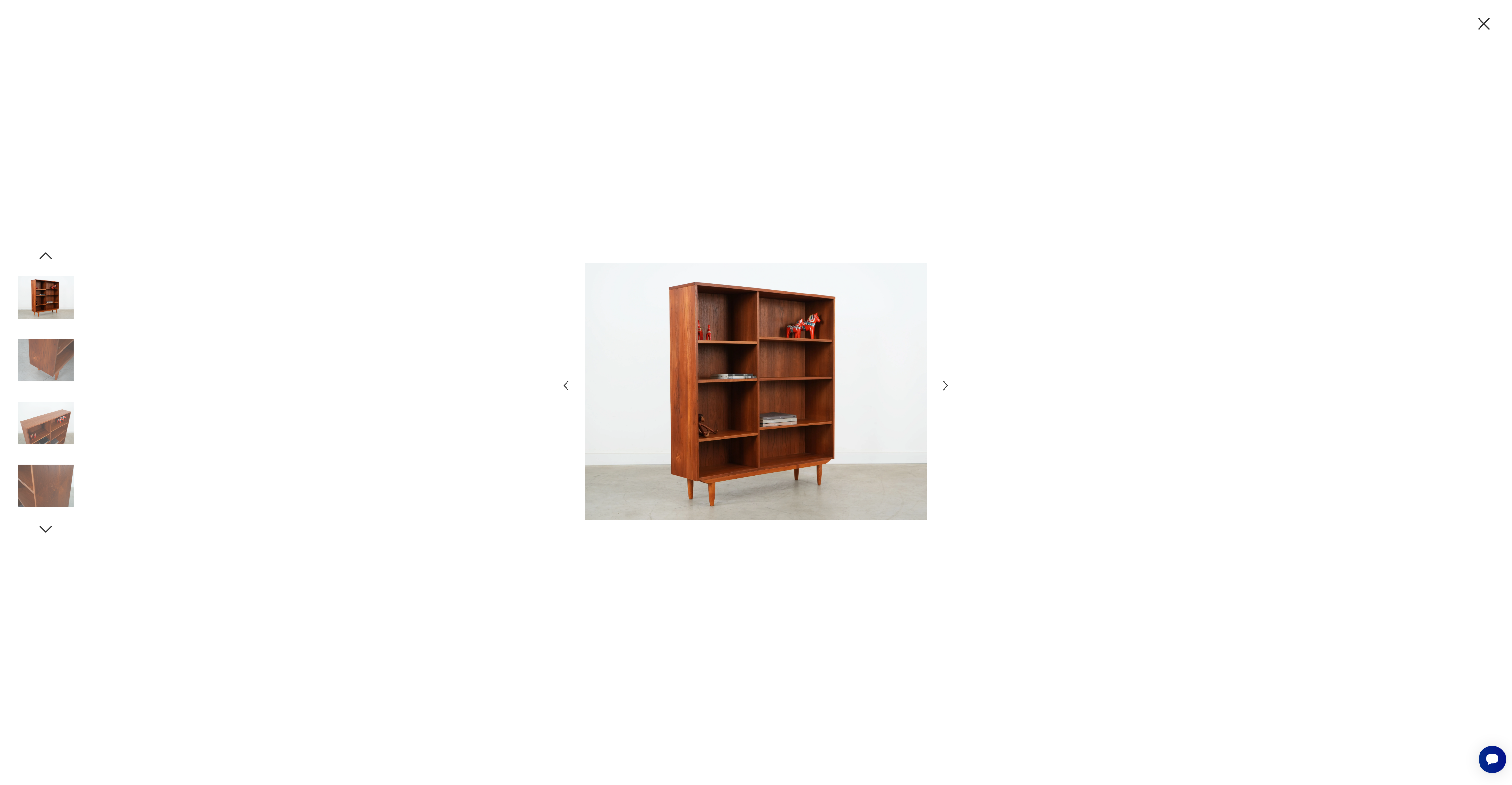
click at [951, 390] on icon "button" at bounding box center [946, 385] width 14 height 14
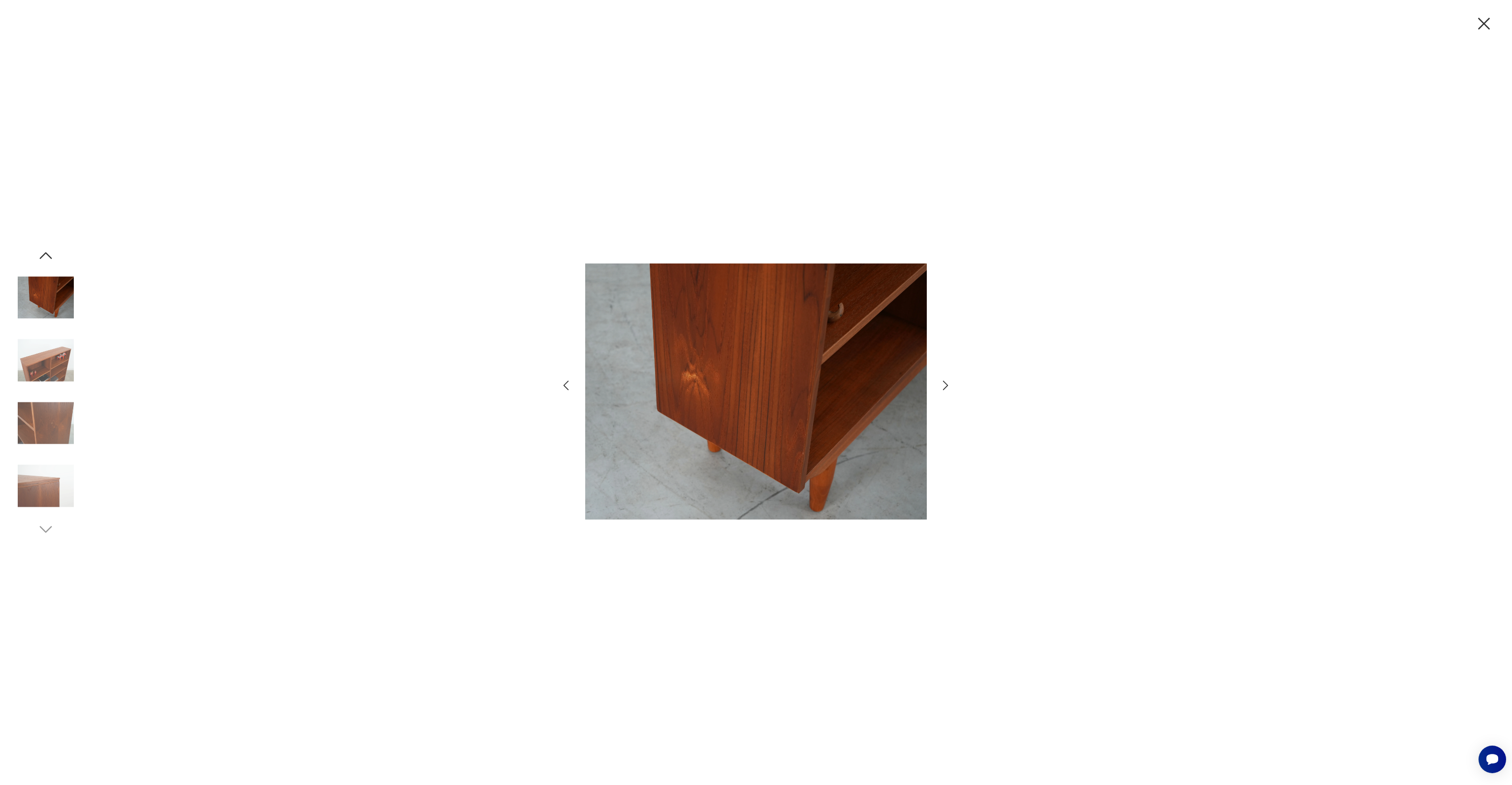
click at [951, 390] on icon "button" at bounding box center [946, 385] width 14 height 14
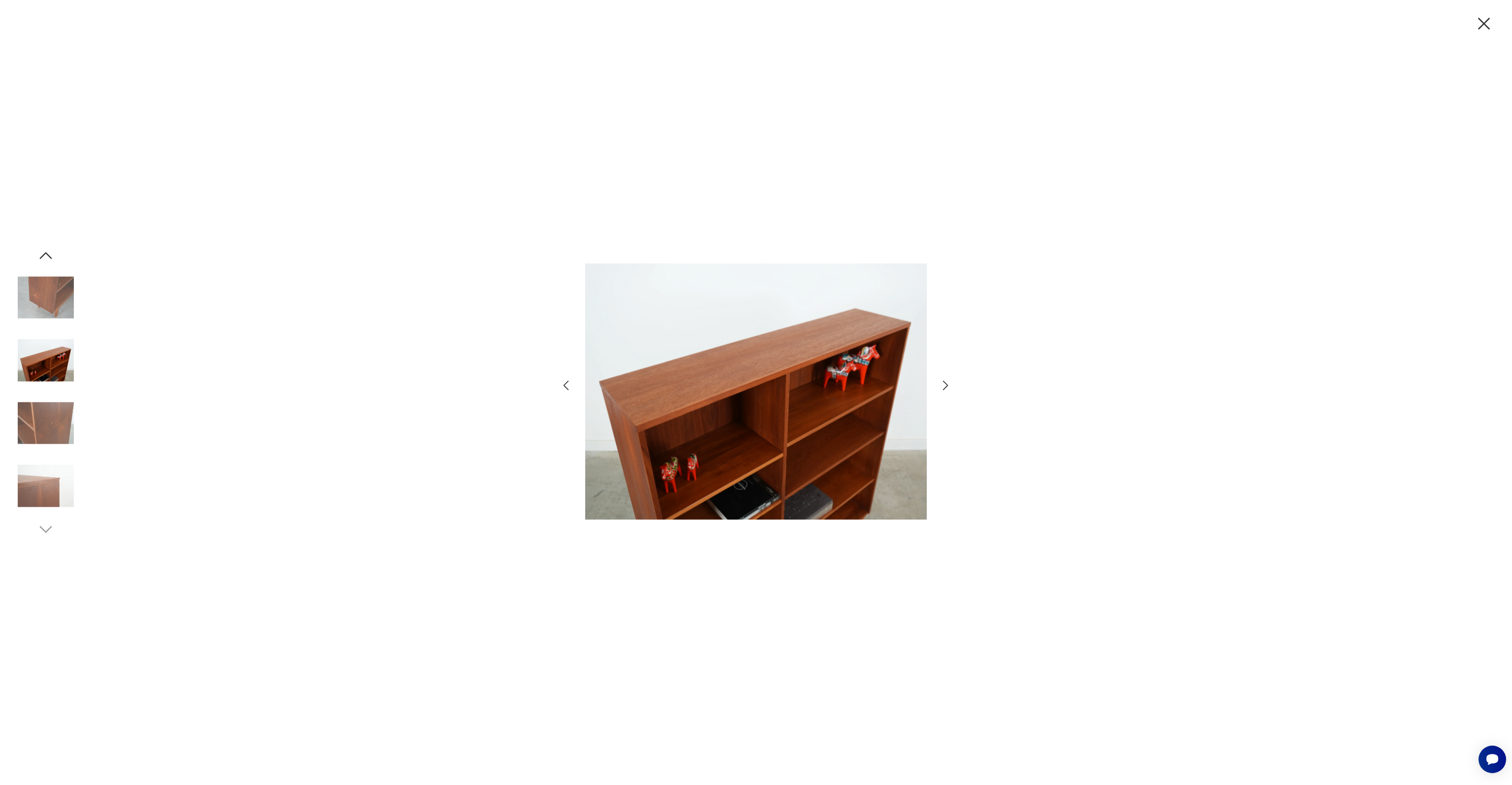
click at [951, 390] on icon "button" at bounding box center [946, 385] width 14 height 14
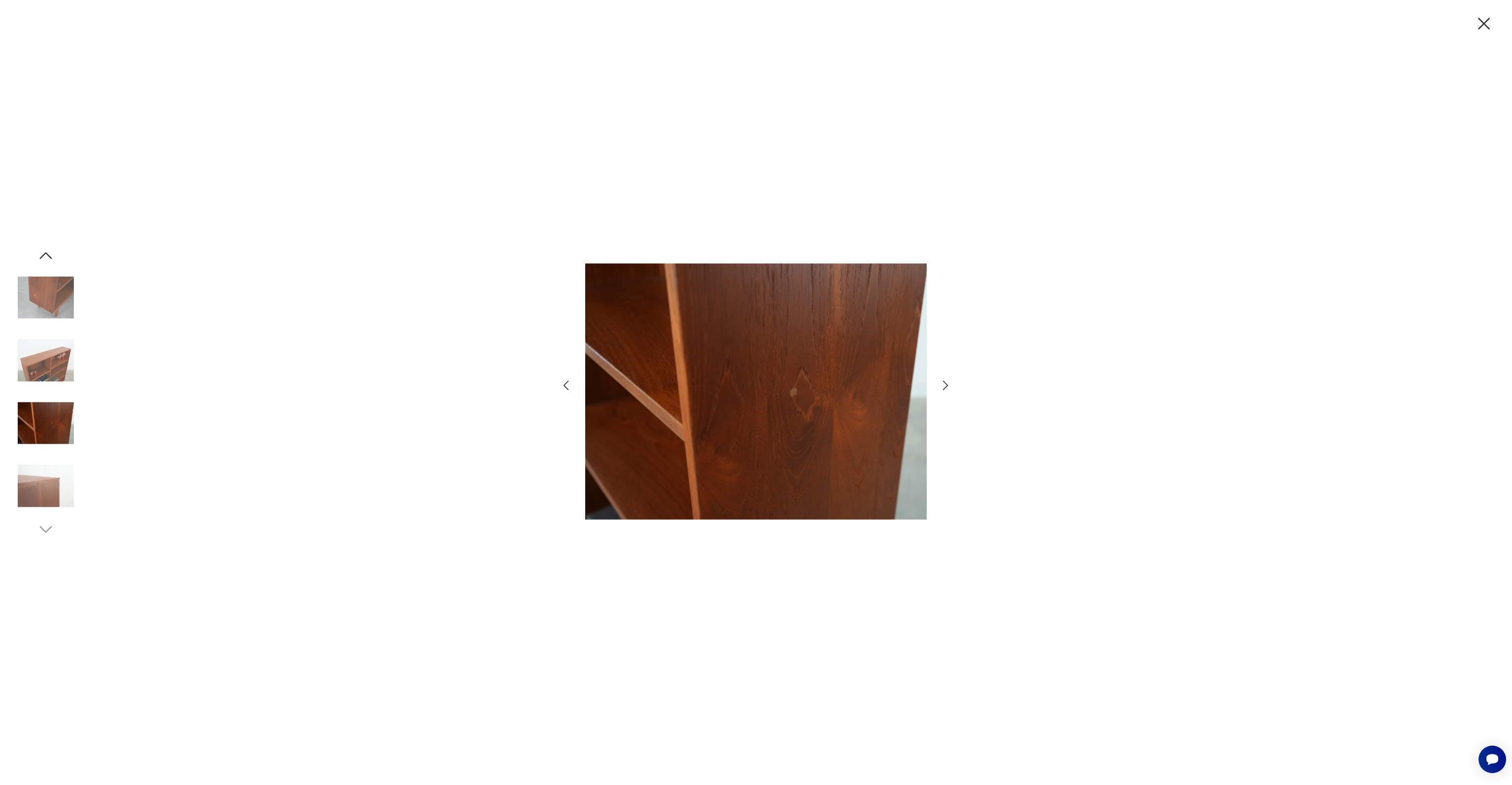
click at [951, 390] on icon "button" at bounding box center [946, 385] width 14 height 14
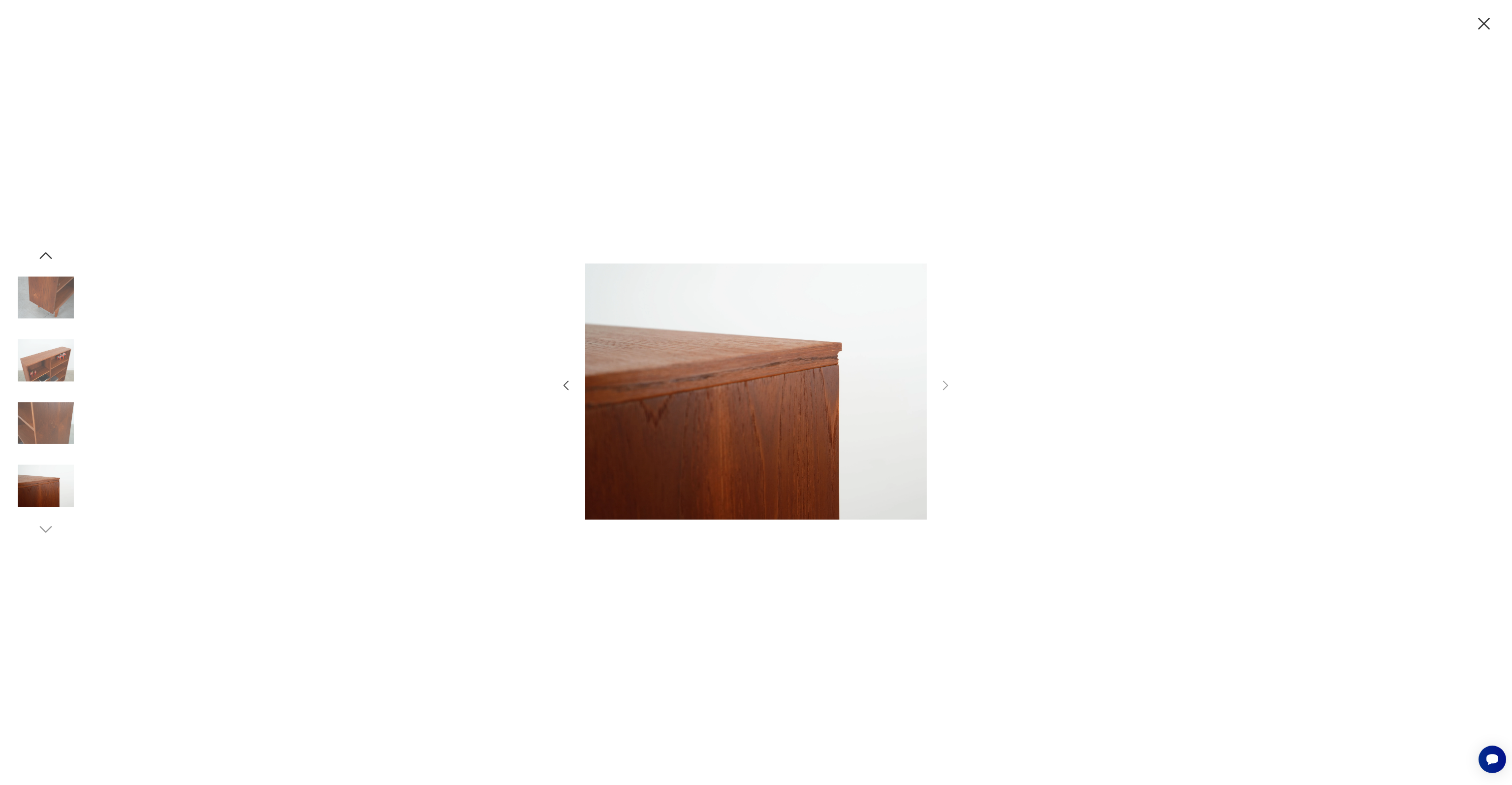
click at [1483, 31] on icon "button" at bounding box center [1484, 23] width 21 height 21
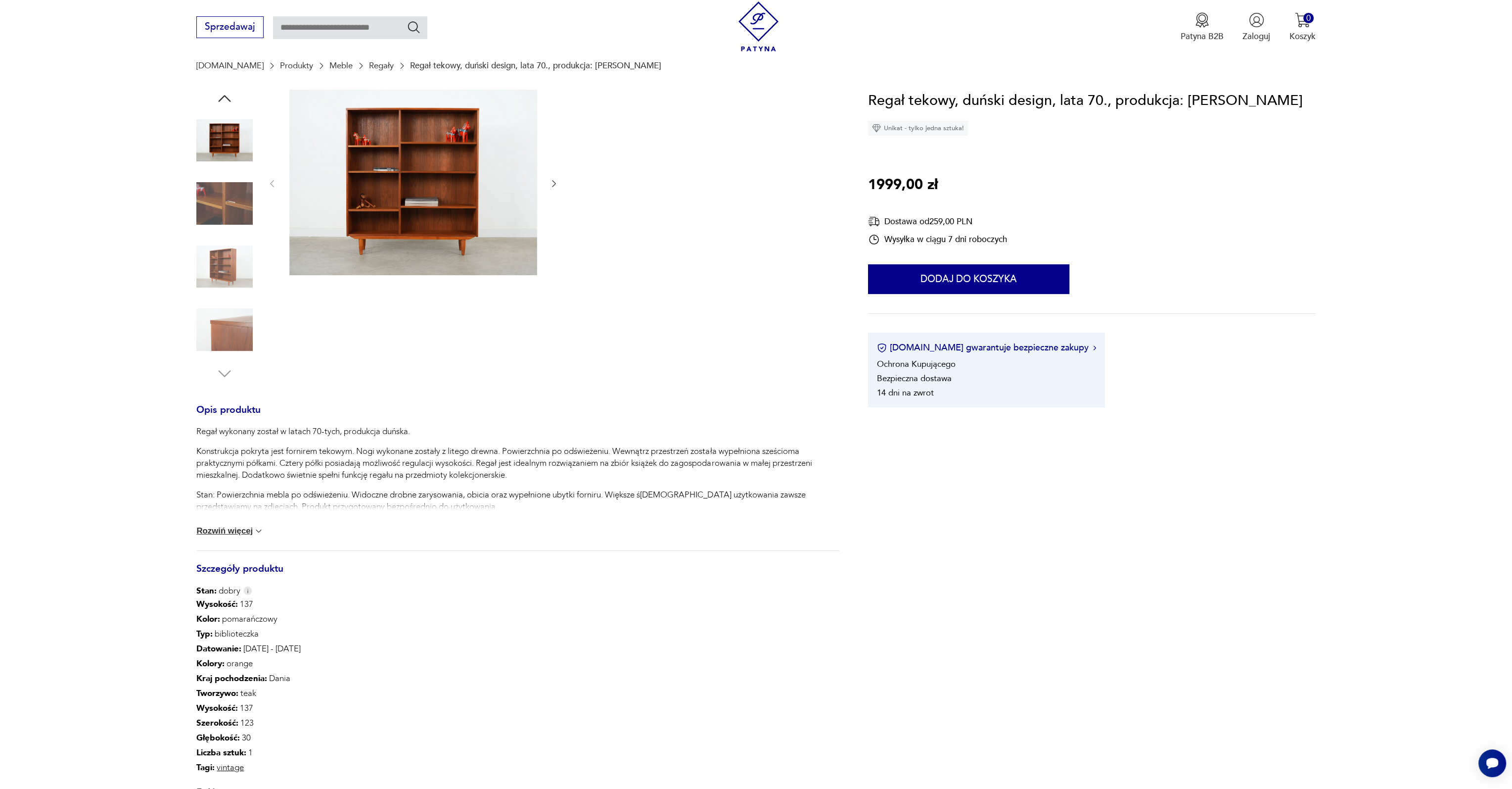
scroll to position [149, 0]
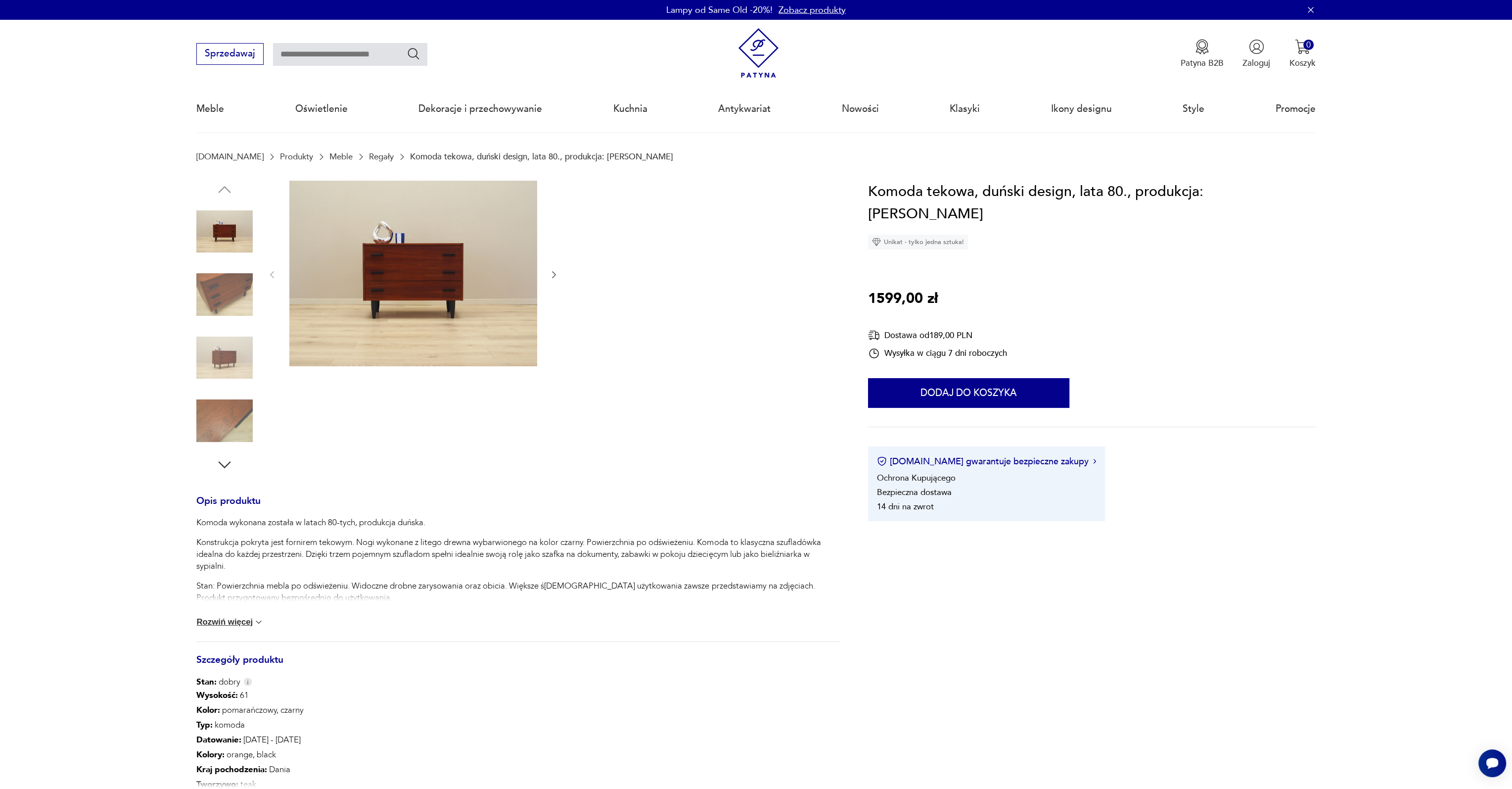
scroll to position [247, 0]
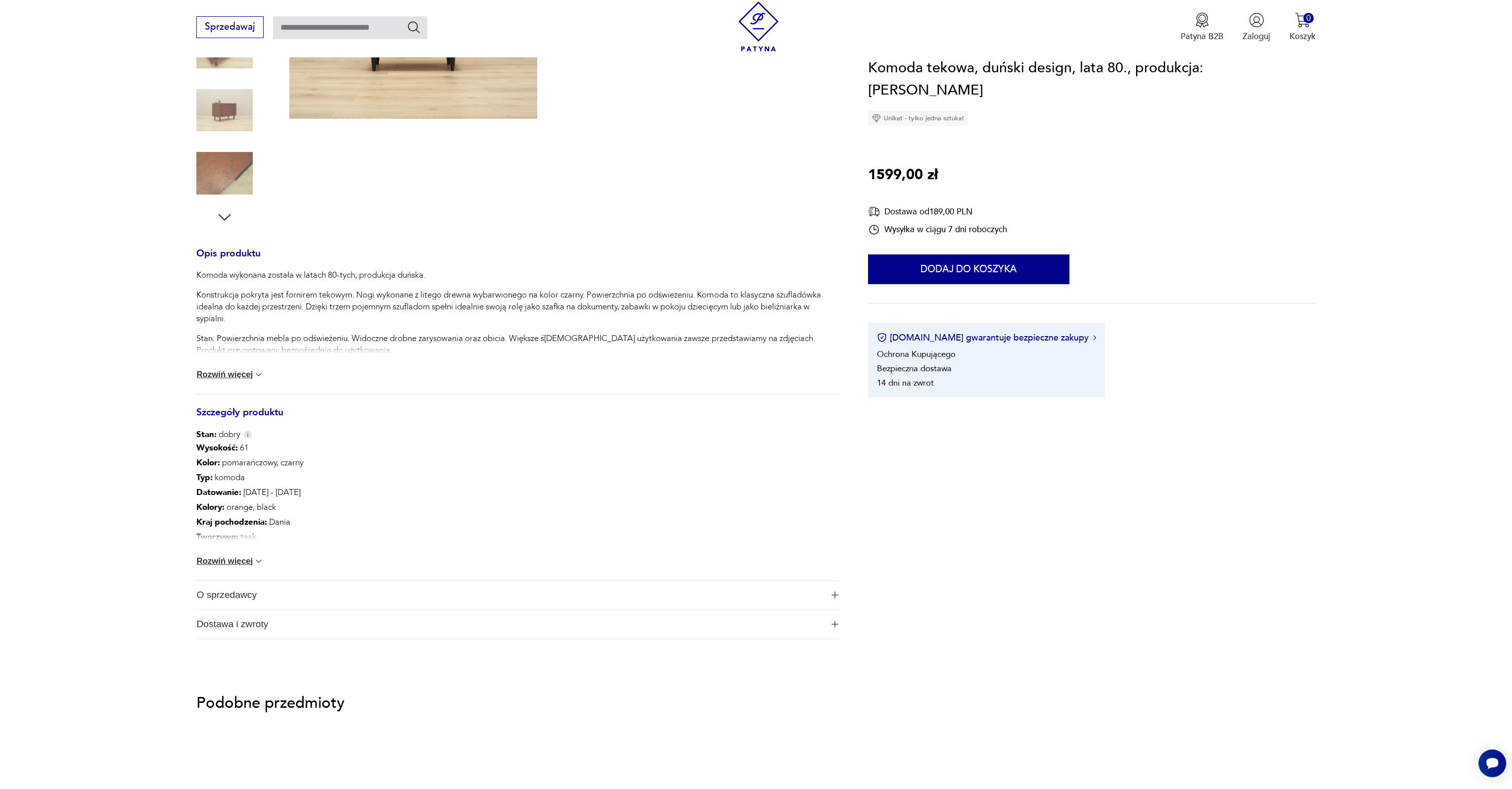
click at [244, 560] on button "Rozwiń więcej" at bounding box center [230, 561] width 67 height 10
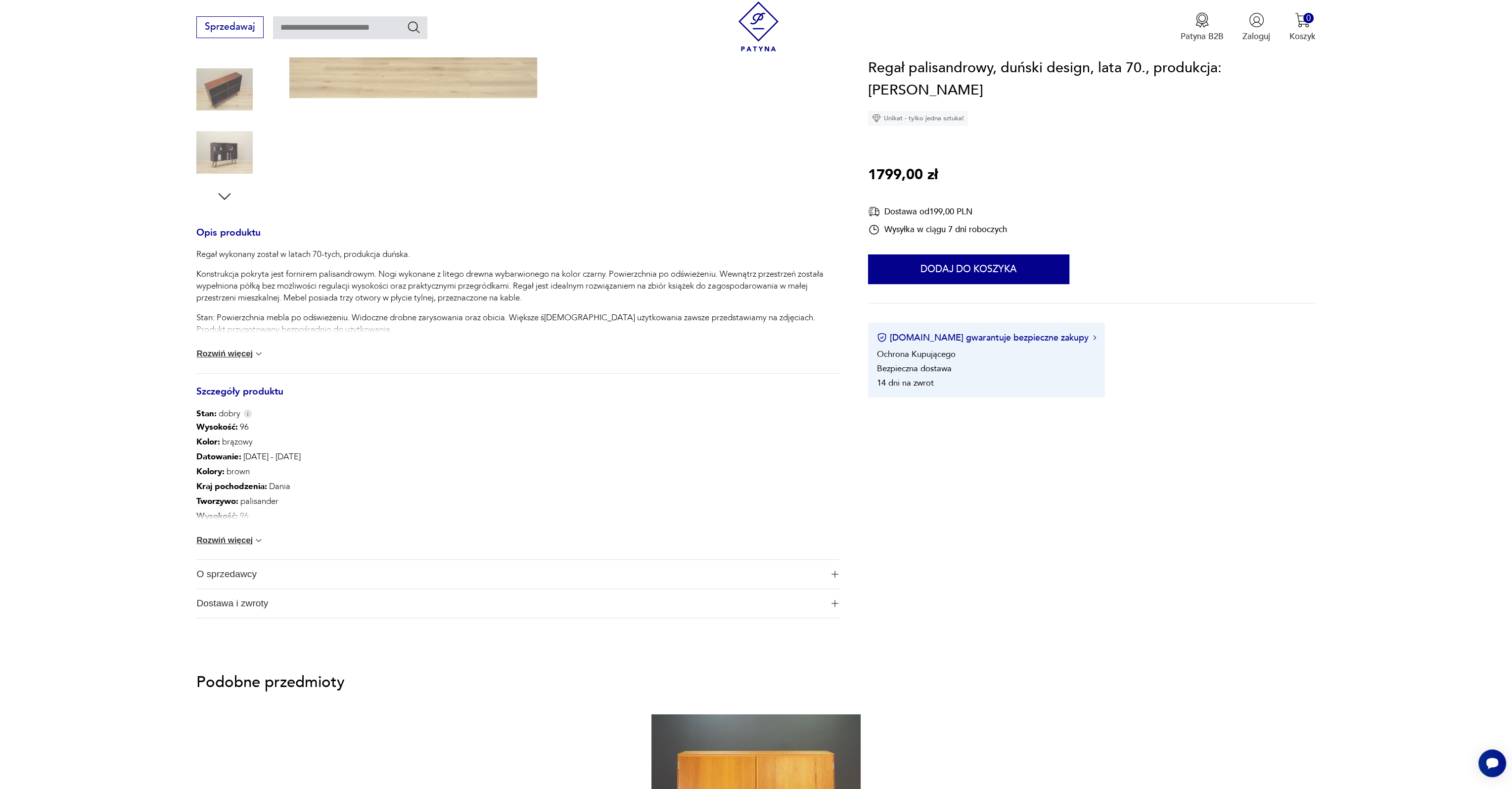
scroll to position [297, 0]
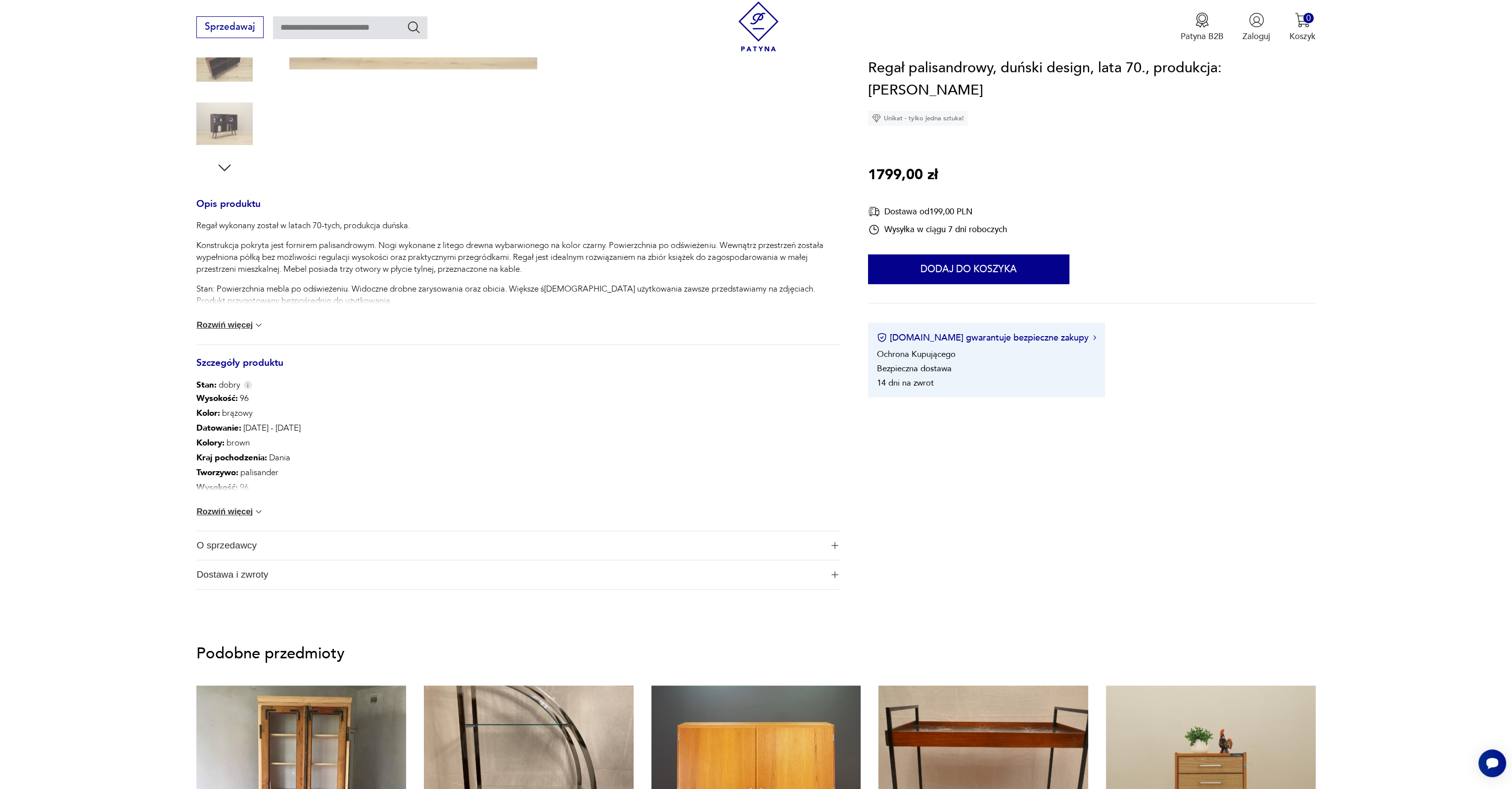
click at [234, 514] on button "Rozwiń więcej" at bounding box center [230, 512] width 67 height 10
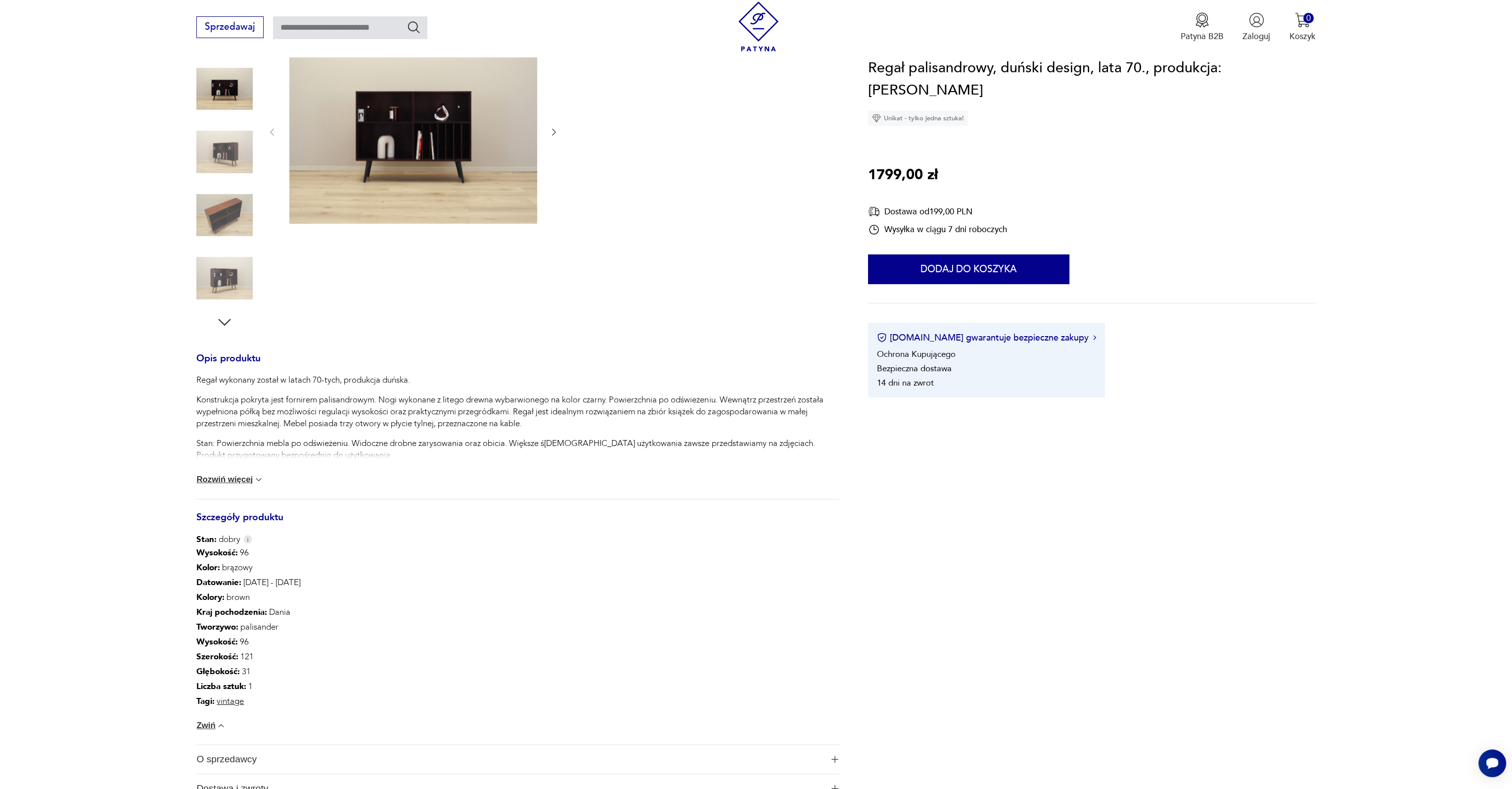
scroll to position [50, 0]
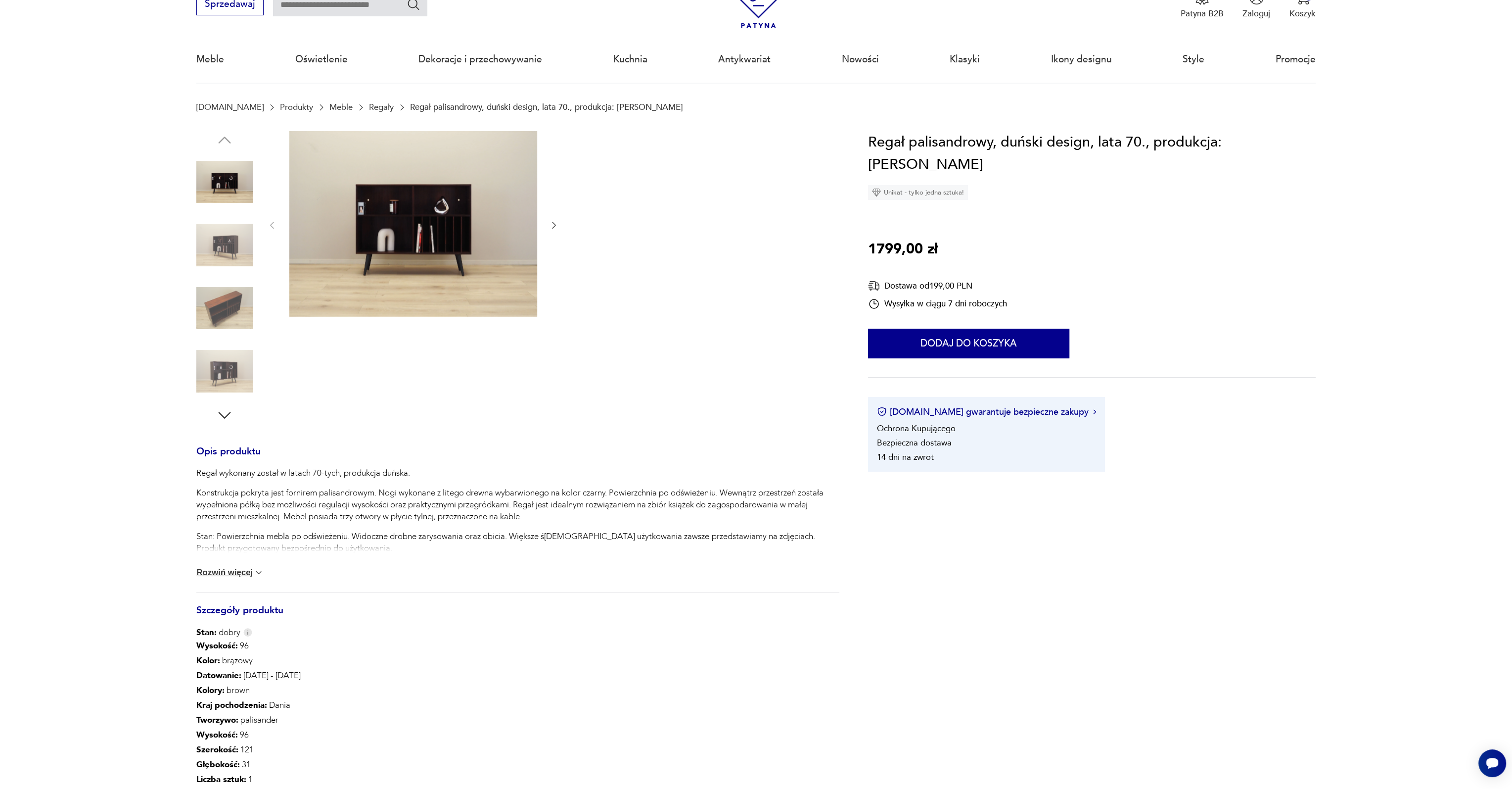
click at [452, 227] on img at bounding box center [414, 224] width 248 height 186
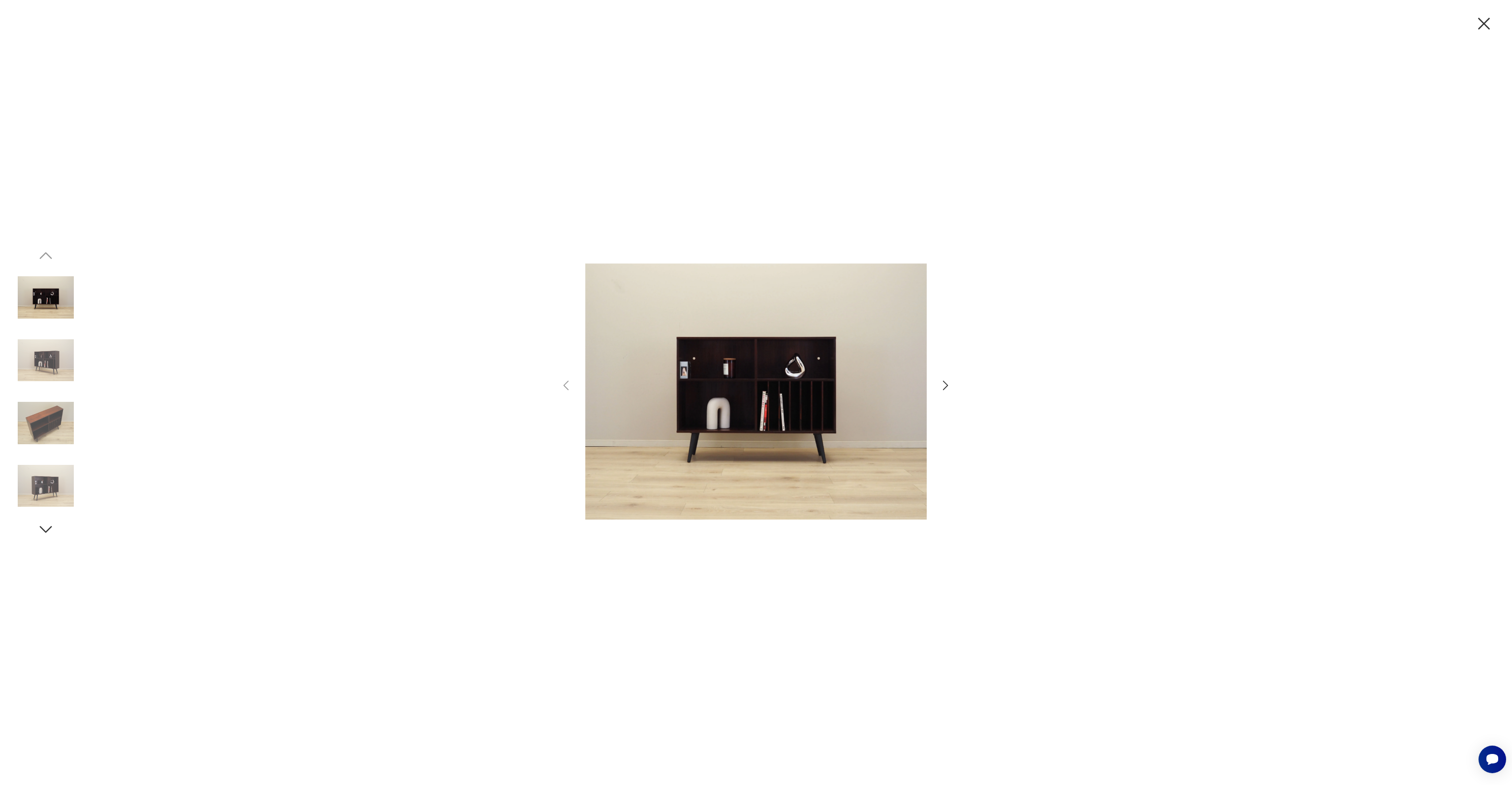
click at [44, 360] on img at bounding box center [46, 361] width 56 height 56
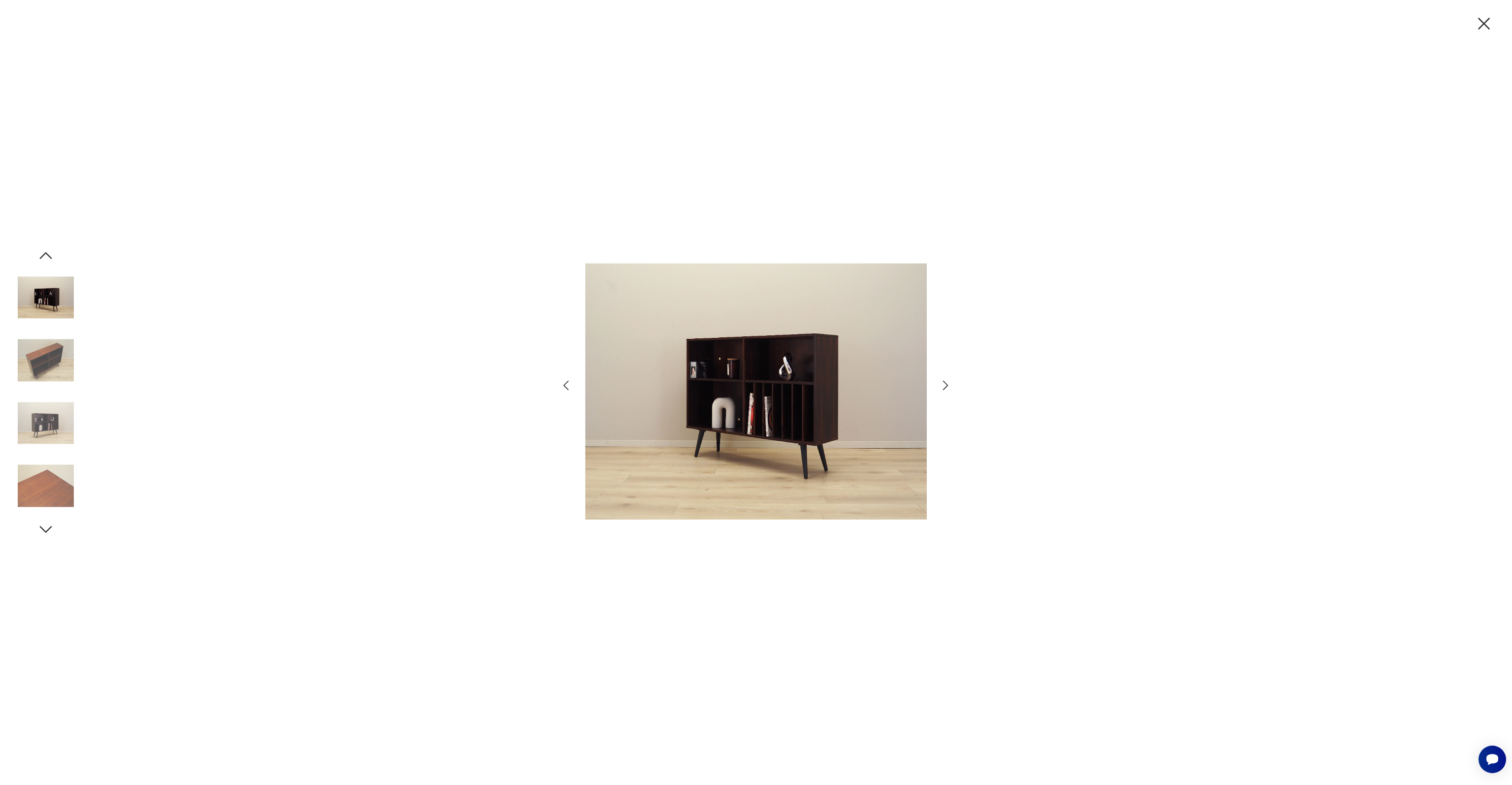
click at [44, 360] on img at bounding box center [46, 361] width 56 height 56
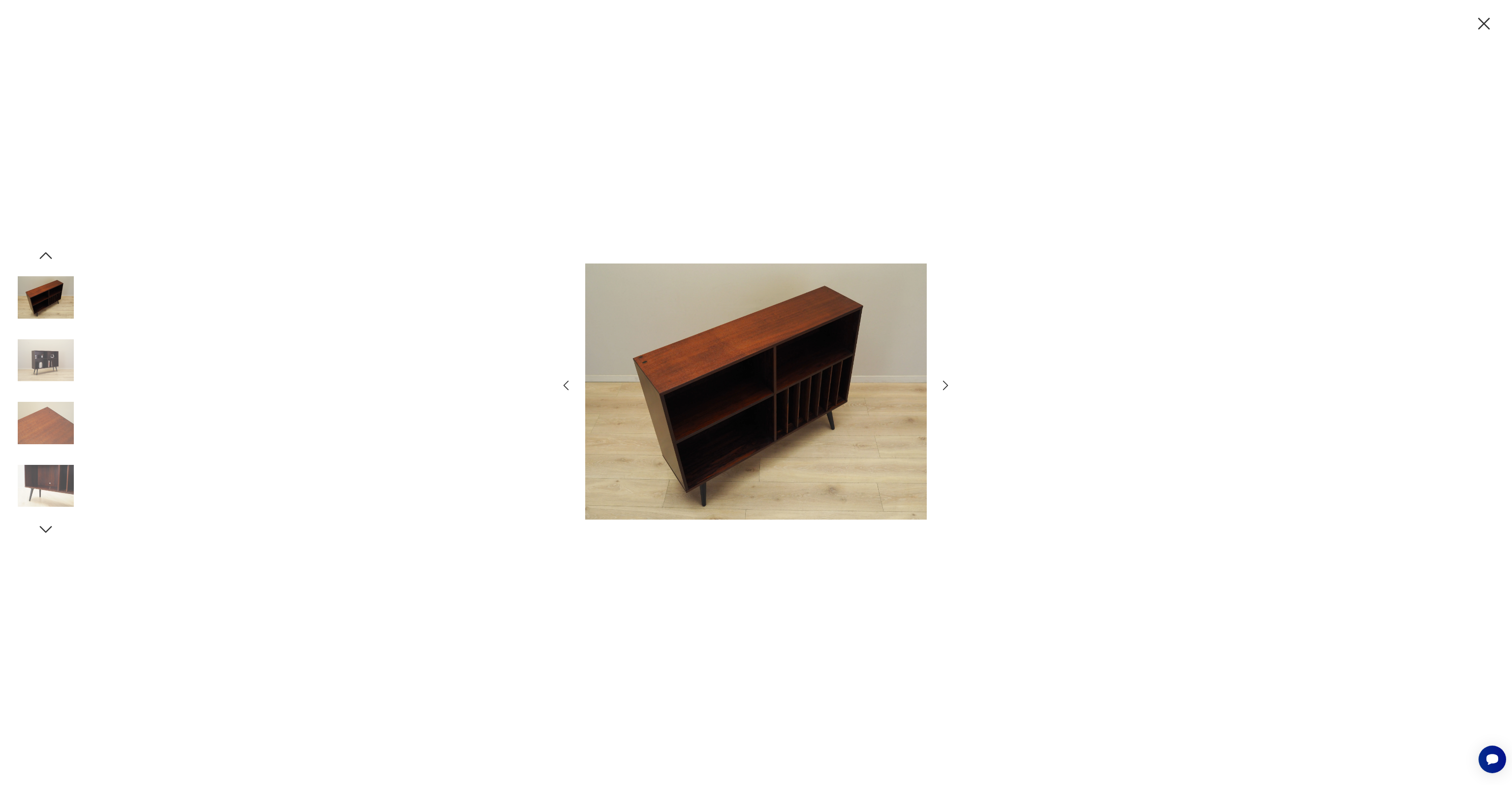
click at [44, 360] on img at bounding box center [46, 361] width 56 height 56
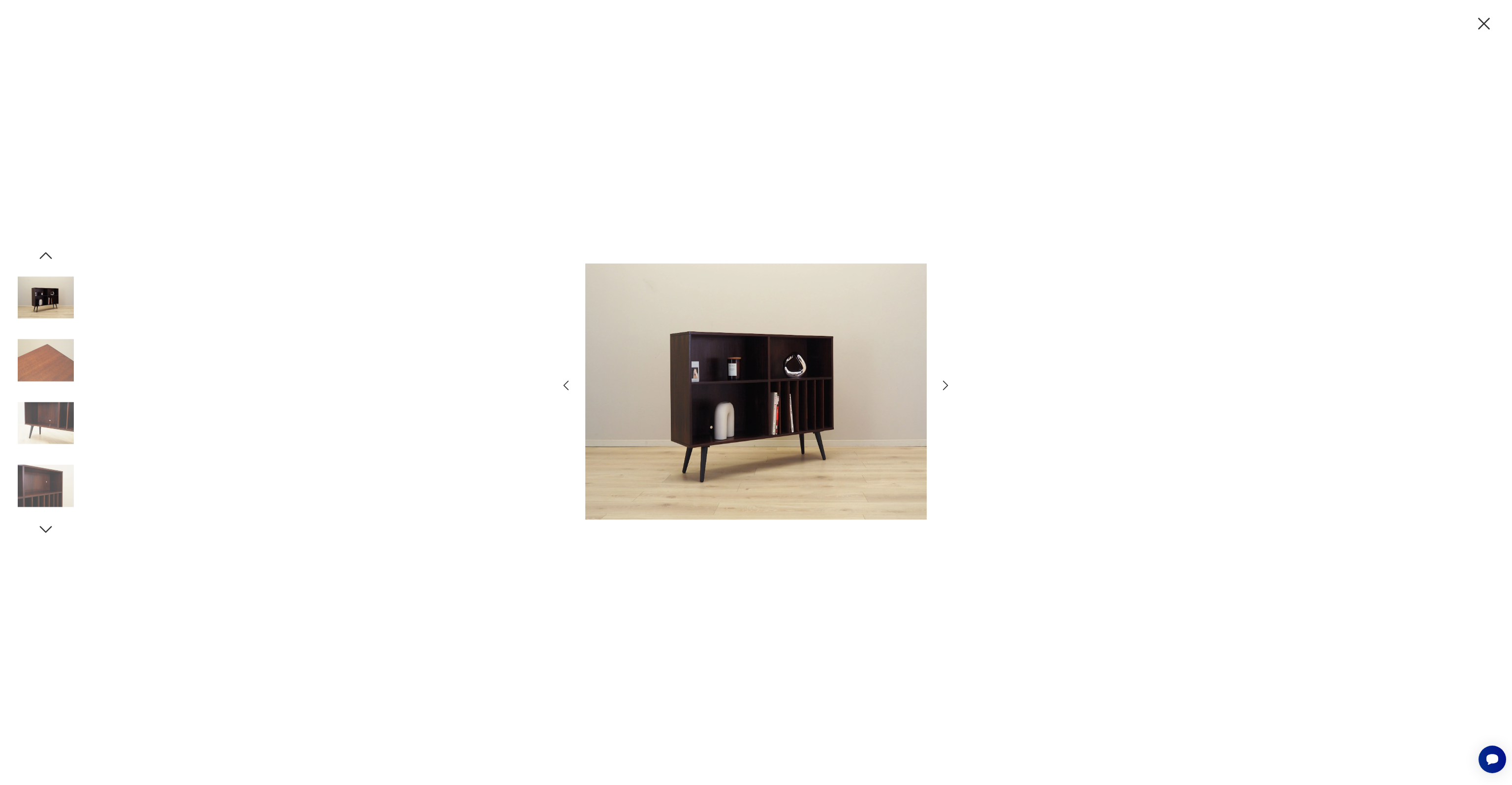
click at [44, 360] on img at bounding box center [46, 361] width 56 height 56
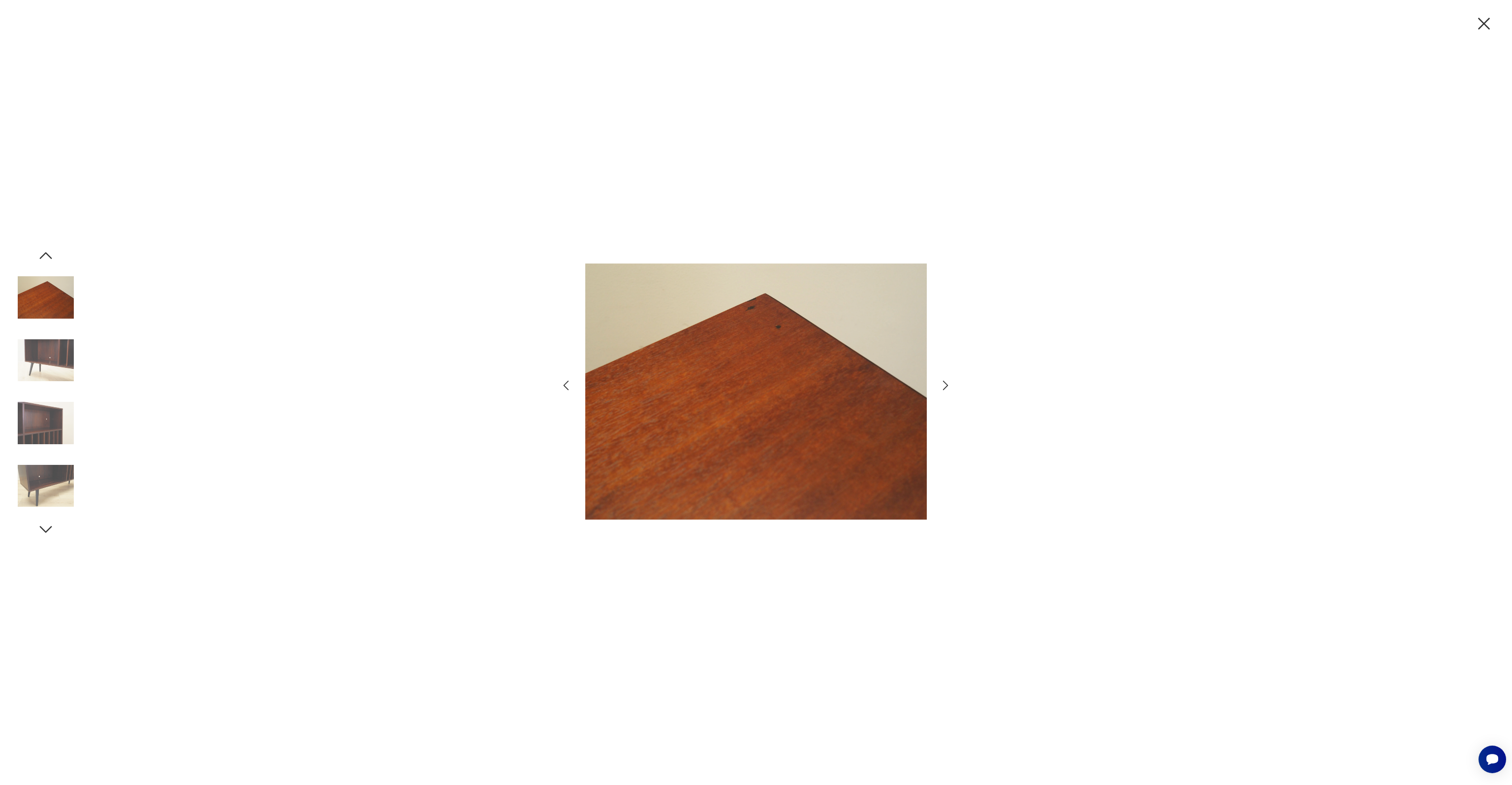
click at [44, 360] on img at bounding box center [46, 361] width 56 height 56
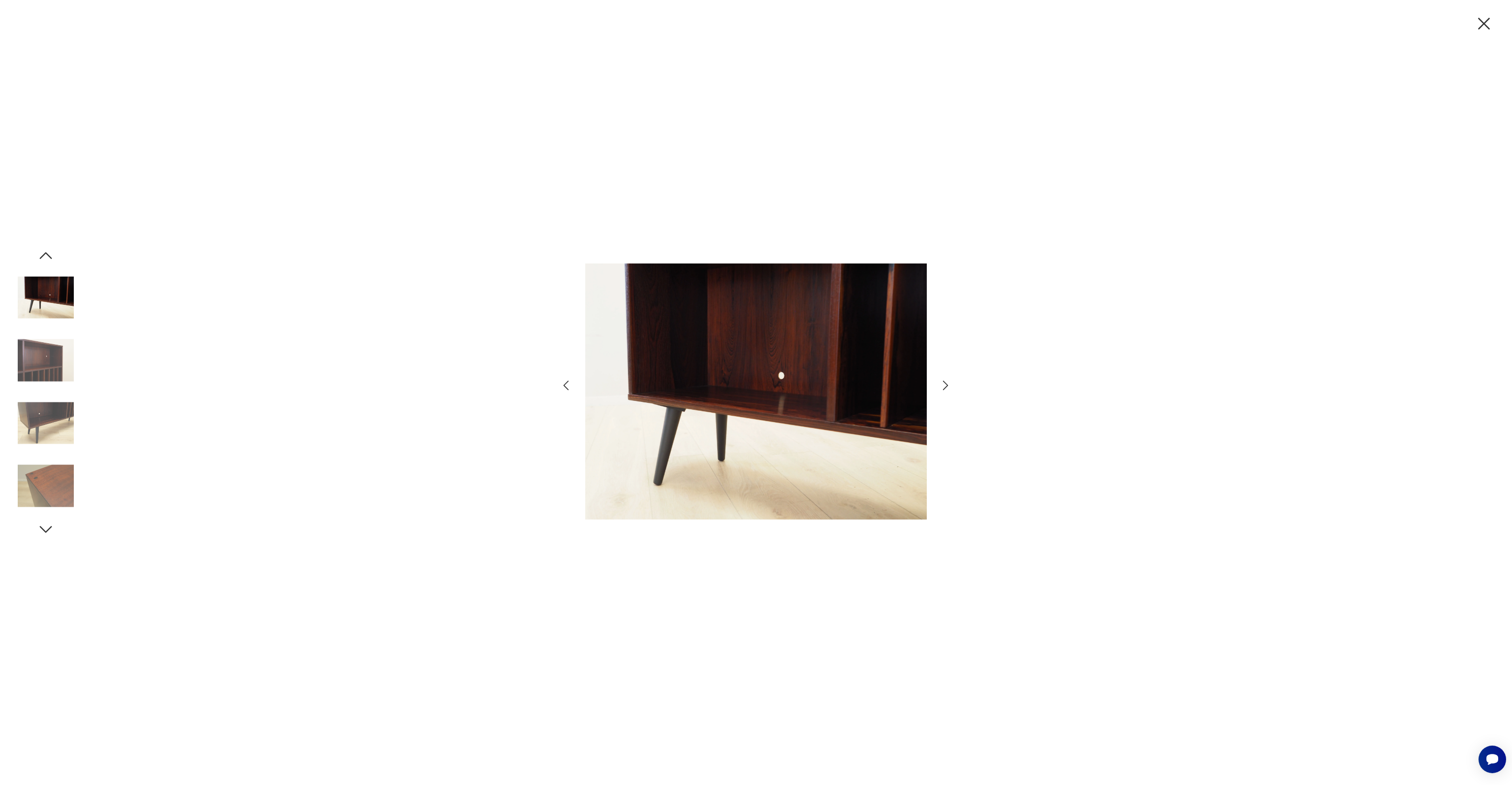
click at [44, 360] on img at bounding box center [46, 361] width 56 height 56
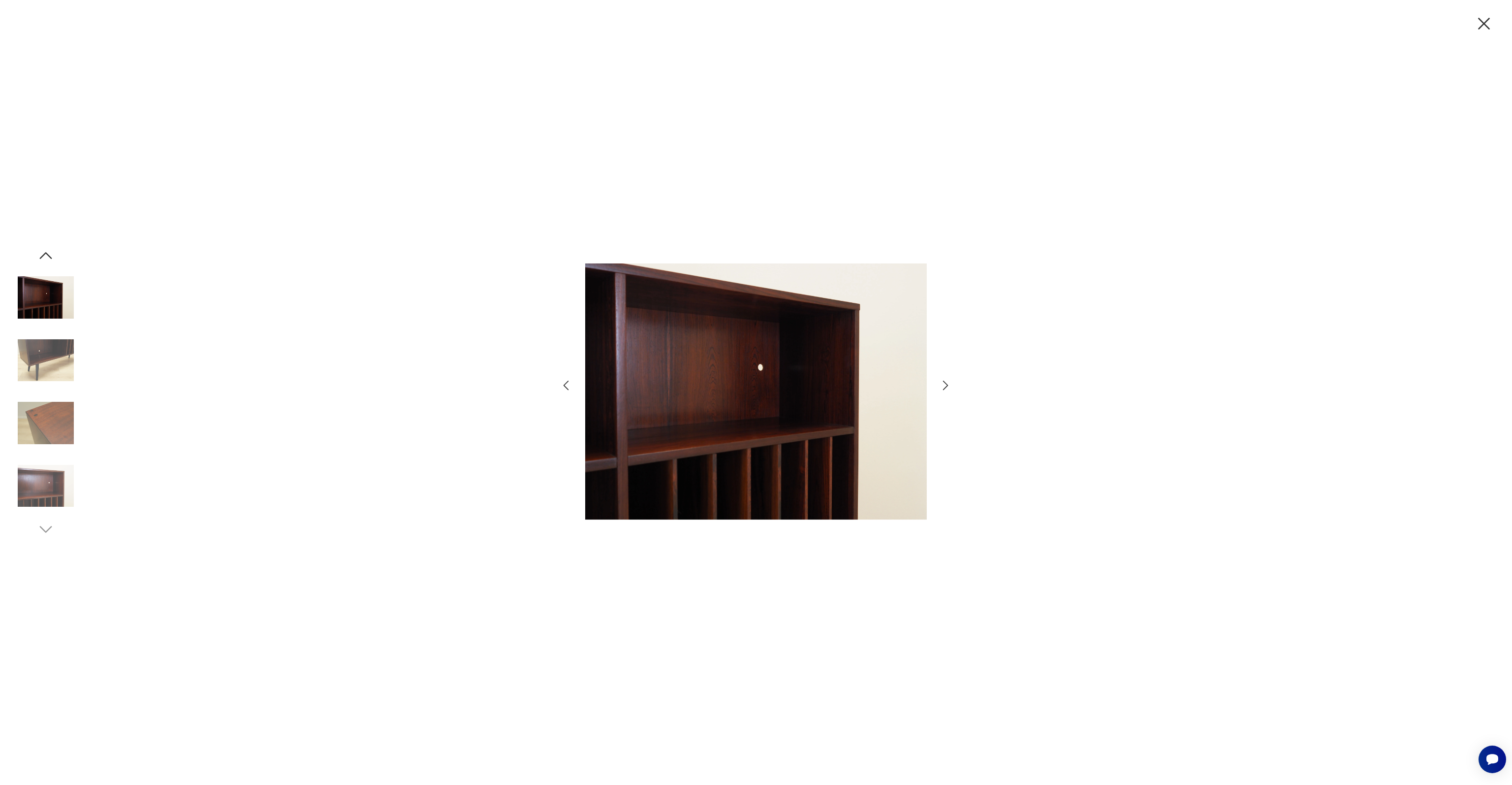
click at [44, 360] on img at bounding box center [46, 361] width 56 height 56
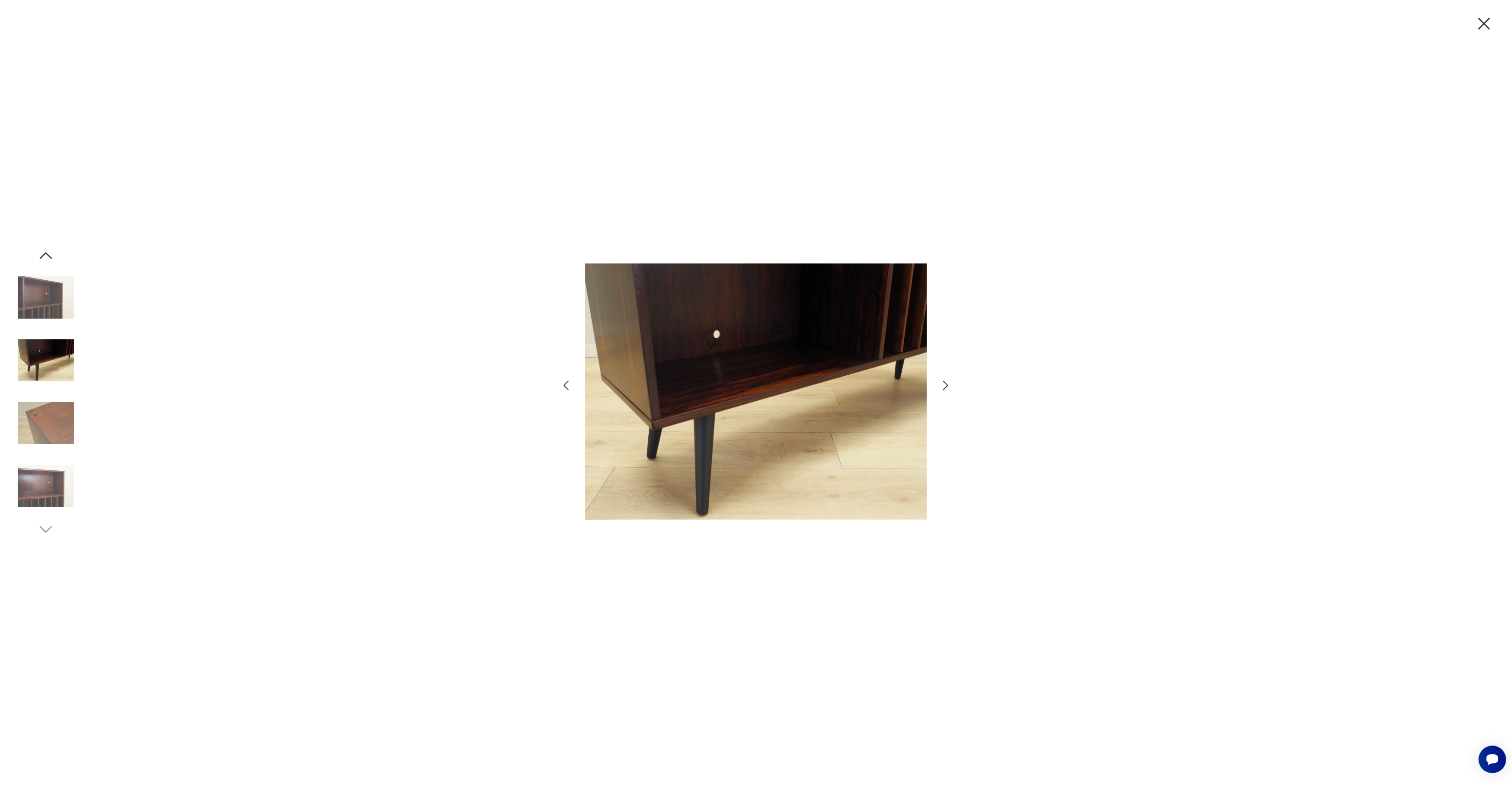
click at [44, 360] on img at bounding box center [46, 361] width 56 height 56
click at [48, 396] on img at bounding box center [46, 423] width 56 height 56
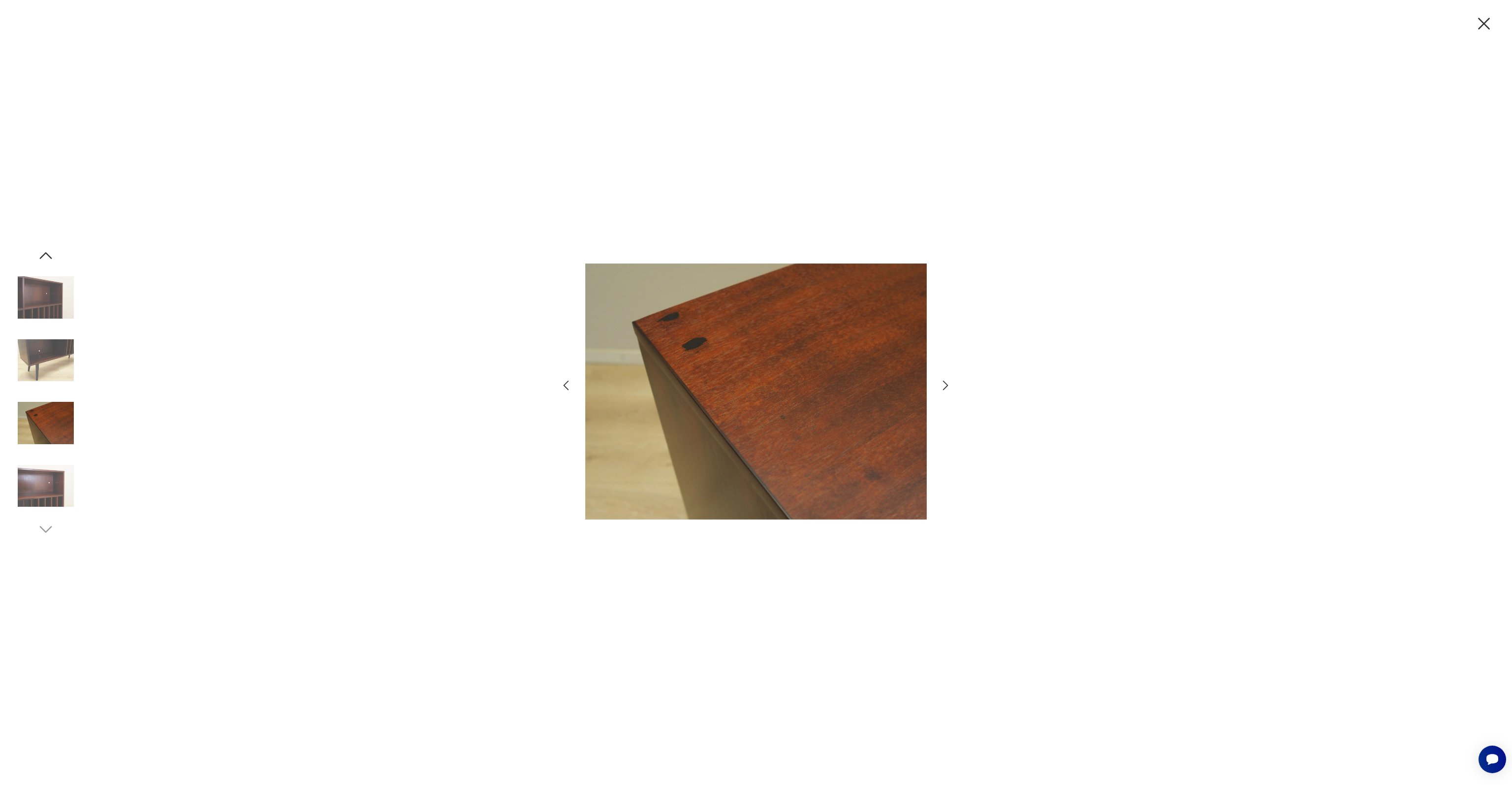
click at [52, 424] on img at bounding box center [46, 423] width 56 height 56
click at [45, 468] on img at bounding box center [46, 486] width 56 height 56
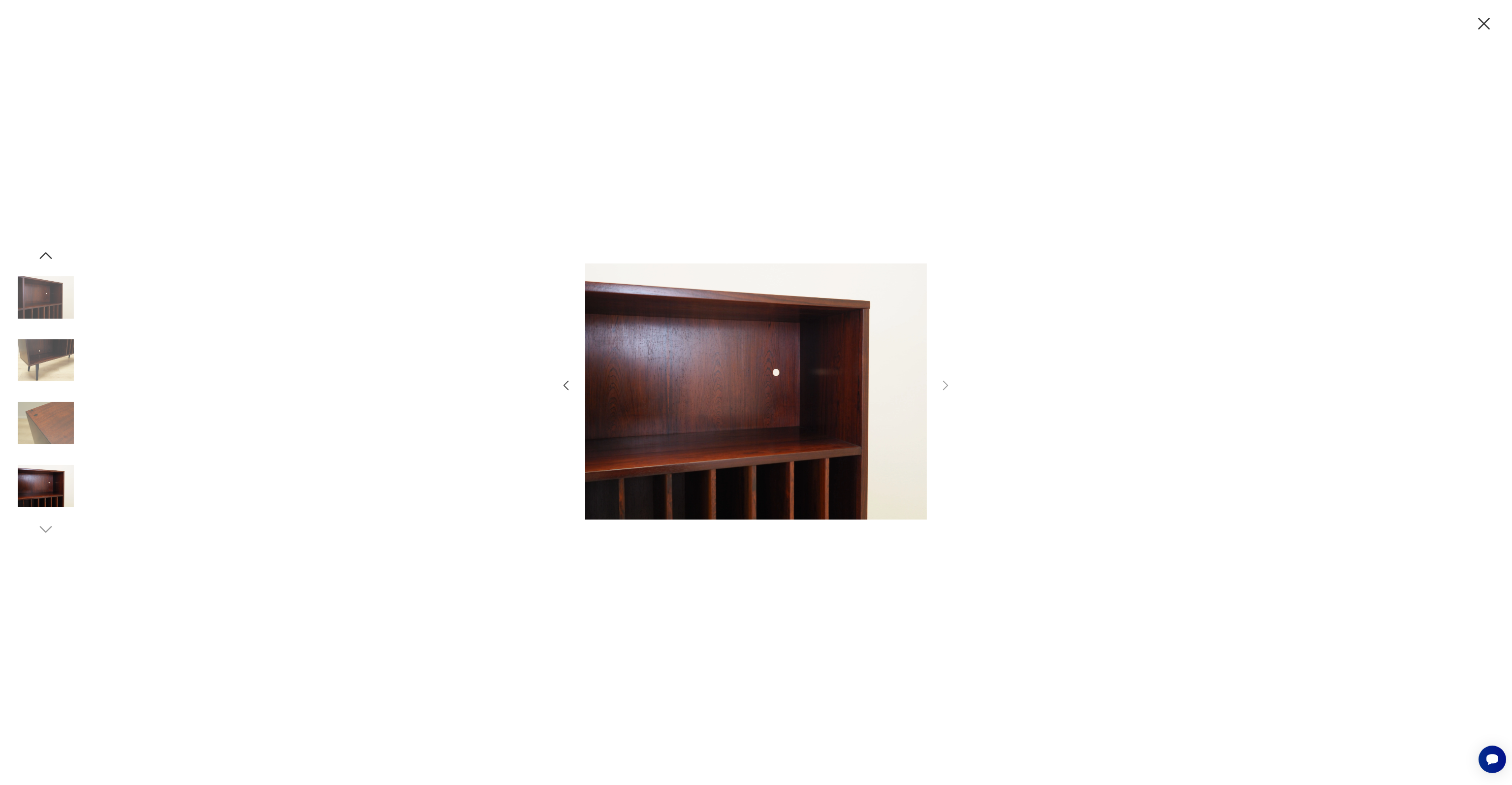
click at [1480, 24] on icon "button" at bounding box center [1484, 23] width 21 height 21
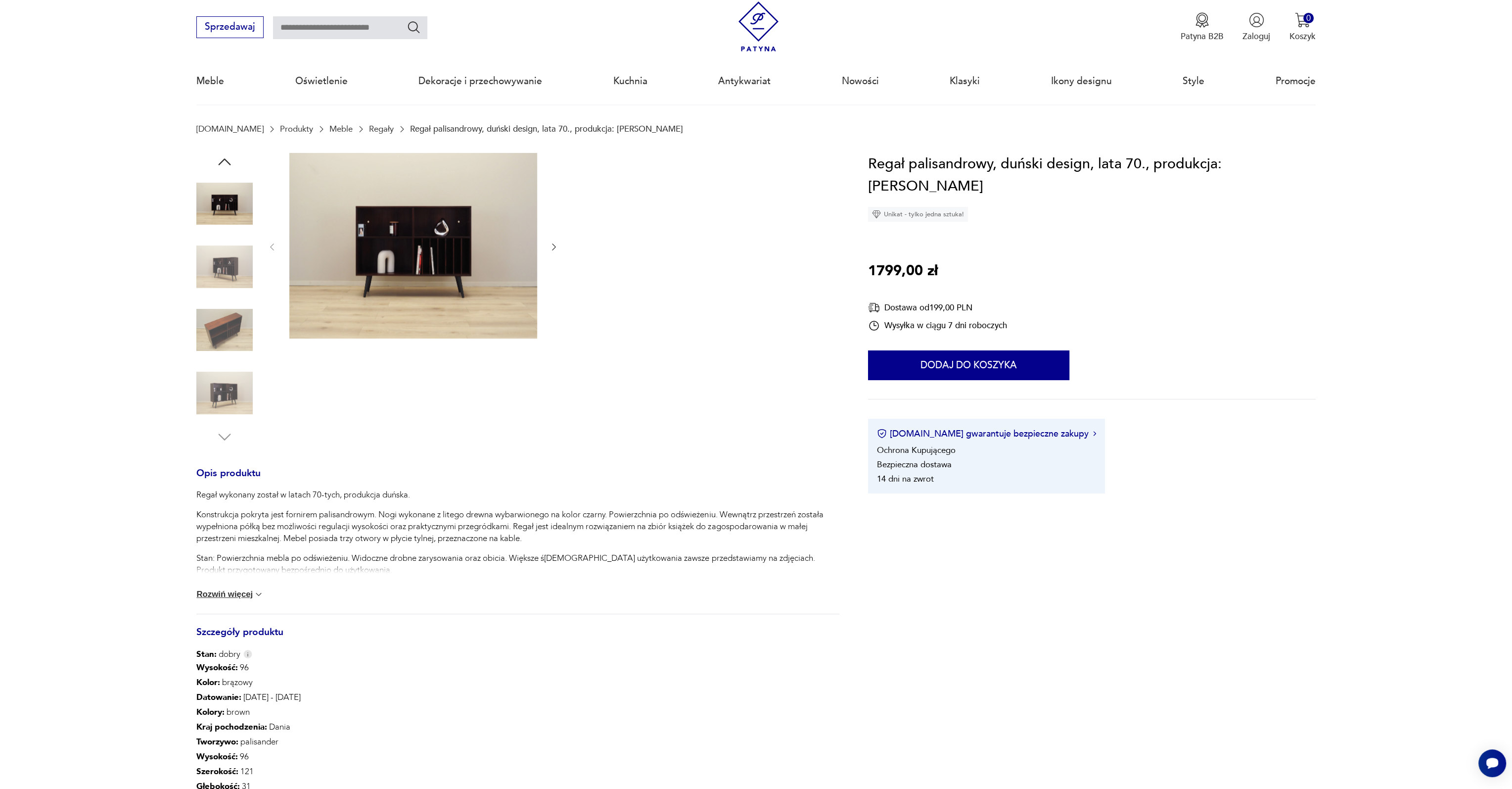
scroll to position [0, 0]
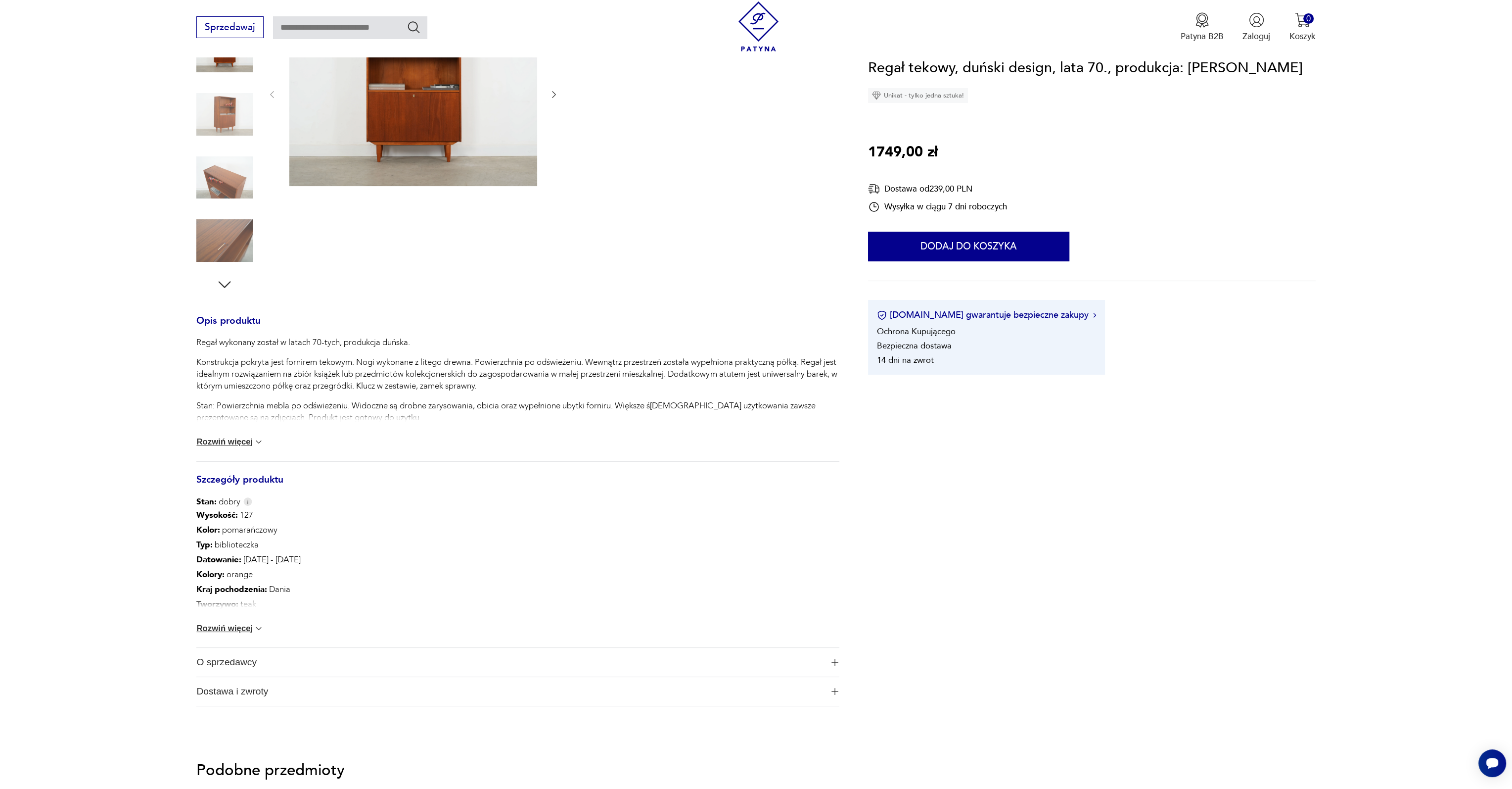
scroll to position [198, 0]
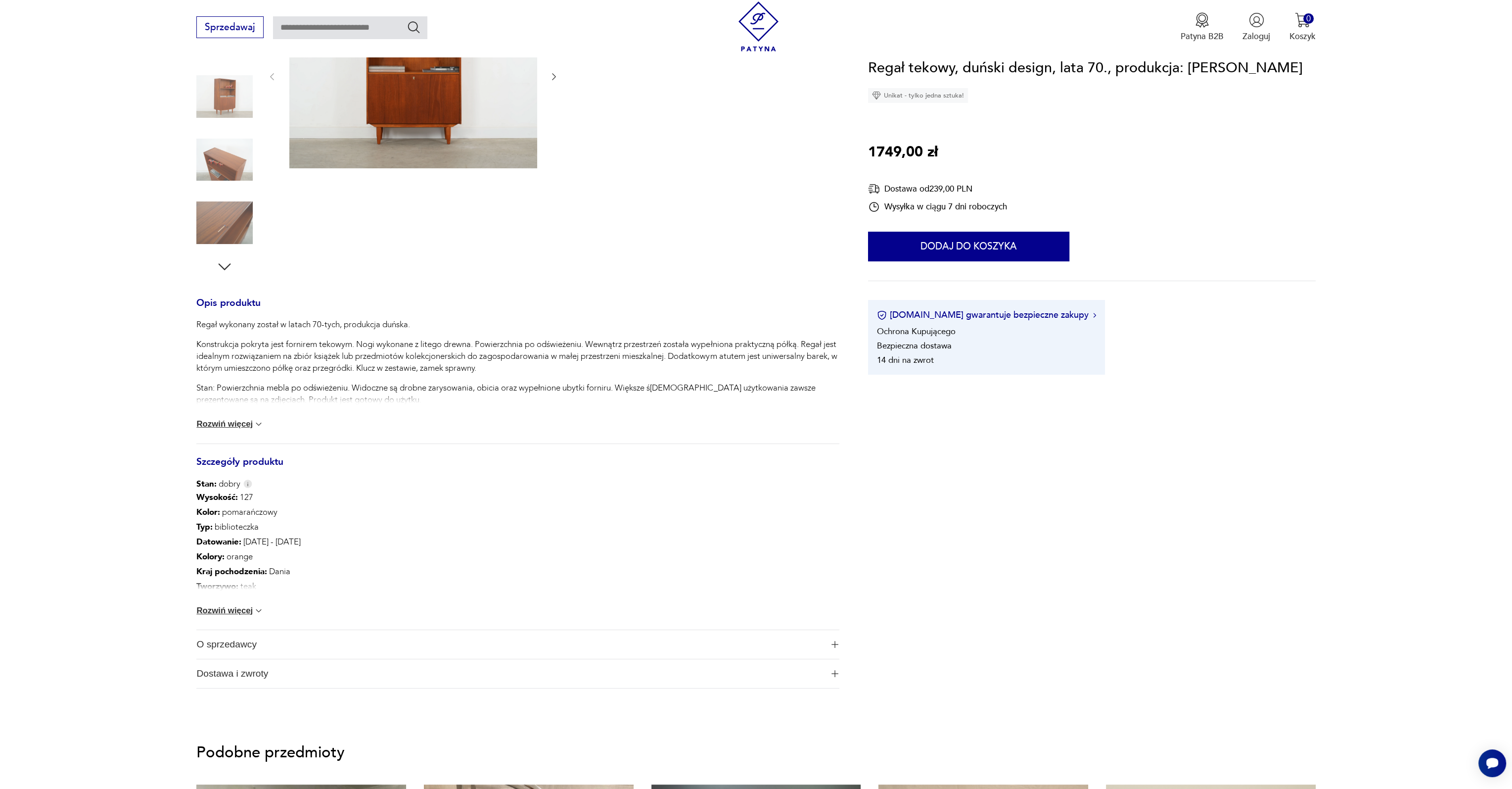
click at [256, 604] on div "Wysokość : 127 Kolor: pomarańczowy Typ : biblioteczka Datowanie : 1970 - 1979 K…" at bounding box center [518, 559] width 643 height 140
click at [255, 610] on img at bounding box center [258, 610] width 10 height 10
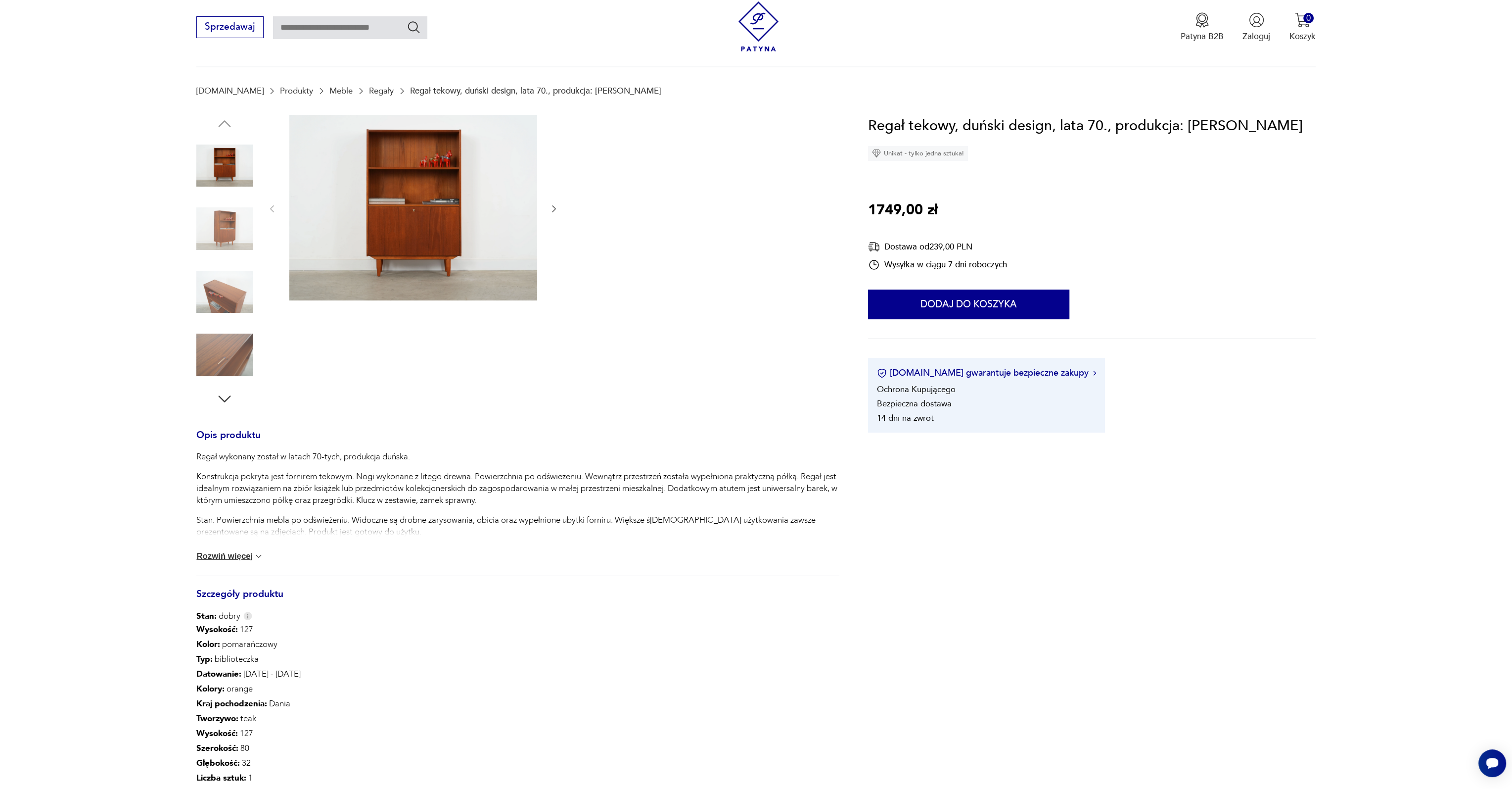
scroll to position [0, 0]
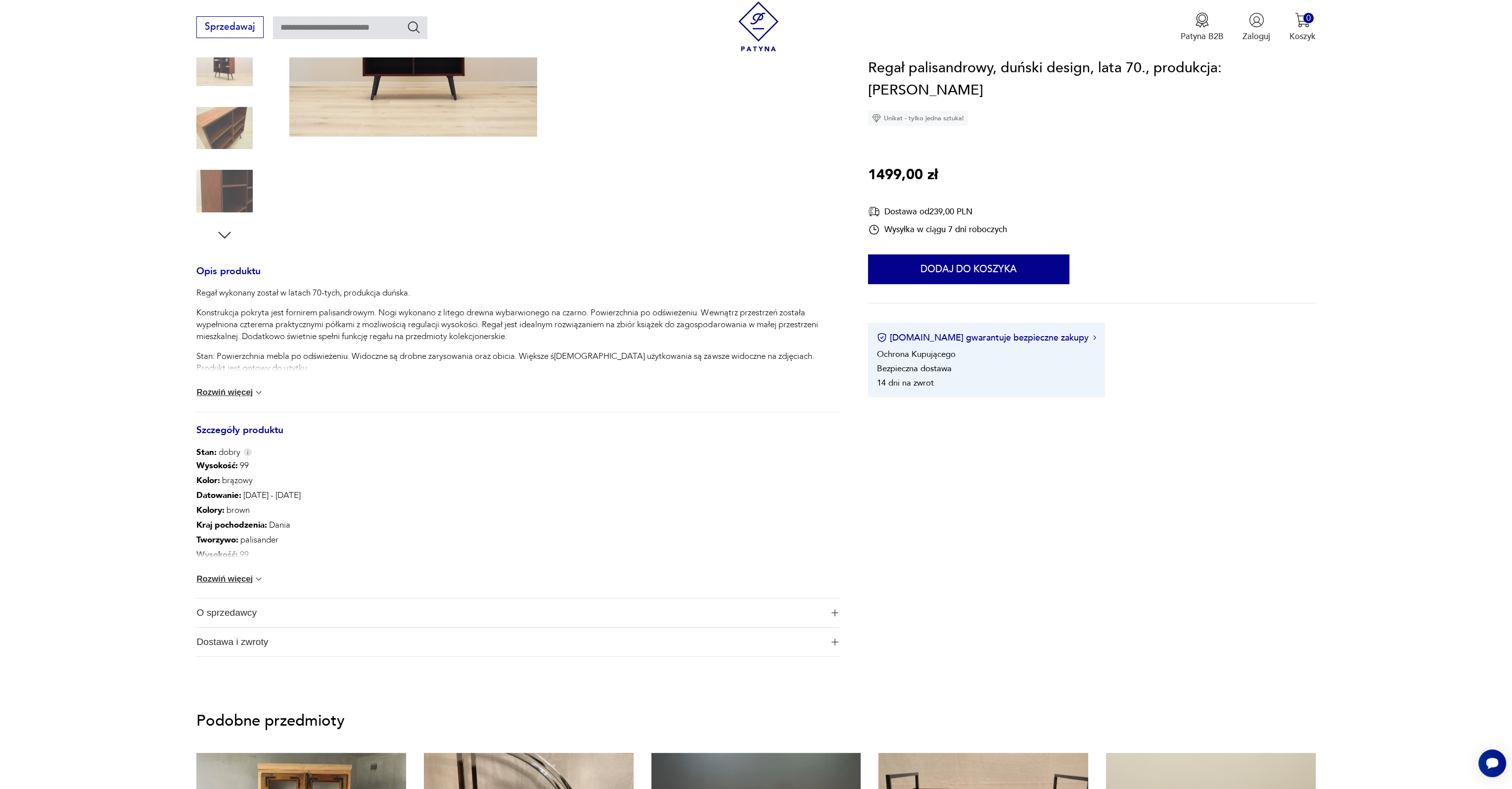
scroll to position [247, 0]
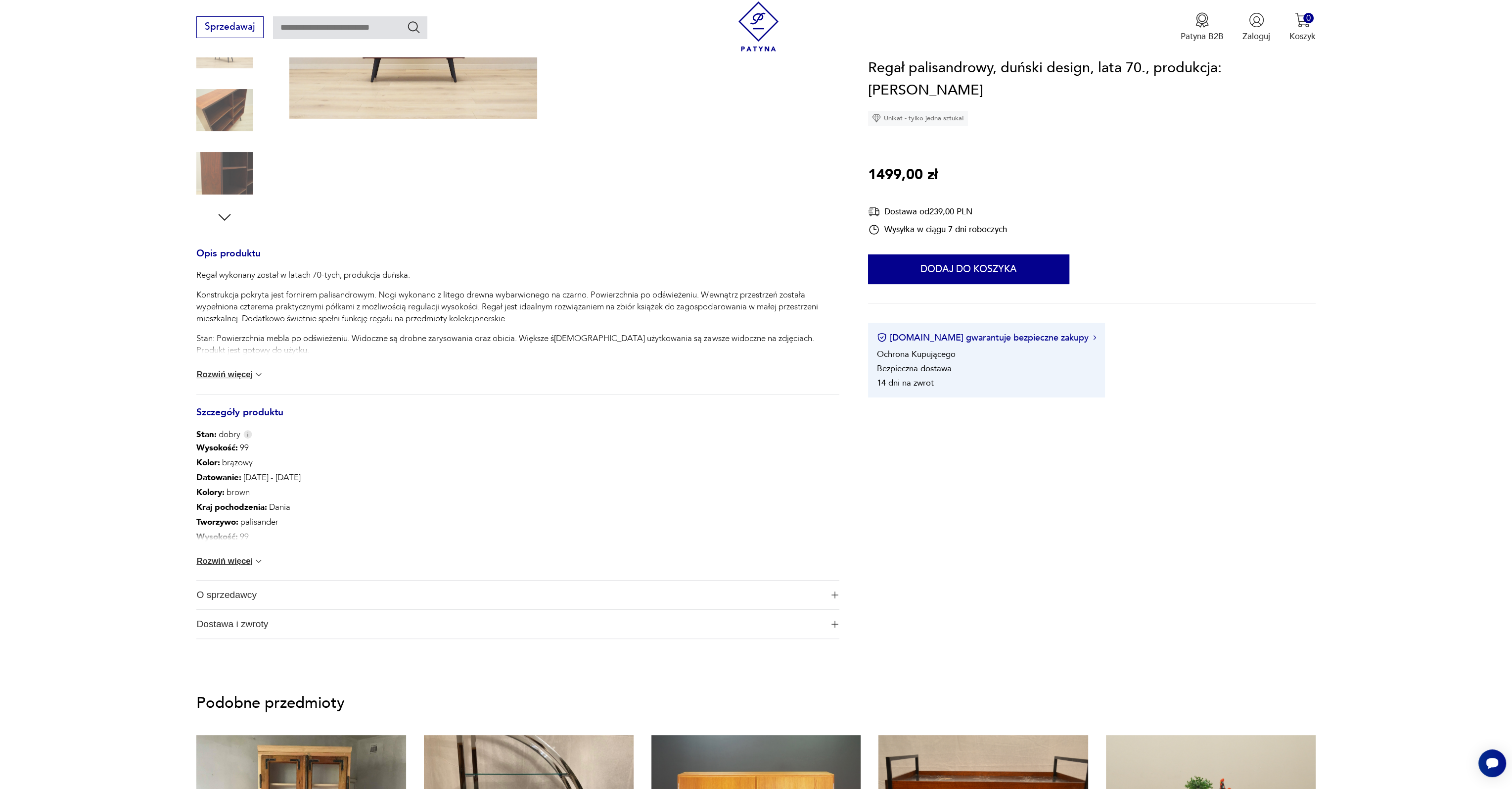
click at [247, 559] on button "Rozwiń więcej" at bounding box center [230, 561] width 67 height 10
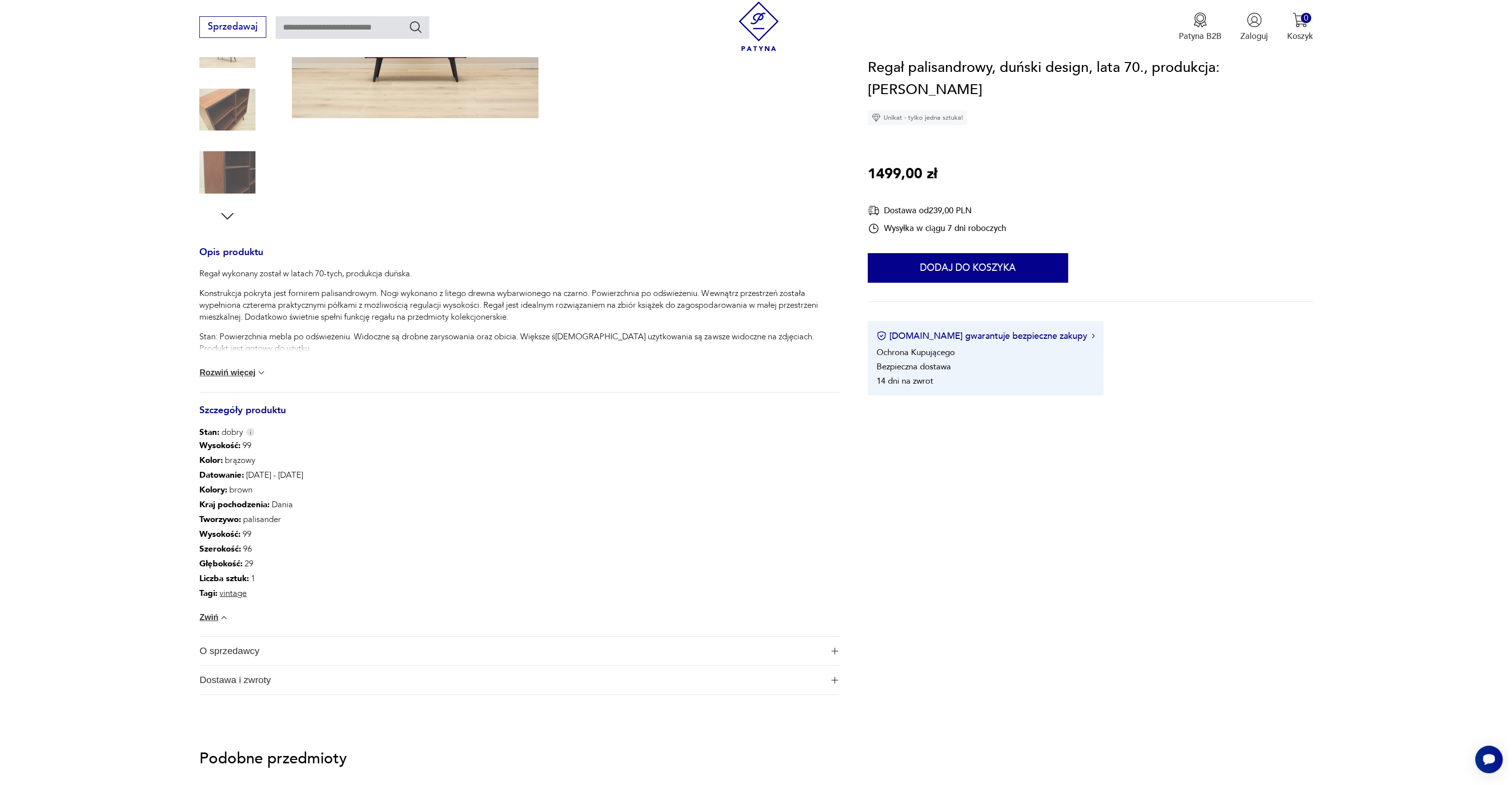
scroll to position [0, 0]
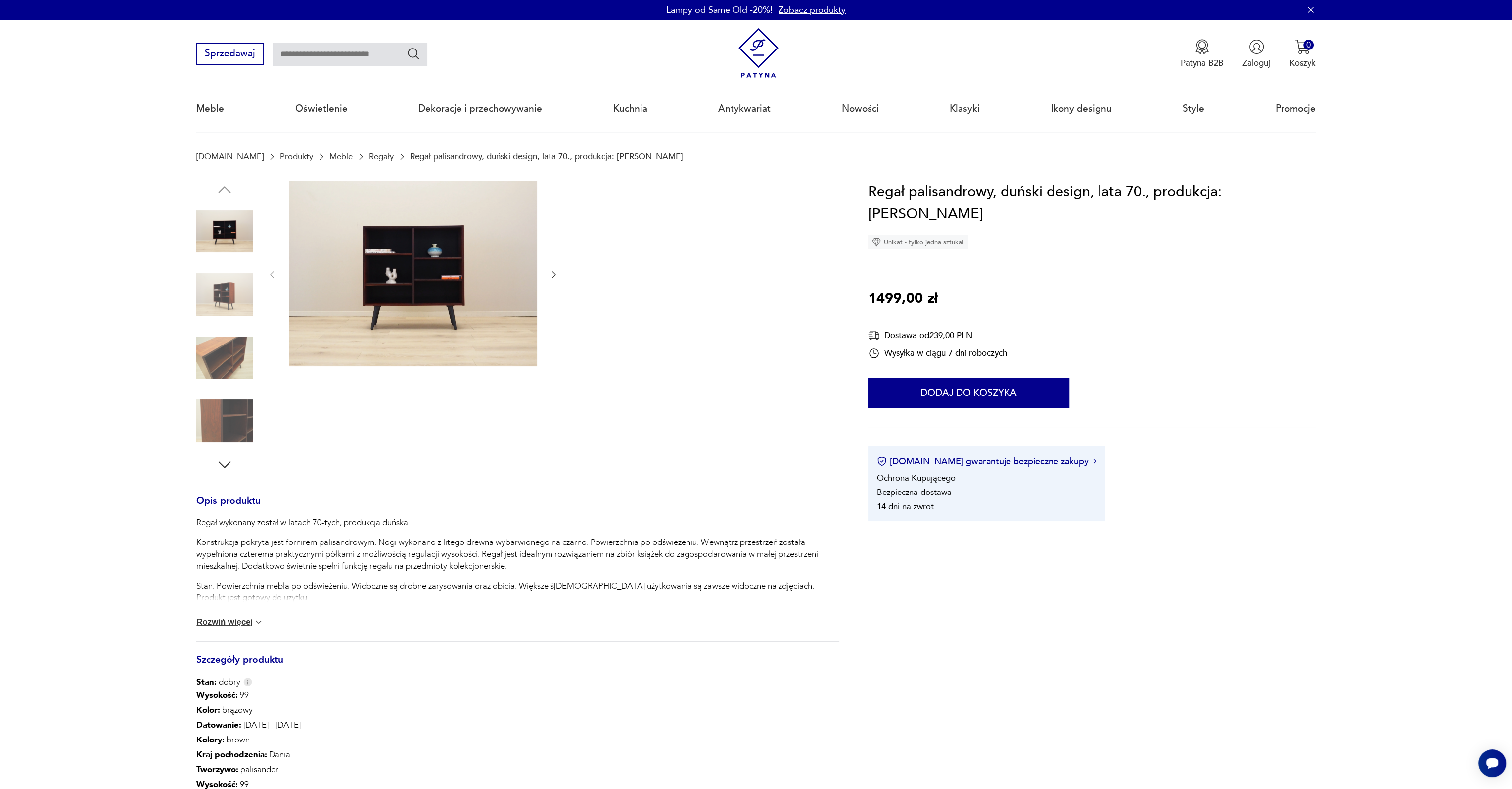
click at [388, 295] on img at bounding box center [414, 273] width 248 height 186
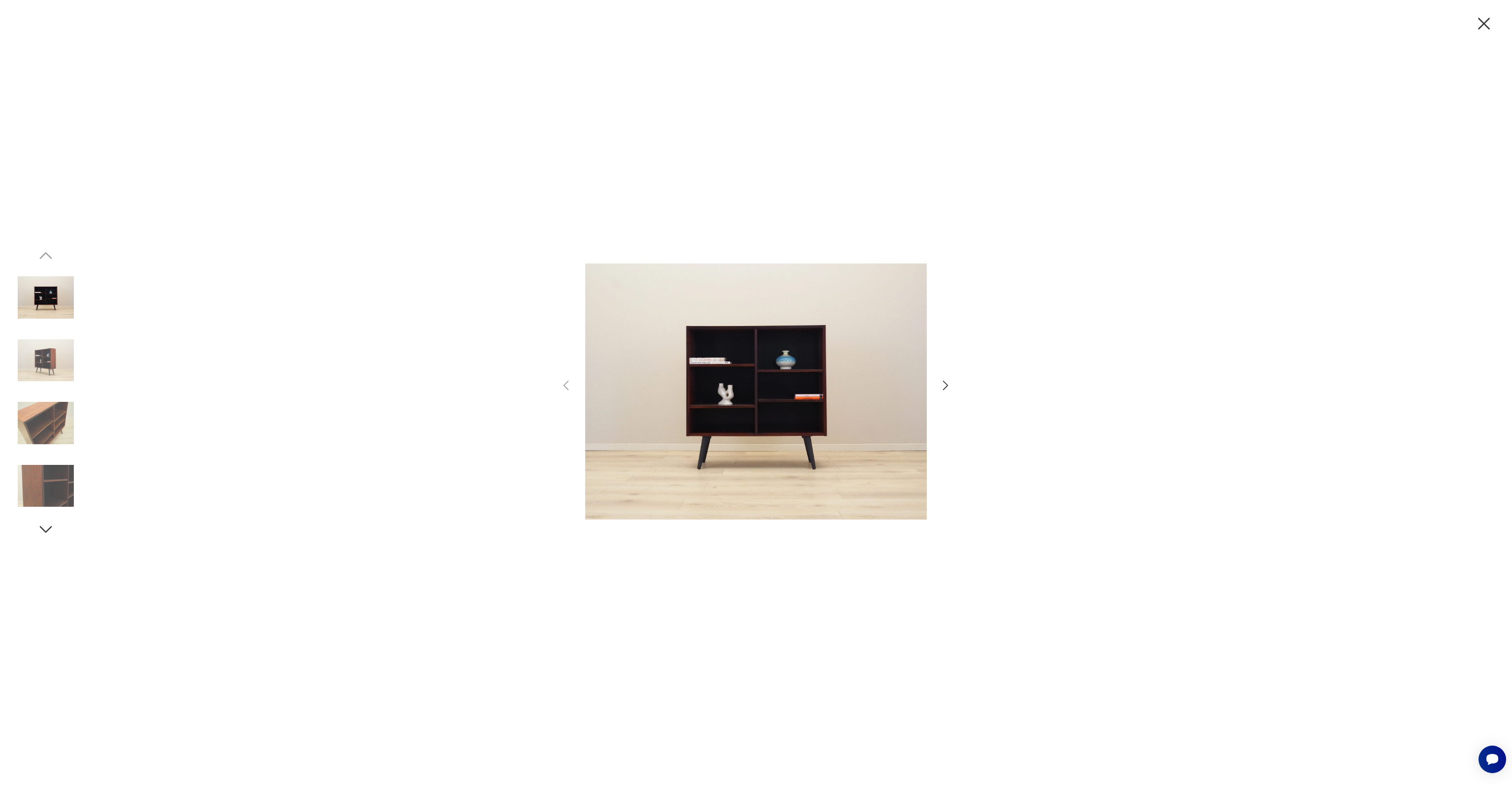
click at [61, 370] on img at bounding box center [46, 361] width 56 height 56
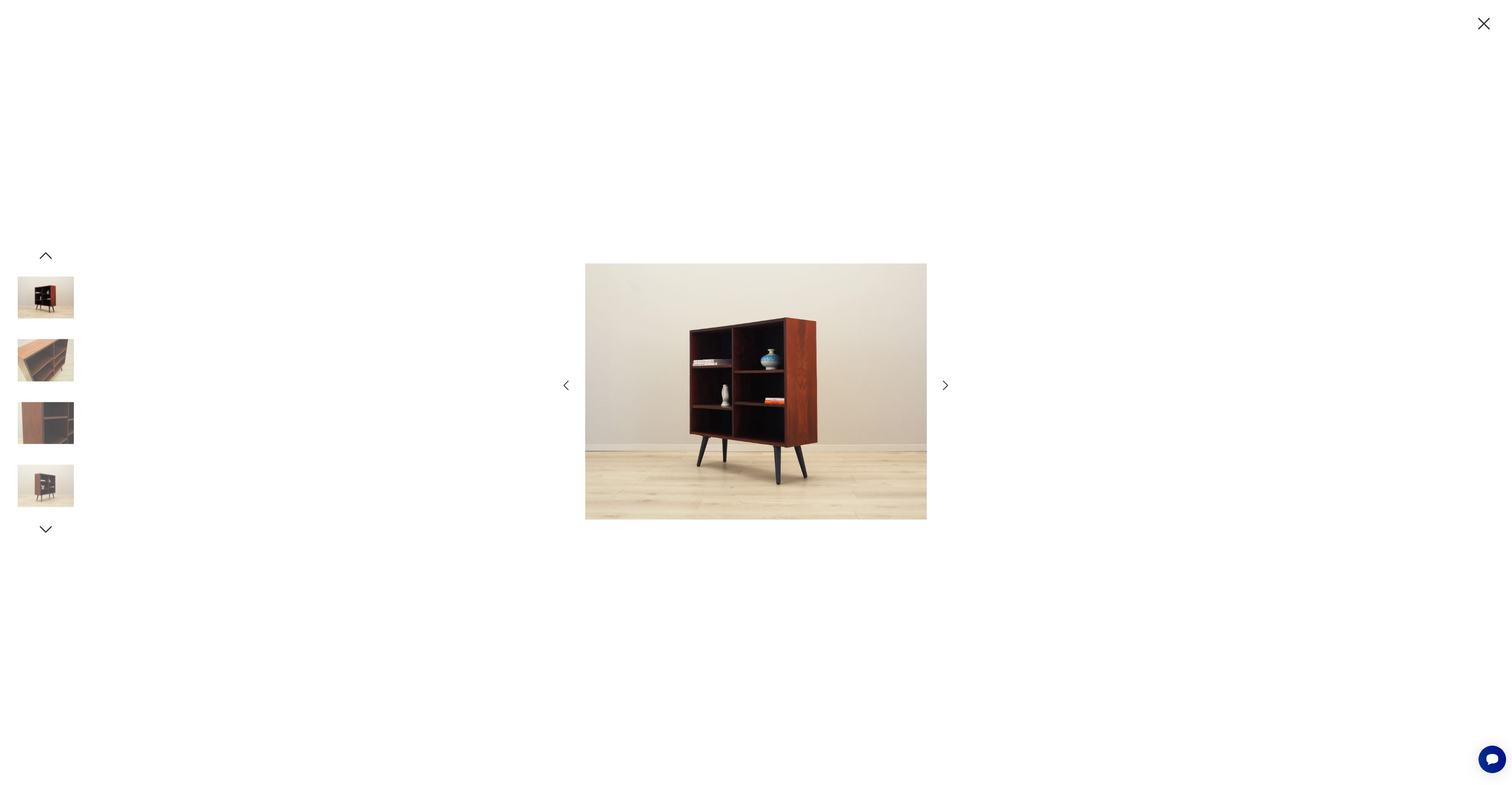
click at [52, 380] on img at bounding box center [46, 361] width 56 height 56
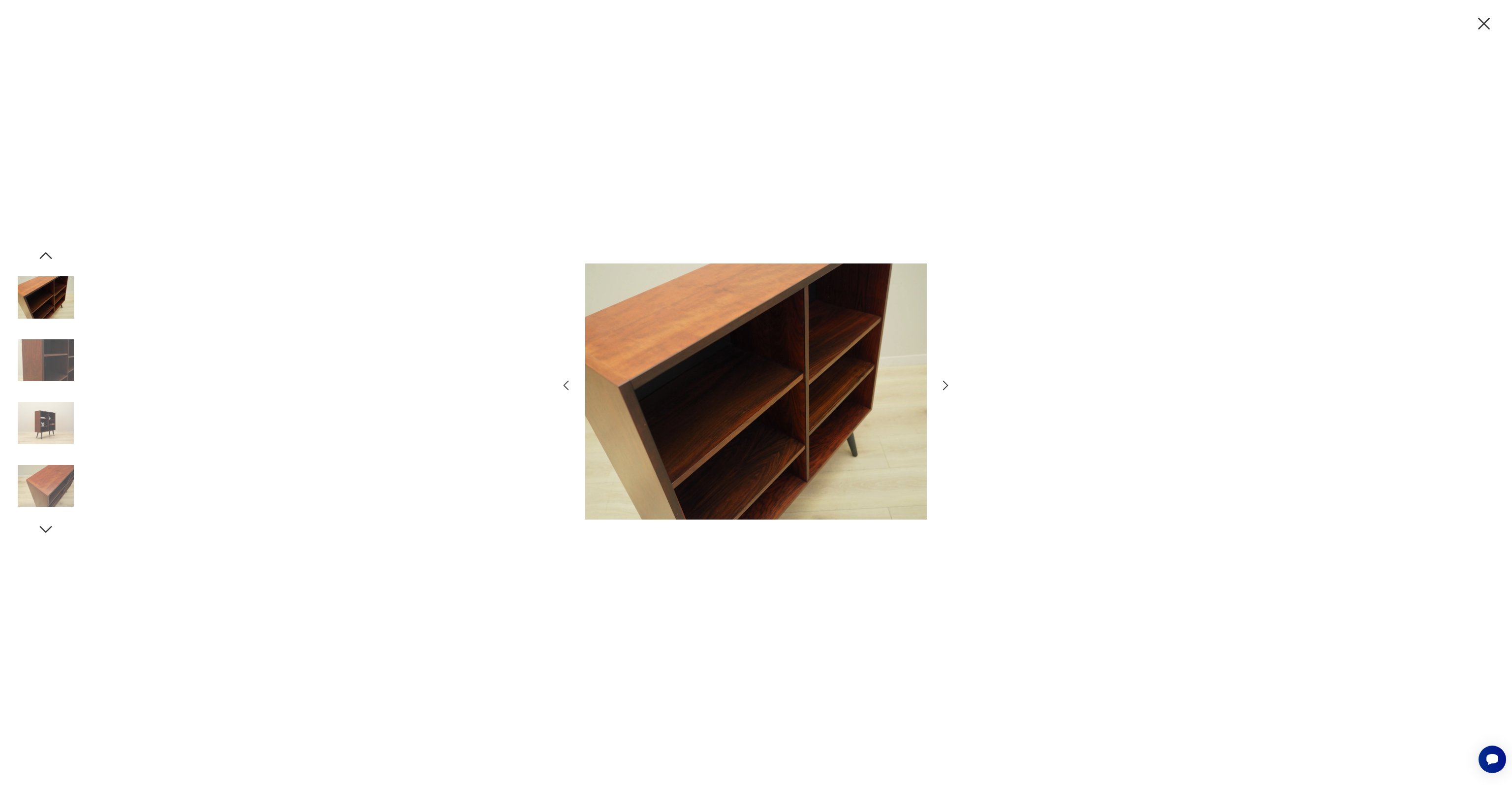
click at [51, 370] on img at bounding box center [46, 361] width 56 height 56
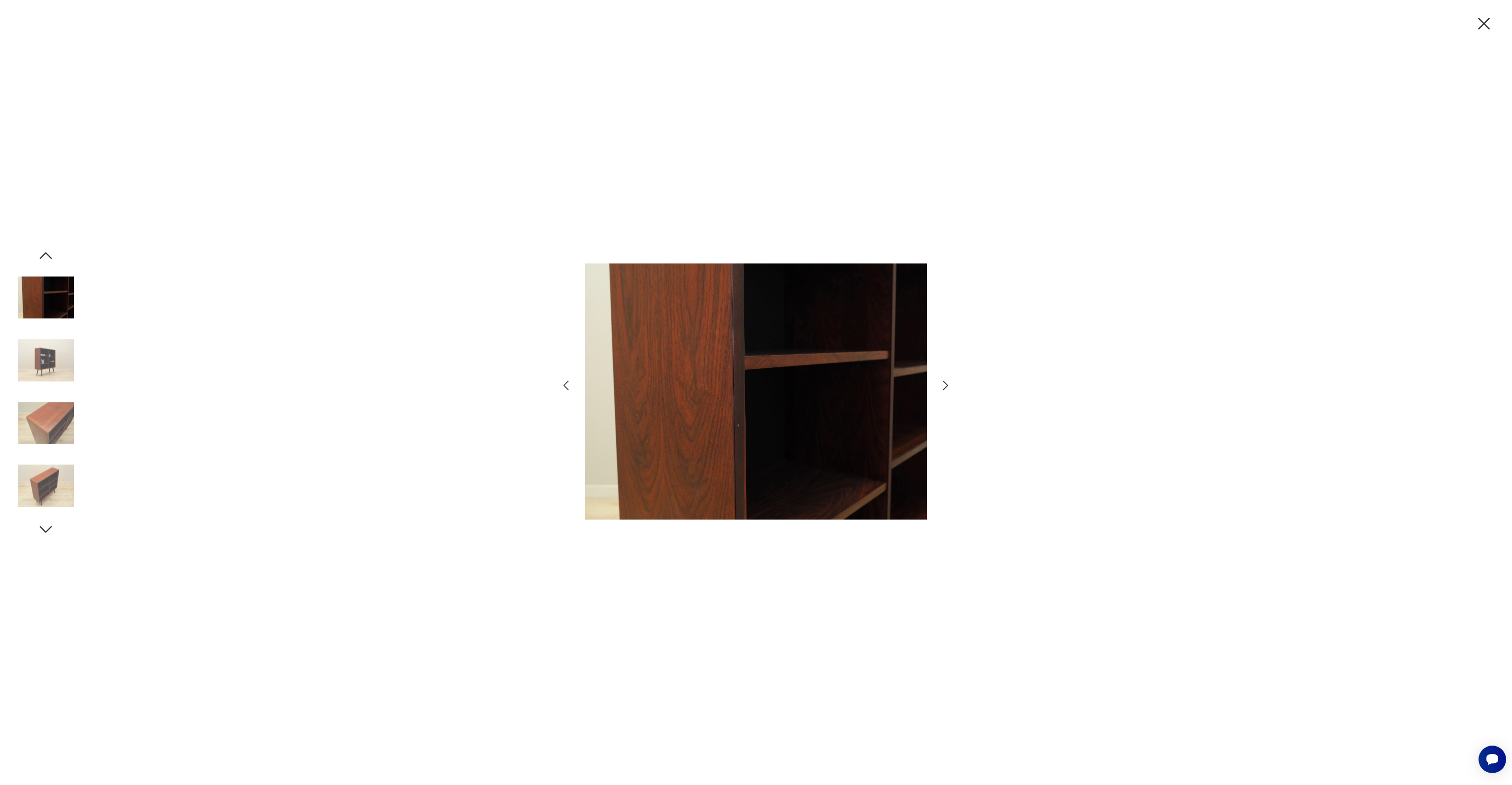
click at [51, 370] on img at bounding box center [46, 361] width 56 height 56
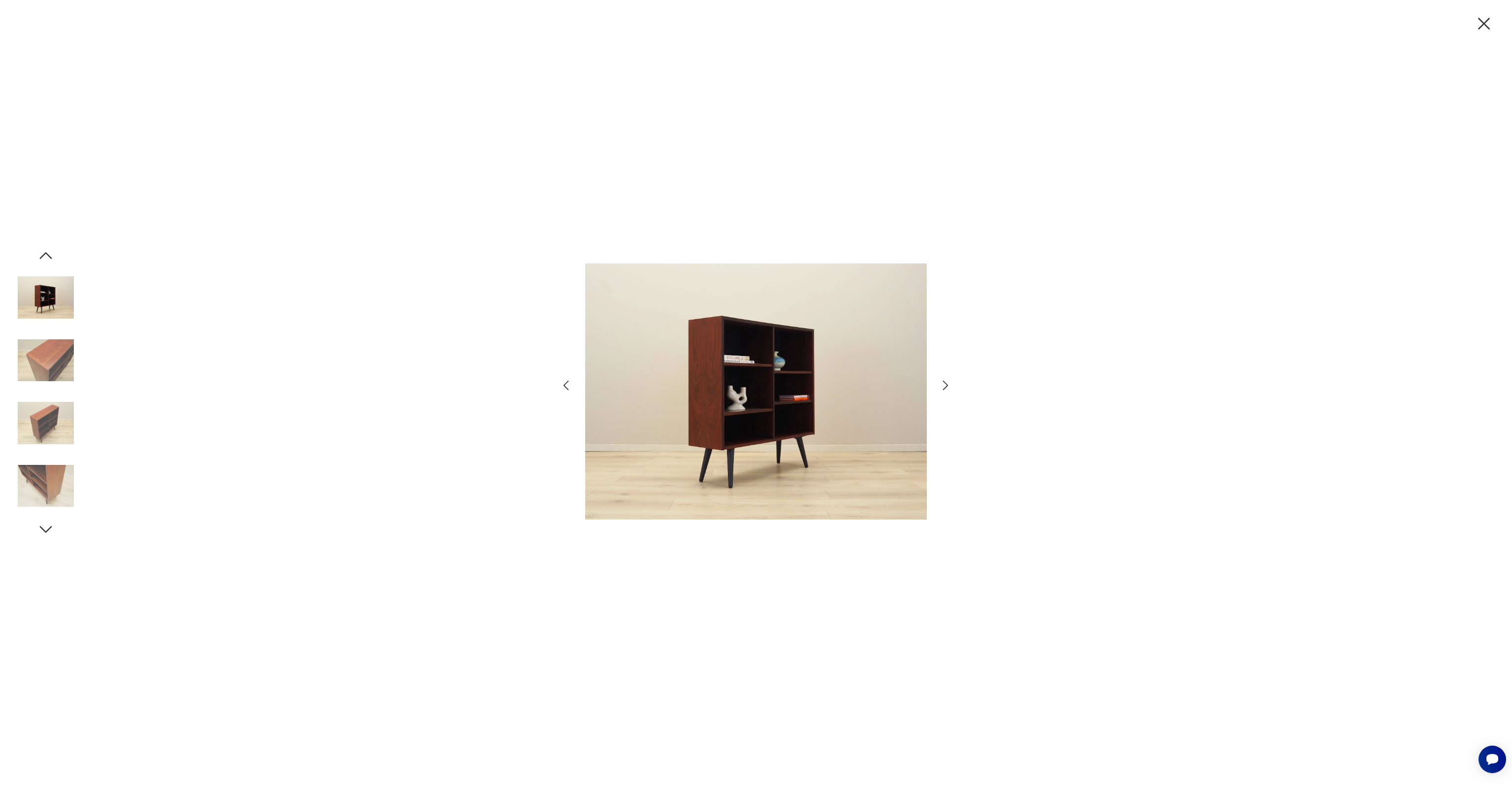
click at [51, 370] on img at bounding box center [46, 361] width 56 height 56
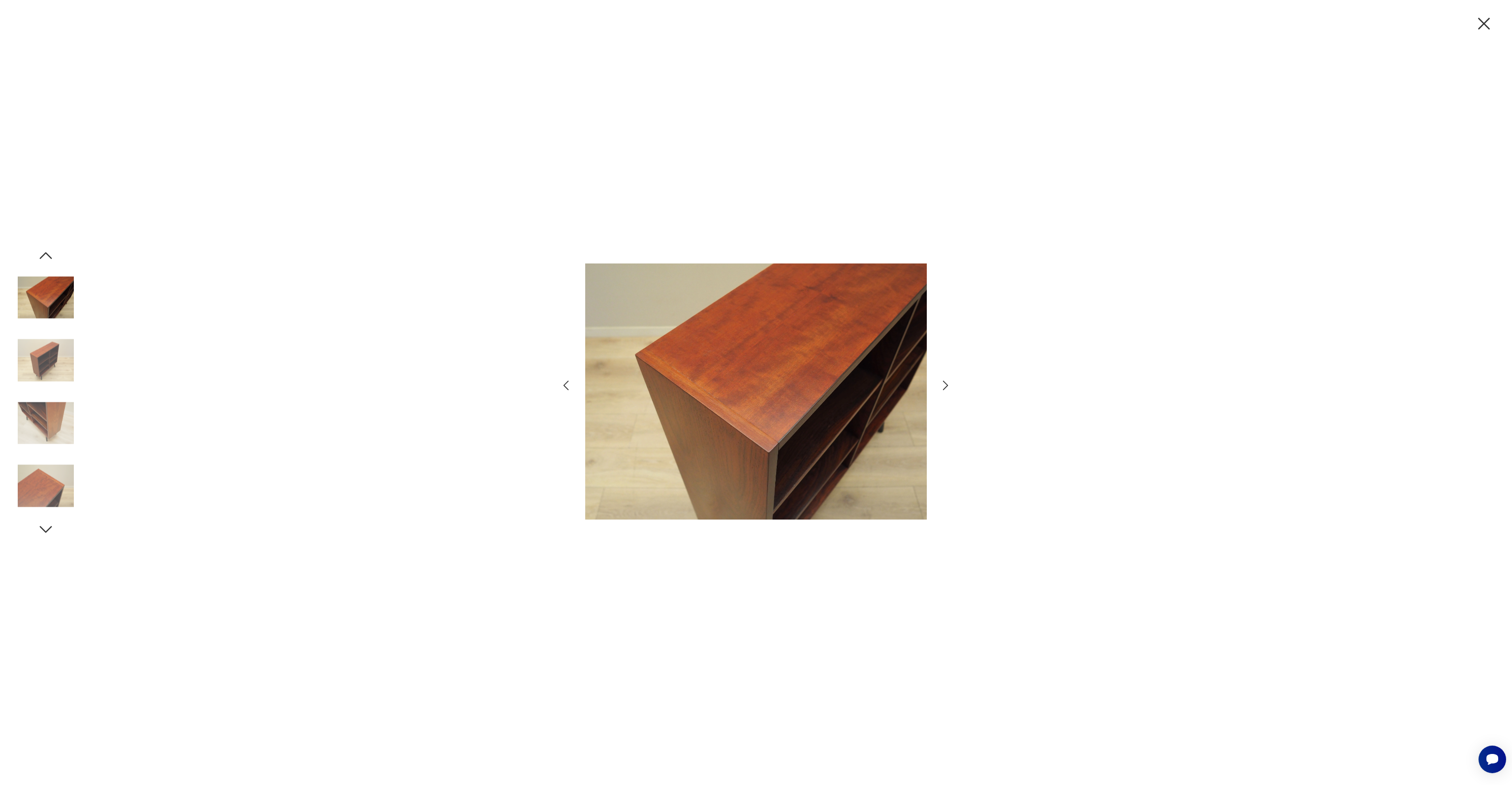
click at [51, 370] on img at bounding box center [46, 361] width 56 height 56
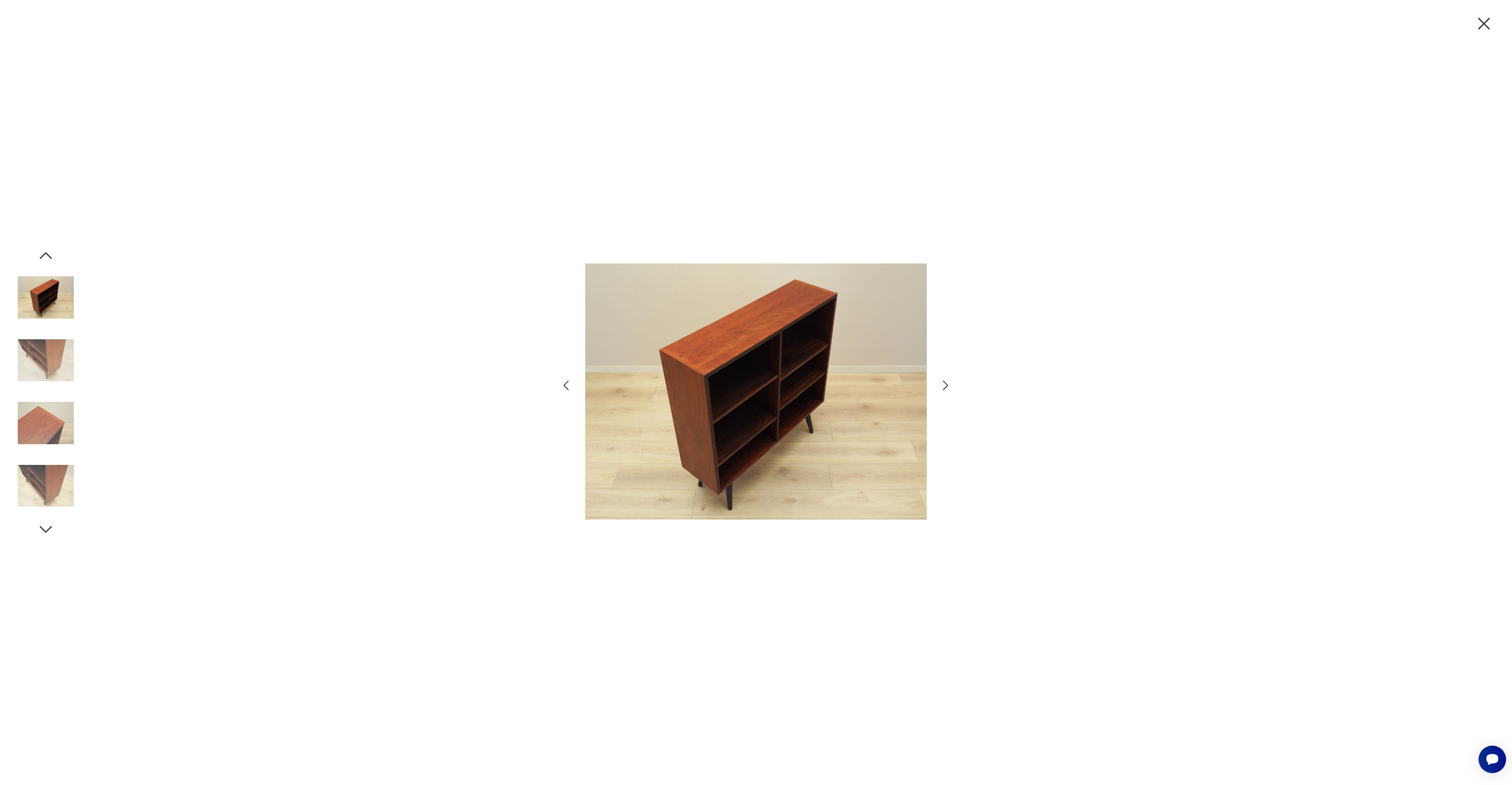
click at [51, 370] on img at bounding box center [46, 361] width 56 height 56
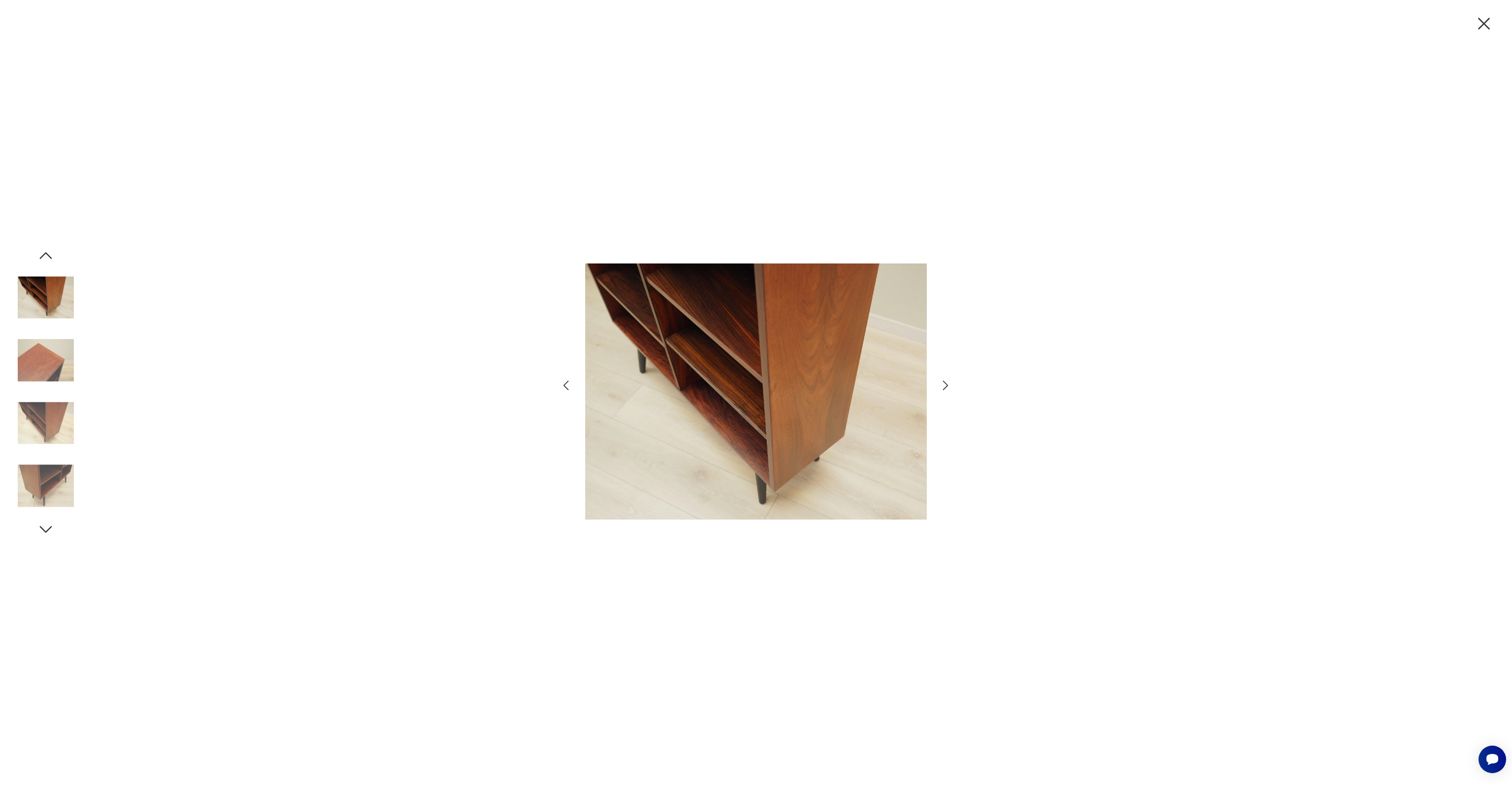
click at [51, 370] on img at bounding box center [46, 361] width 56 height 56
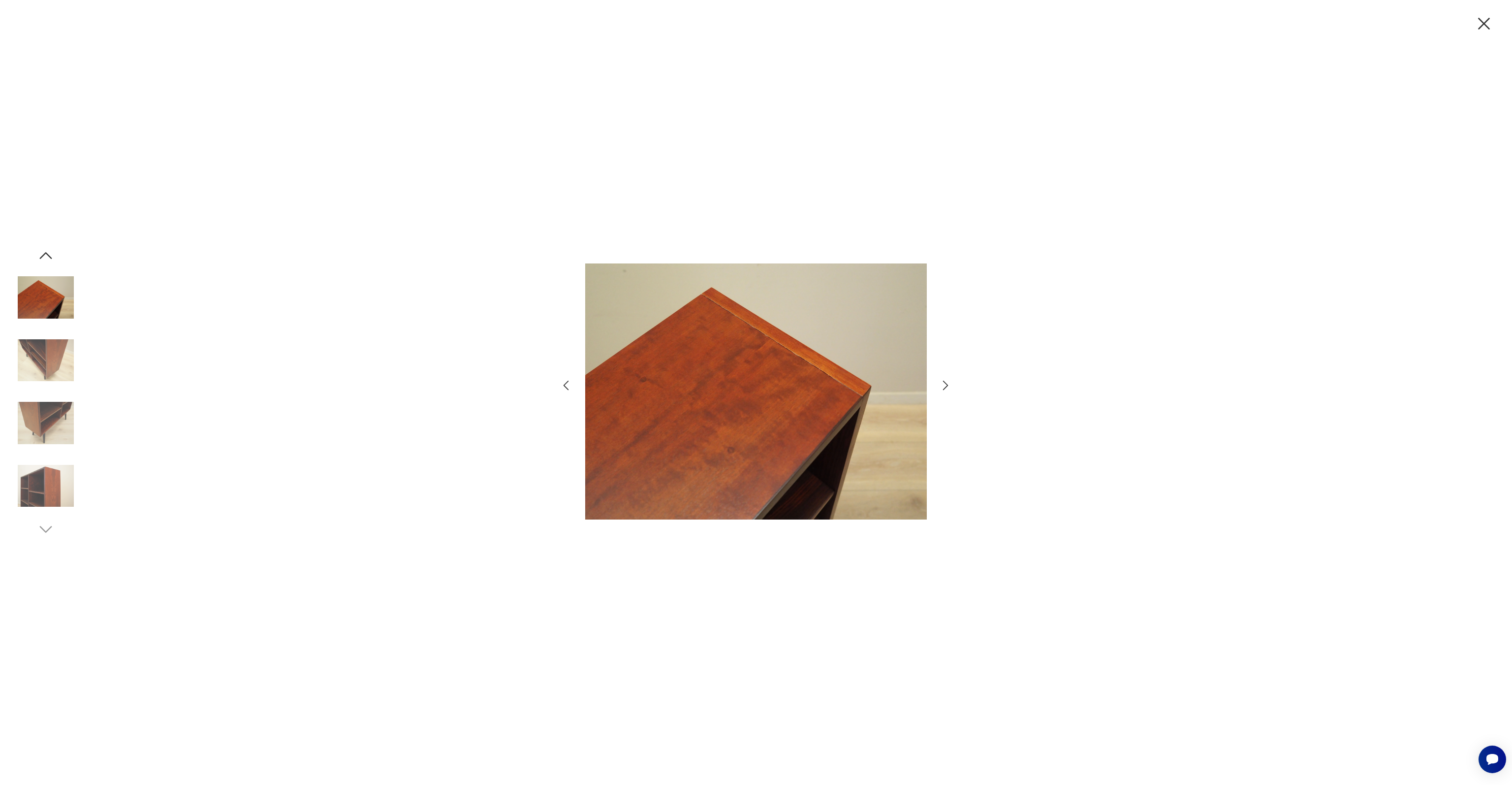
click at [51, 370] on img at bounding box center [46, 361] width 56 height 56
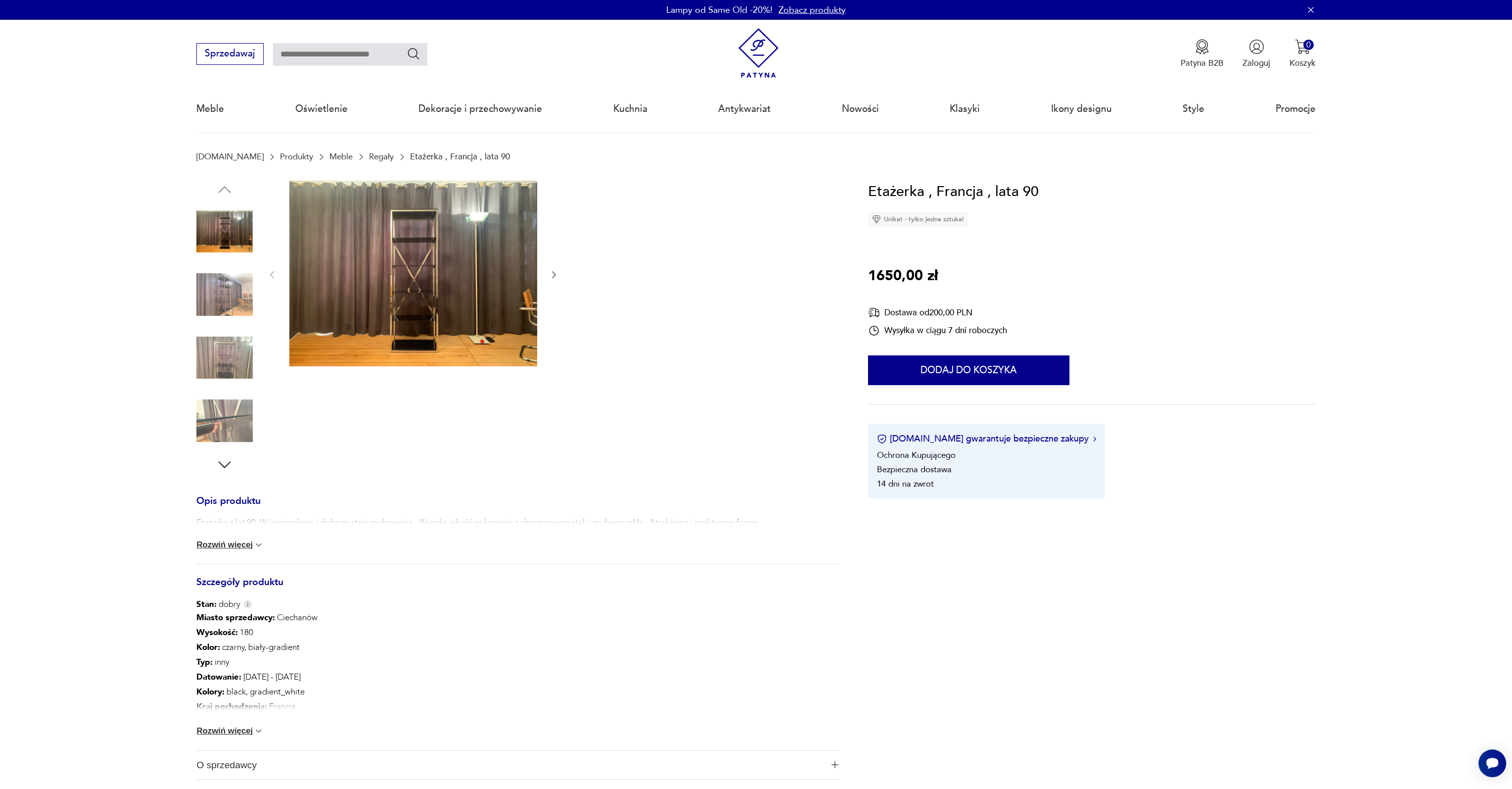
click at [247, 728] on button "Rozwiń więcej" at bounding box center [230, 731] width 67 height 10
click at [401, 271] on img at bounding box center [414, 273] width 248 height 186
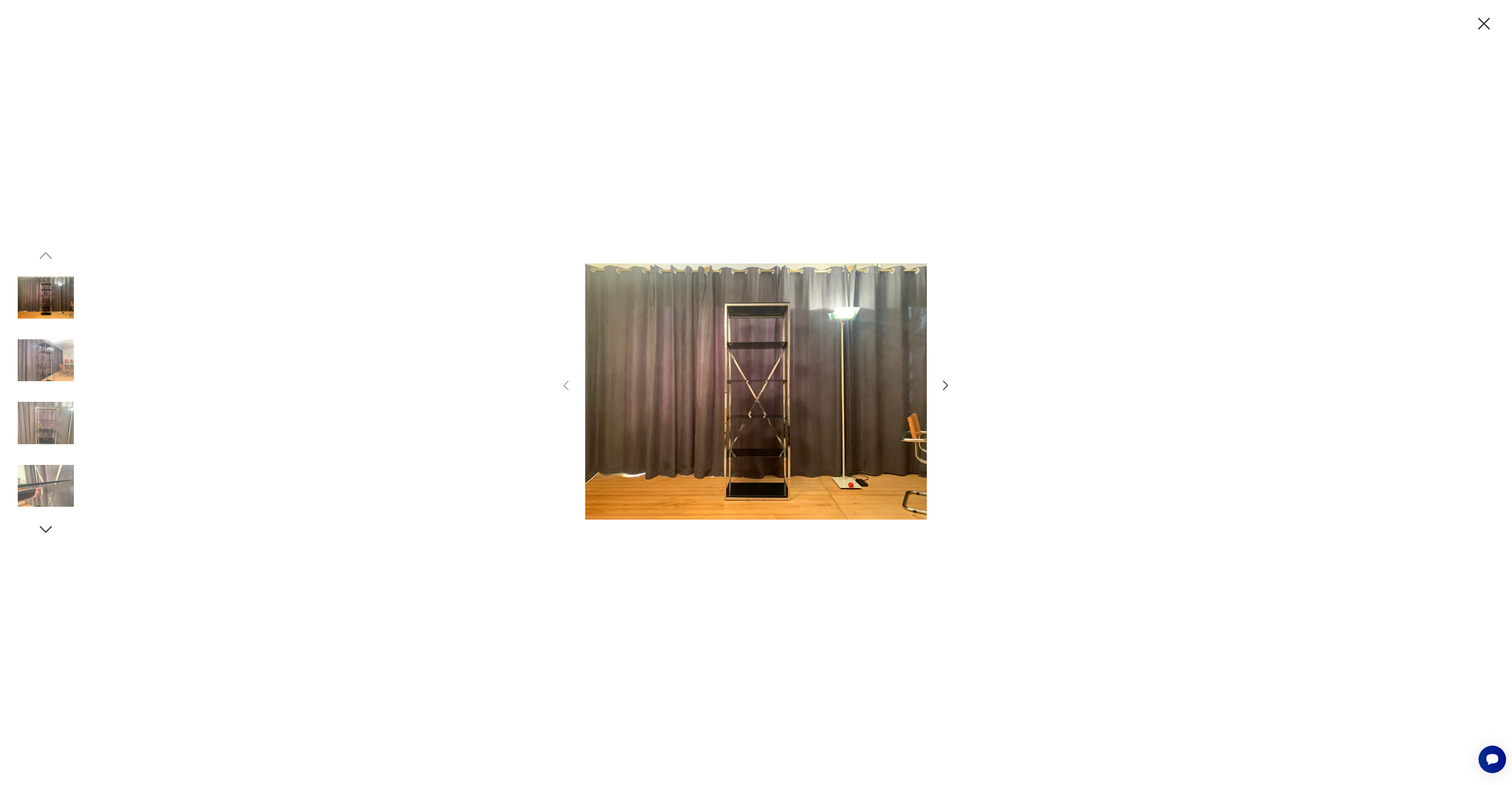
click at [61, 361] on img at bounding box center [46, 361] width 56 height 56
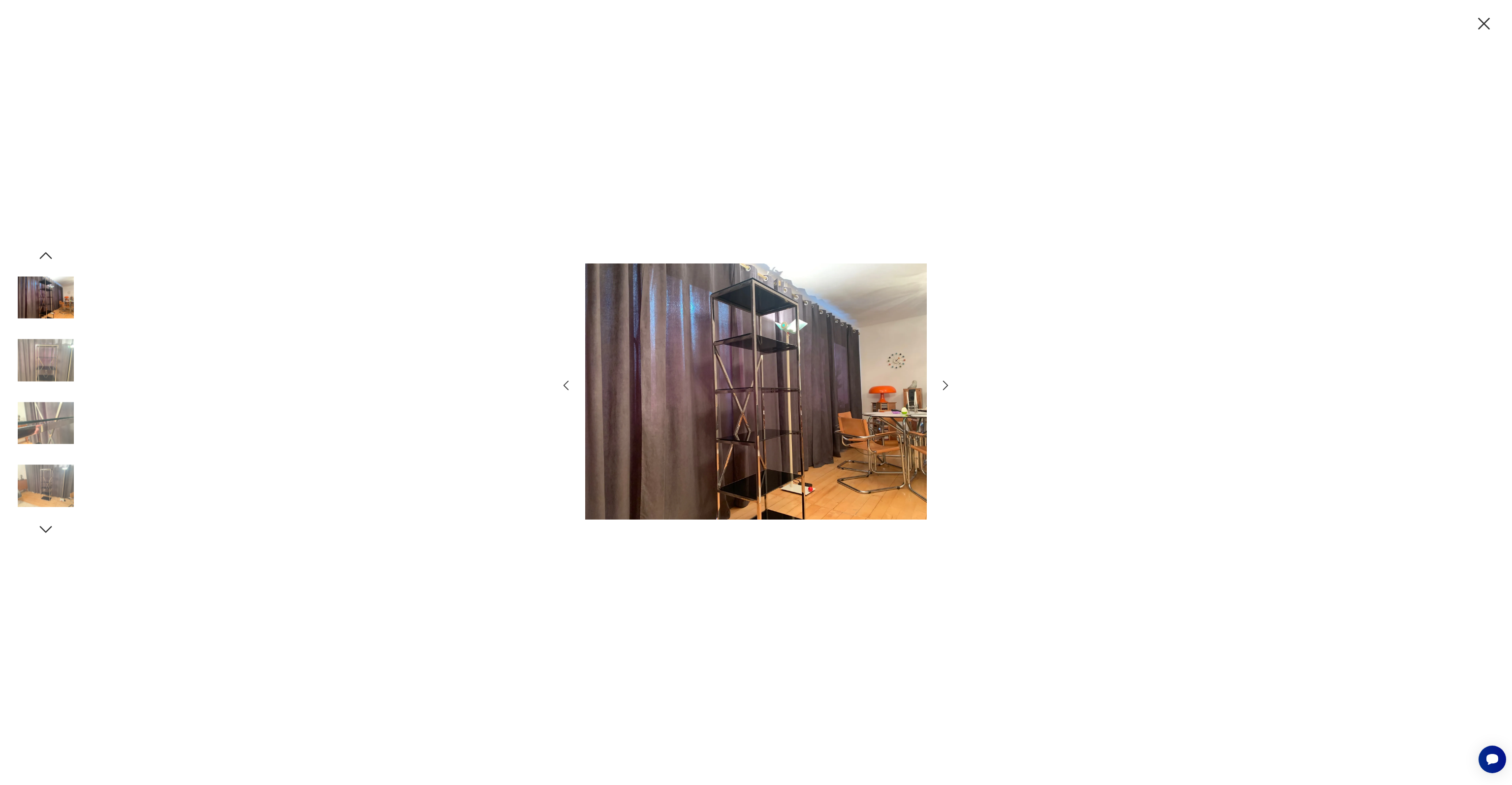
click at [46, 367] on img at bounding box center [46, 361] width 56 height 56
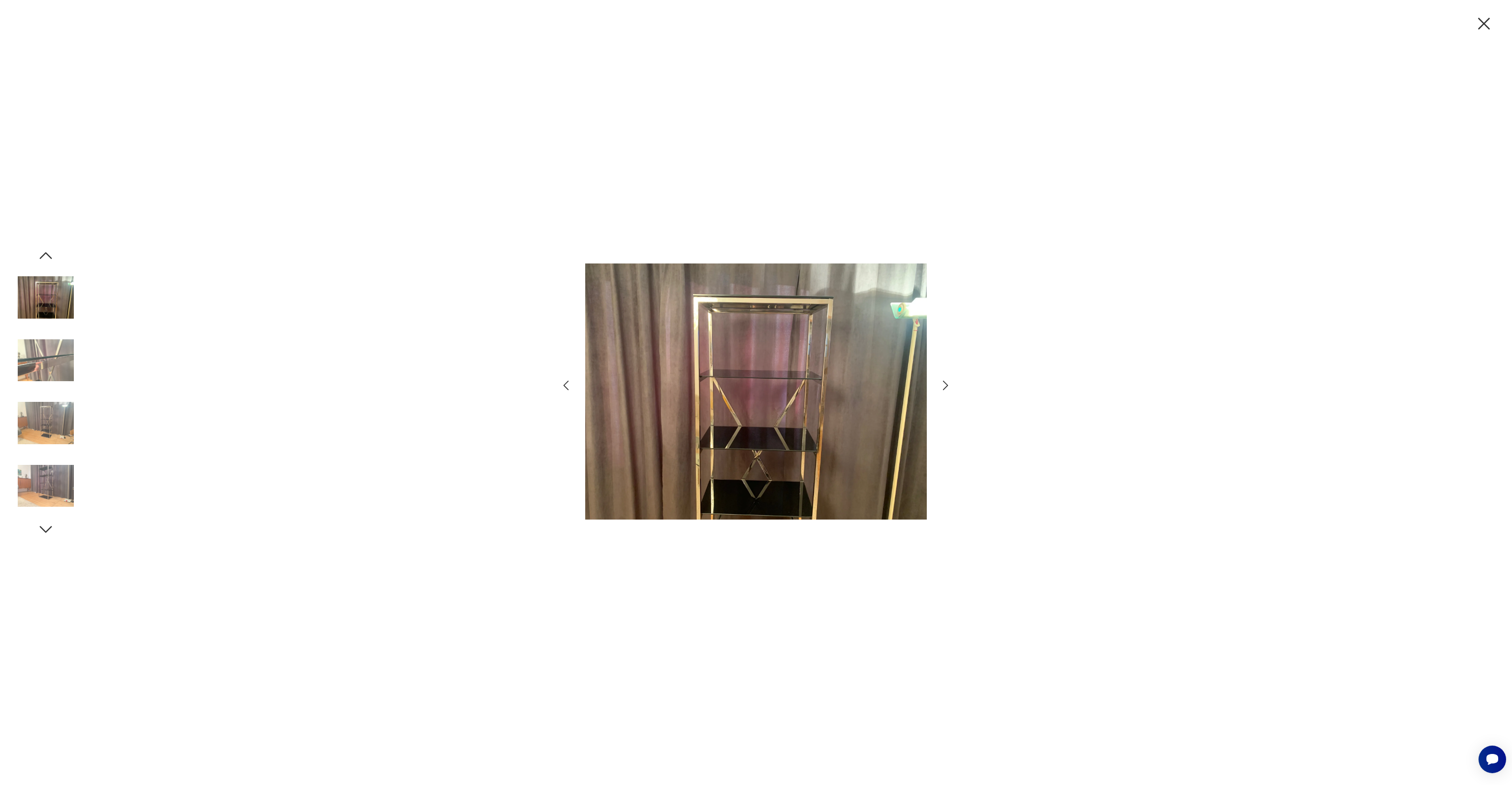
click at [46, 367] on img at bounding box center [46, 361] width 56 height 56
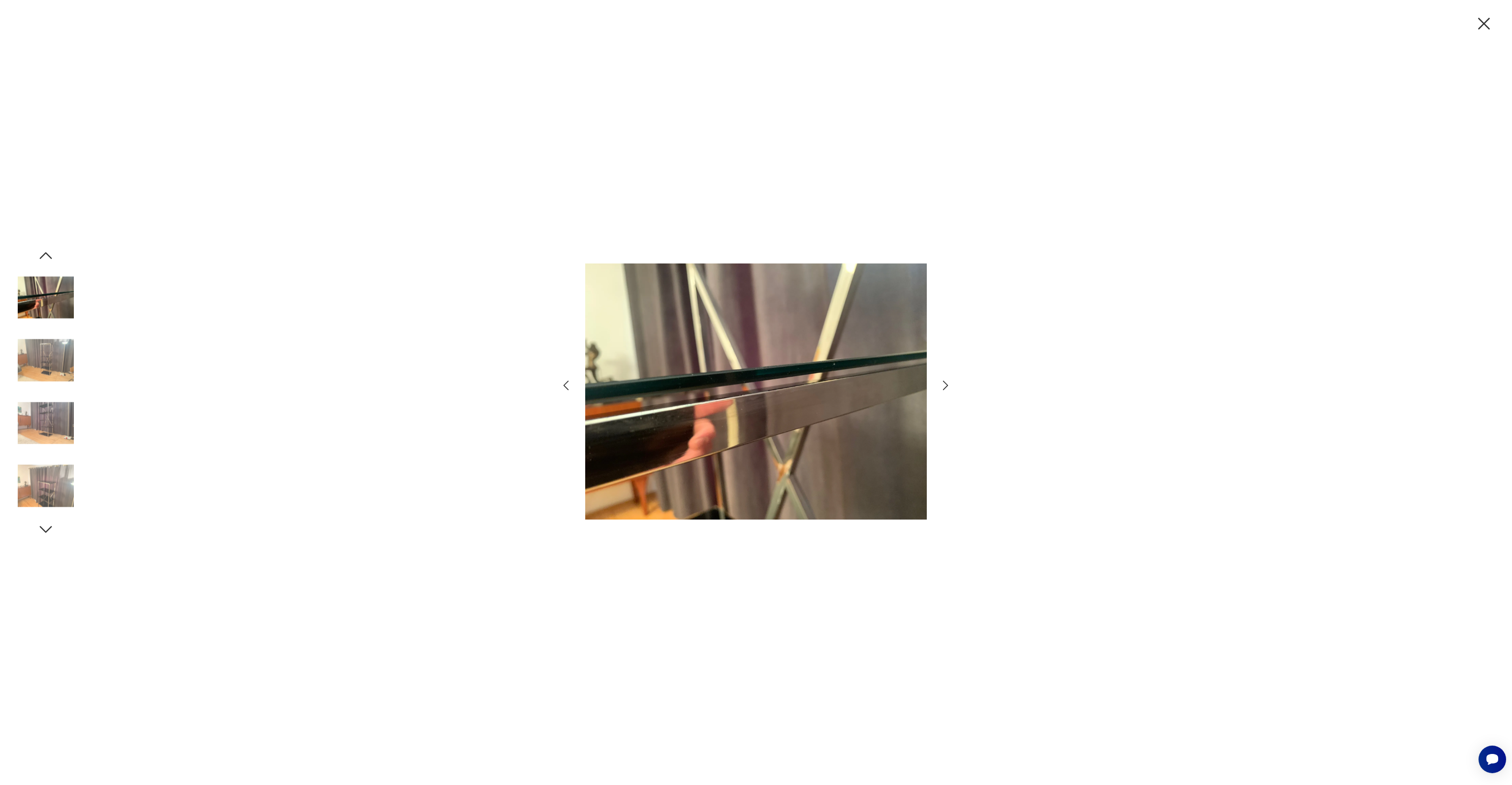
click at [46, 367] on img at bounding box center [46, 361] width 56 height 56
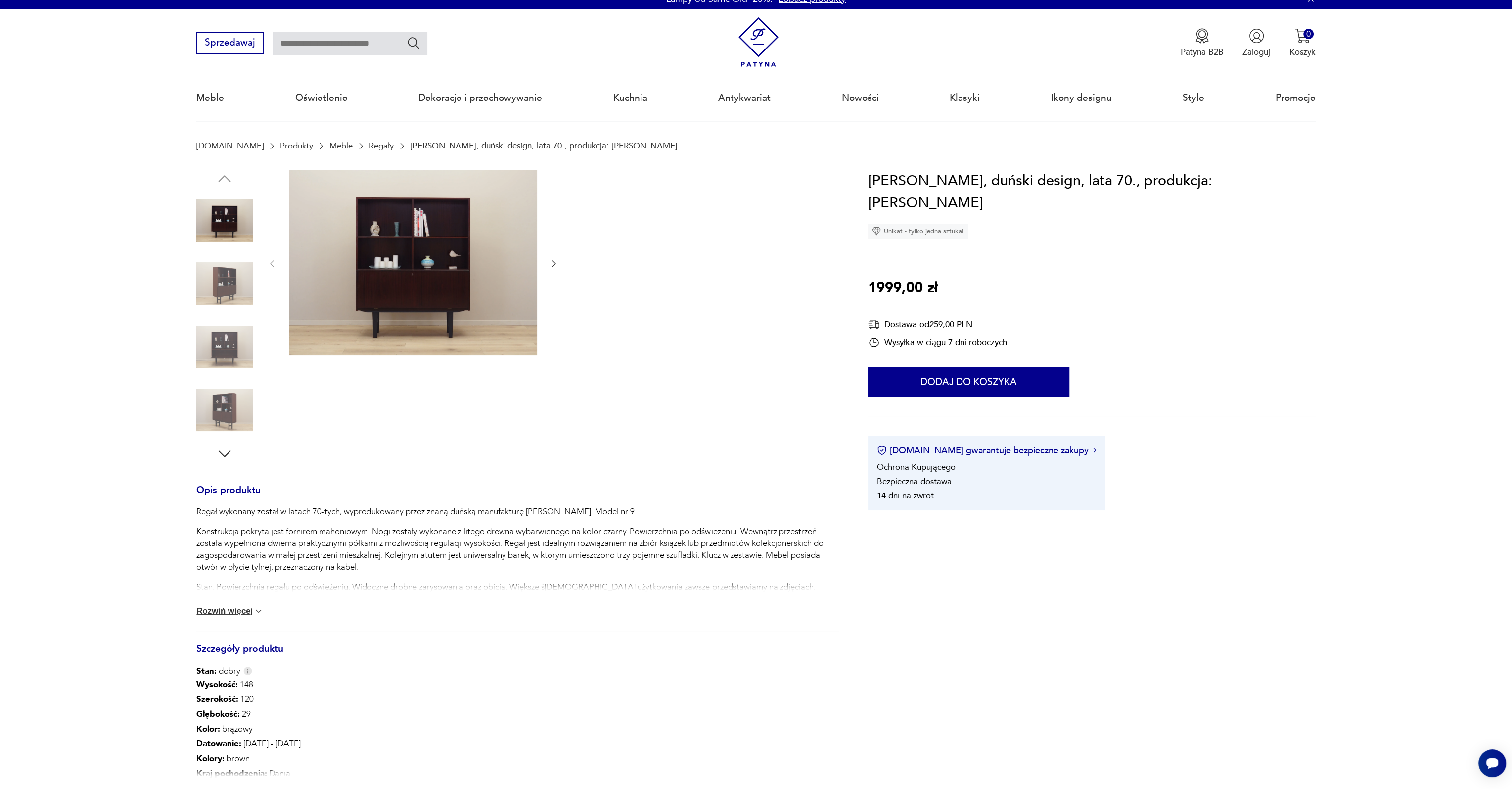
scroll to position [198, 0]
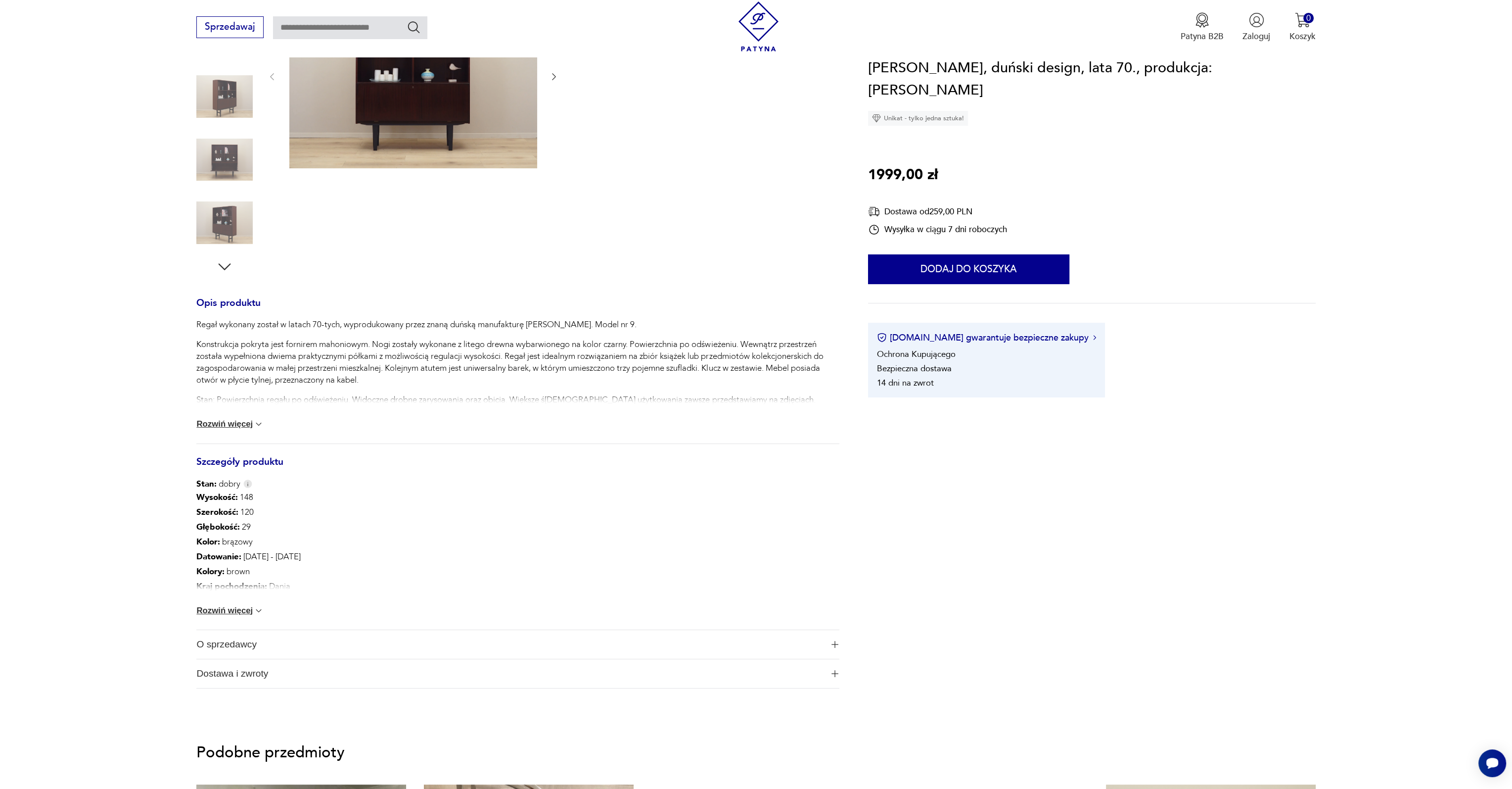
click at [255, 613] on img at bounding box center [258, 610] width 10 height 10
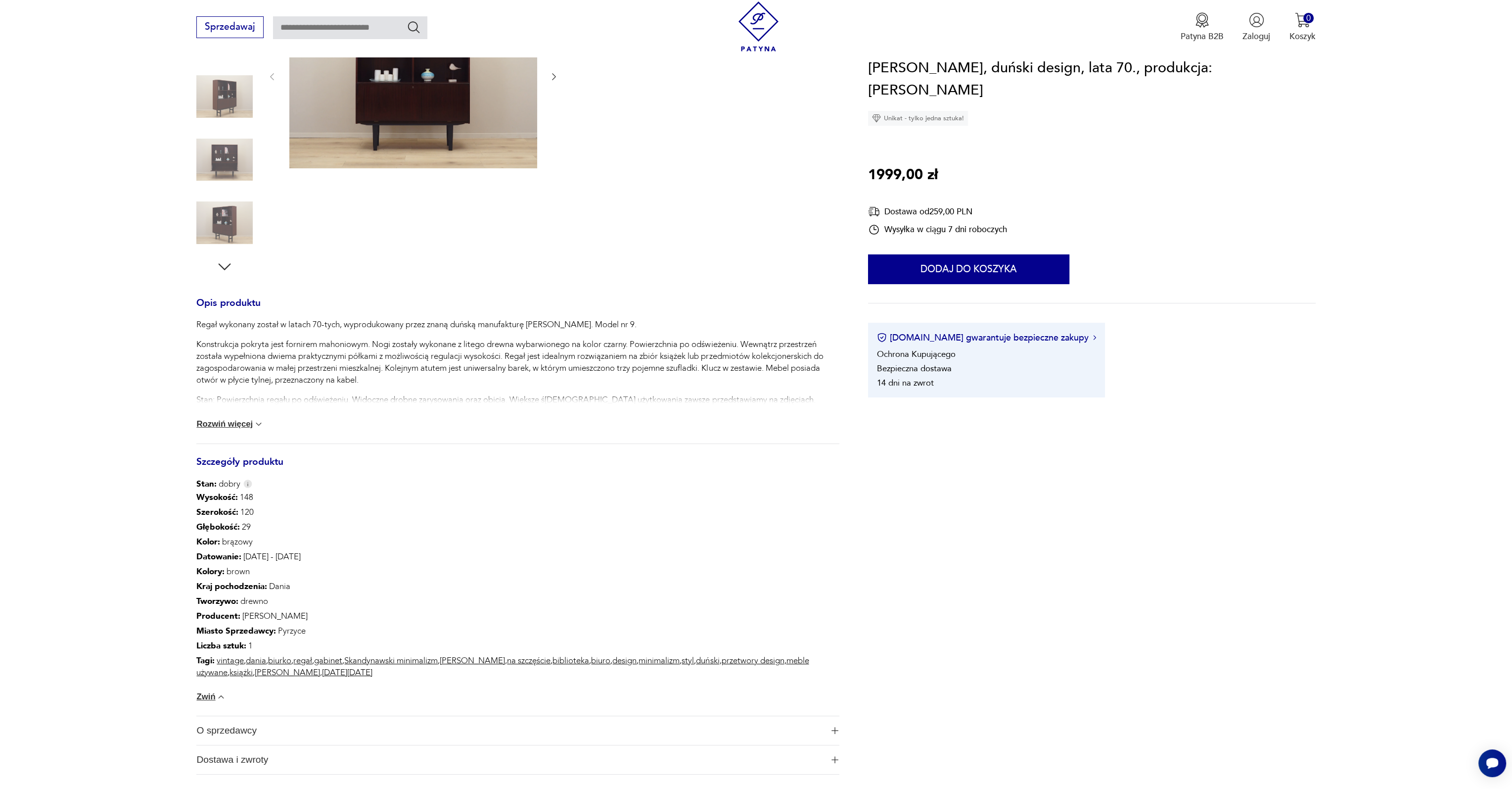
scroll to position [0, 0]
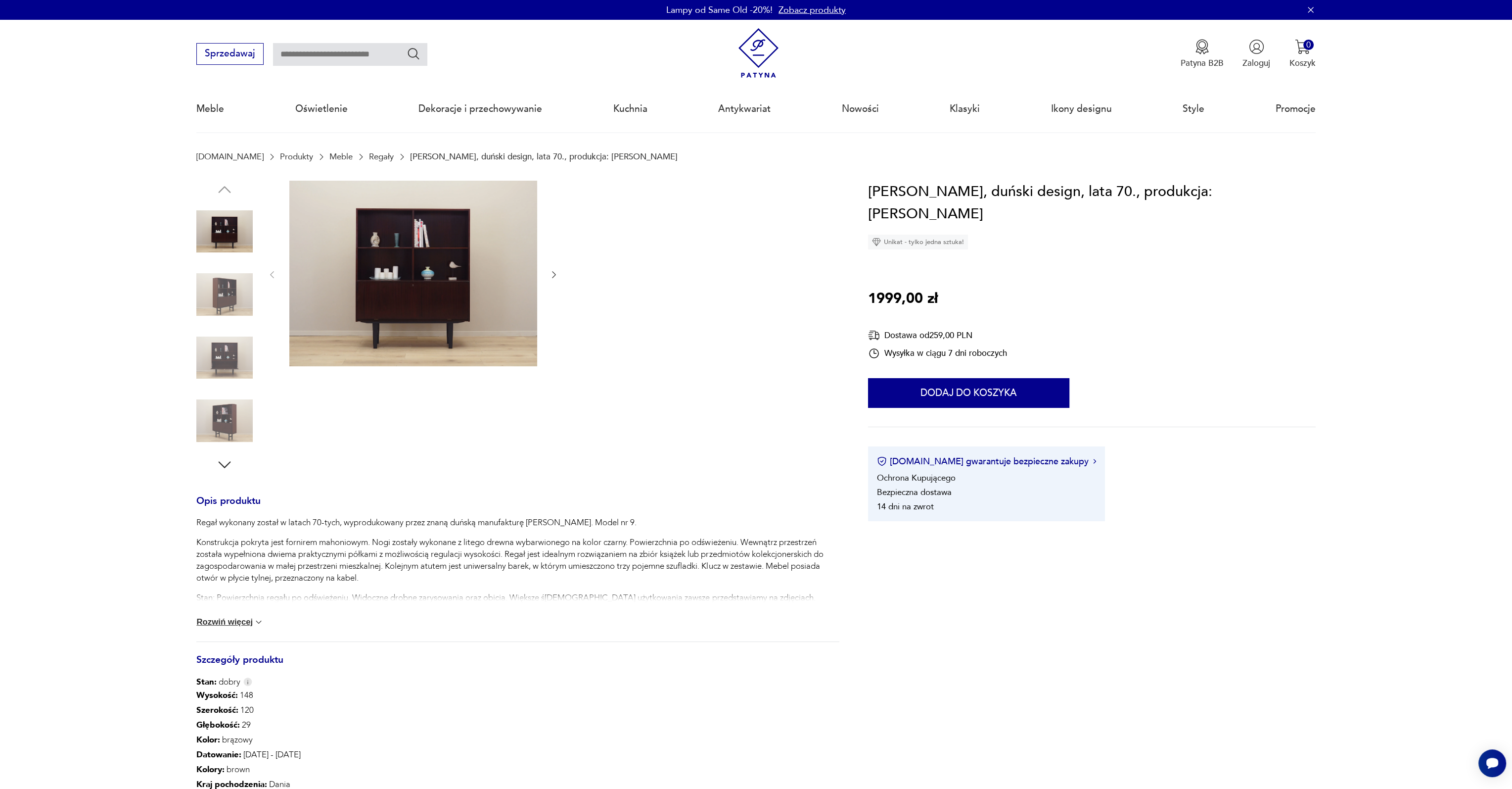
click at [441, 307] on img at bounding box center [414, 273] width 248 height 186
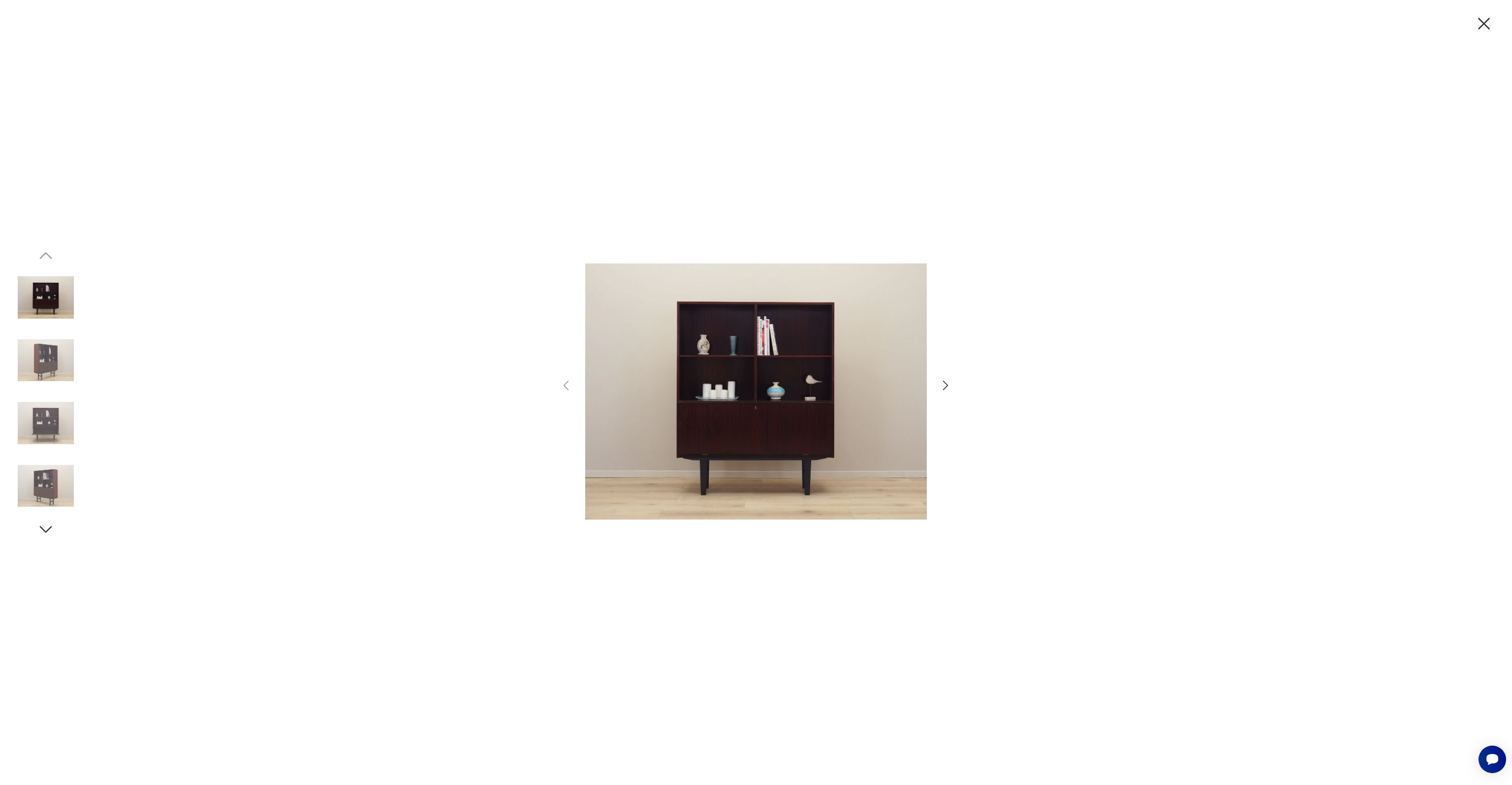
click at [57, 366] on img at bounding box center [46, 361] width 56 height 56
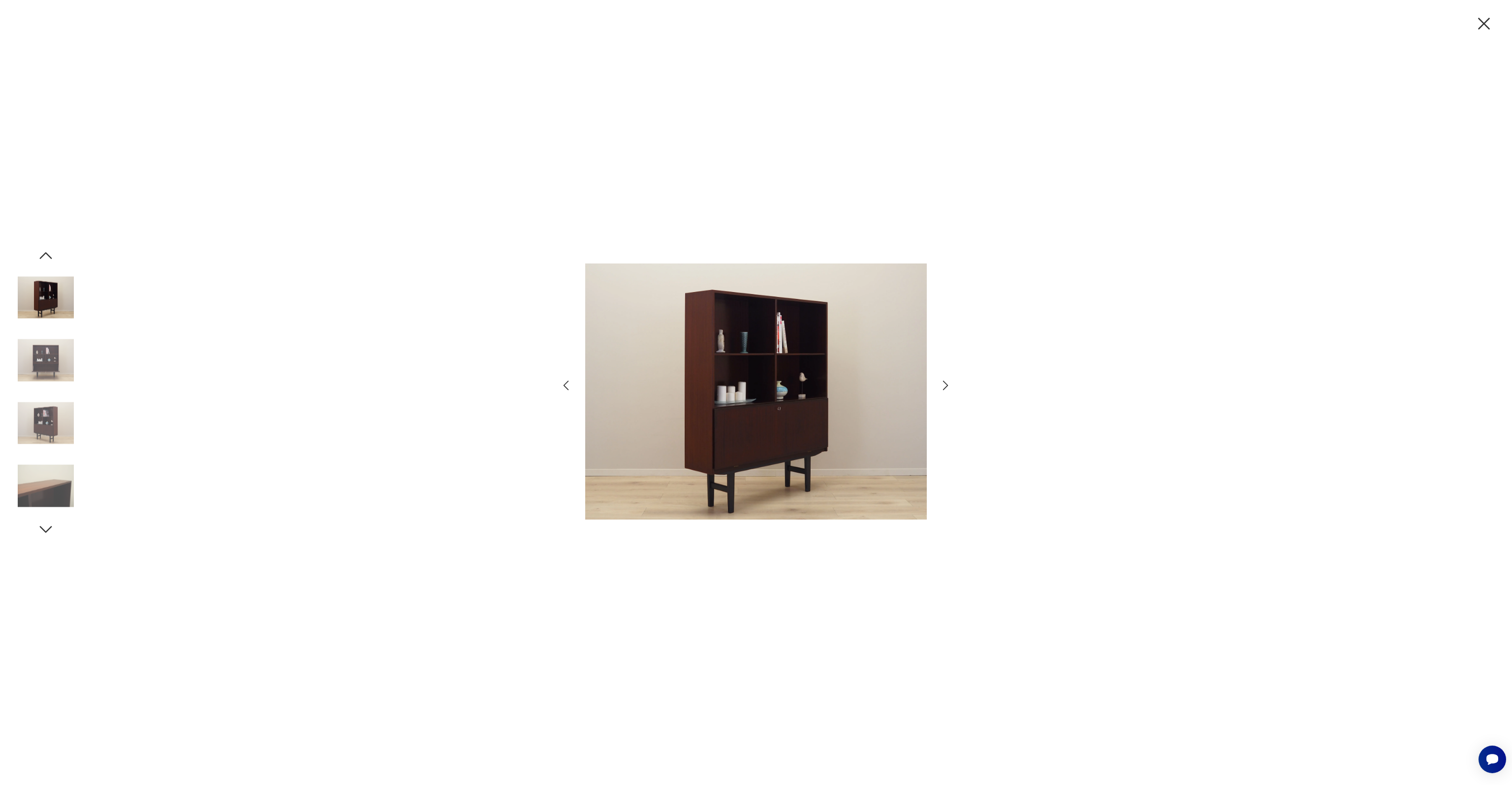
click at [57, 366] on img at bounding box center [46, 361] width 56 height 56
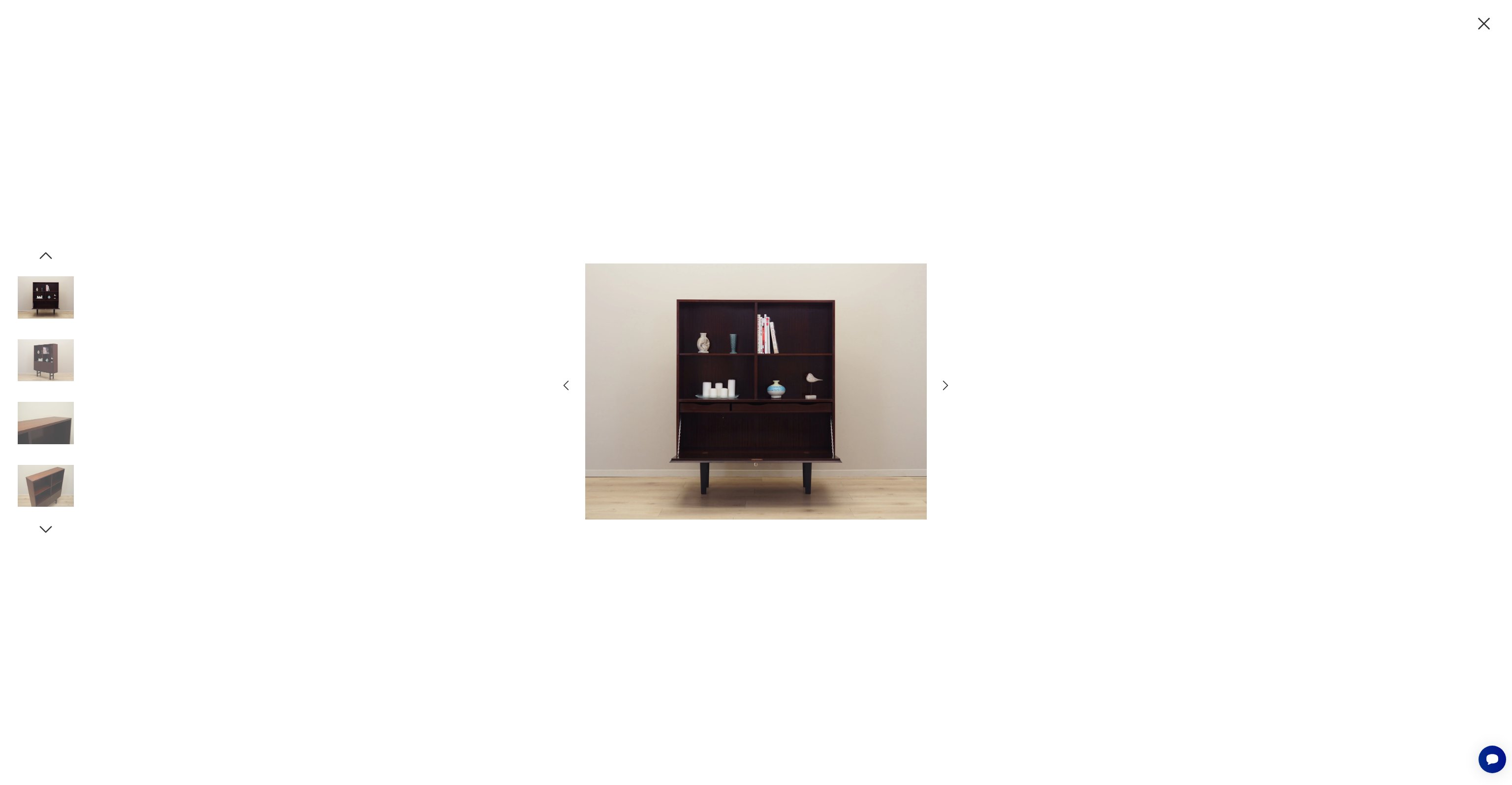
click at [57, 366] on img at bounding box center [46, 361] width 56 height 56
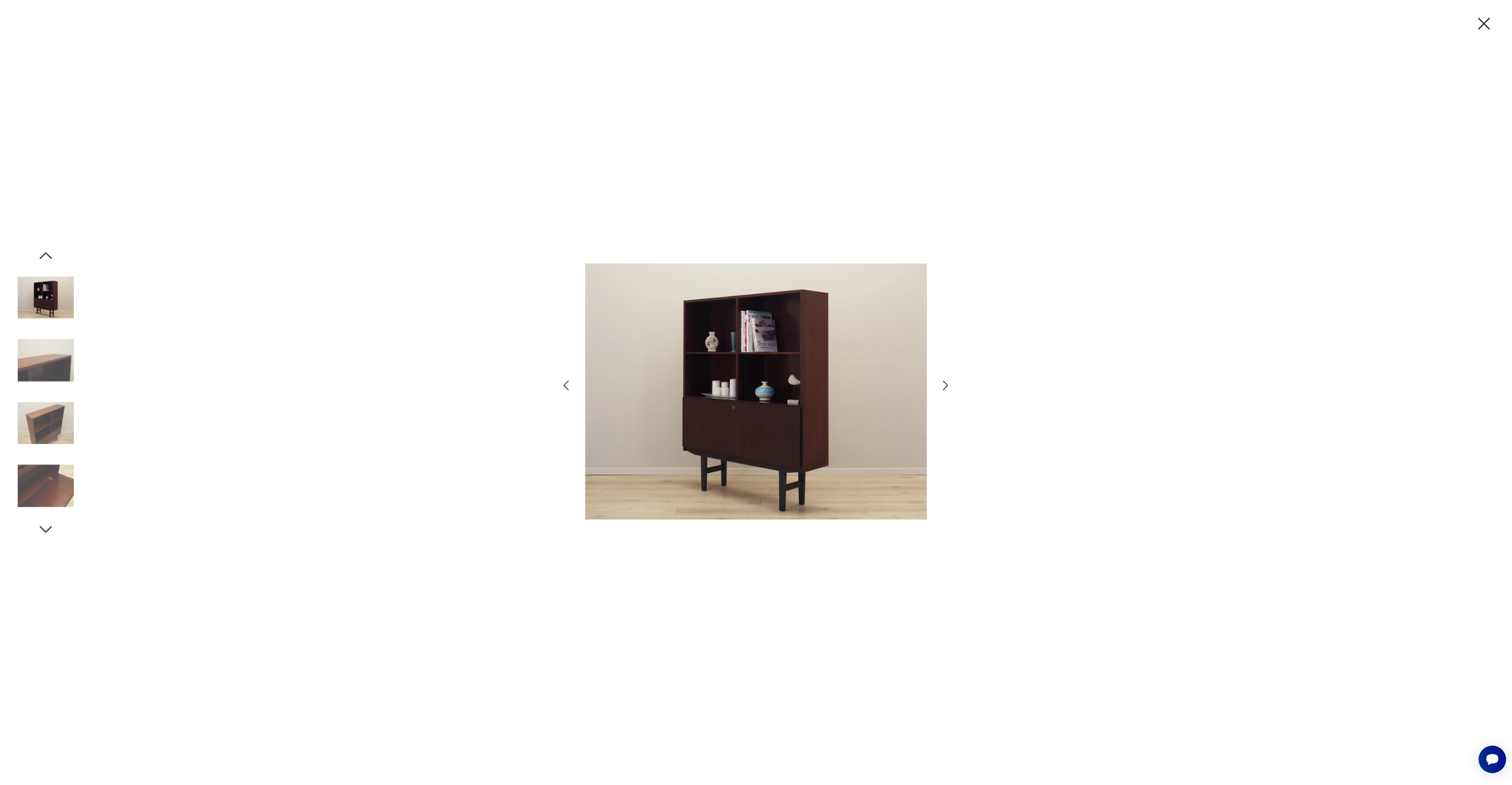
click at [57, 366] on img at bounding box center [46, 361] width 56 height 56
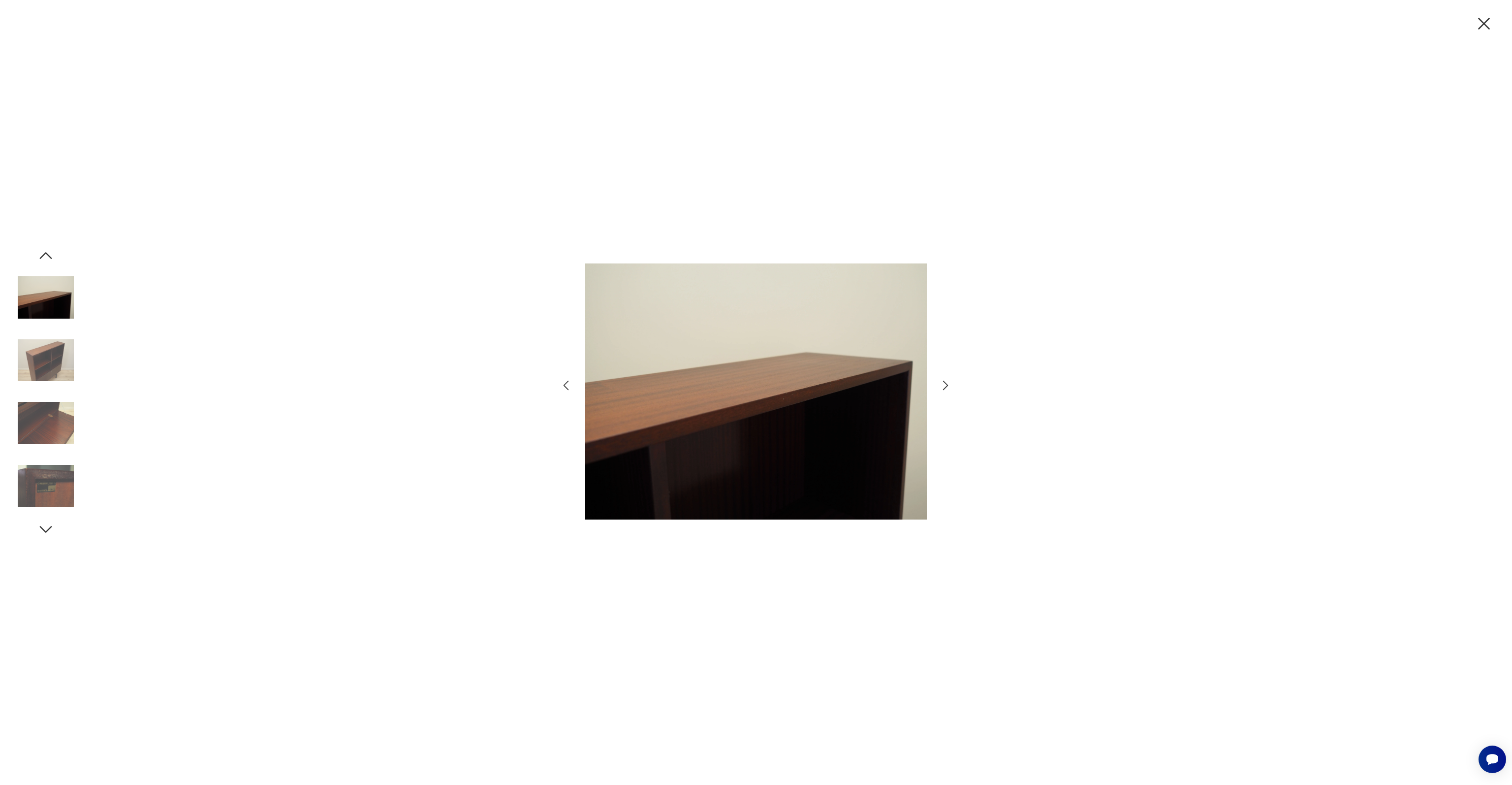
click at [57, 366] on img at bounding box center [46, 361] width 56 height 56
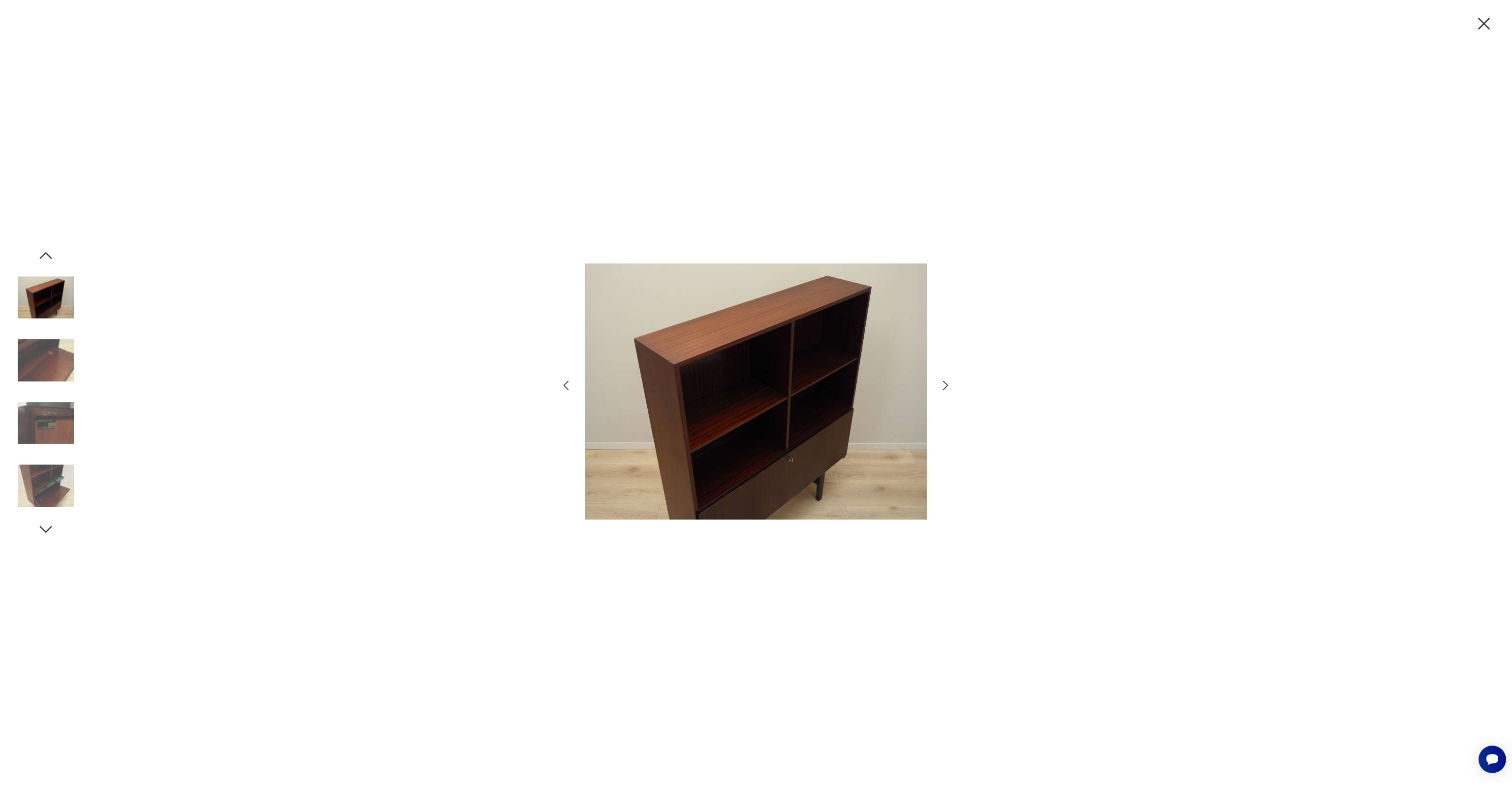
click at [57, 366] on img at bounding box center [46, 361] width 56 height 56
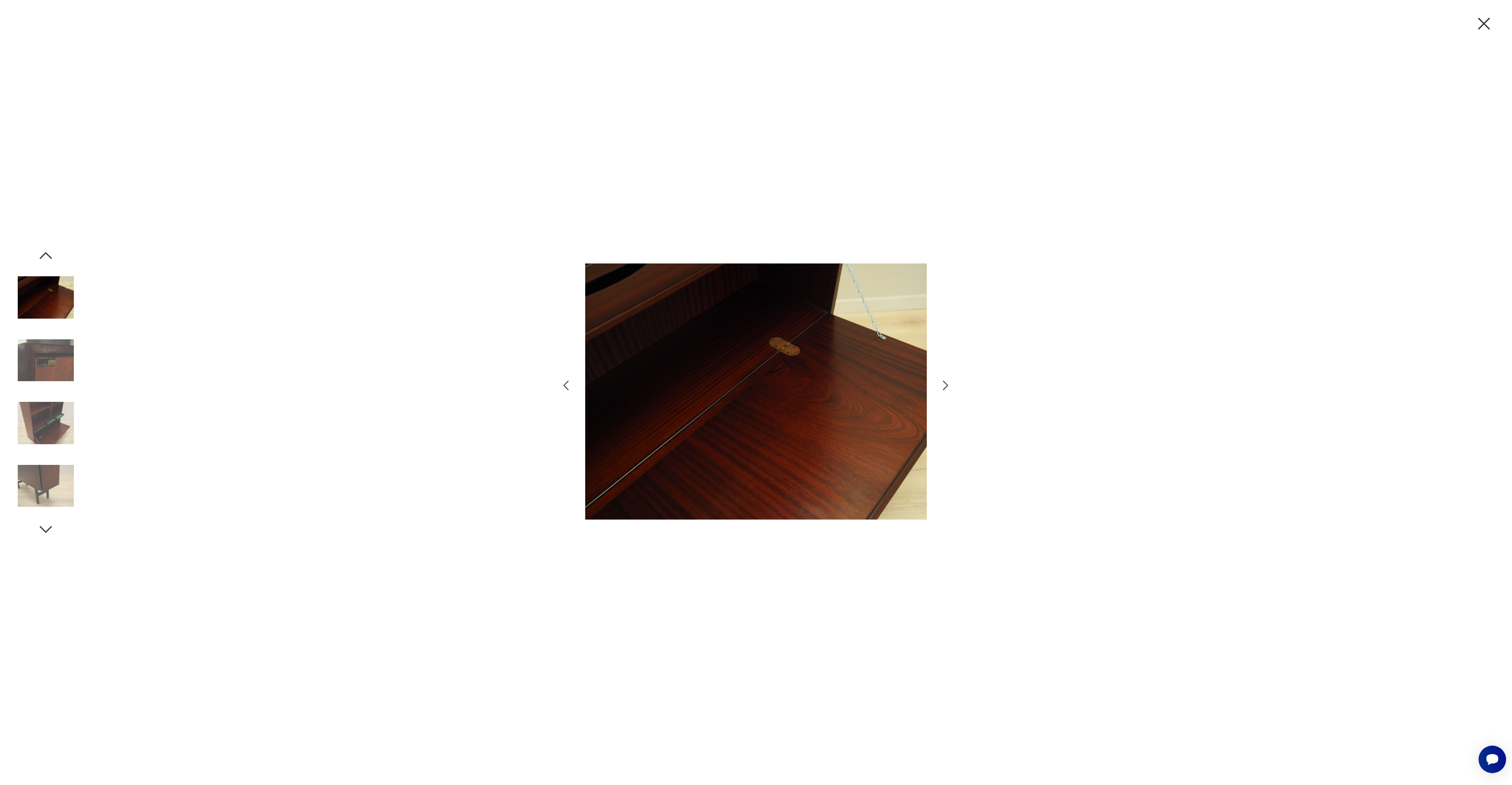
click at [57, 366] on img at bounding box center [46, 361] width 56 height 56
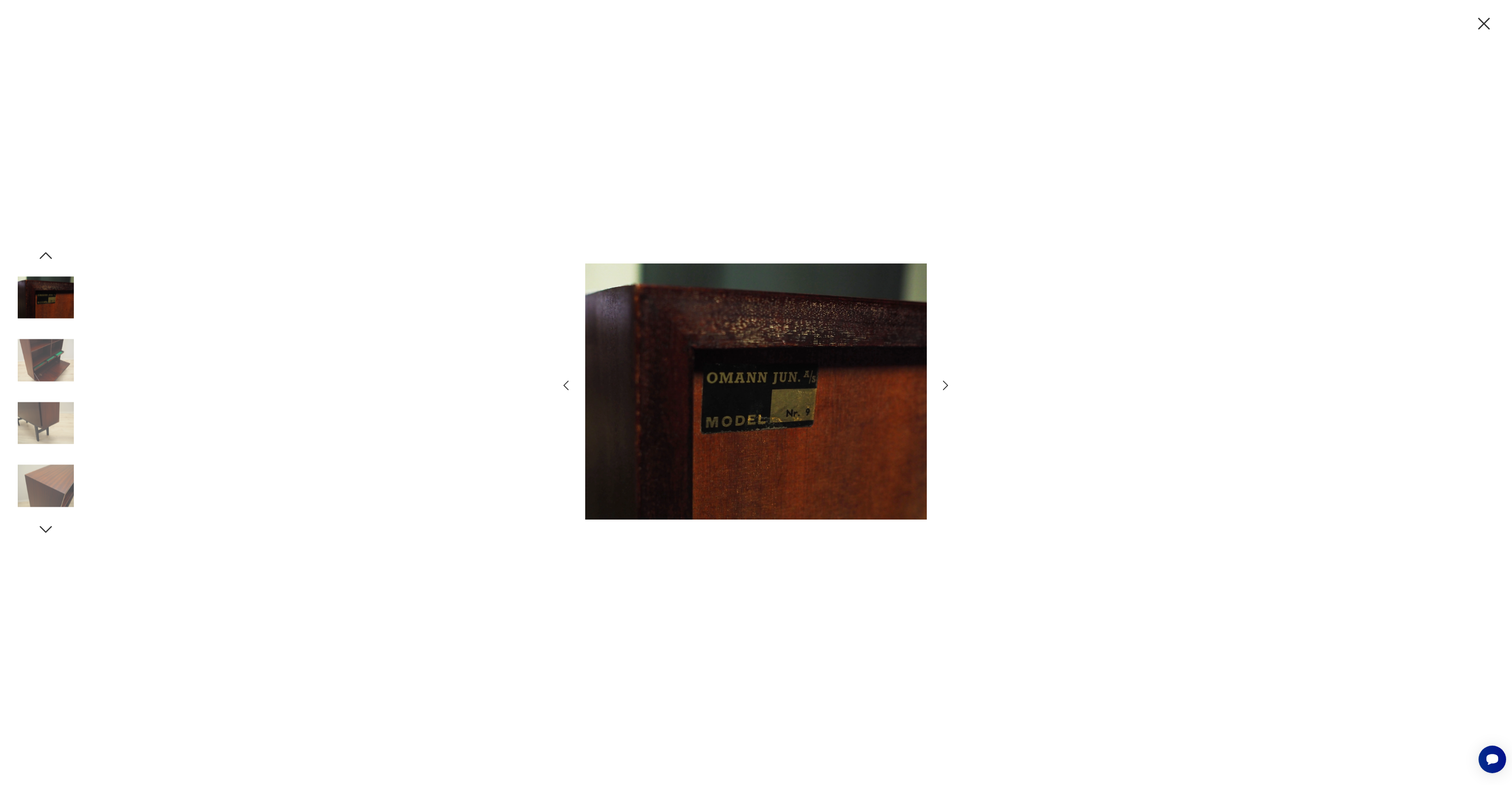
click at [57, 366] on img at bounding box center [46, 361] width 56 height 56
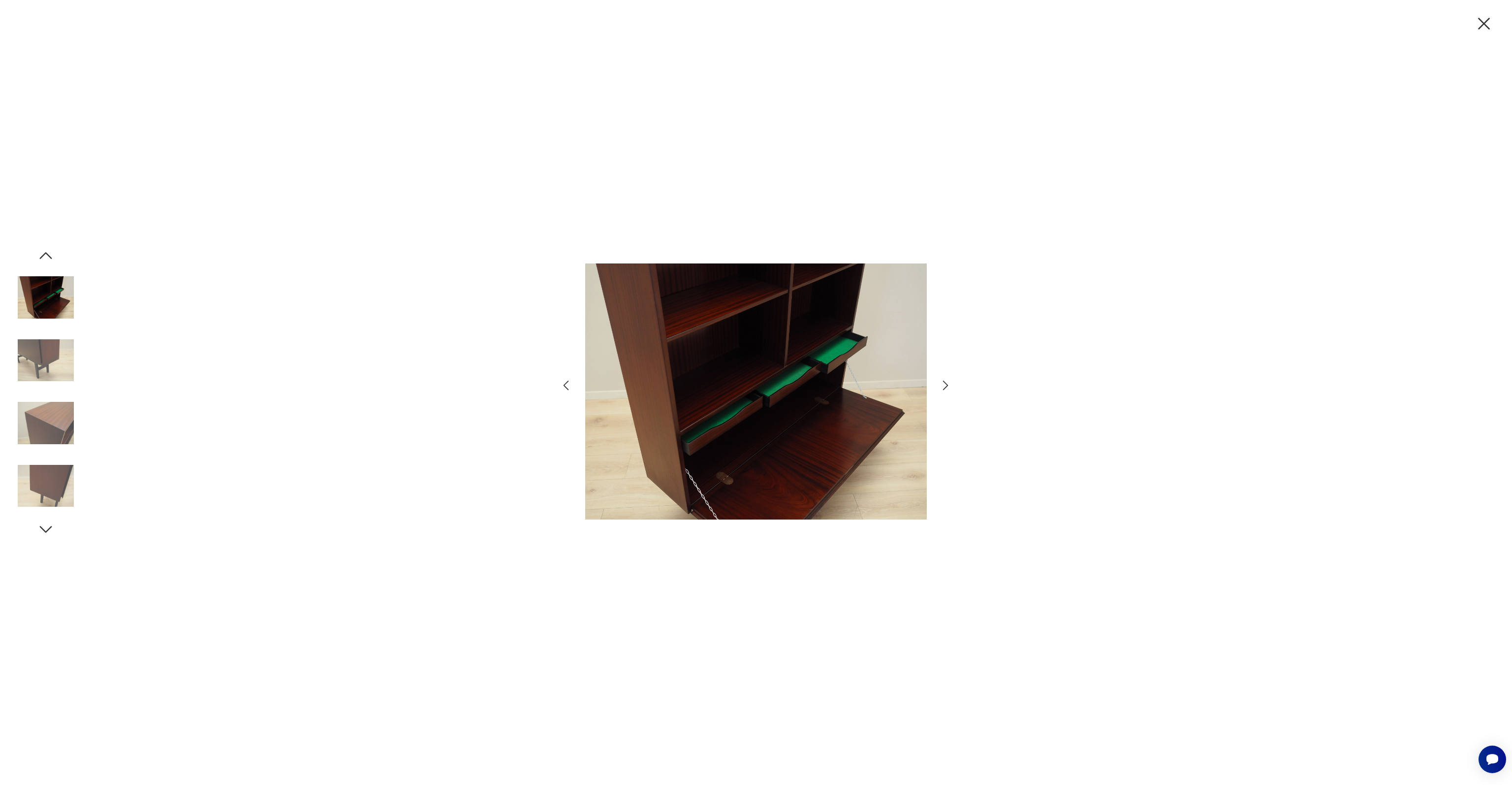
click at [57, 366] on img at bounding box center [46, 361] width 56 height 56
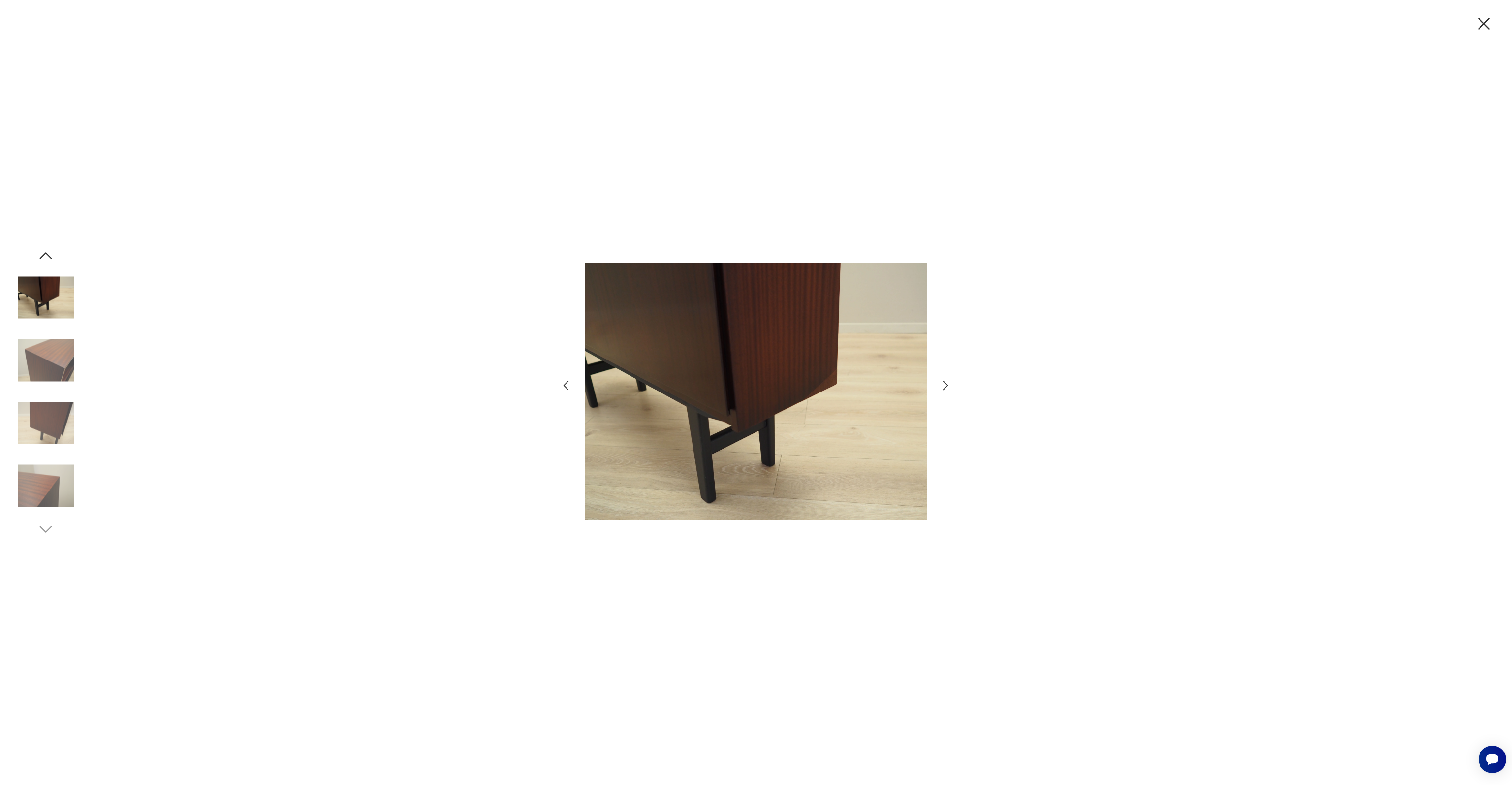
click at [46, 373] on img at bounding box center [46, 361] width 56 height 56
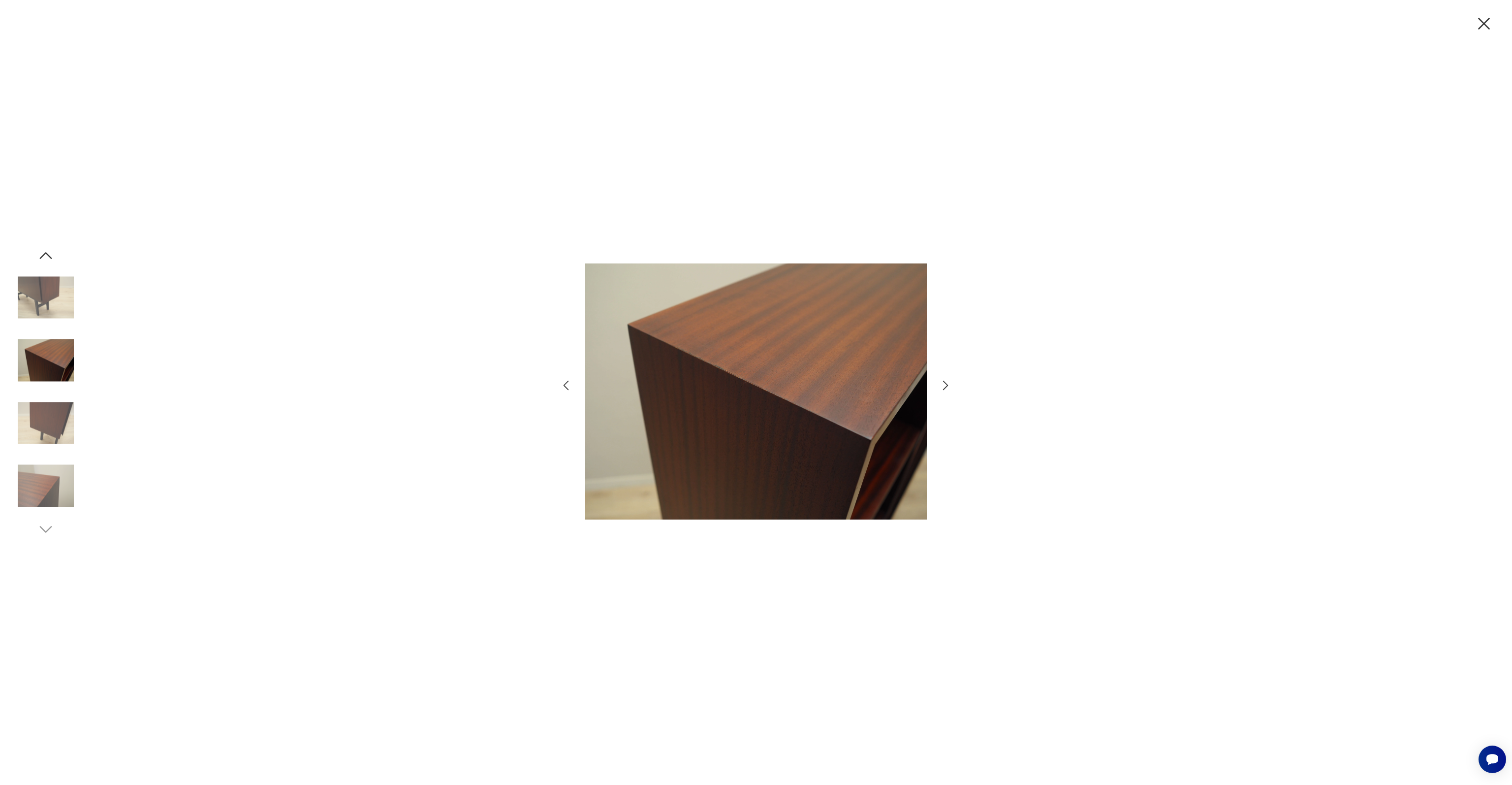
click at [46, 373] on img at bounding box center [46, 361] width 56 height 56
click at [45, 407] on img at bounding box center [46, 423] width 56 height 56
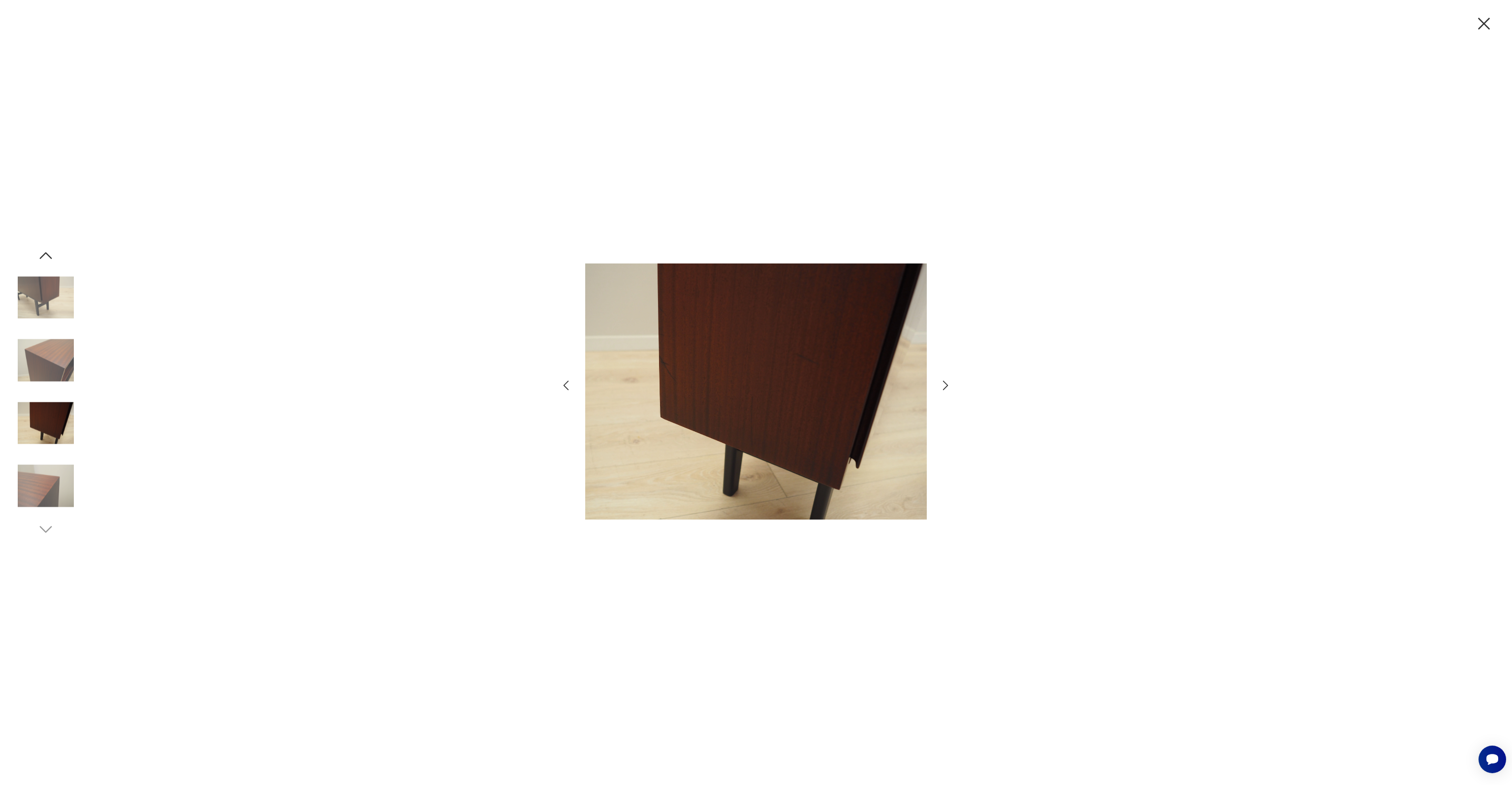
click at [41, 480] on img at bounding box center [46, 486] width 56 height 56
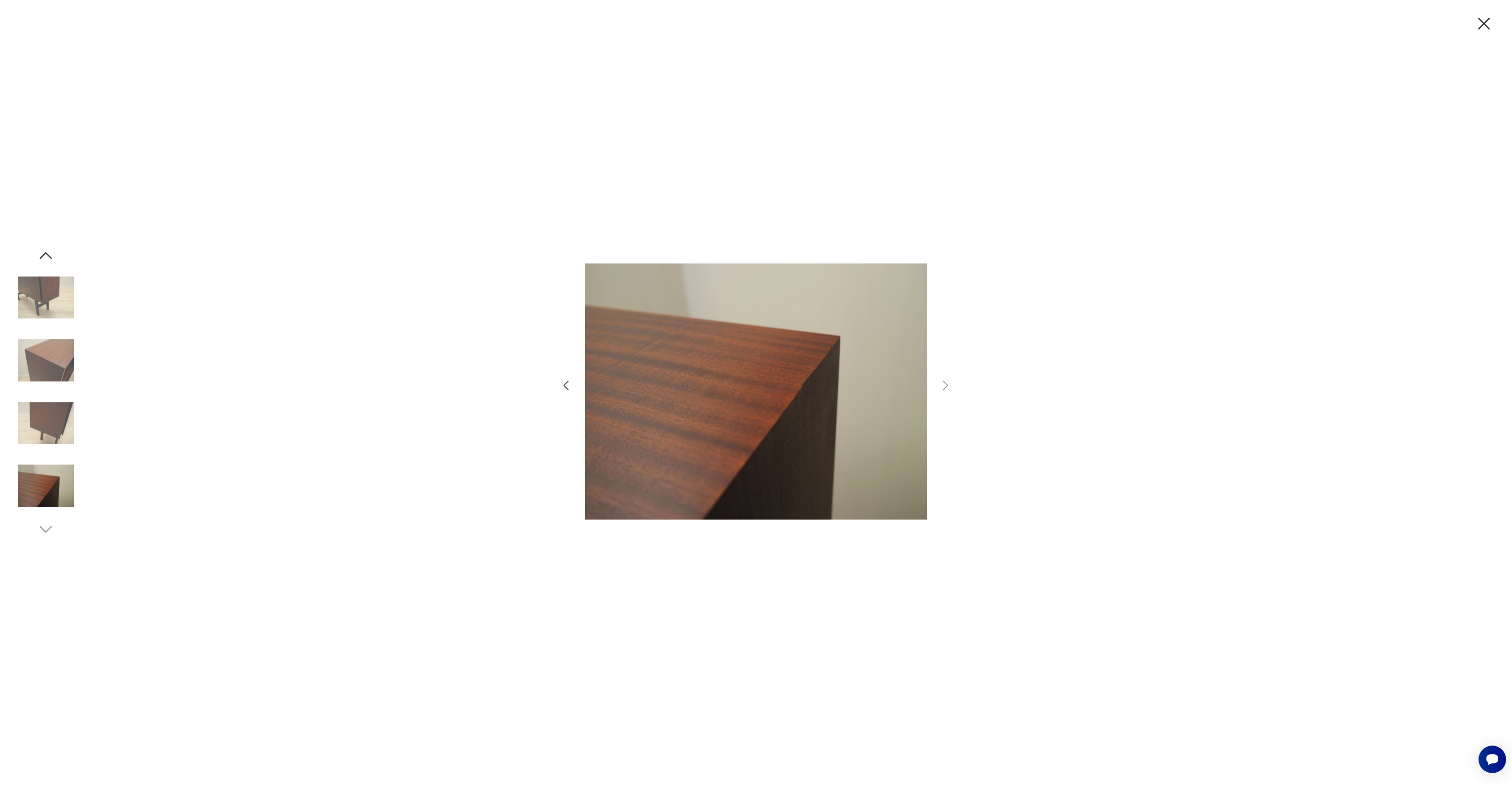
click at [47, 517] on div at bounding box center [46, 392] width 56 height 291
click at [1483, 20] on icon "button" at bounding box center [1484, 23] width 21 height 21
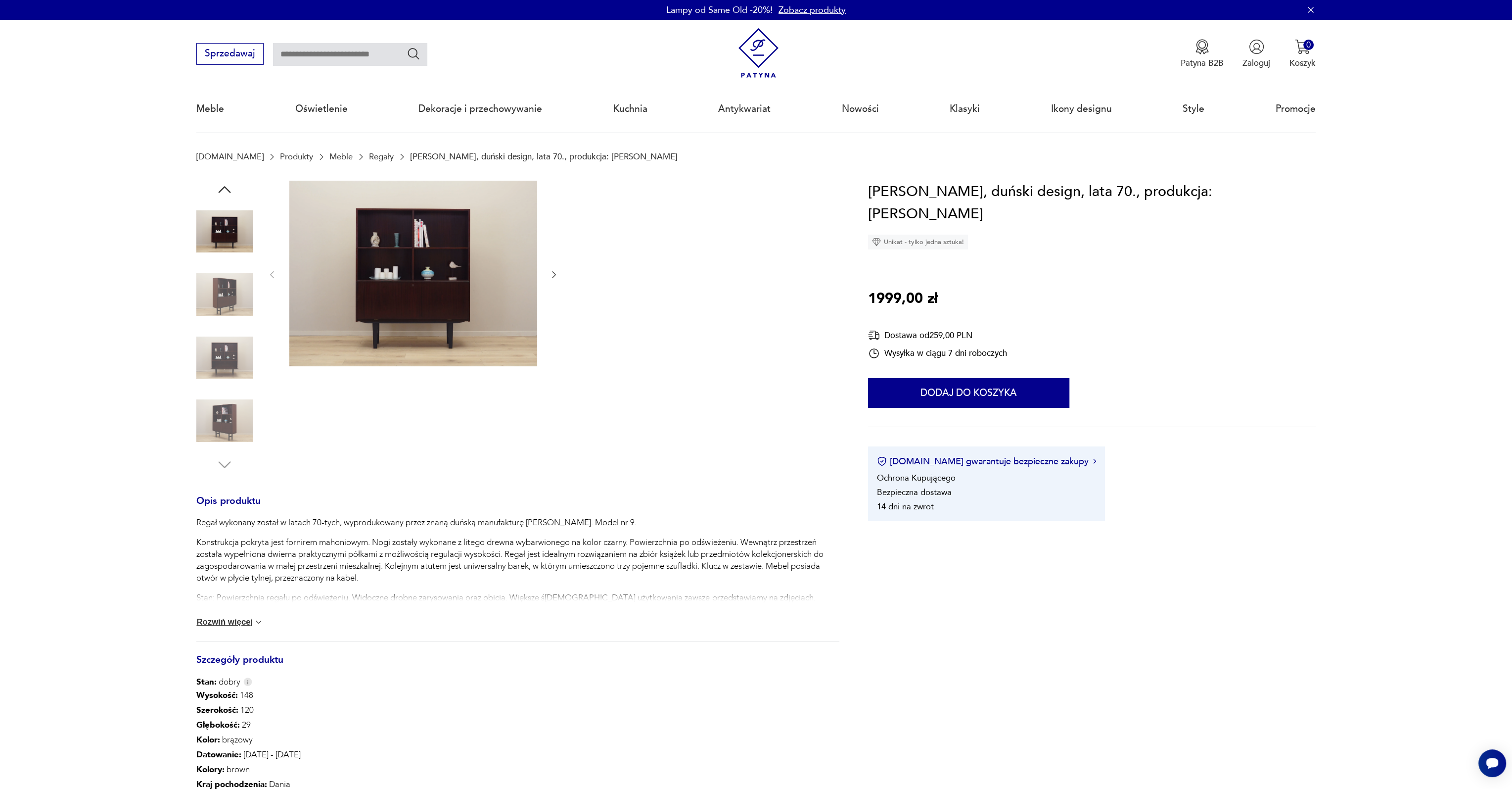
click at [1343, 349] on section "Opis produktu Regał wykonany został w latach 70-tych, wyprodukowany przez znaną…" at bounding box center [756, 585] width 1512 height 808
click at [255, 617] on img at bounding box center [258, 622] width 10 height 10
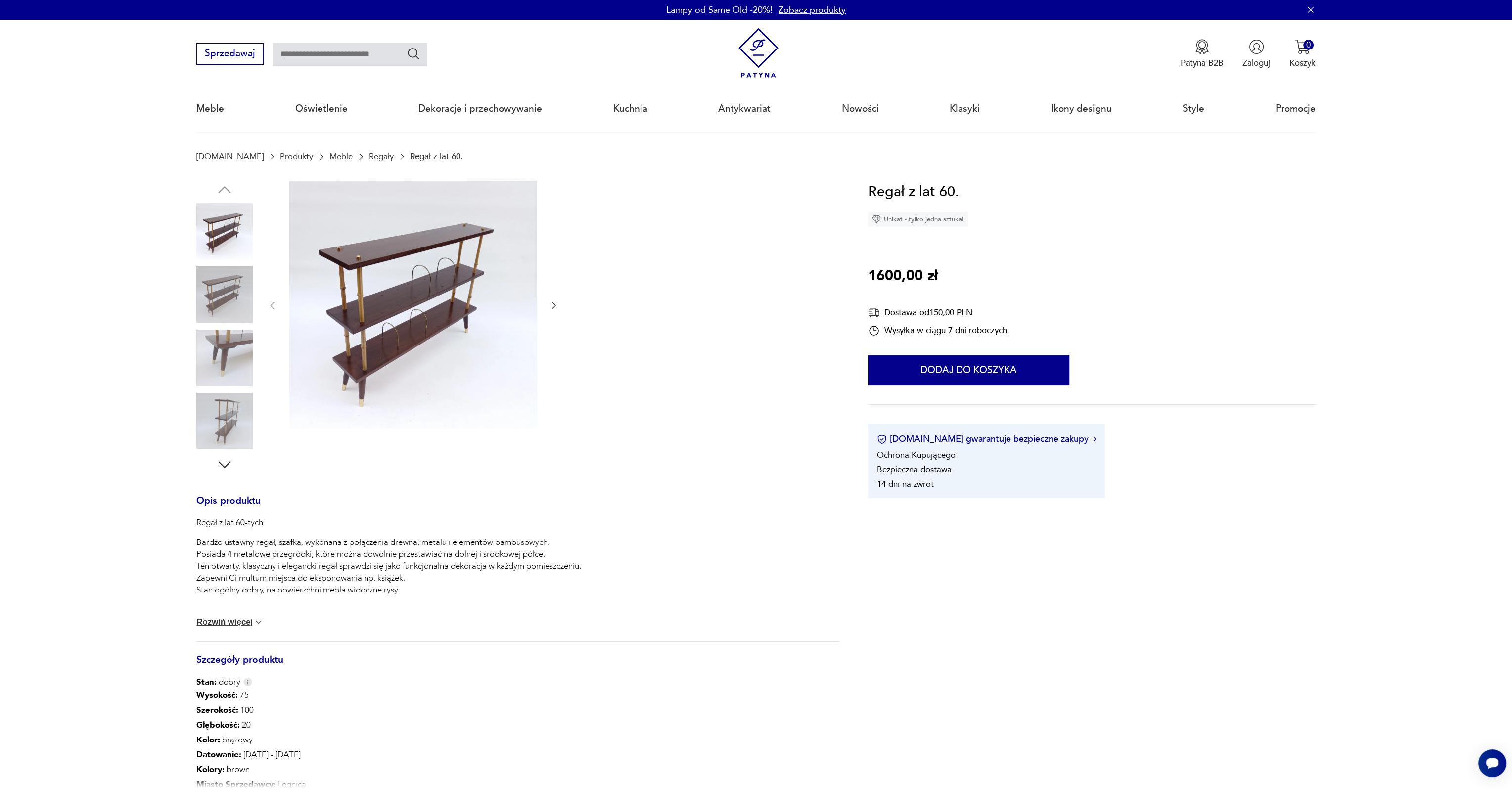
click at [434, 321] on img at bounding box center [414, 305] width 248 height 248
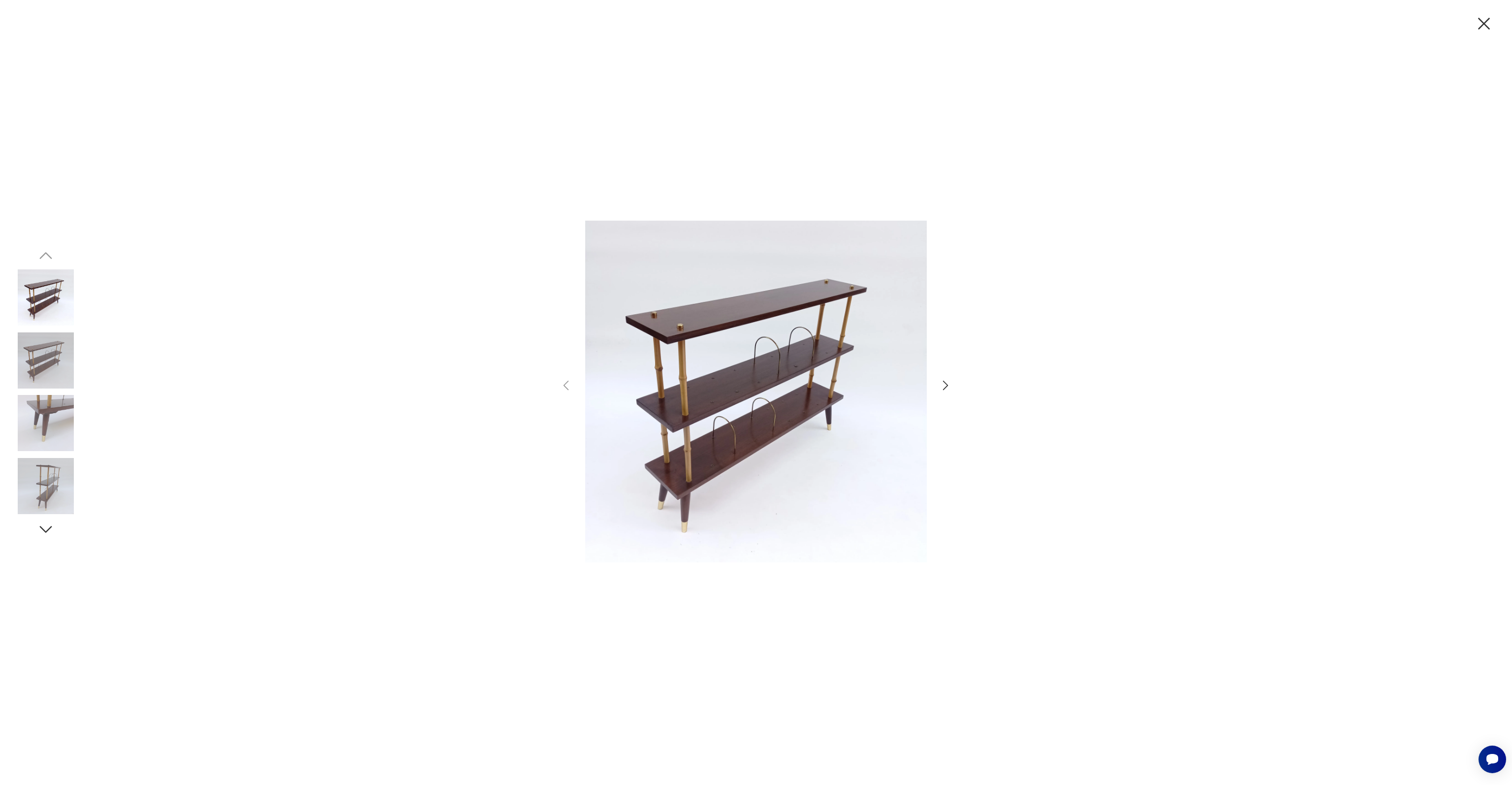
click at [38, 362] on img at bounding box center [46, 361] width 56 height 56
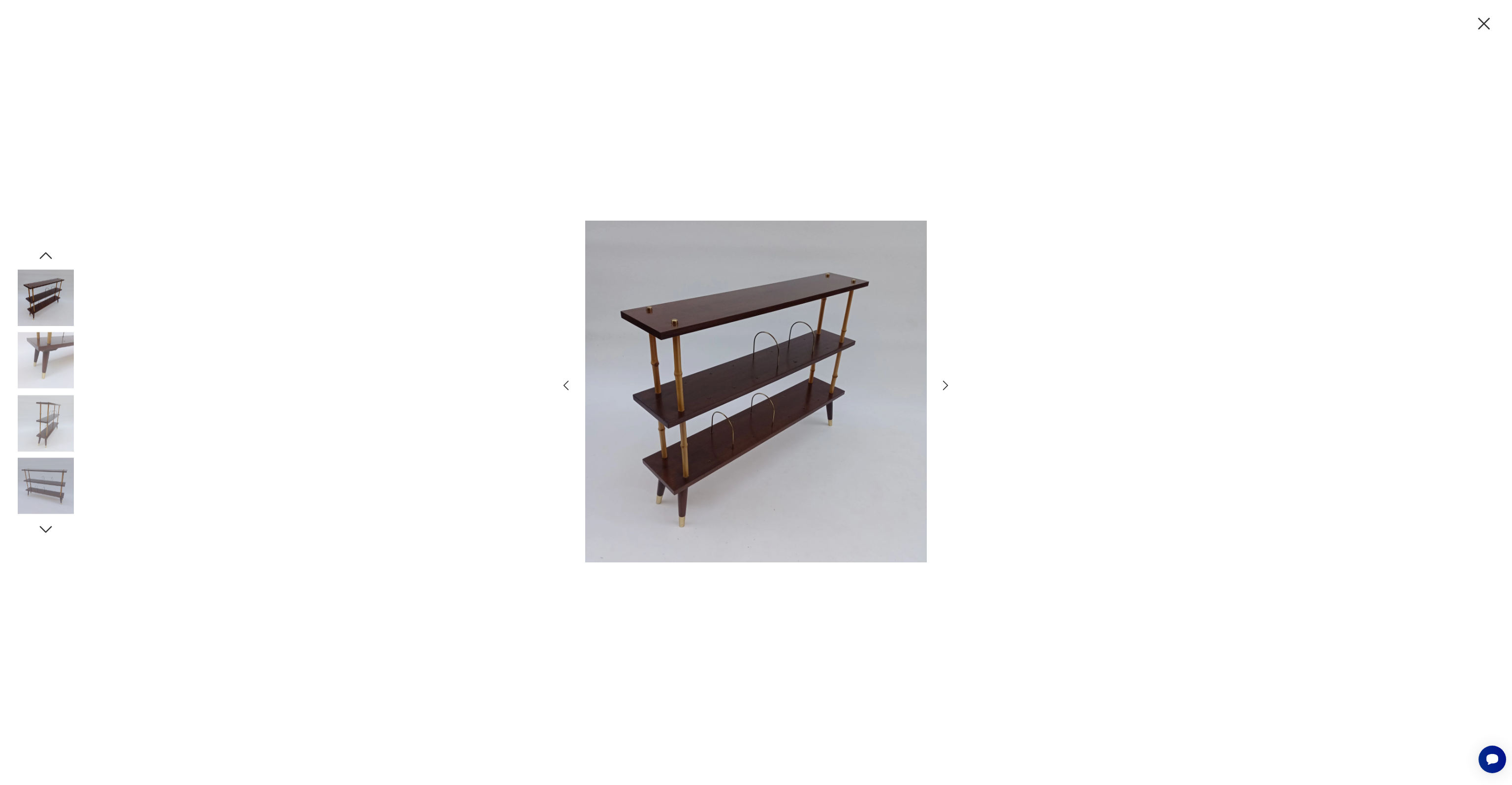
click at [38, 362] on img at bounding box center [46, 361] width 56 height 56
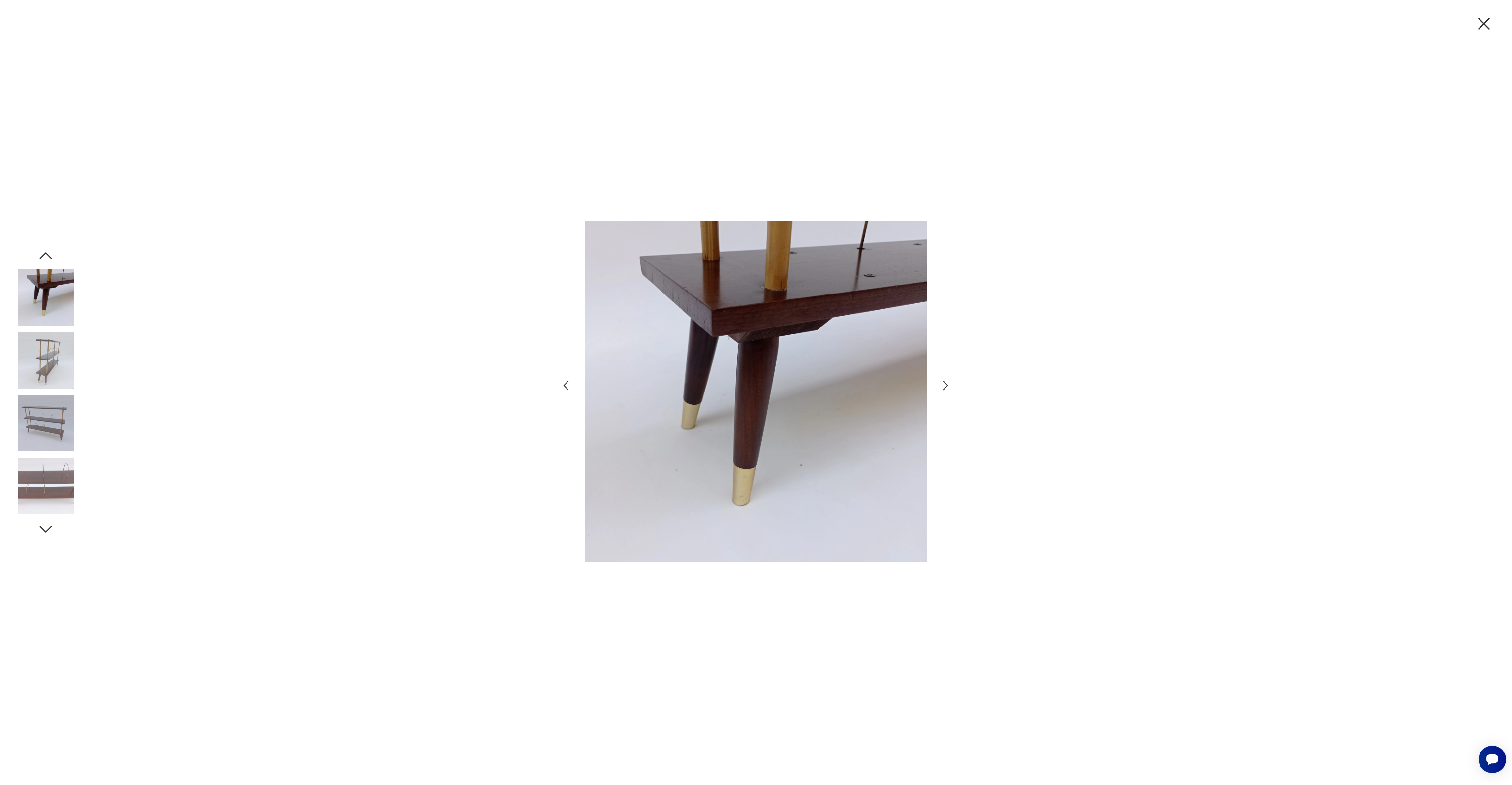
click at [38, 362] on img at bounding box center [46, 361] width 56 height 56
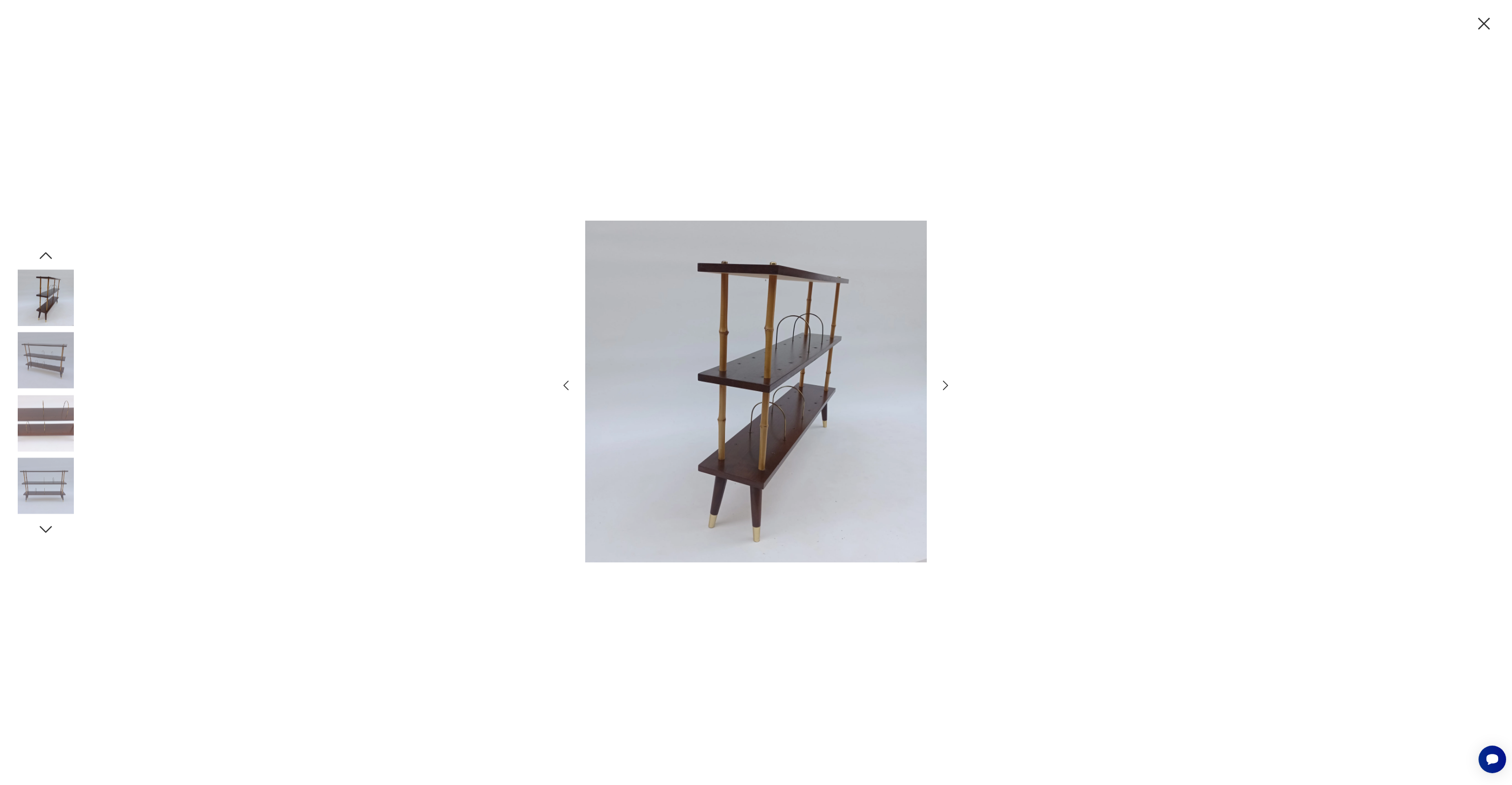
click at [38, 362] on img at bounding box center [46, 361] width 56 height 56
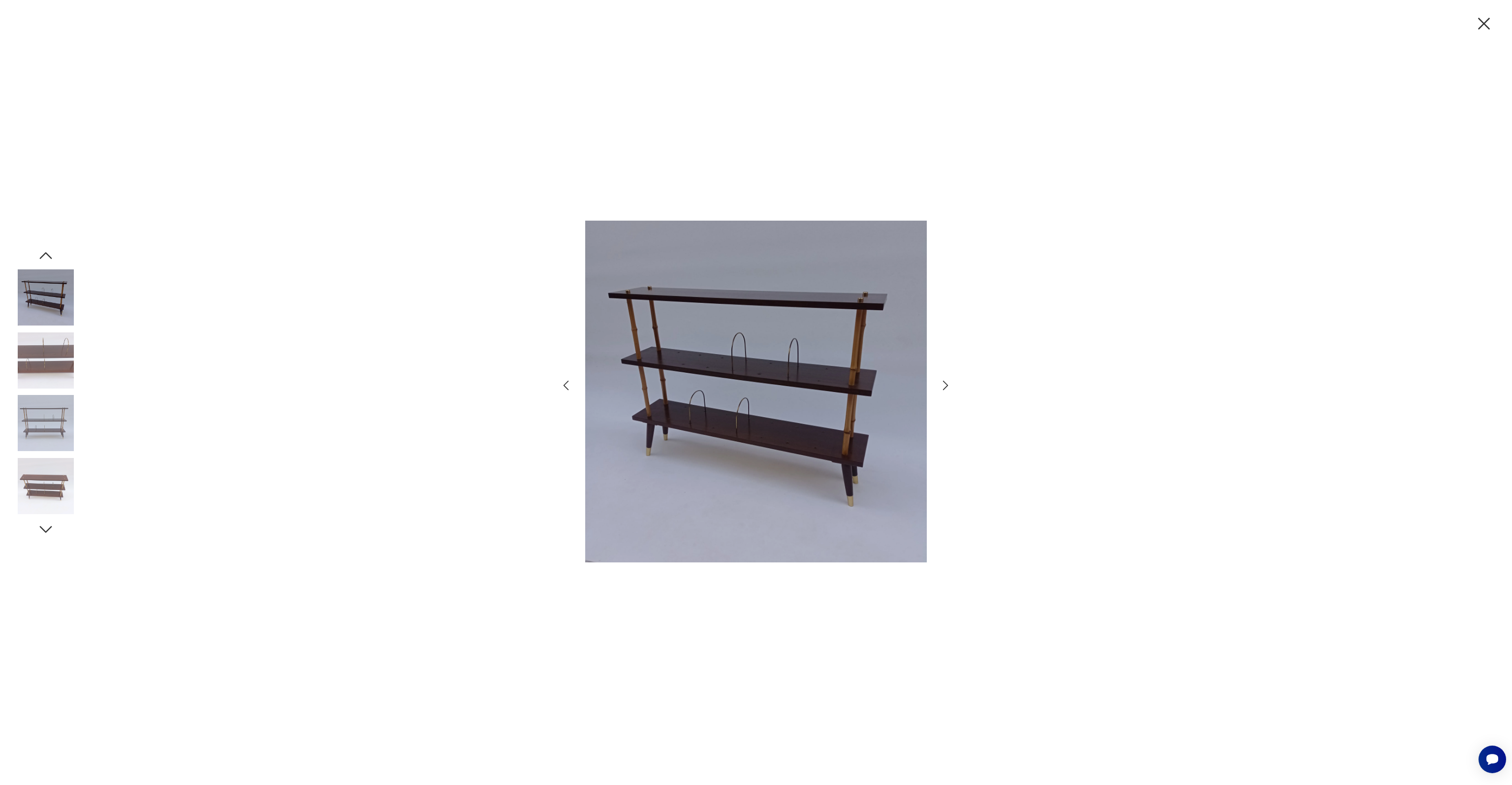
click at [38, 362] on img at bounding box center [46, 361] width 56 height 56
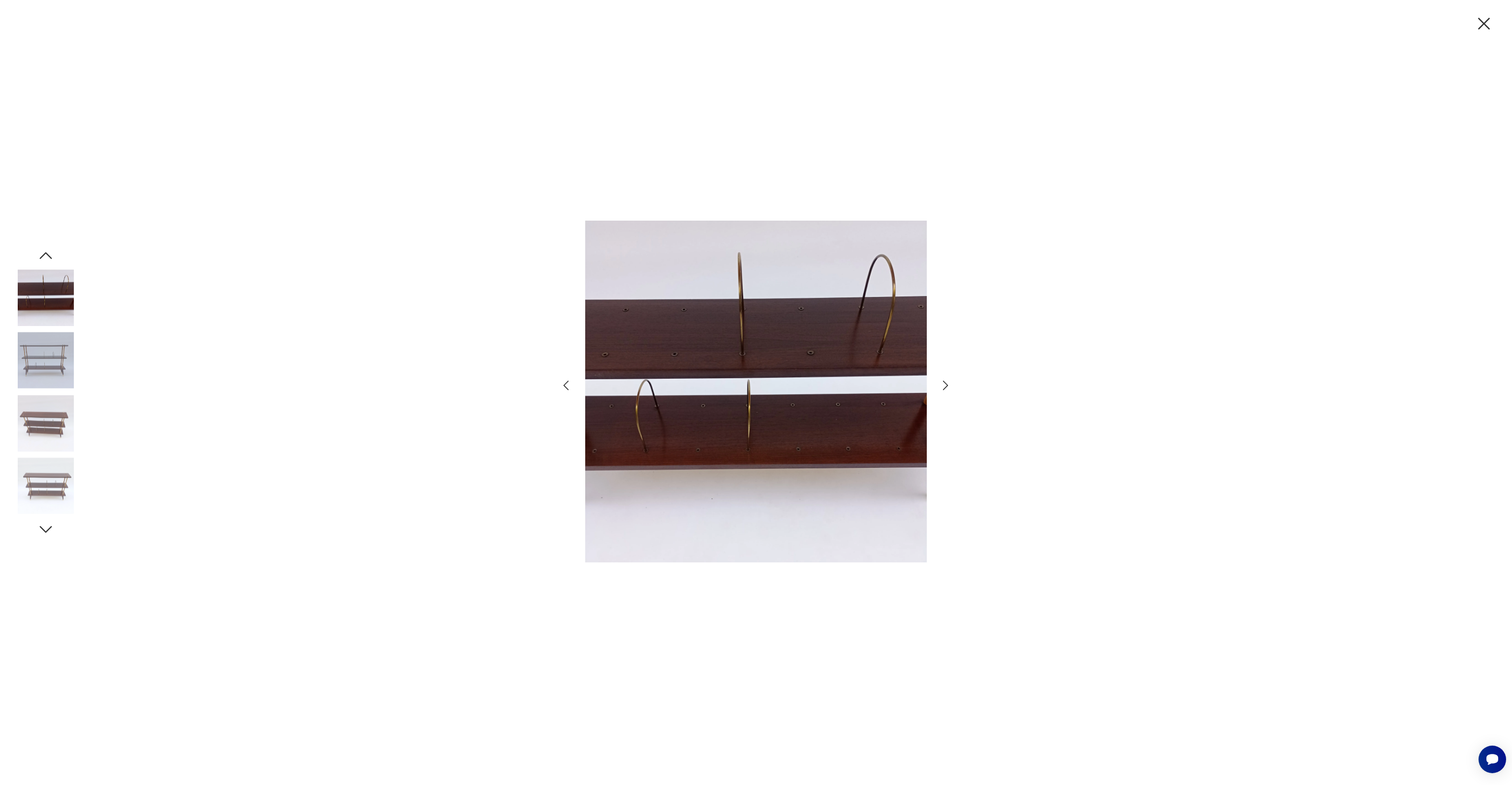
click at [38, 362] on img at bounding box center [46, 361] width 56 height 56
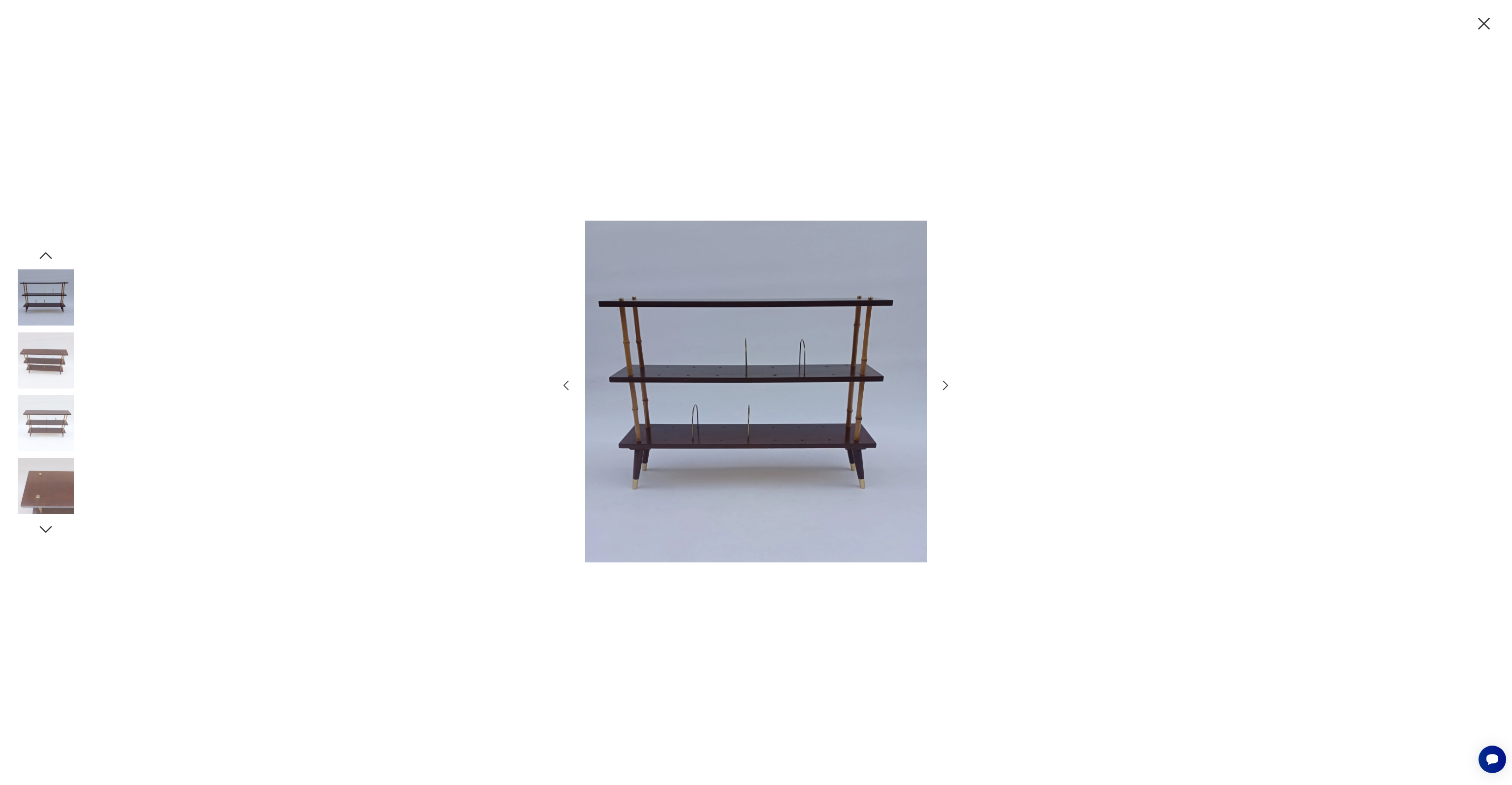
click at [1486, 22] on icon "button" at bounding box center [1484, 23] width 12 height 12
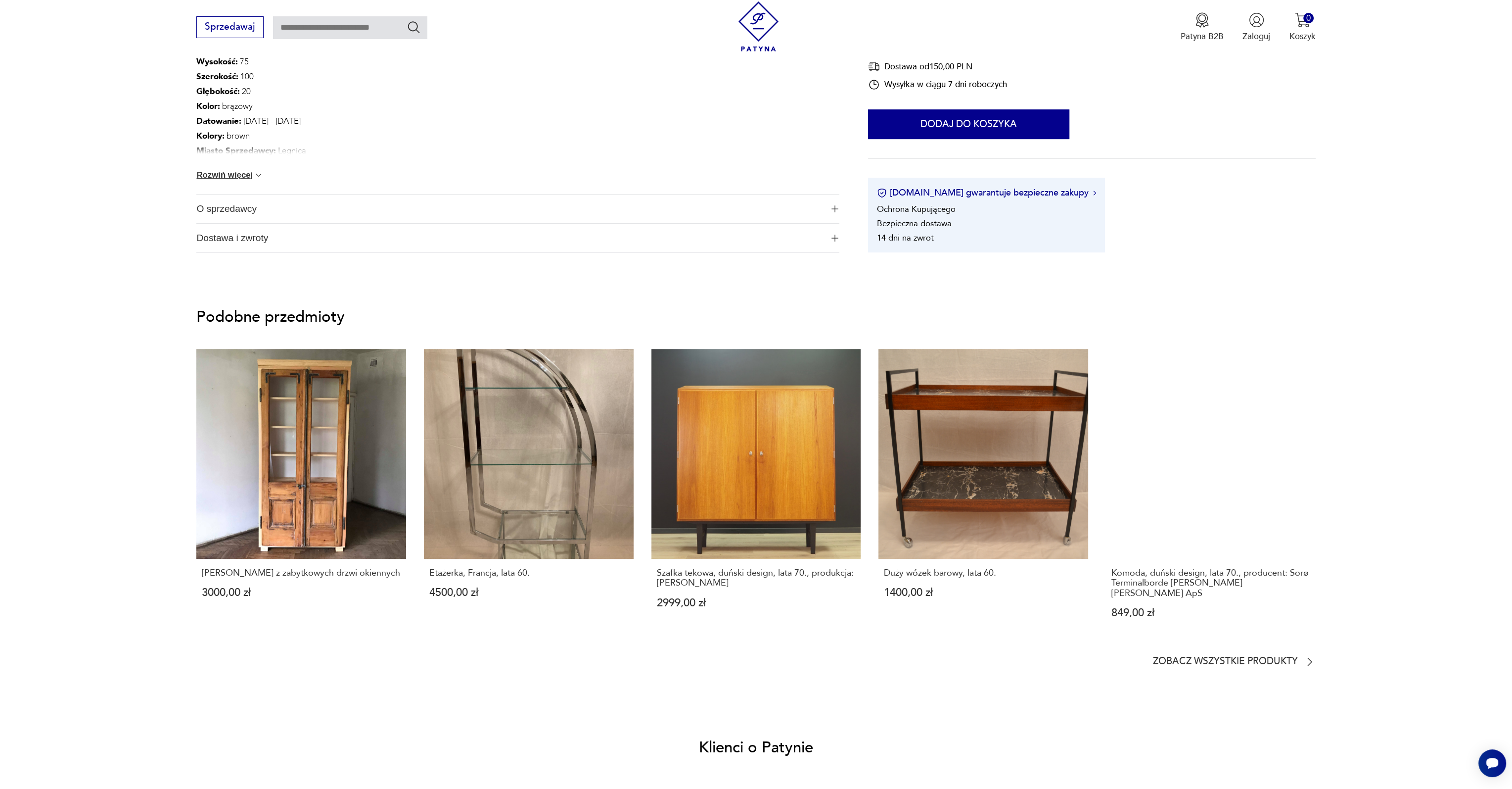
scroll to position [643, 0]
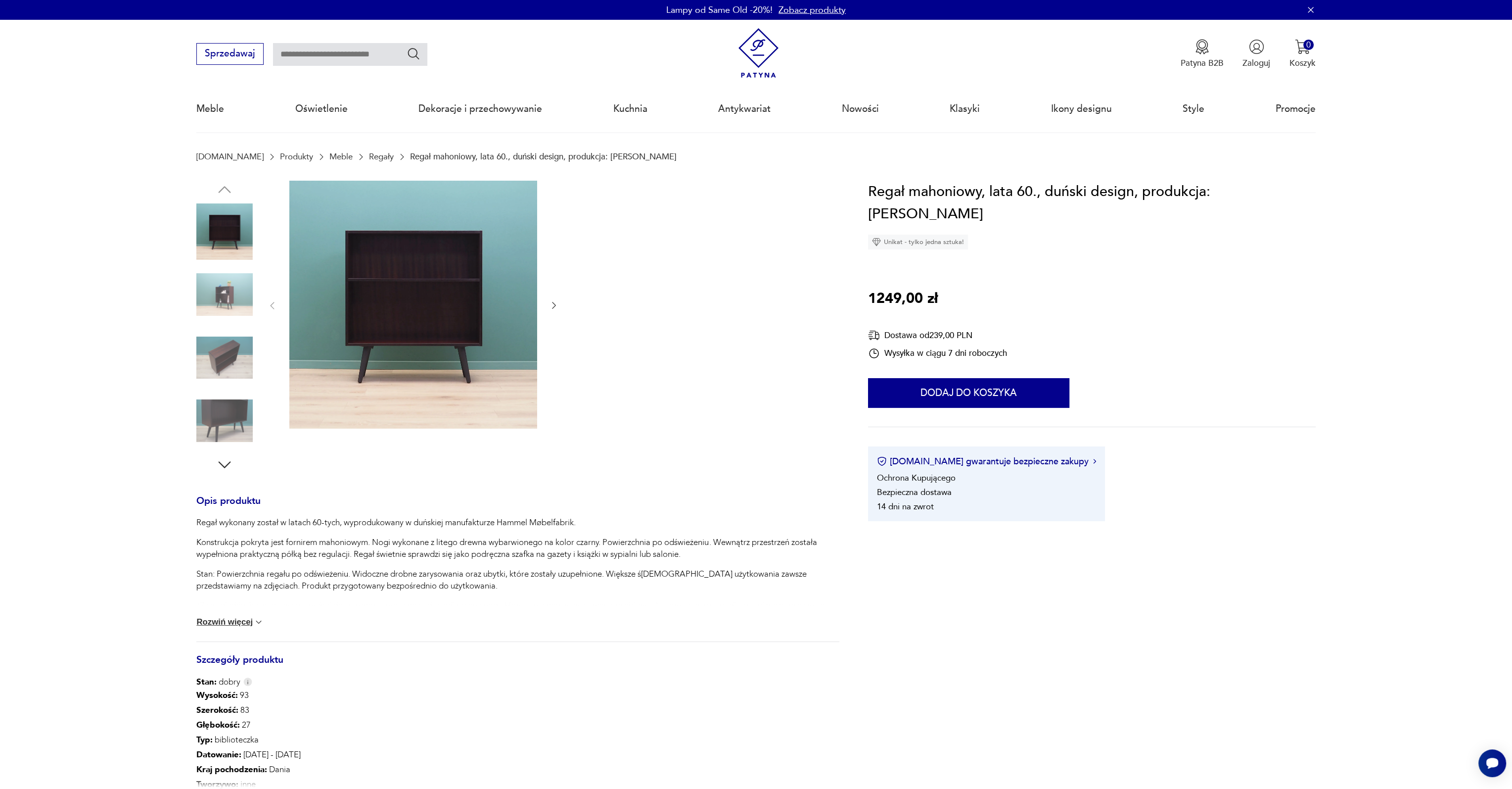
click at [452, 345] on img at bounding box center [414, 305] width 248 height 248
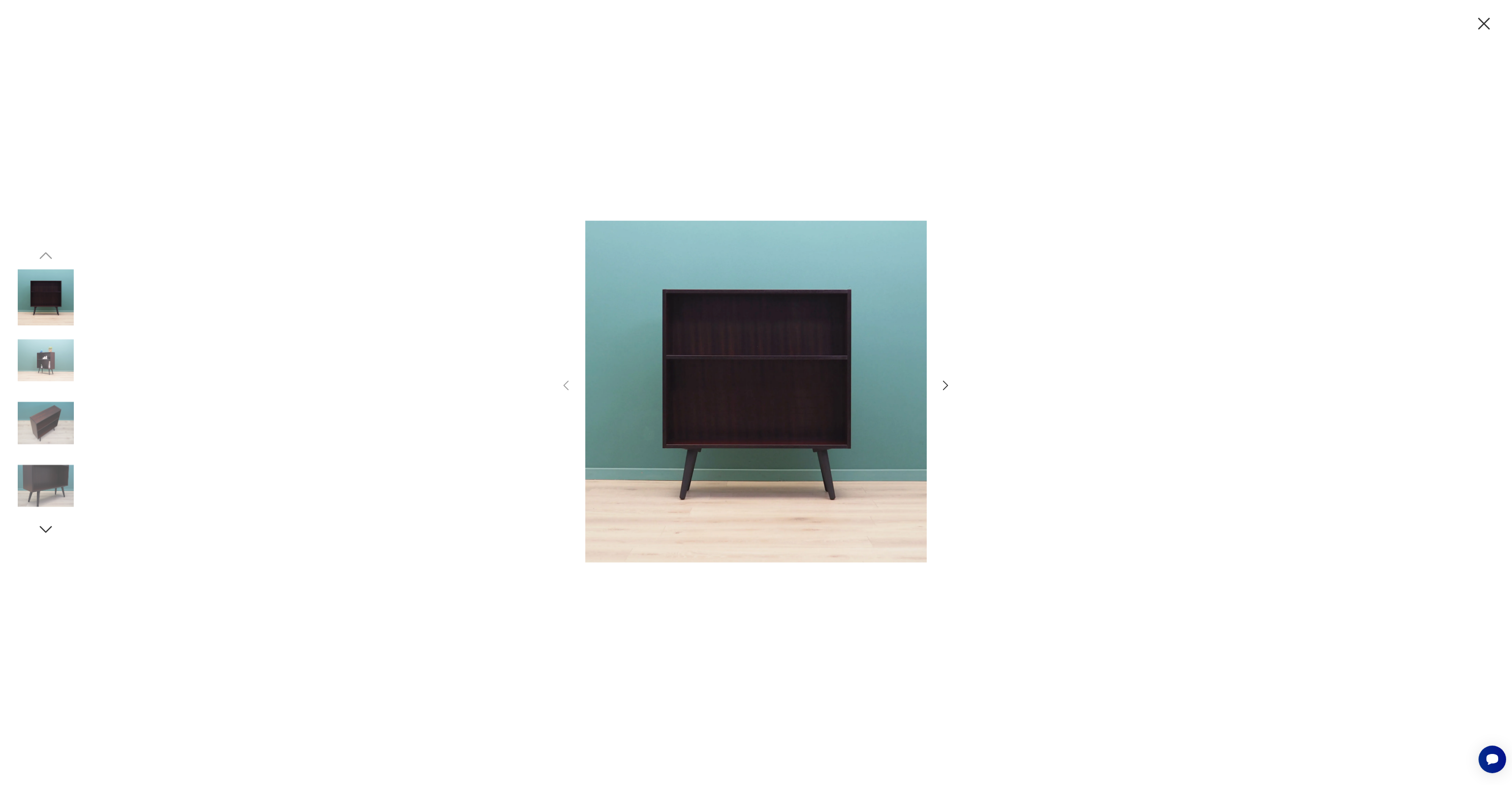
click at [55, 422] on img at bounding box center [46, 423] width 56 height 56
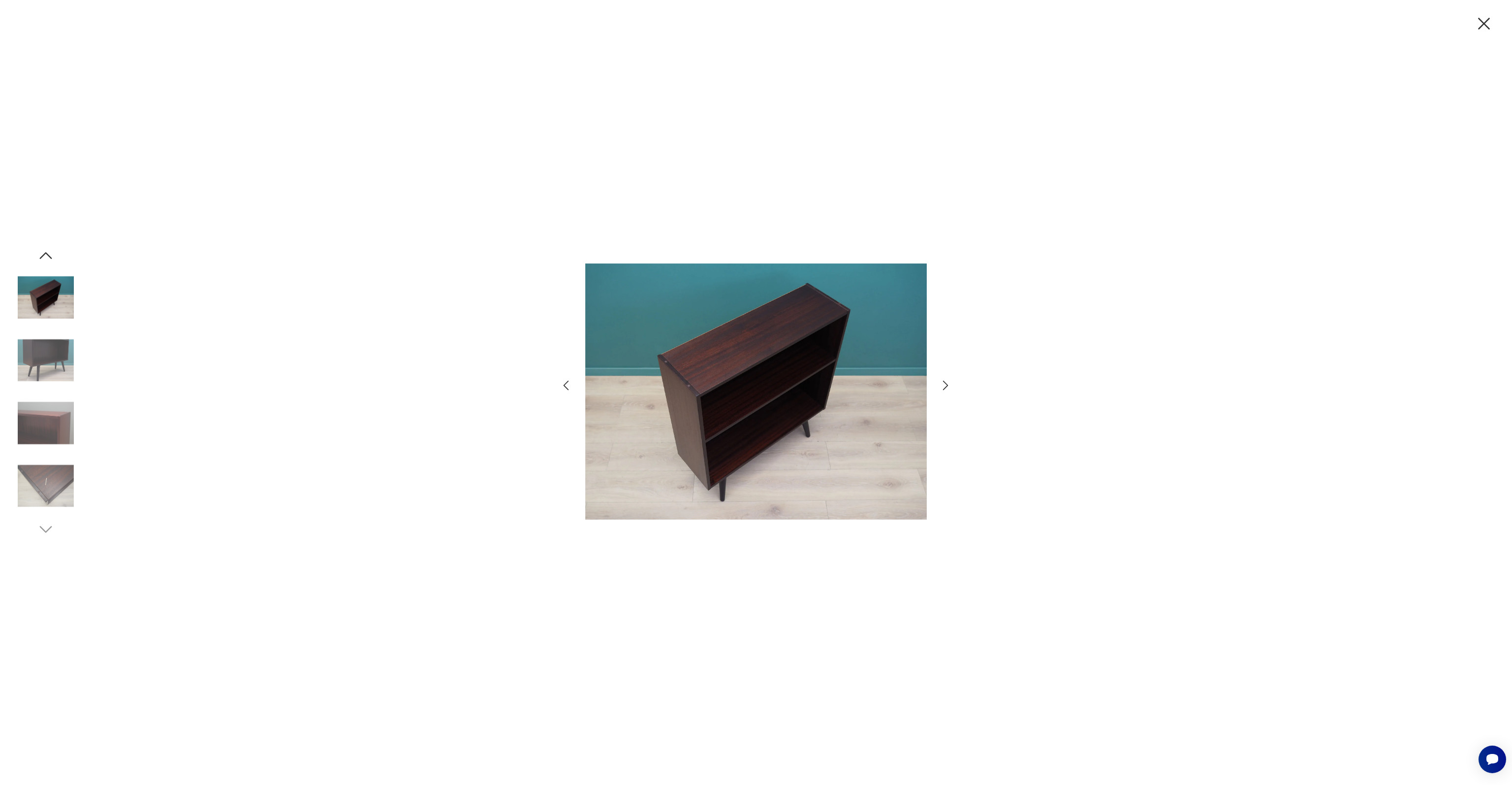
click at [52, 359] on img at bounding box center [46, 361] width 56 height 56
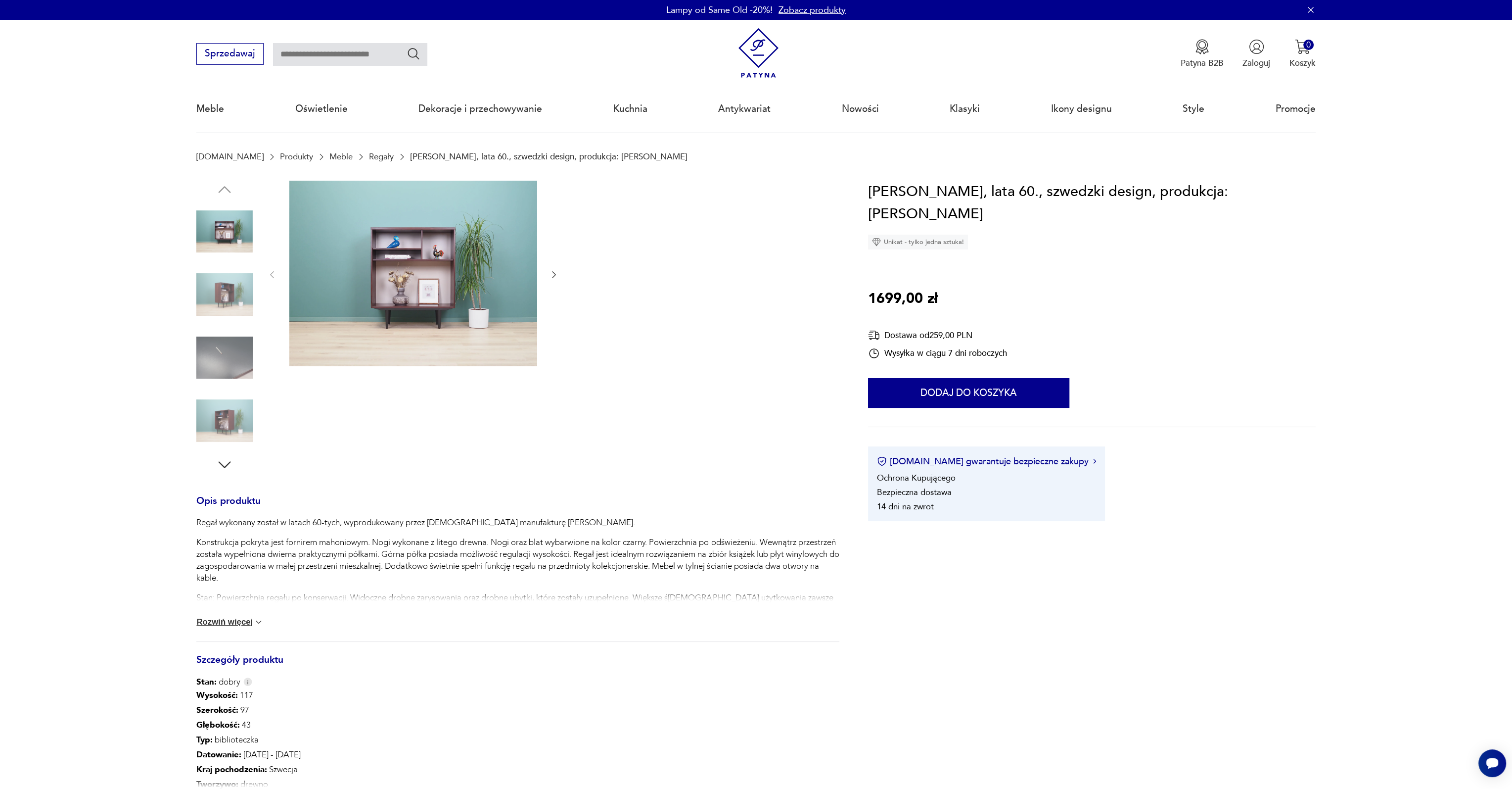
click at [452, 296] on img at bounding box center [414, 273] width 248 height 186
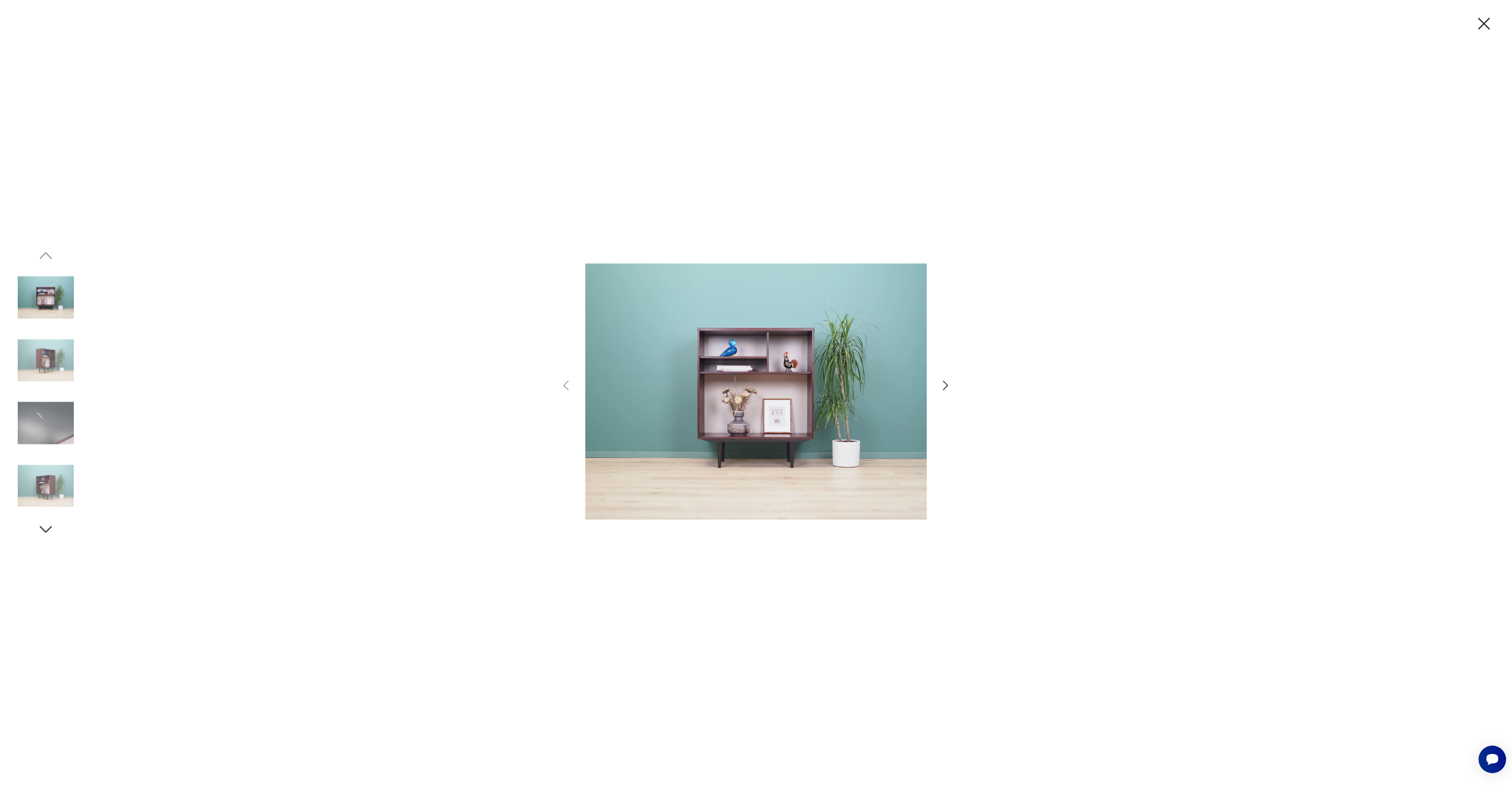
click at [75, 353] on div at bounding box center [756, 392] width 1512 height 785
click at [66, 363] on img at bounding box center [46, 361] width 56 height 56
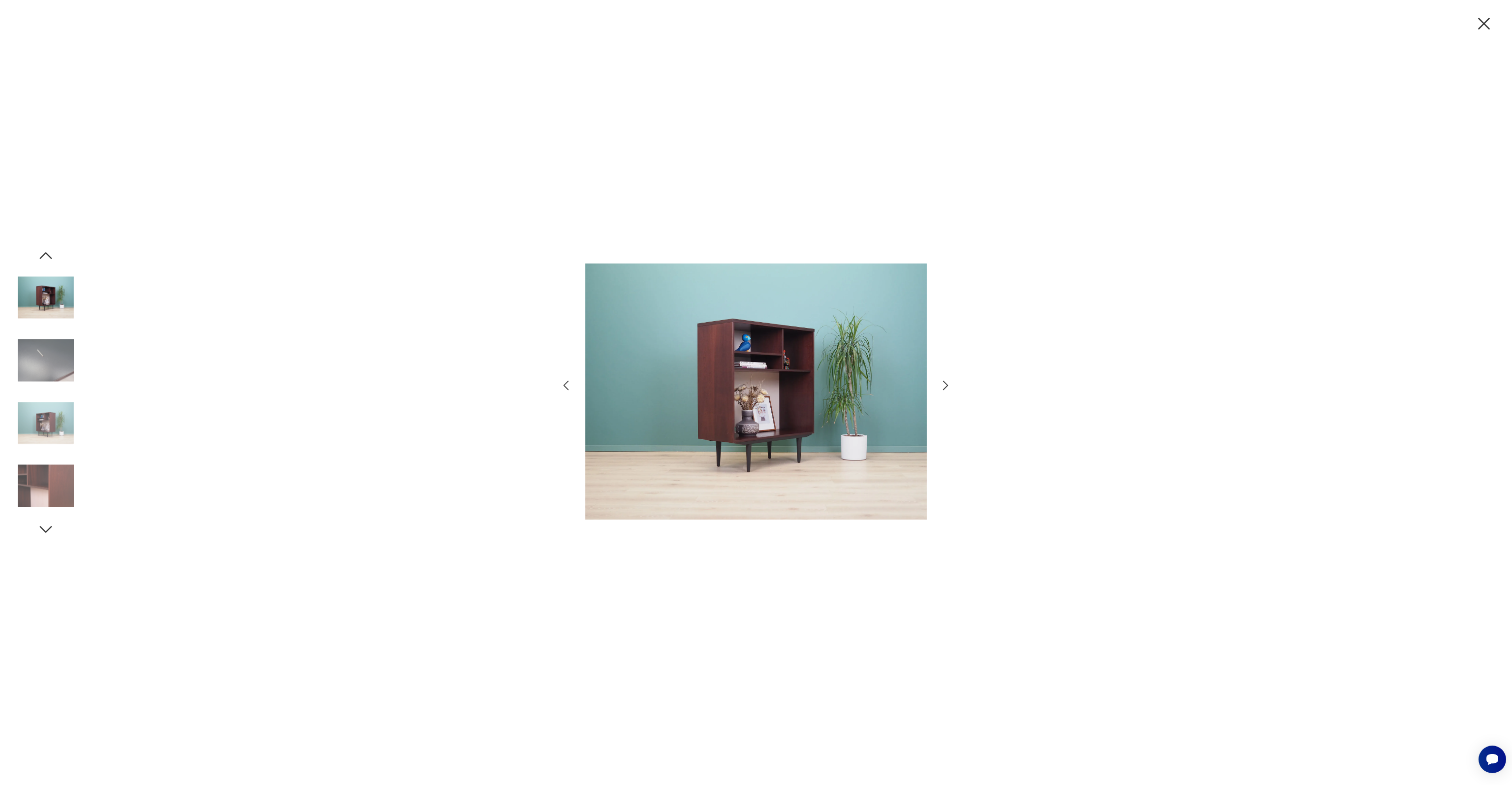
click at [52, 430] on img at bounding box center [46, 423] width 56 height 56
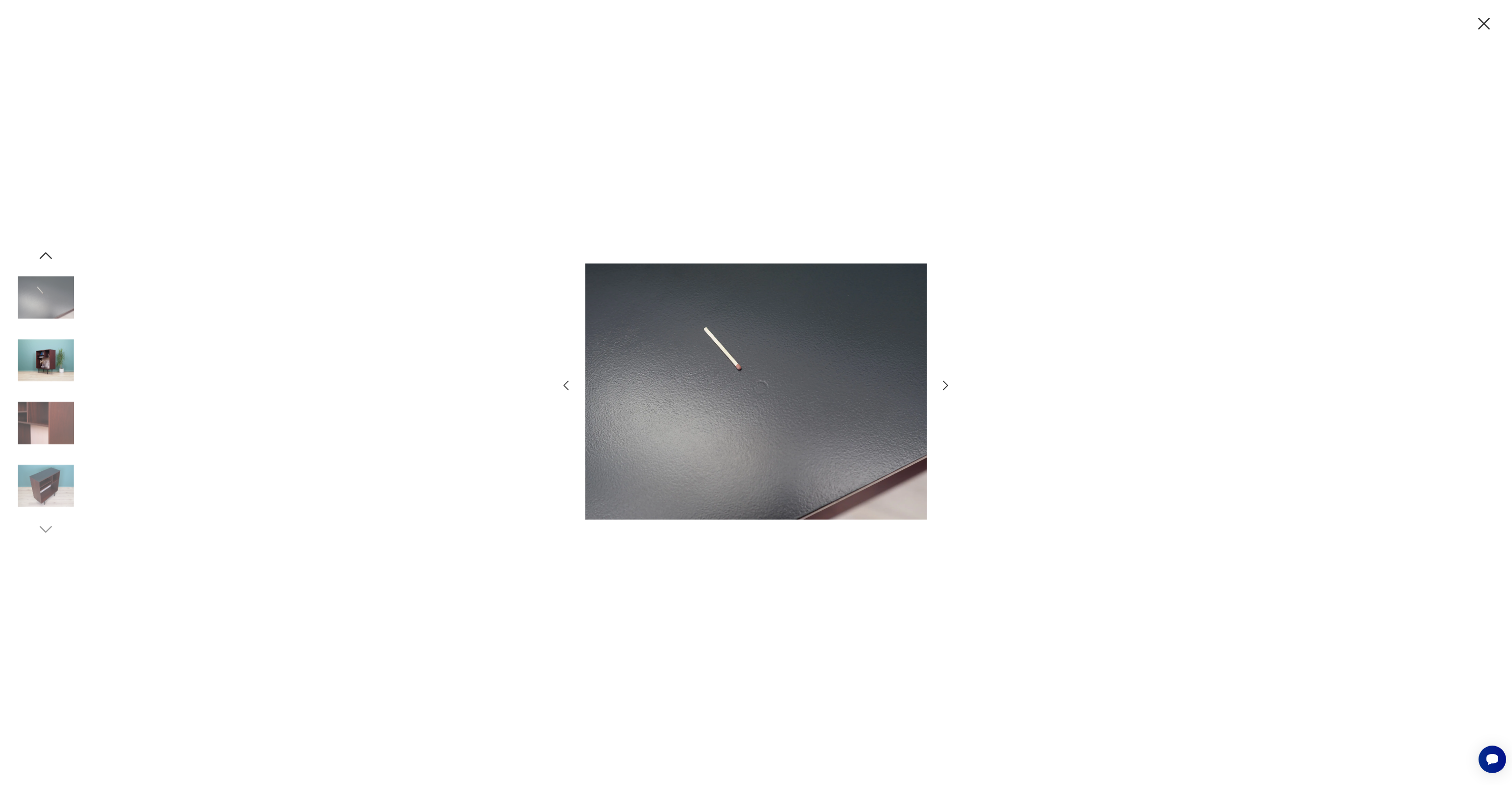
click at [52, 430] on img at bounding box center [46, 423] width 56 height 56
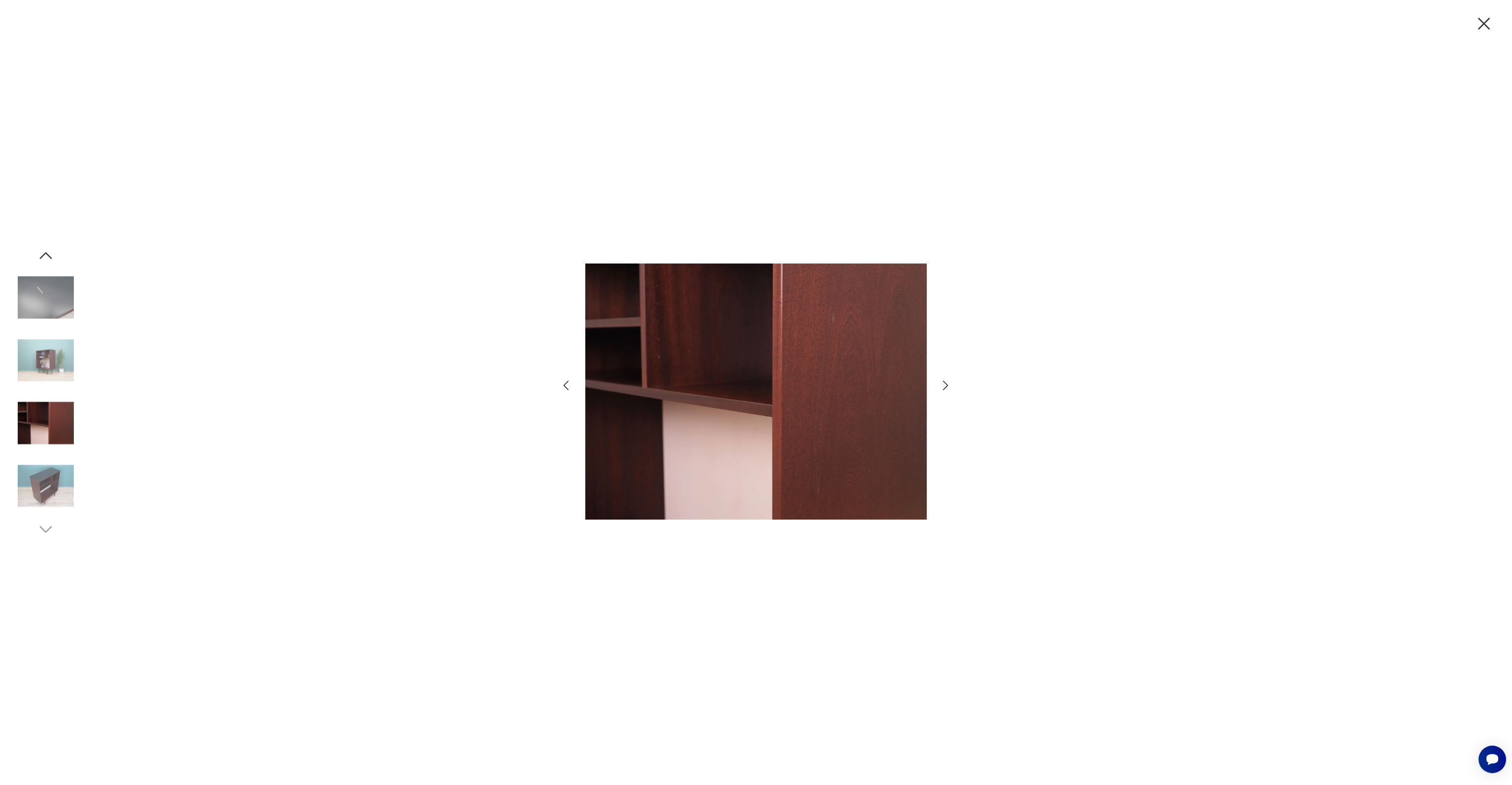
click at [52, 430] on img at bounding box center [46, 423] width 56 height 56
click at [45, 452] on div at bounding box center [46, 424] width 56 height 58
click at [55, 432] on img at bounding box center [46, 423] width 56 height 56
click at [42, 493] on img at bounding box center [46, 486] width 56 height 56
